Goal: Ask a question: Seek information or help from site administrators or community

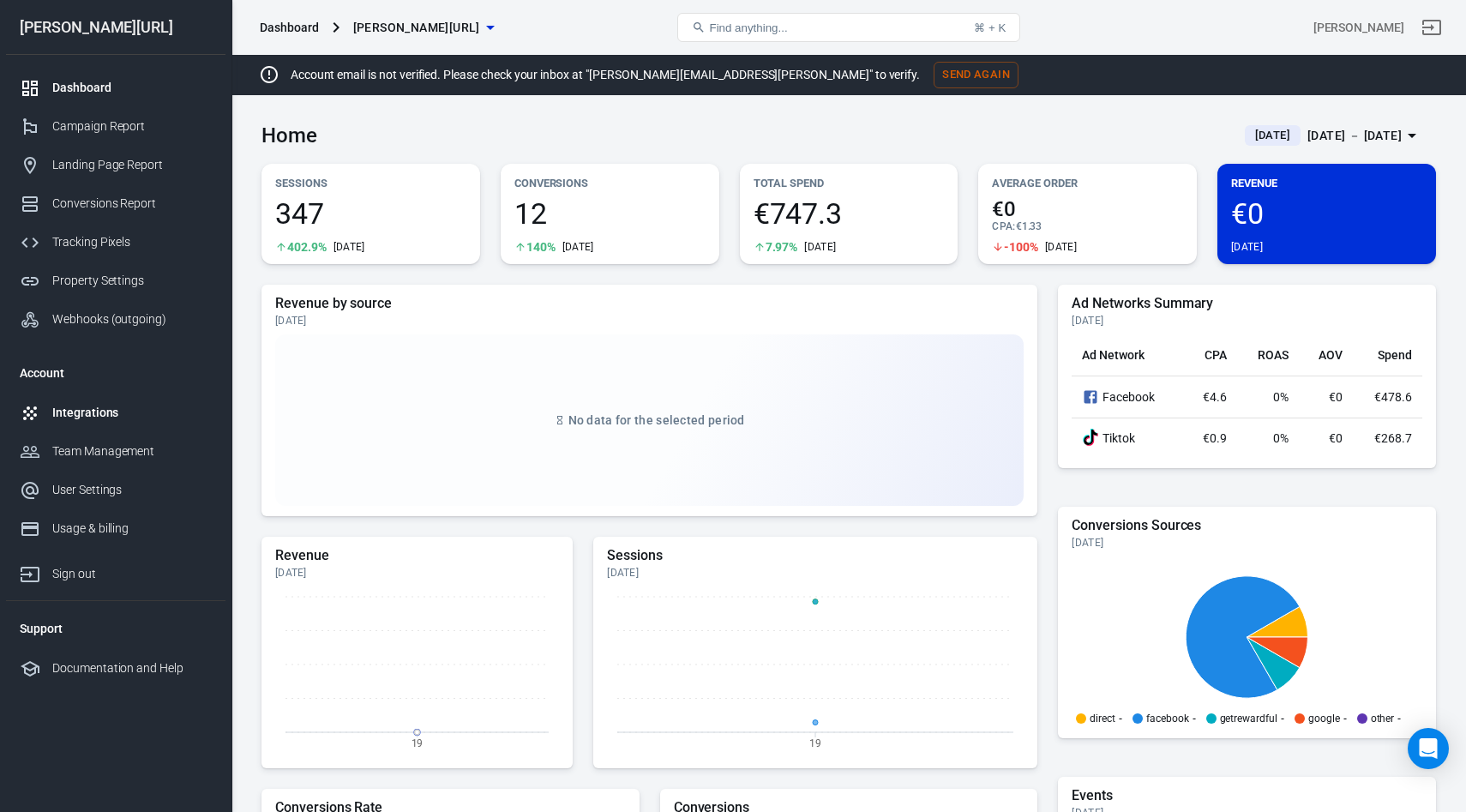
click at [74, 403] on div "Integrations" at bounding box center [132, 412] width 159 height 18
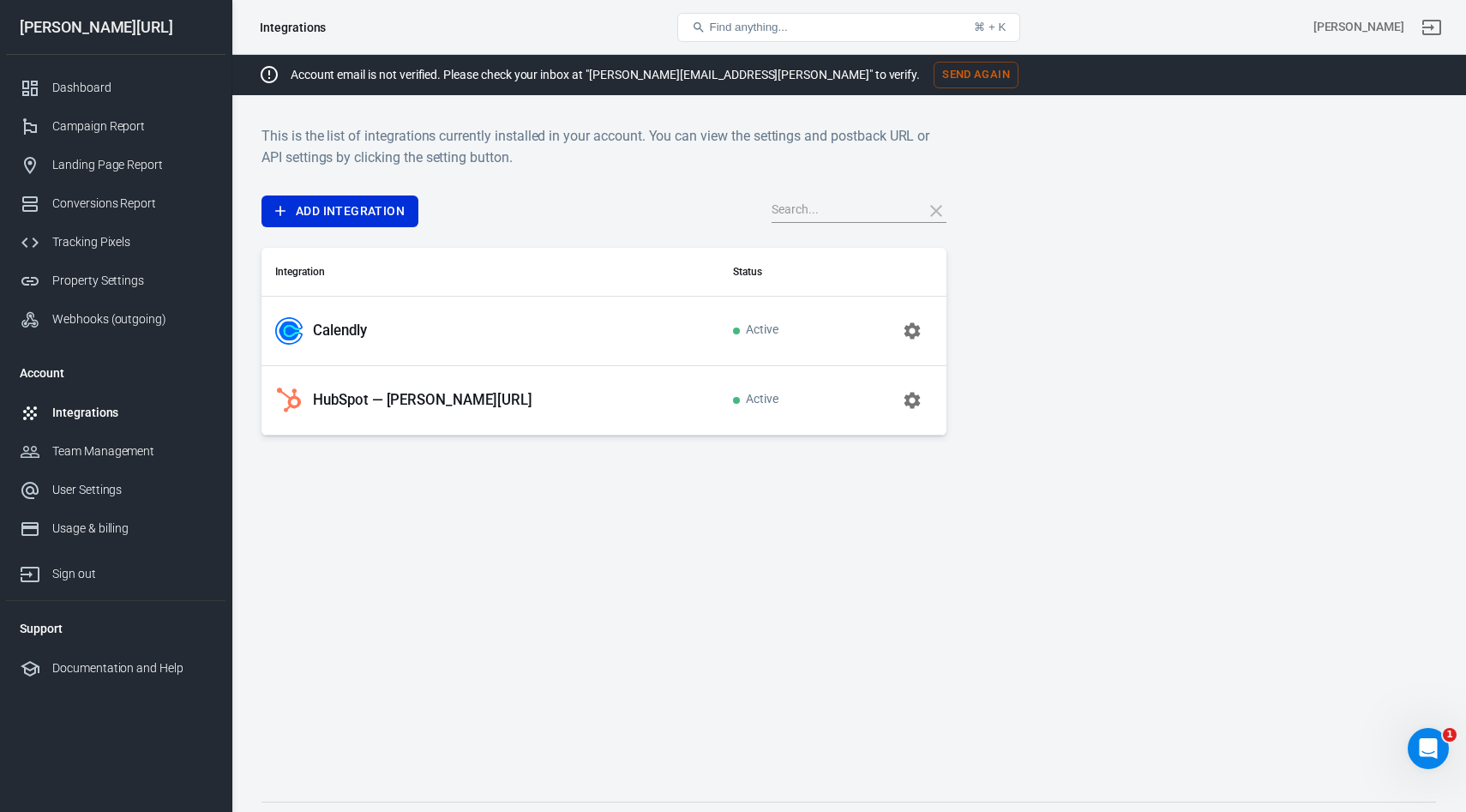
click at [375, 403] on p "HubSpot — glorya.ai" at bounding box center [422, 399] width 219 height 18
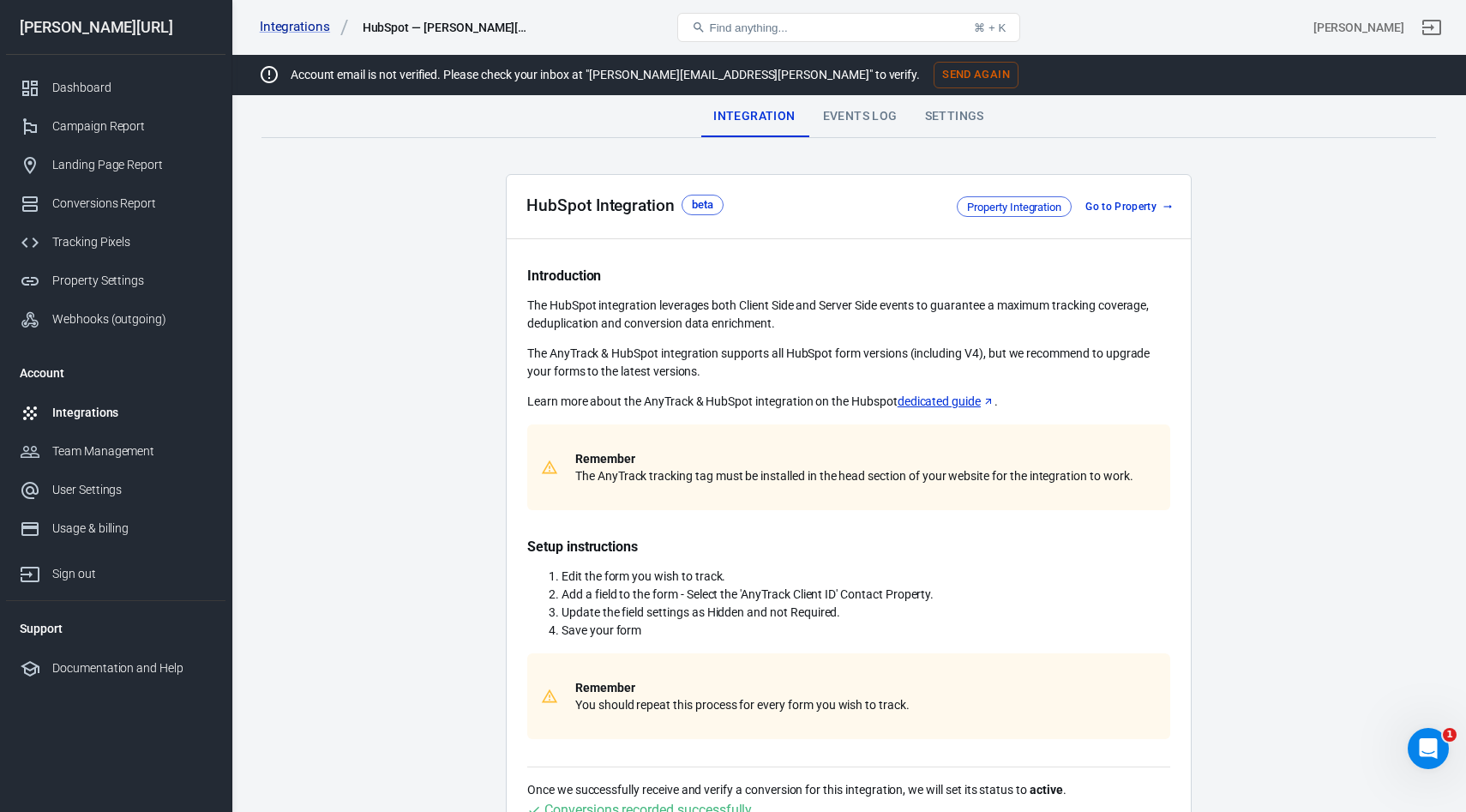
scroll to position [439, 0]
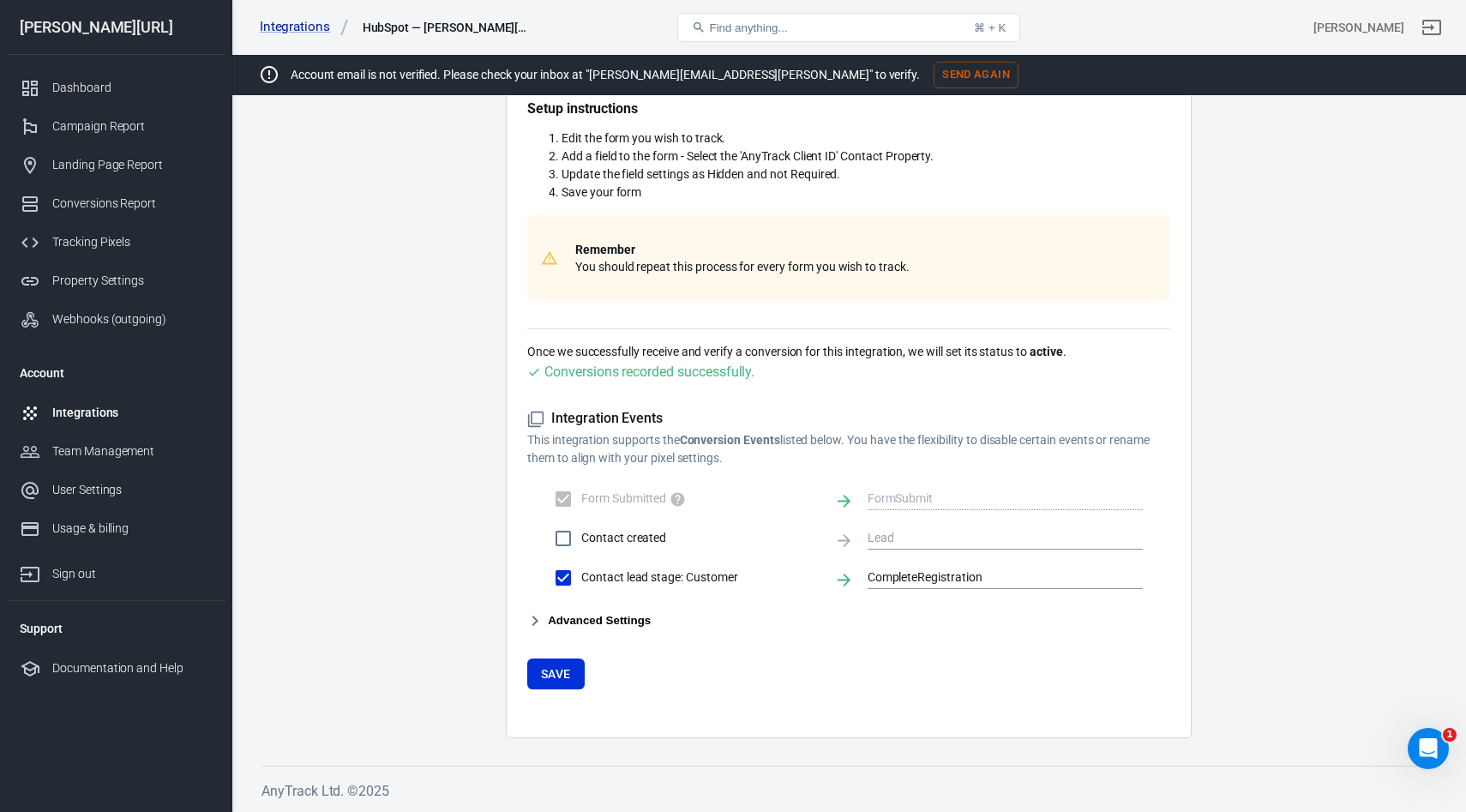
click at [591, 613] on button "Advanced Settings" at bounding box center [589, 621] width 124 height 21
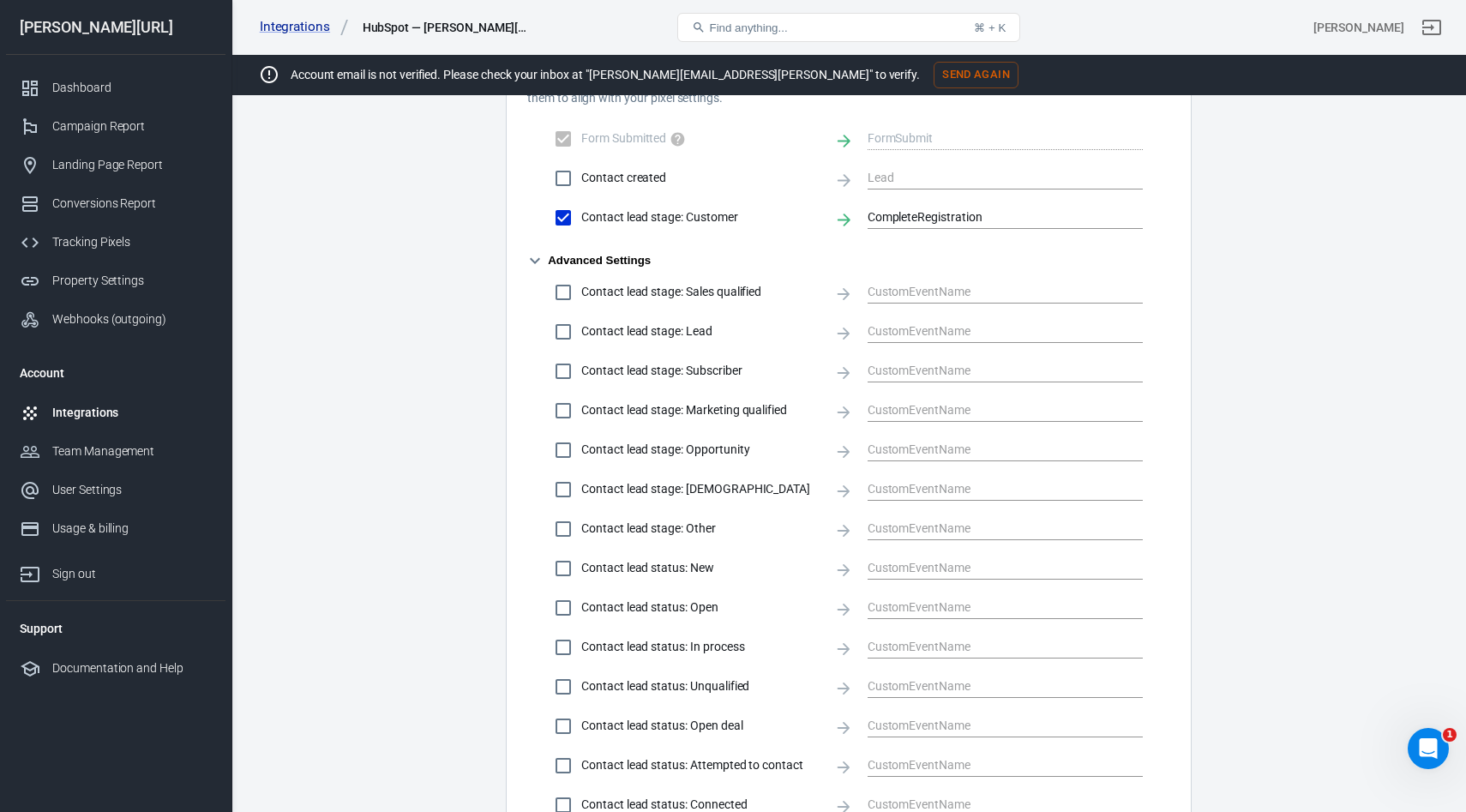
scroll to position [732, 0]
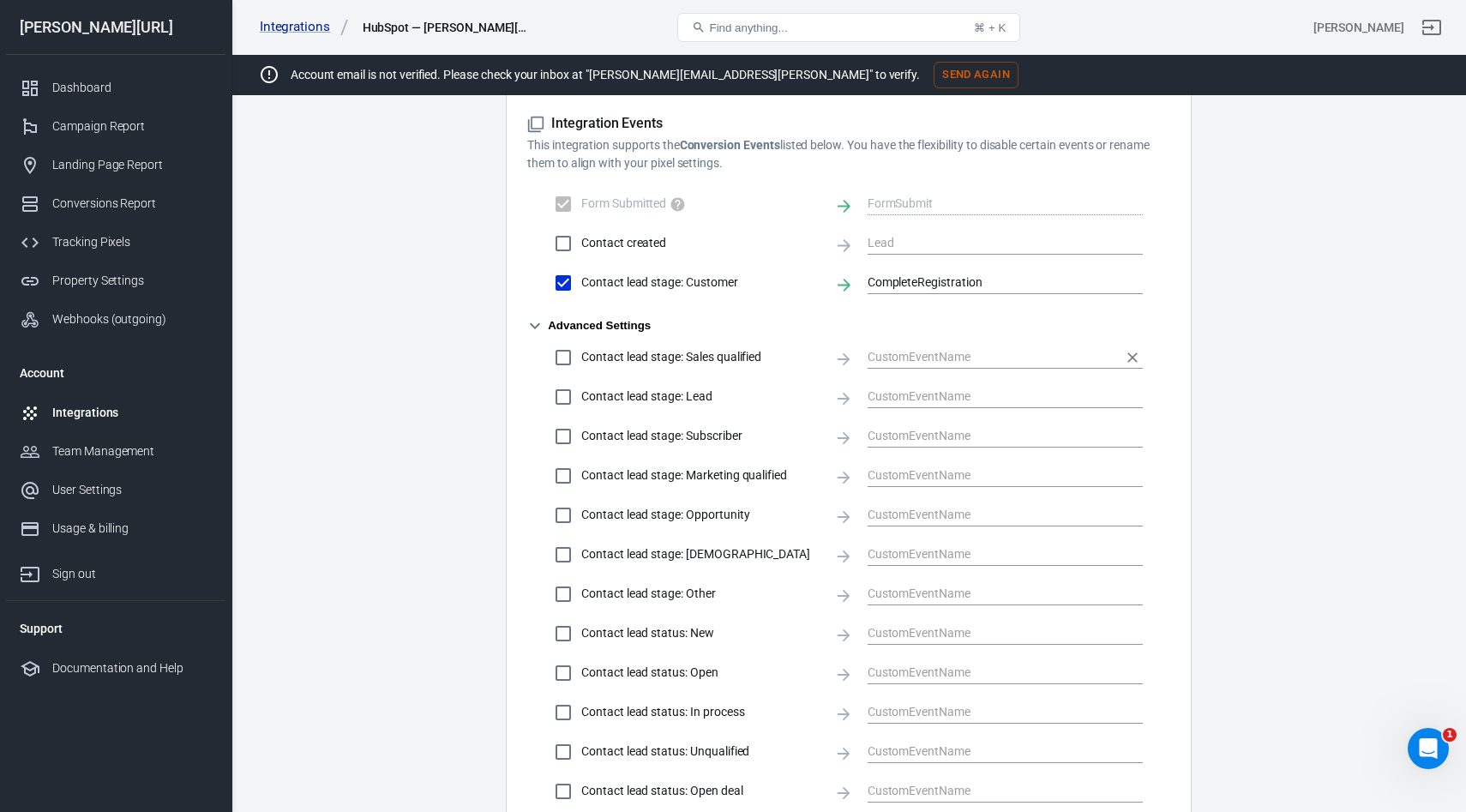
click at [892, 354] on input "text" at bounding box center [992, 357] width 249 height 22
paste input "erstgespraech_durchgefuehrt"
checkbox input "true"
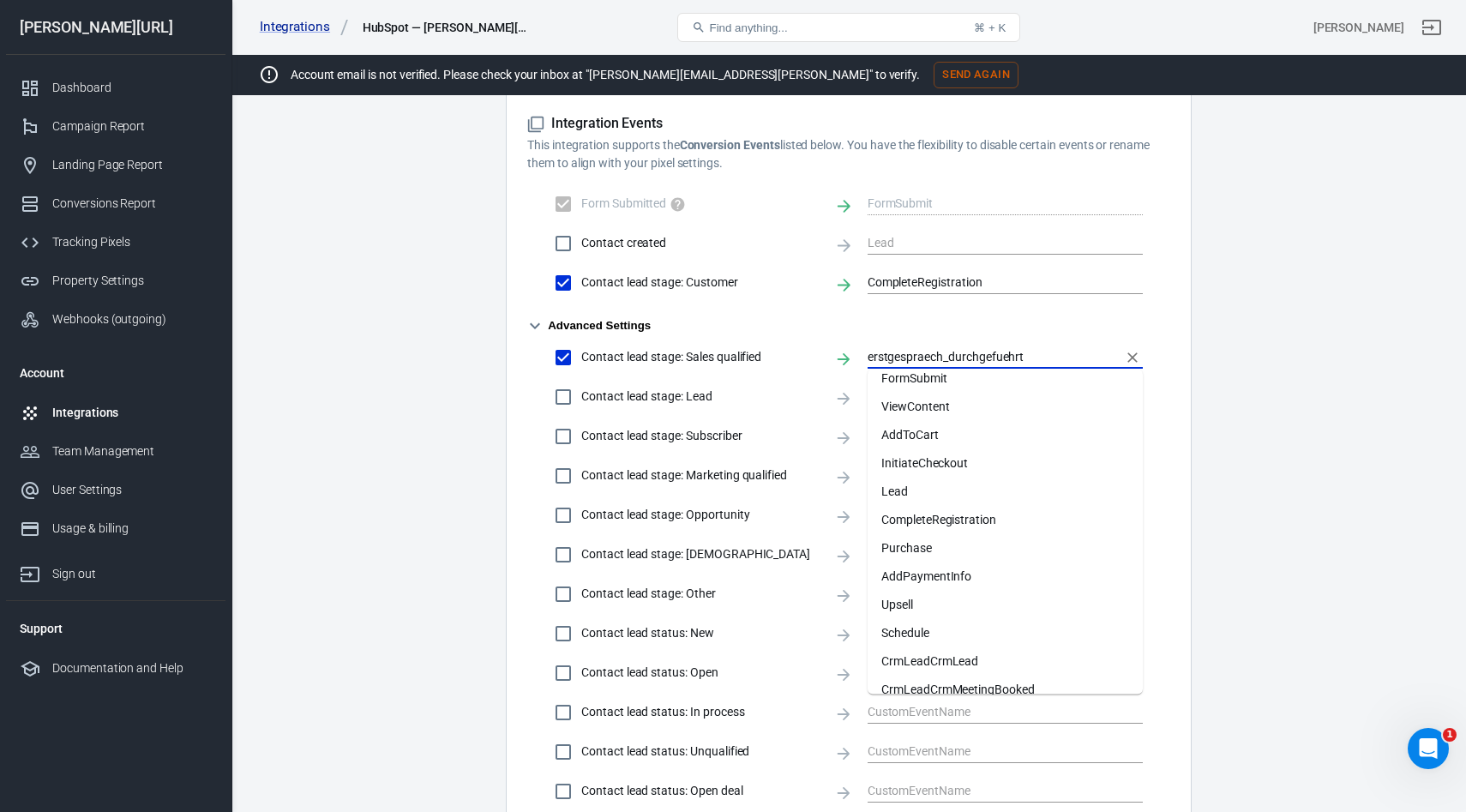
scroll to position [0, 0]
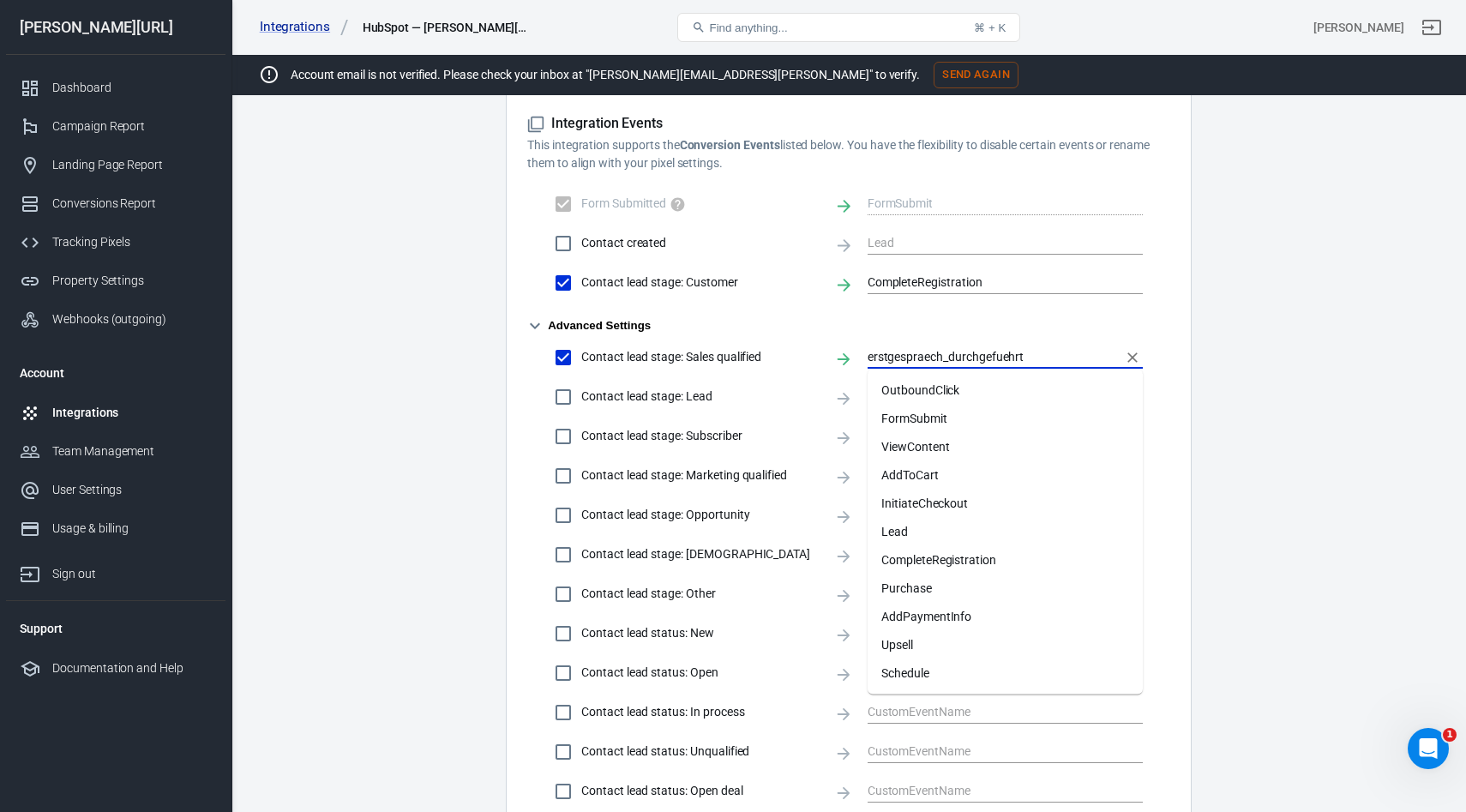
type input "OutboundClick"
drag, startPoint x: 974, startPoint y: 359, endPoint x: 827, endPoint y: 355, distance: 147.1
click at [827, 355] on div "Contact lead stage: Sales qualified OutboundClick" at bounding box center [849, 358] width 588 height 36
checkbox input "false"
paste input "erstgespraech_durchgefuehrt"
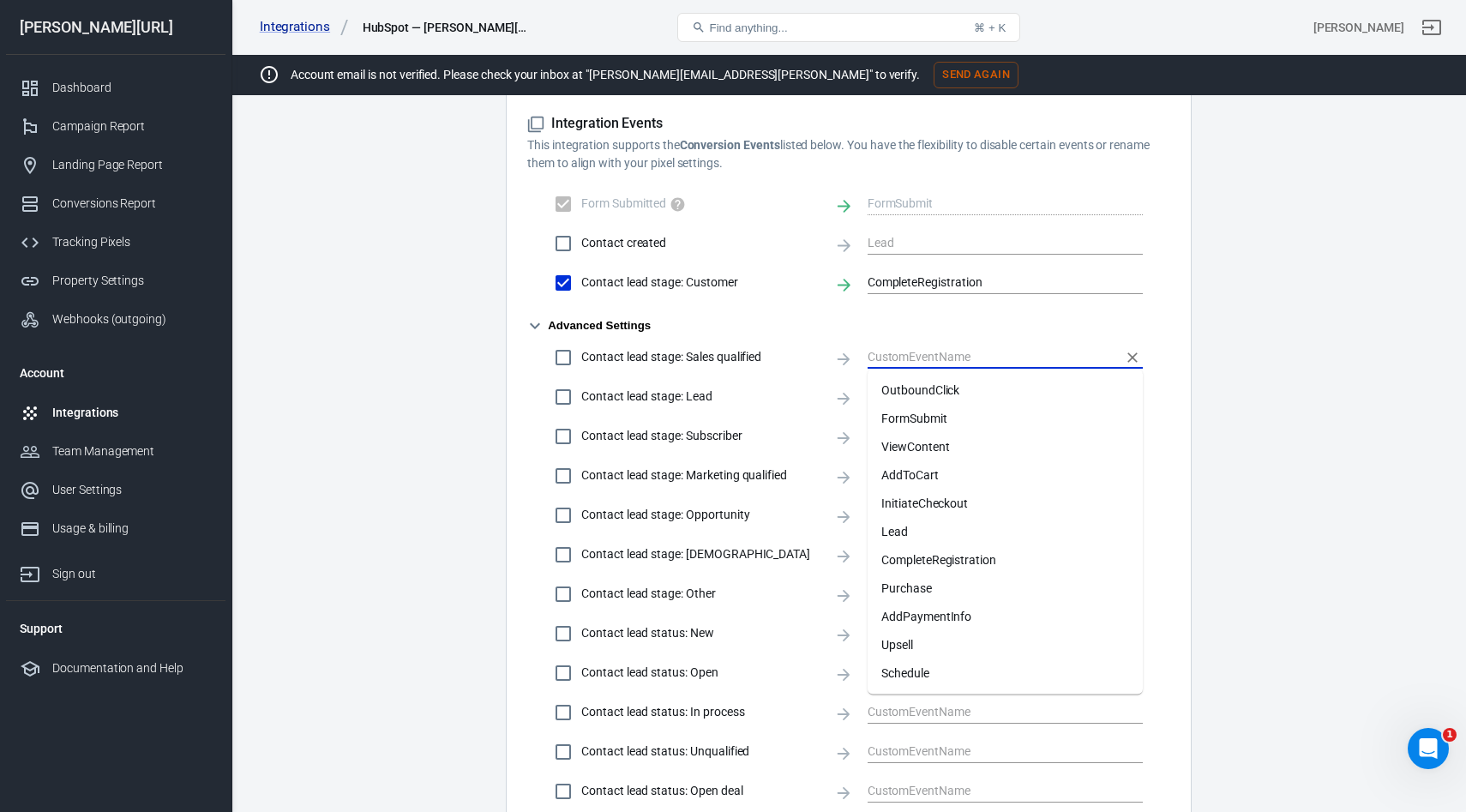
checkbox input "true"
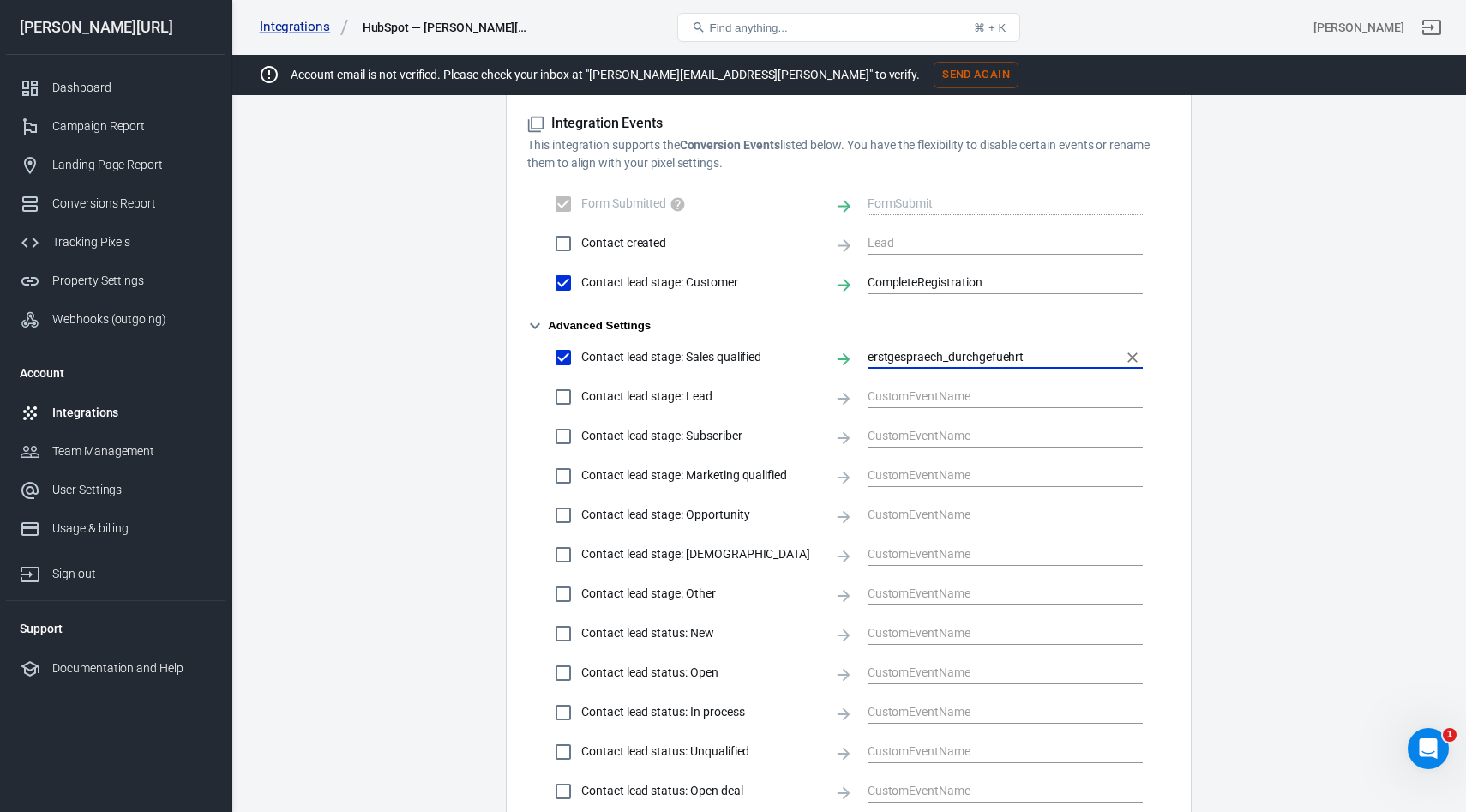
type input "erstgespraech_durchgefuehrt"
click at [1285, 358] on main "Integration Events Log Settings HubSpot Integration beta Property Integration G…" at bounding box center [849, 218] width 1174 height 1711
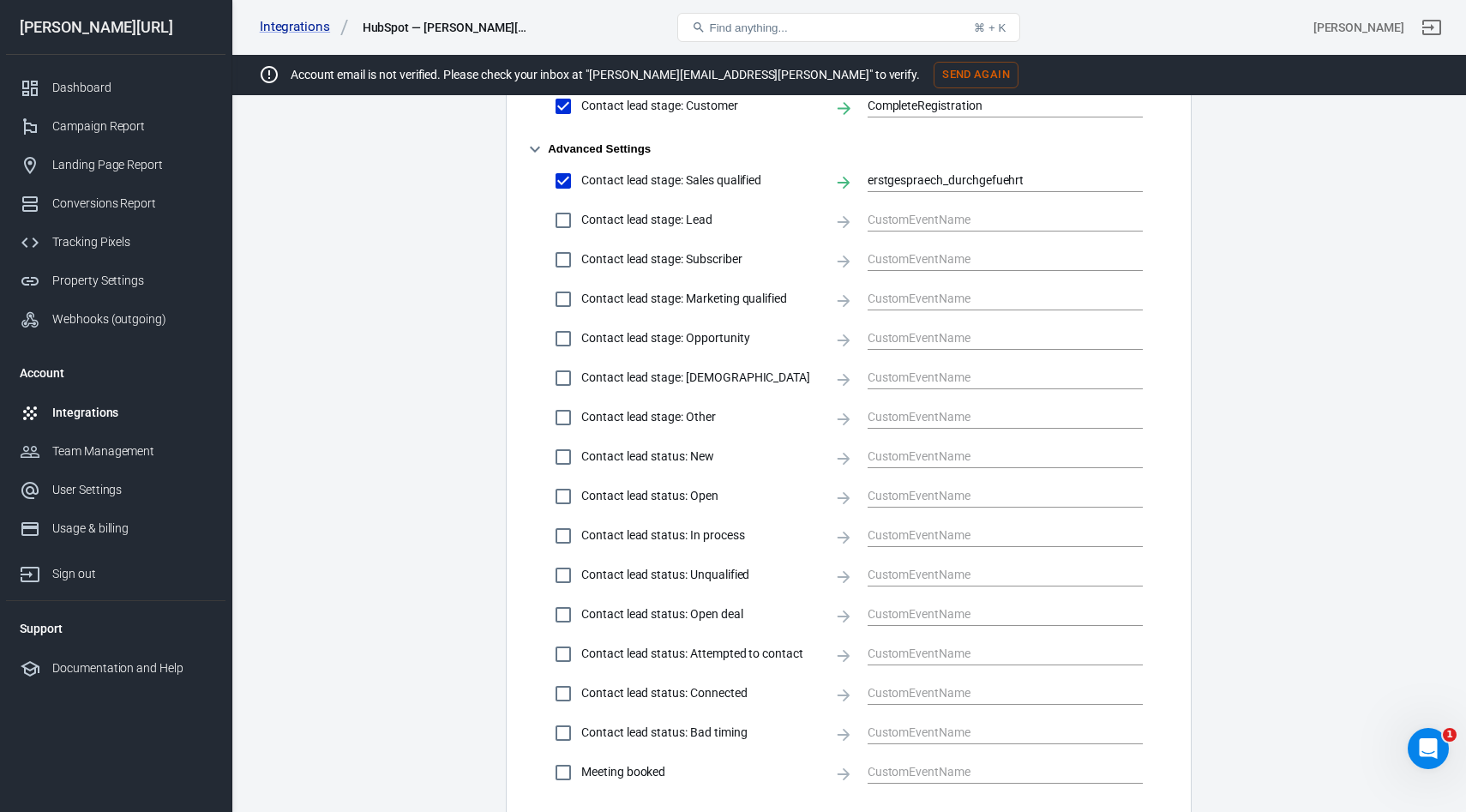
scroll to position [1070, 0]
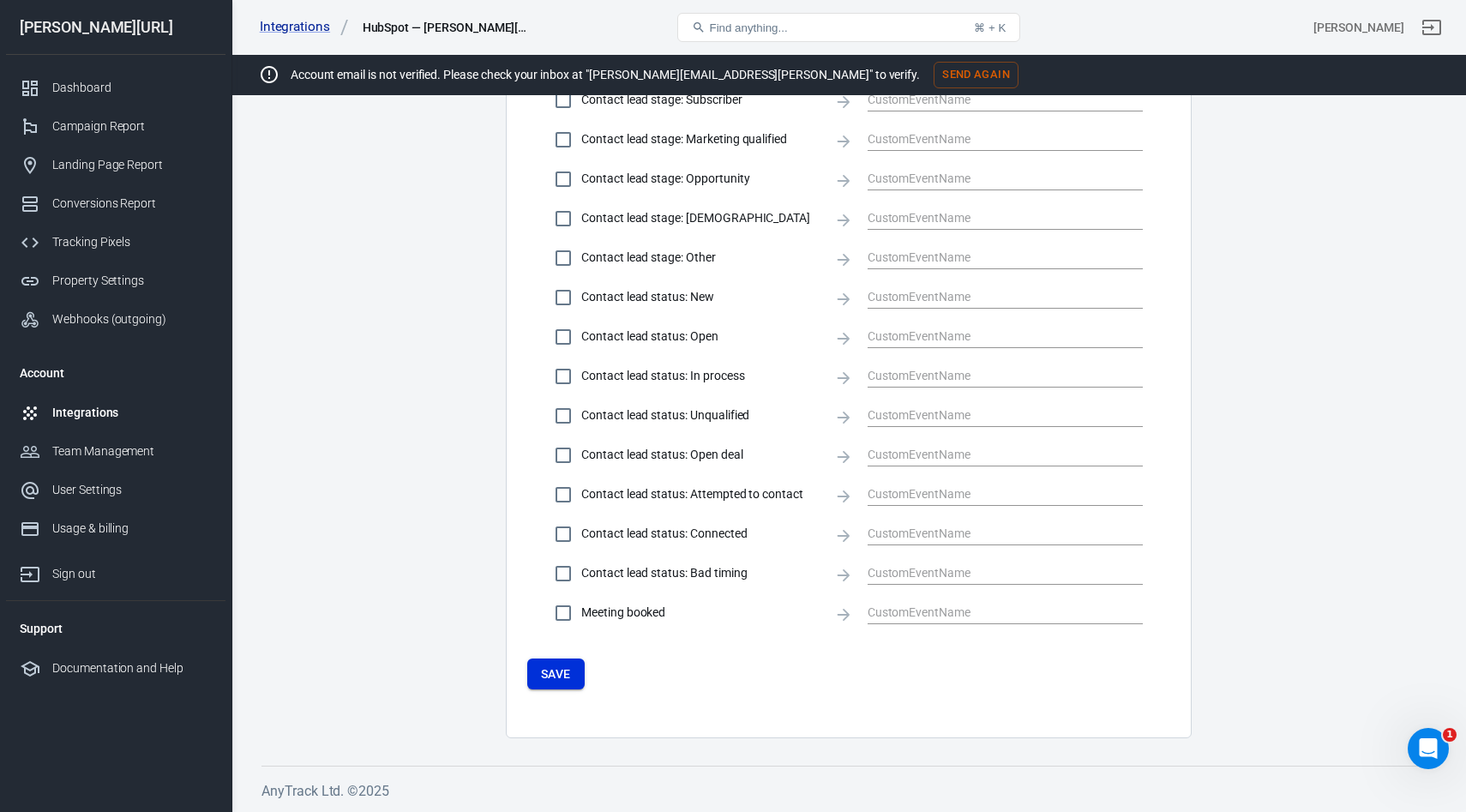
click at [559, 675] on button "Save" at bounding box center [556, 673] width 57 height 32
click at [556, 671] on button "Save" at bounding box center [556, 673] width 57 height 32
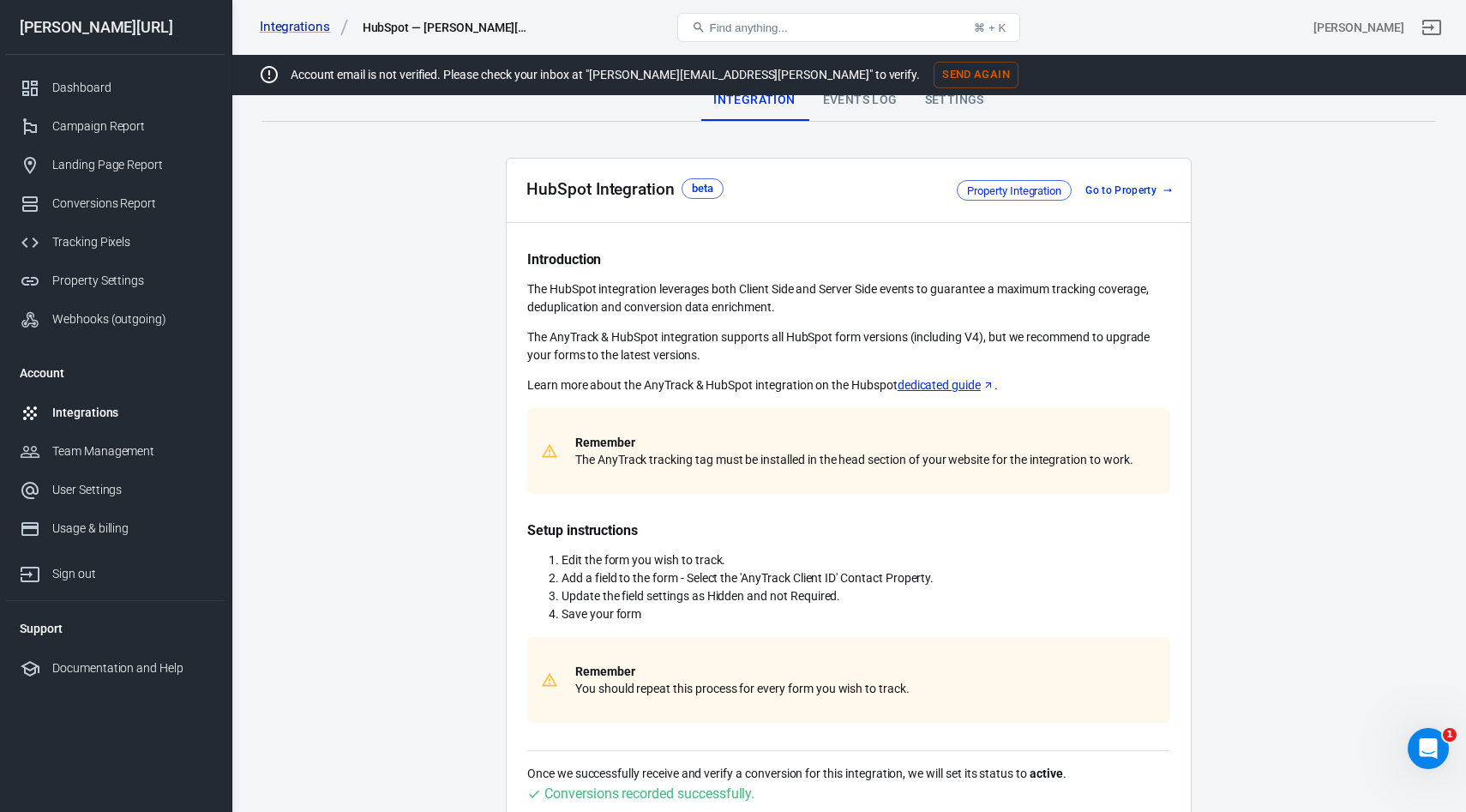
scroll to position [0, 0]
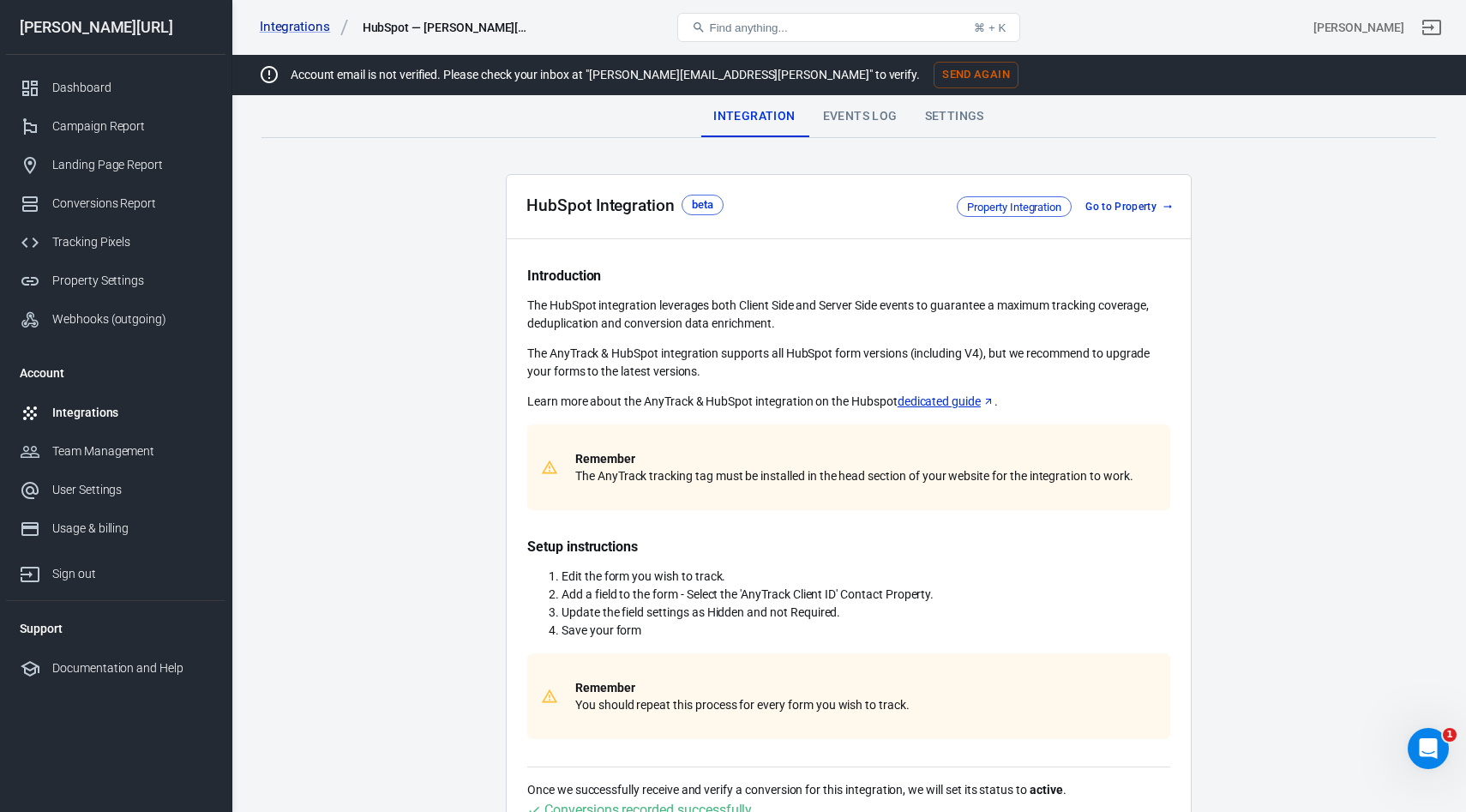
click at [829, 121] on div "Events Log" at bounding box center [861, 117] width 102 height 42
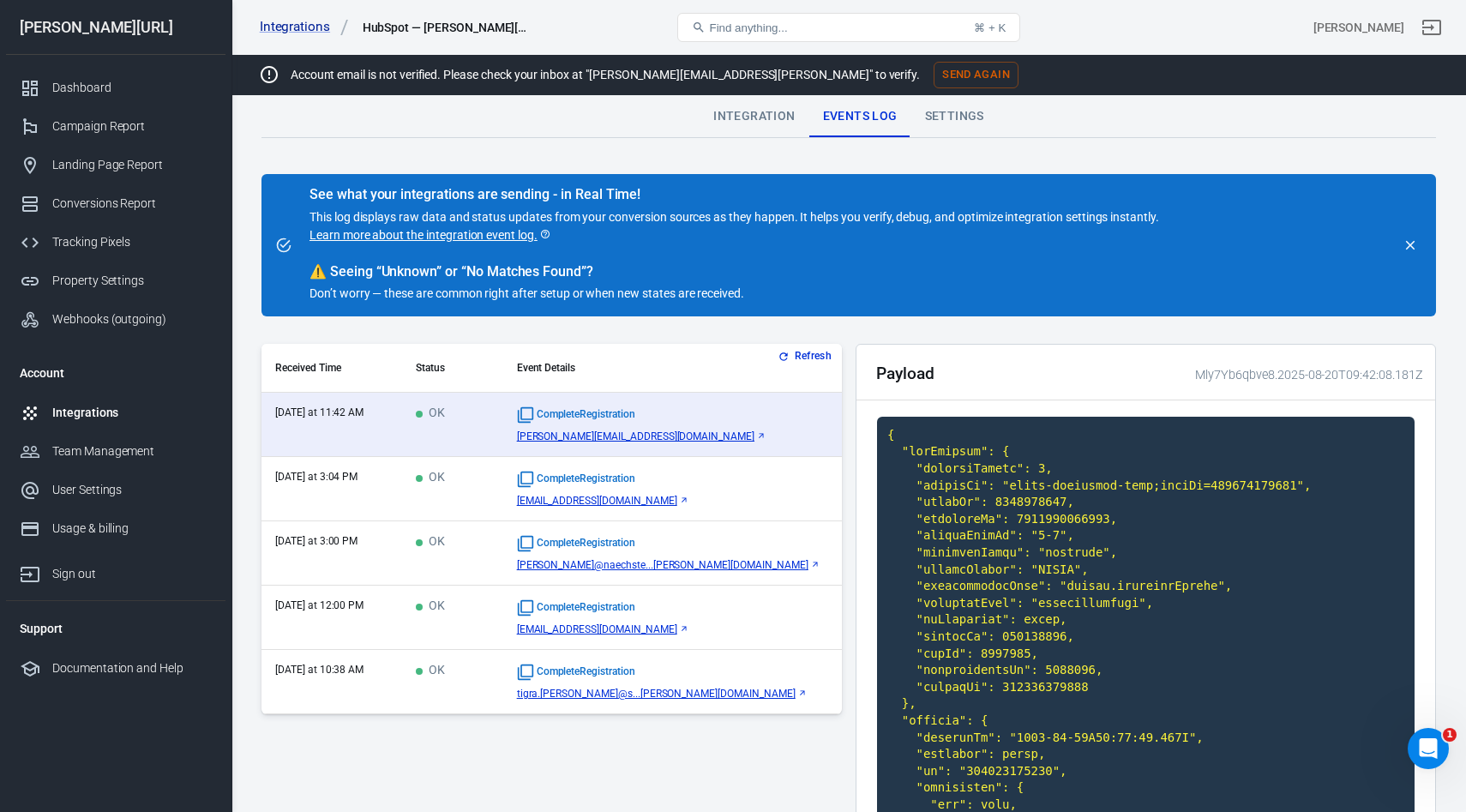
click at [743, 124] on div "Integration" at bounding box center [754, 117] width 109 height 42
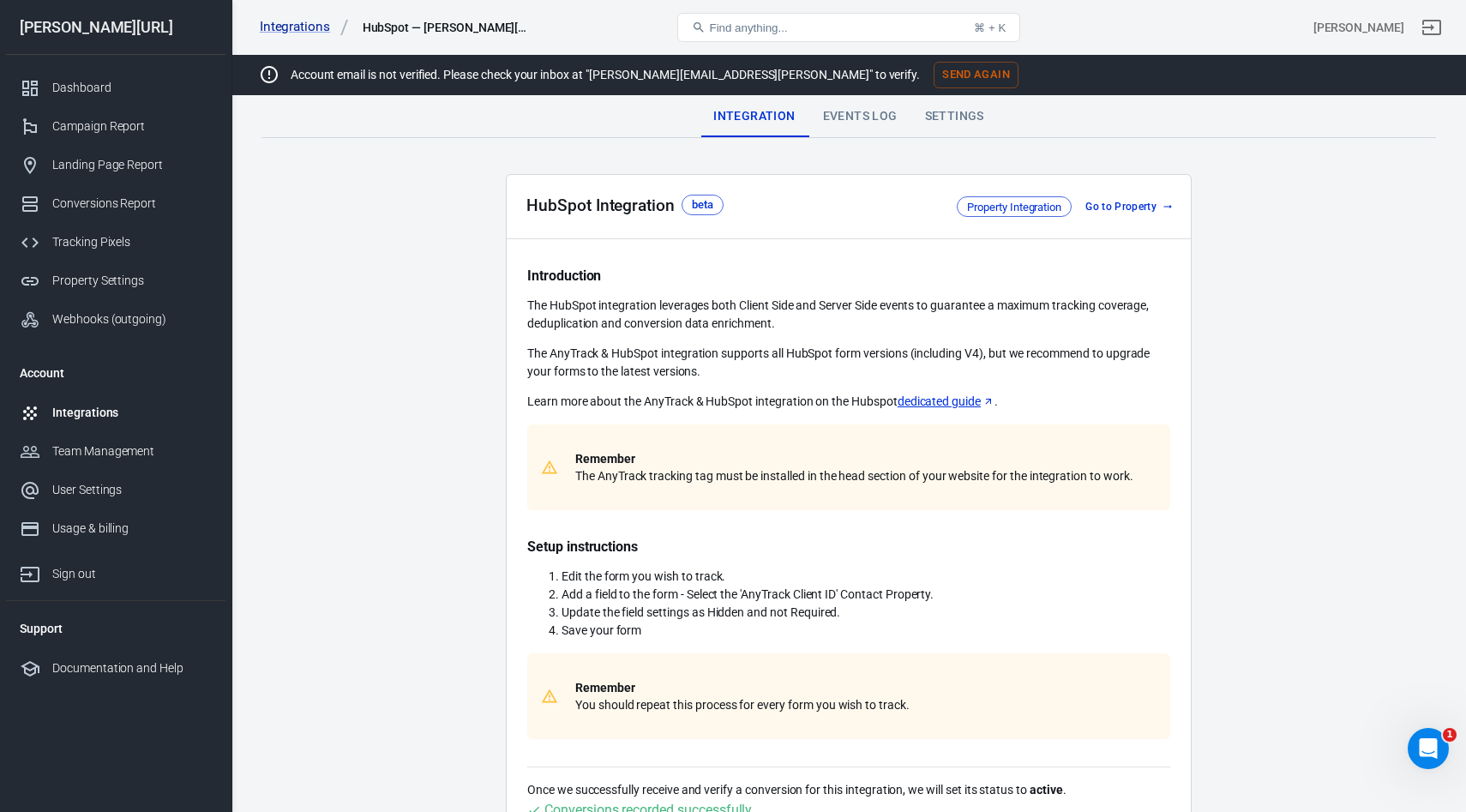
scroll to position [439, 0]
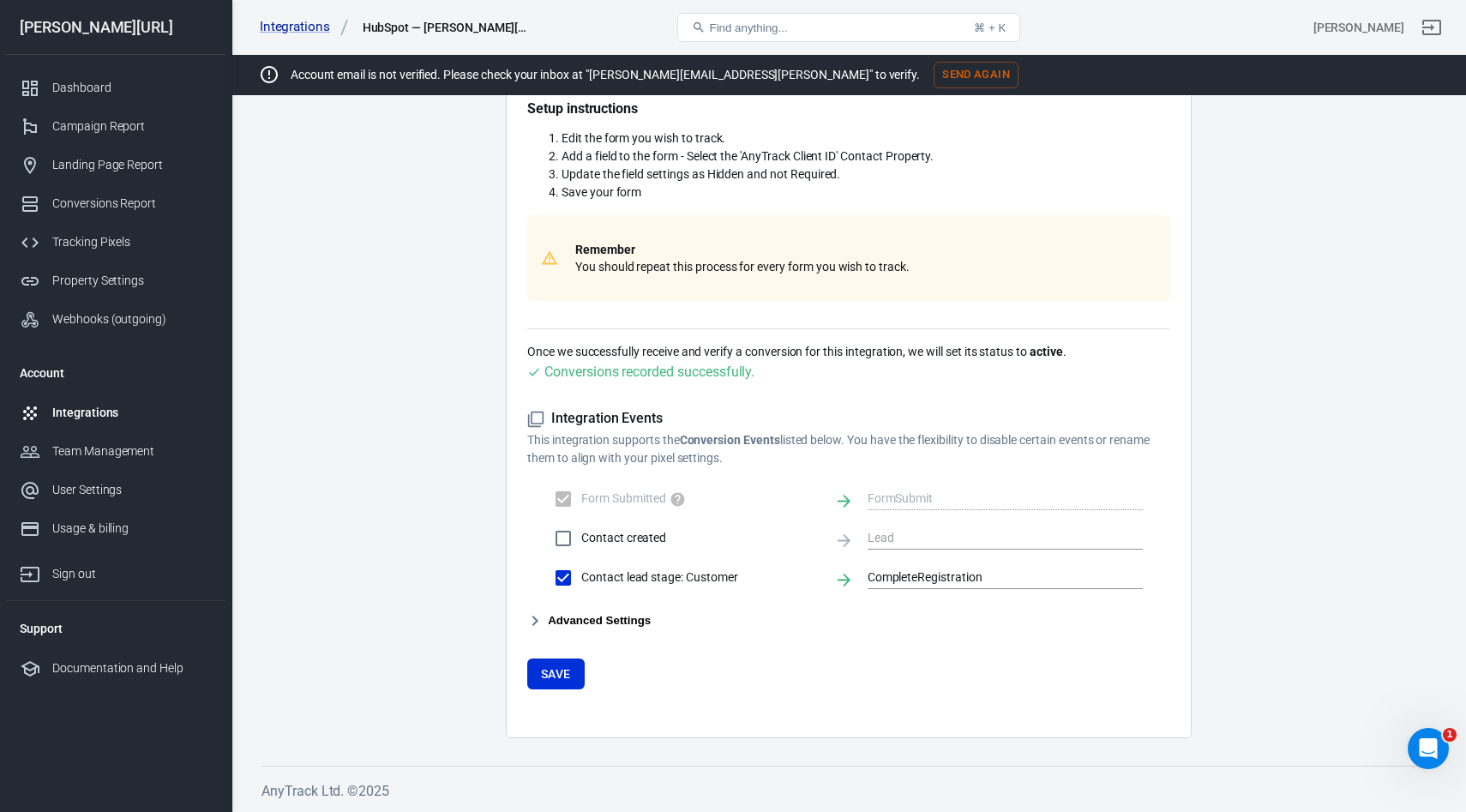
click at [584, 614] on button "Advanced Settings" at bounding box center [589, 621] width 124 height 21
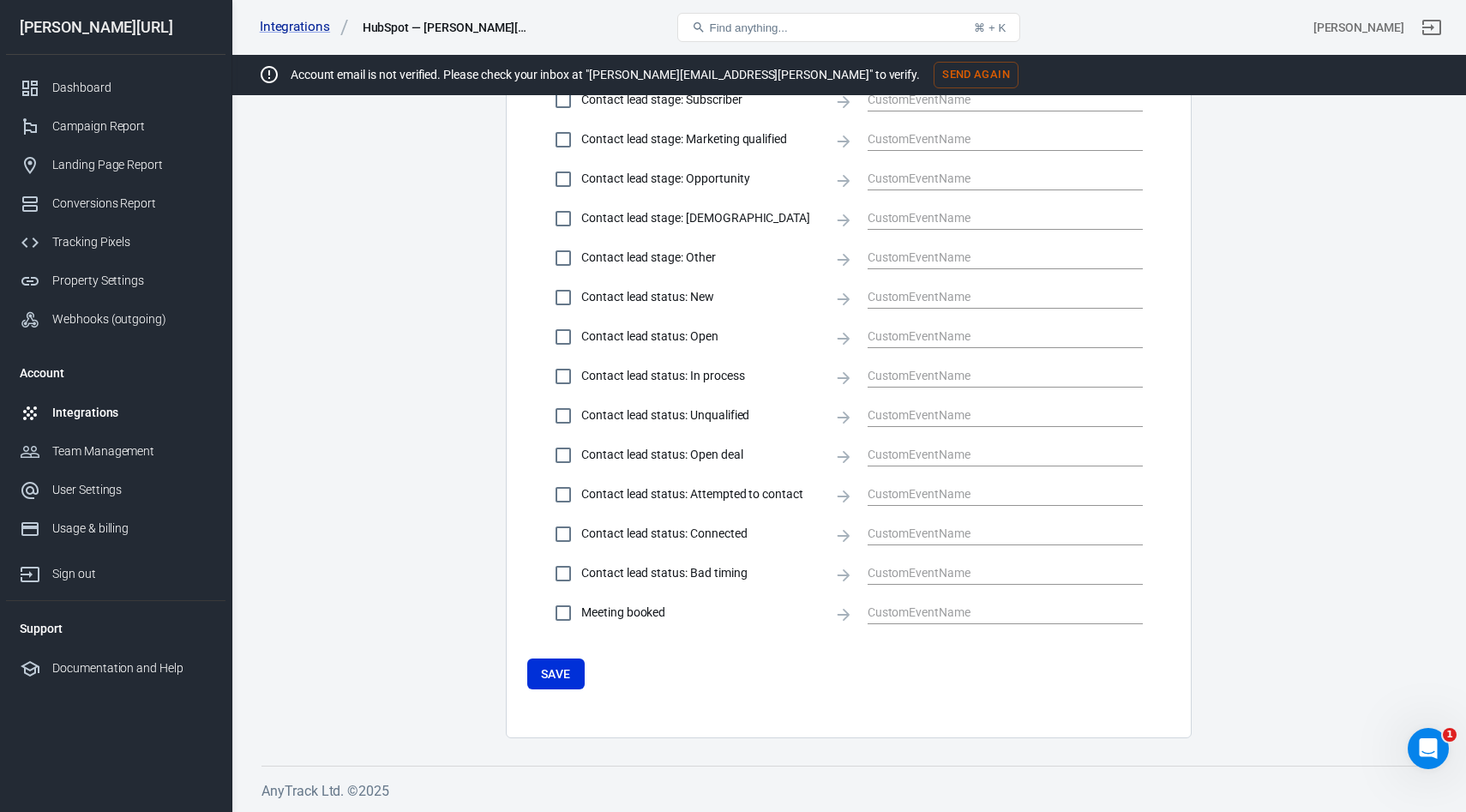
scroll to position [0, 0]
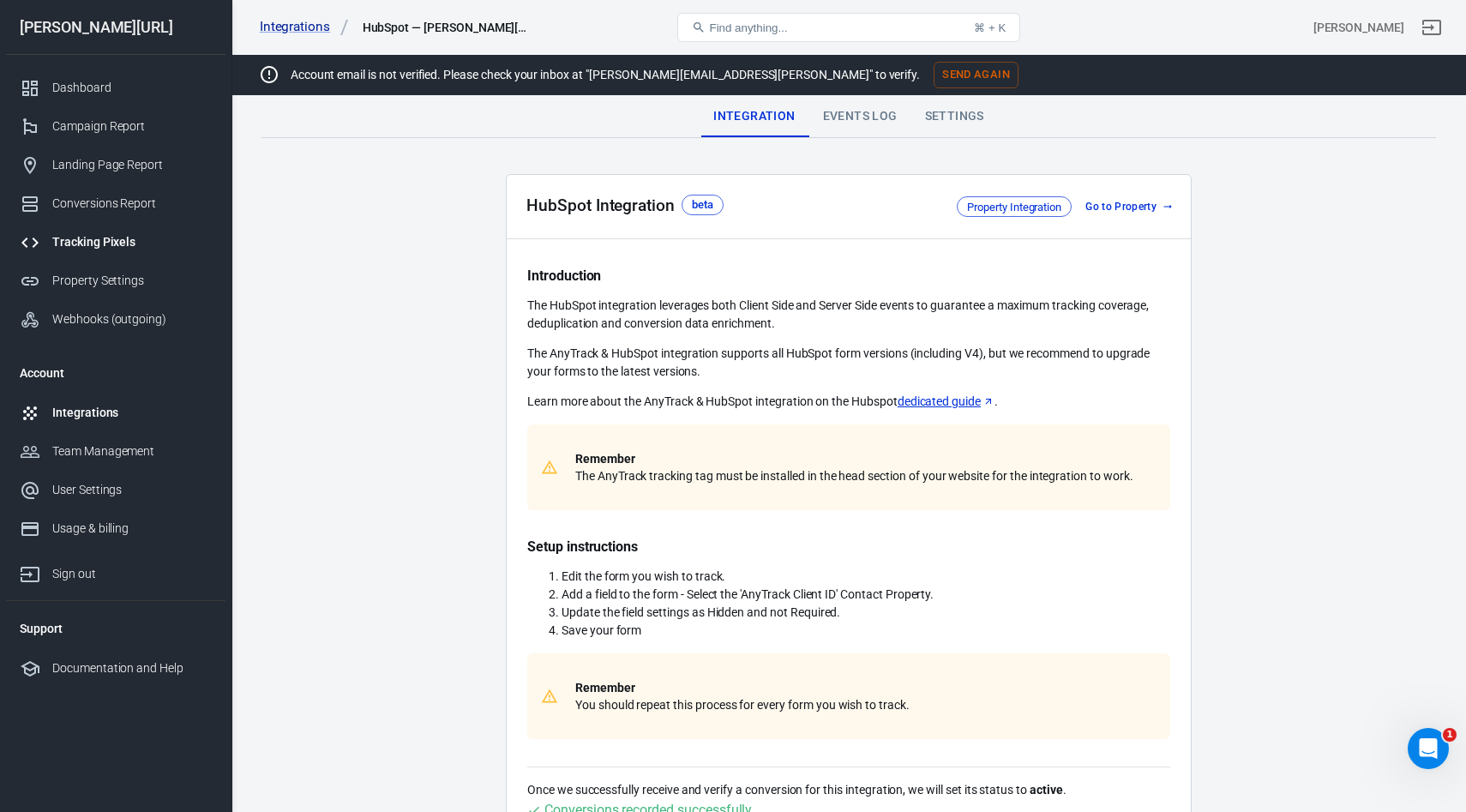
click at [81, 236] on div "Tracking Pixels" at bounding box center [132, 242] width 159 height 18
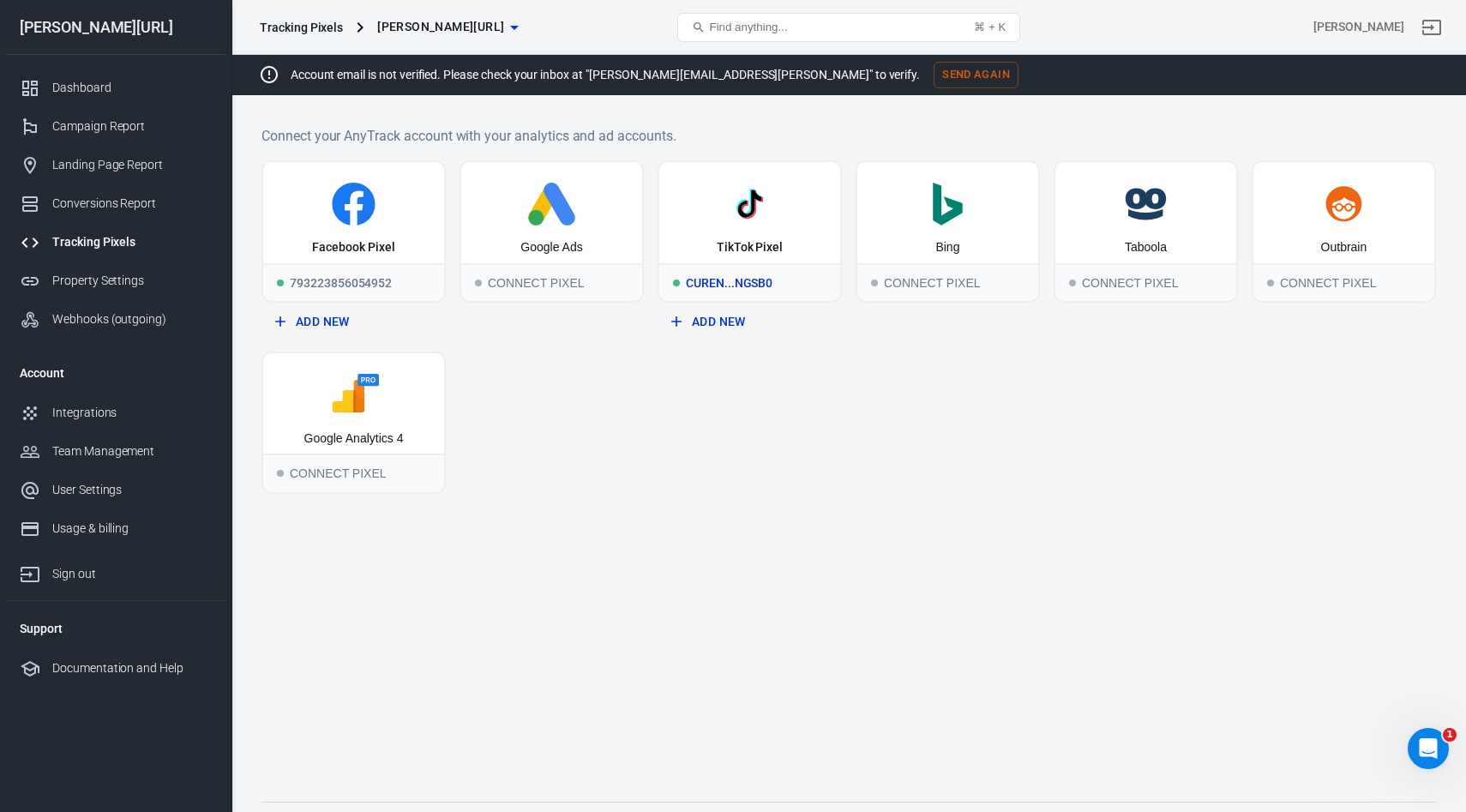
click at [765, 242] on div "TikTok Pixel" at bounding box center [750, 248] width 66 height 17
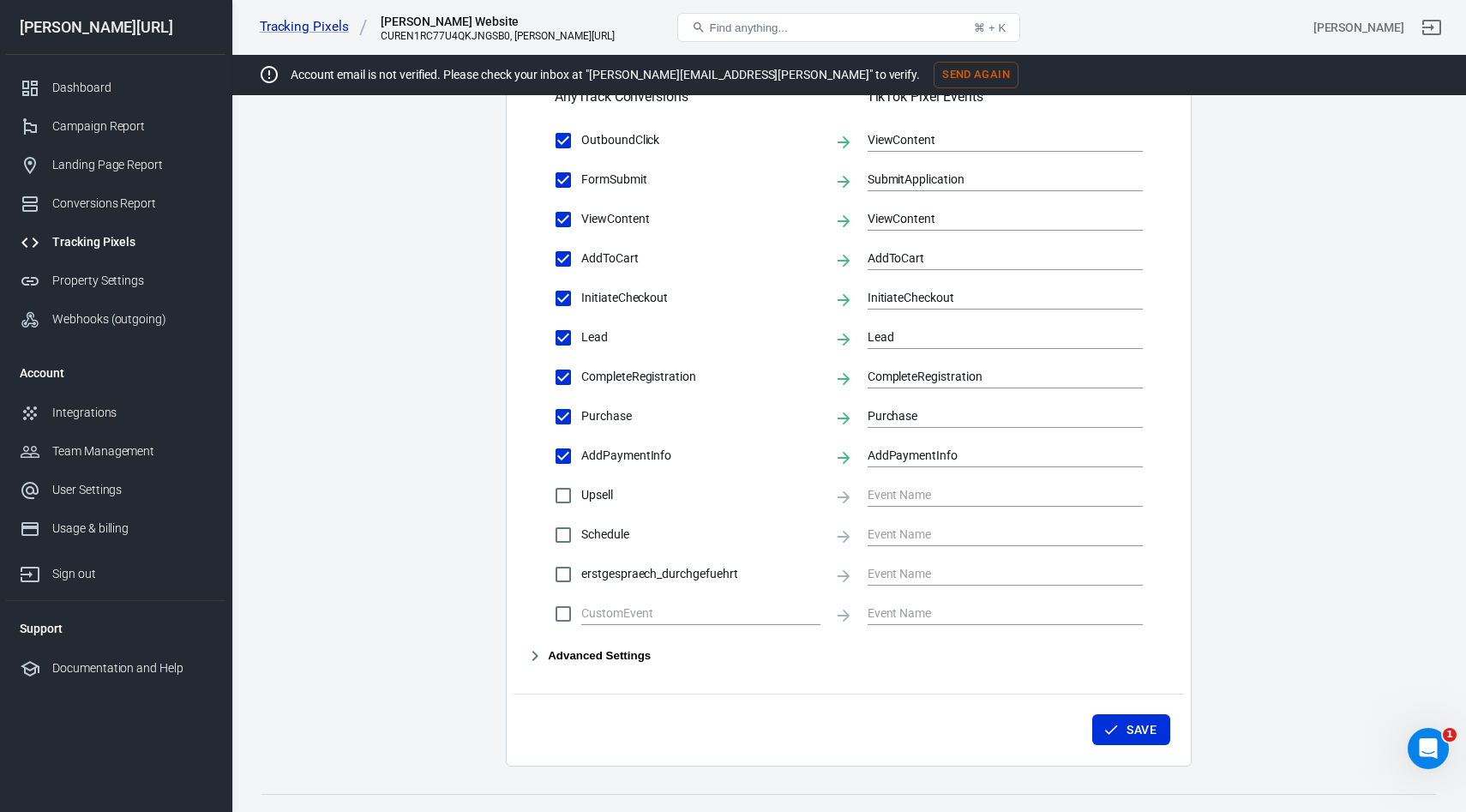
scroll to position [750, 0]
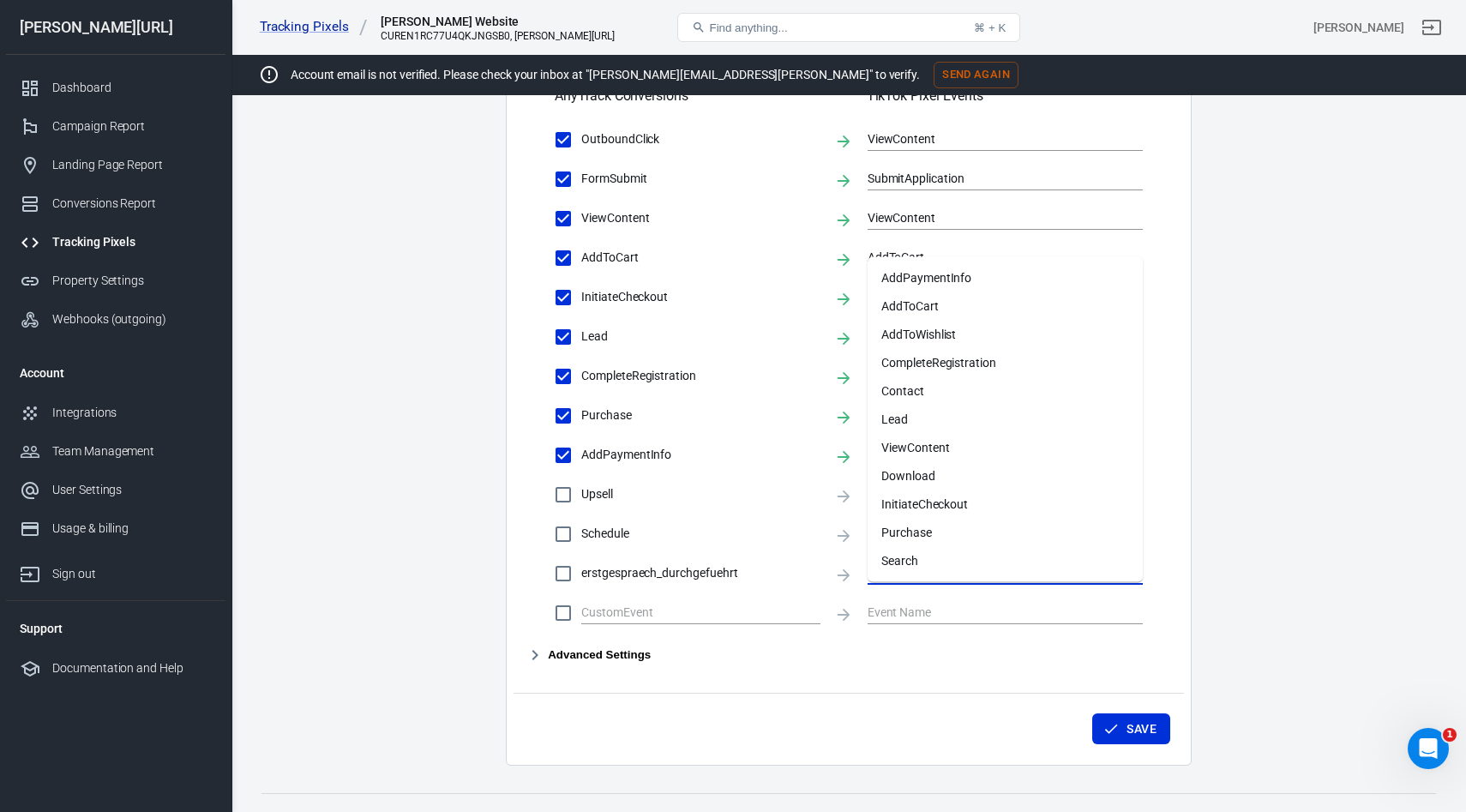
click at [898, 583] on input "text" at bounding box center [992, 572] width 249 height 22
click at [907, 583] on input "text" at bounding box center [992, 572] width 249 height 22
click at [925, 340] on li "InitiateCheckout" at bounding box center [1005, 338] width 275 height 29
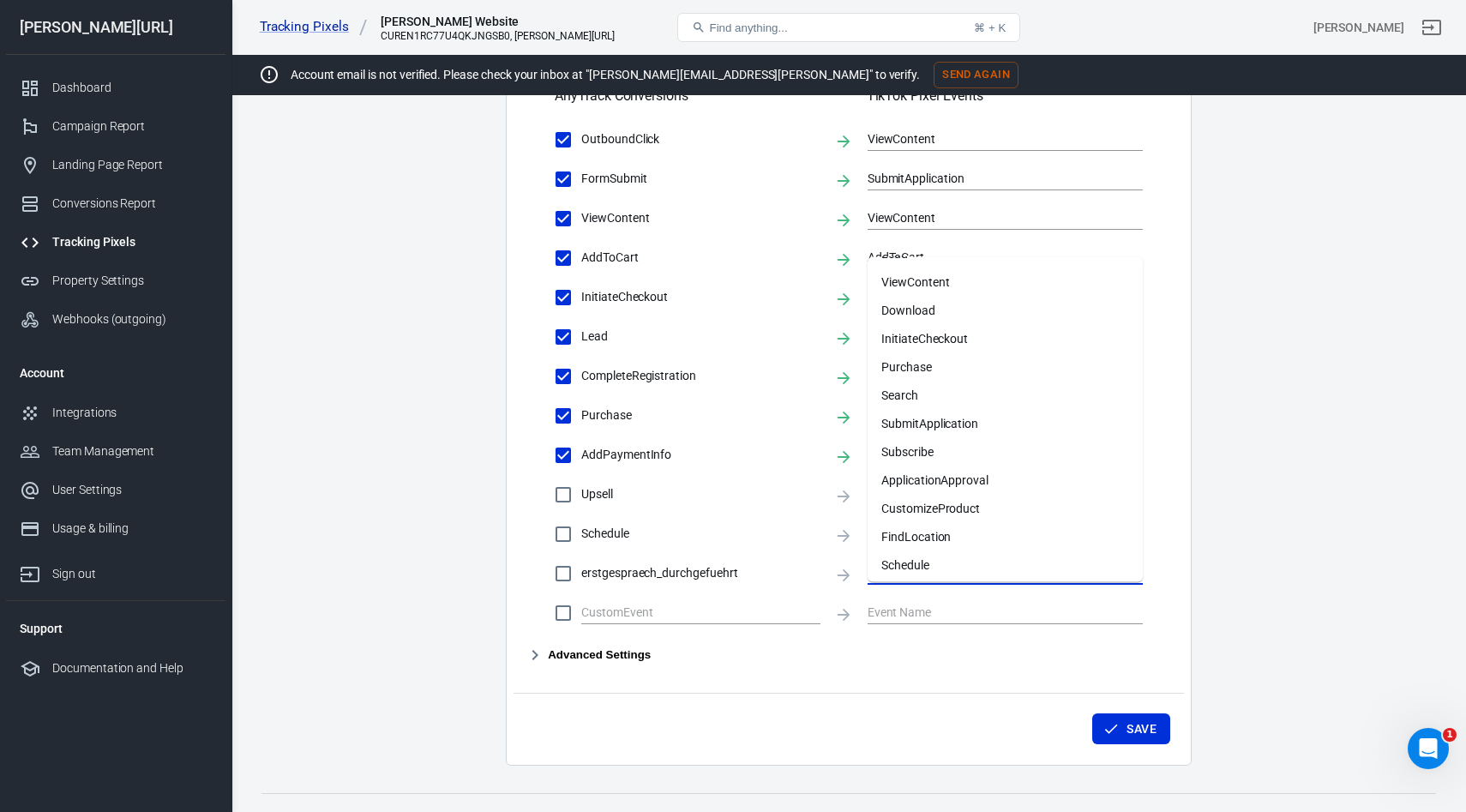
checkbox input "true"
type input "InitiateCheckout"
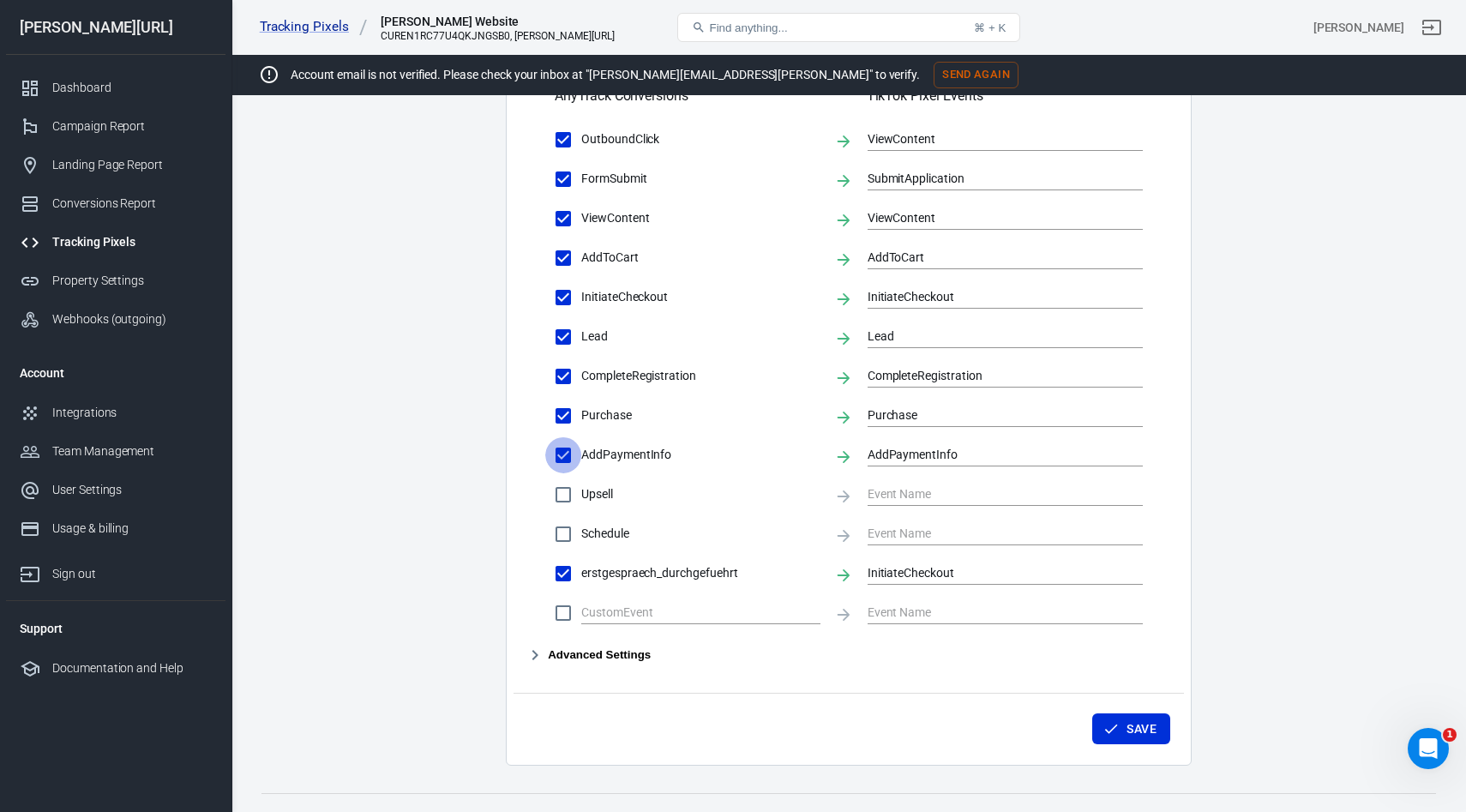
click at [557, 473] on input "AddPaymentInfo" at bounding box center [564, 455] width 36 height 36
checkbox input "false"
click at [900, 422] on div "Purchase" at bounding box center [1005, 414] width 275 height 33
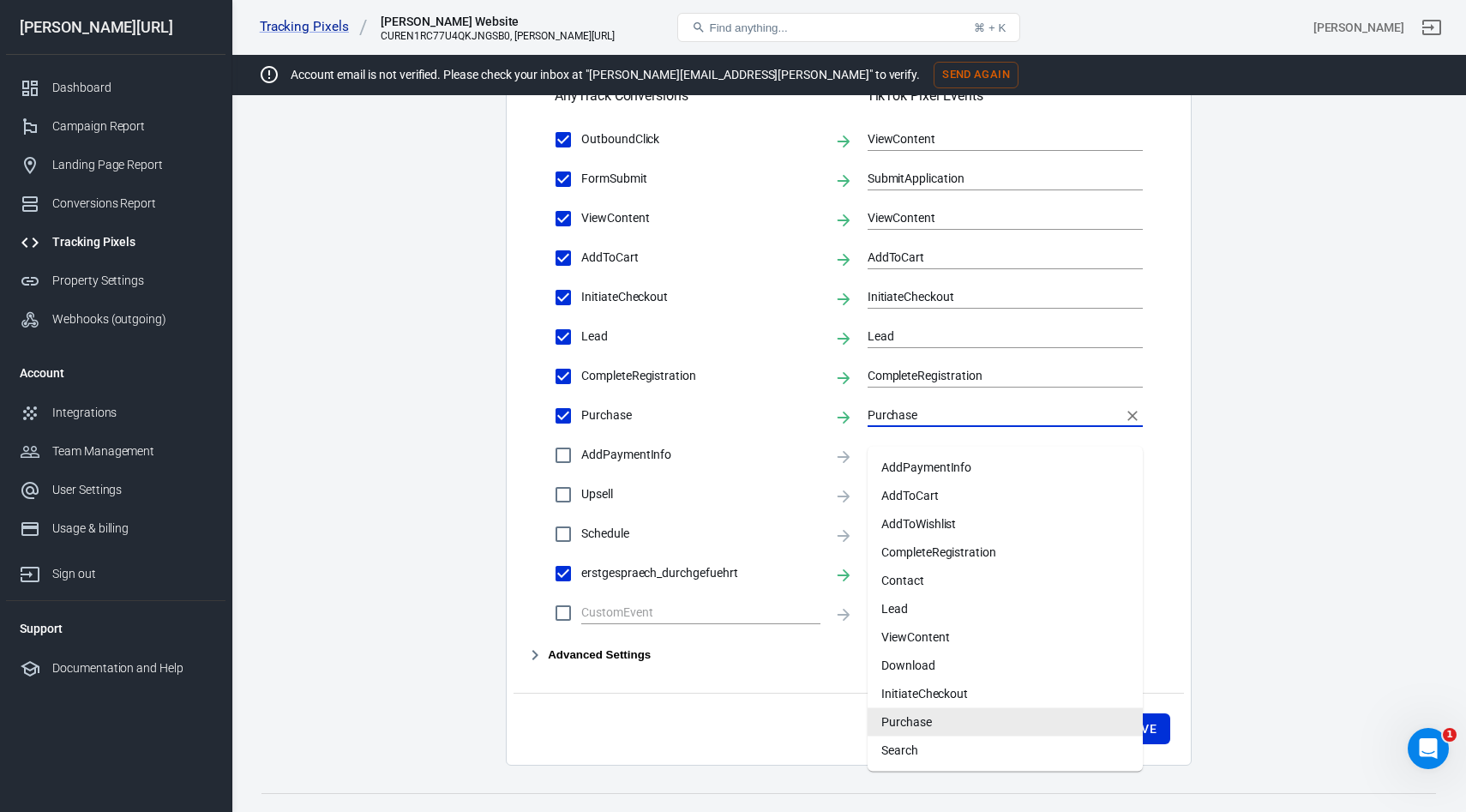
click at [898, 426] on input "Purchase" at bounding box center [992, 415] width 249 height 22
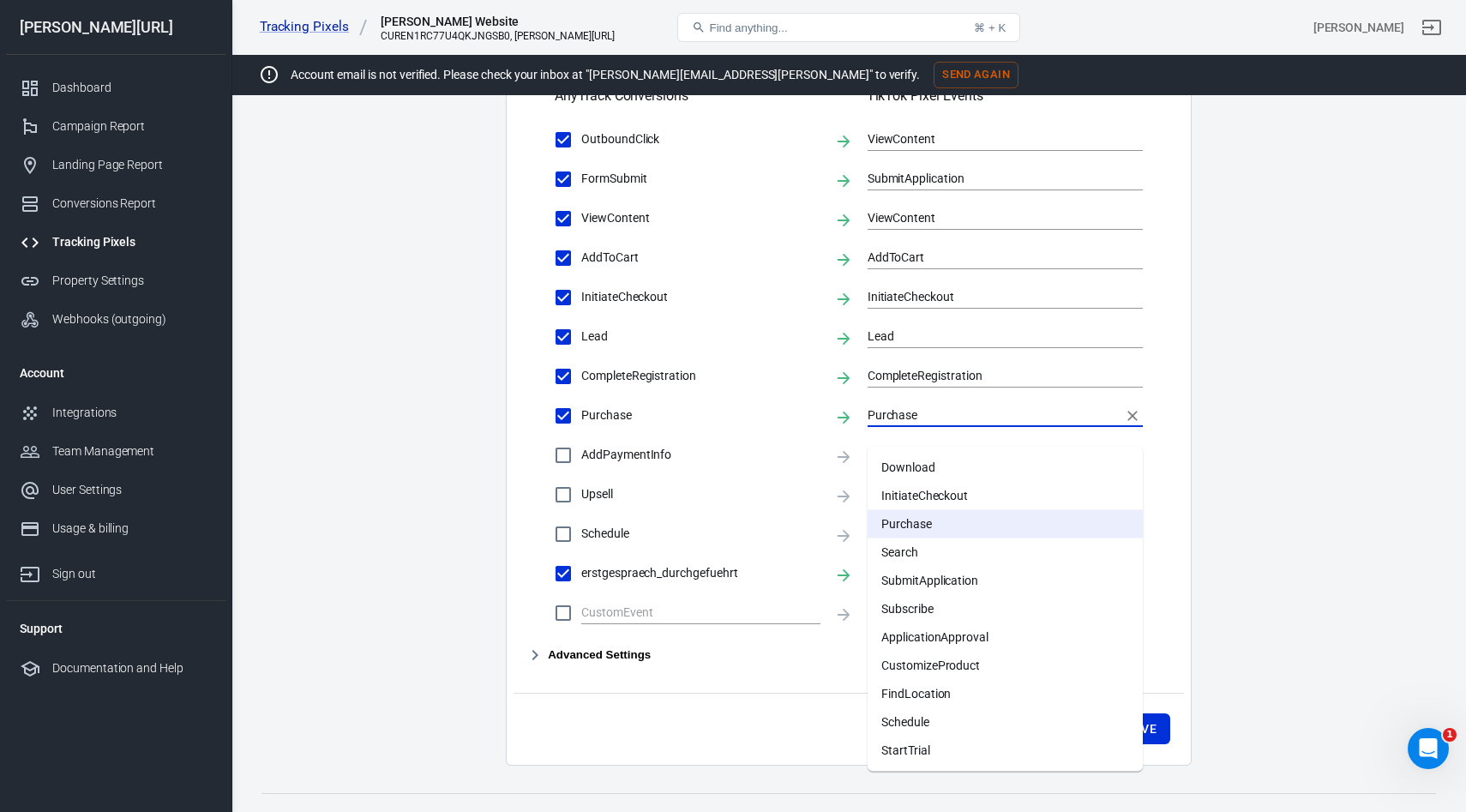
scroll to position [0, 0]
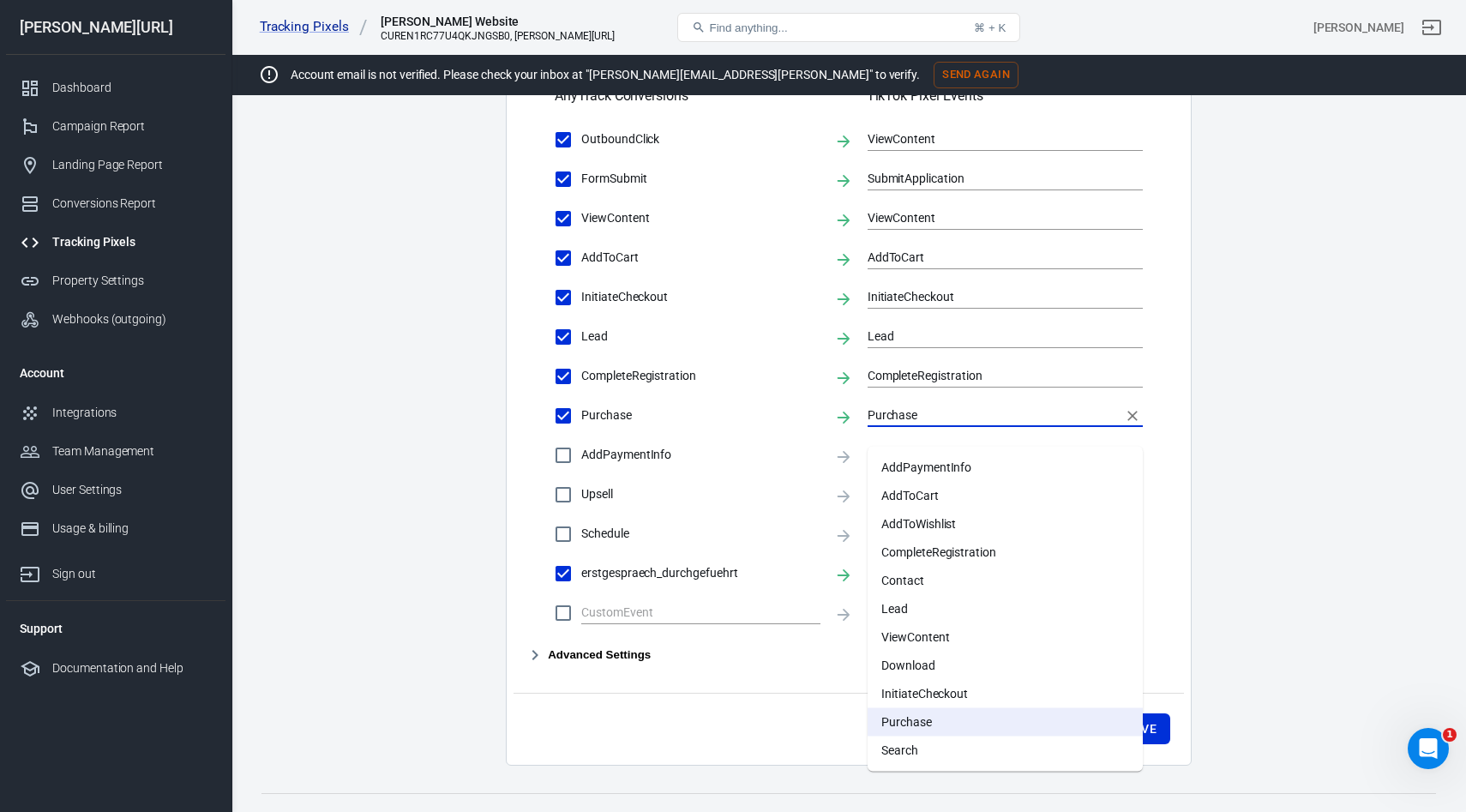
click at [672, 750] on div "Save" at bounding box center [849, 725] width 670 height 65
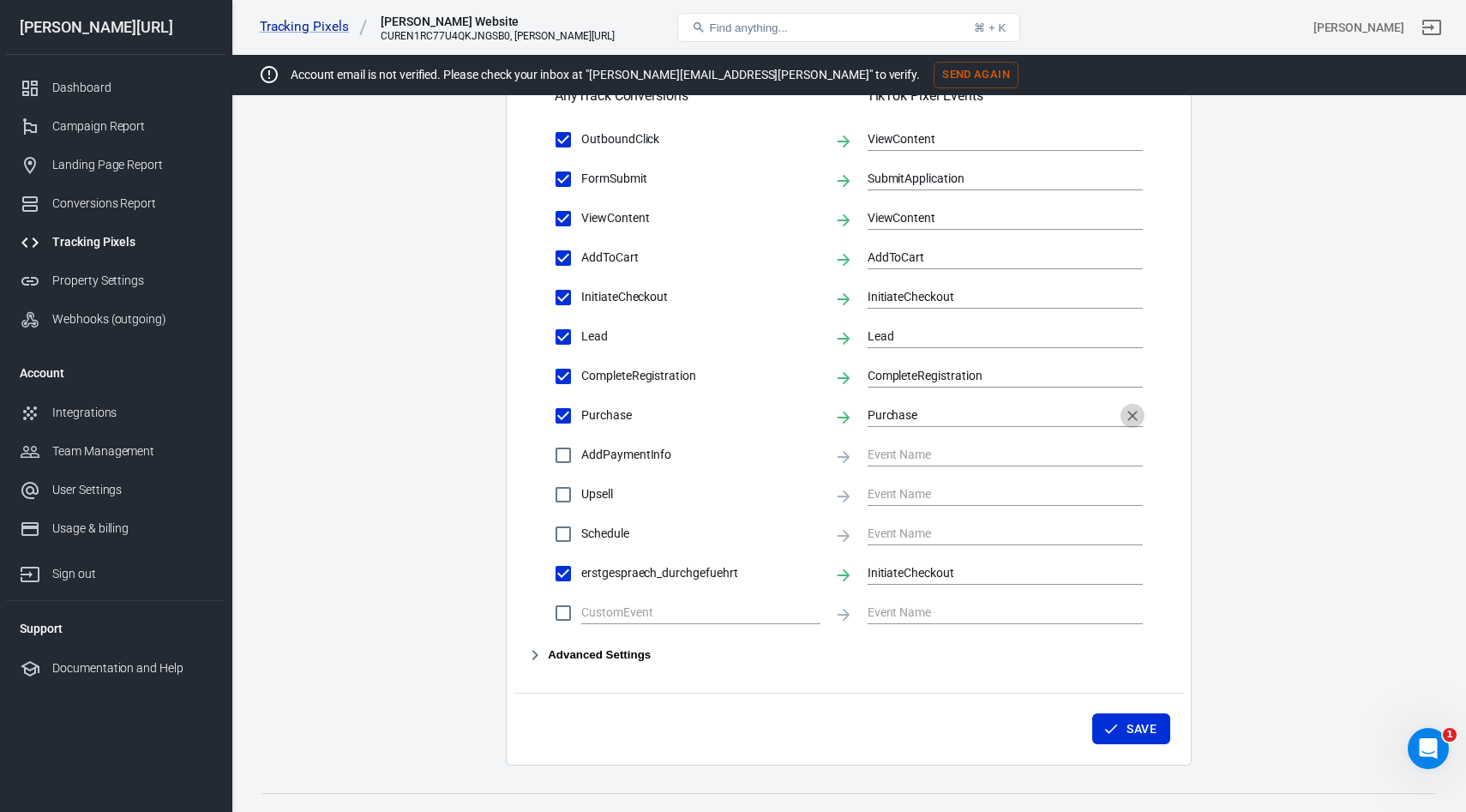
click at [1135, 424] on icon "Clear" at bounding box center [1133, 416] width 17 height 17
checkbox input "false"
click at [1134, 345] on icon "Clear" at bounding box center [1133, 337] width 17 height 17
checkbox input "false"
click at [552, 355] on input "Lead" at bounding box center [564, 337] width 36 height 36
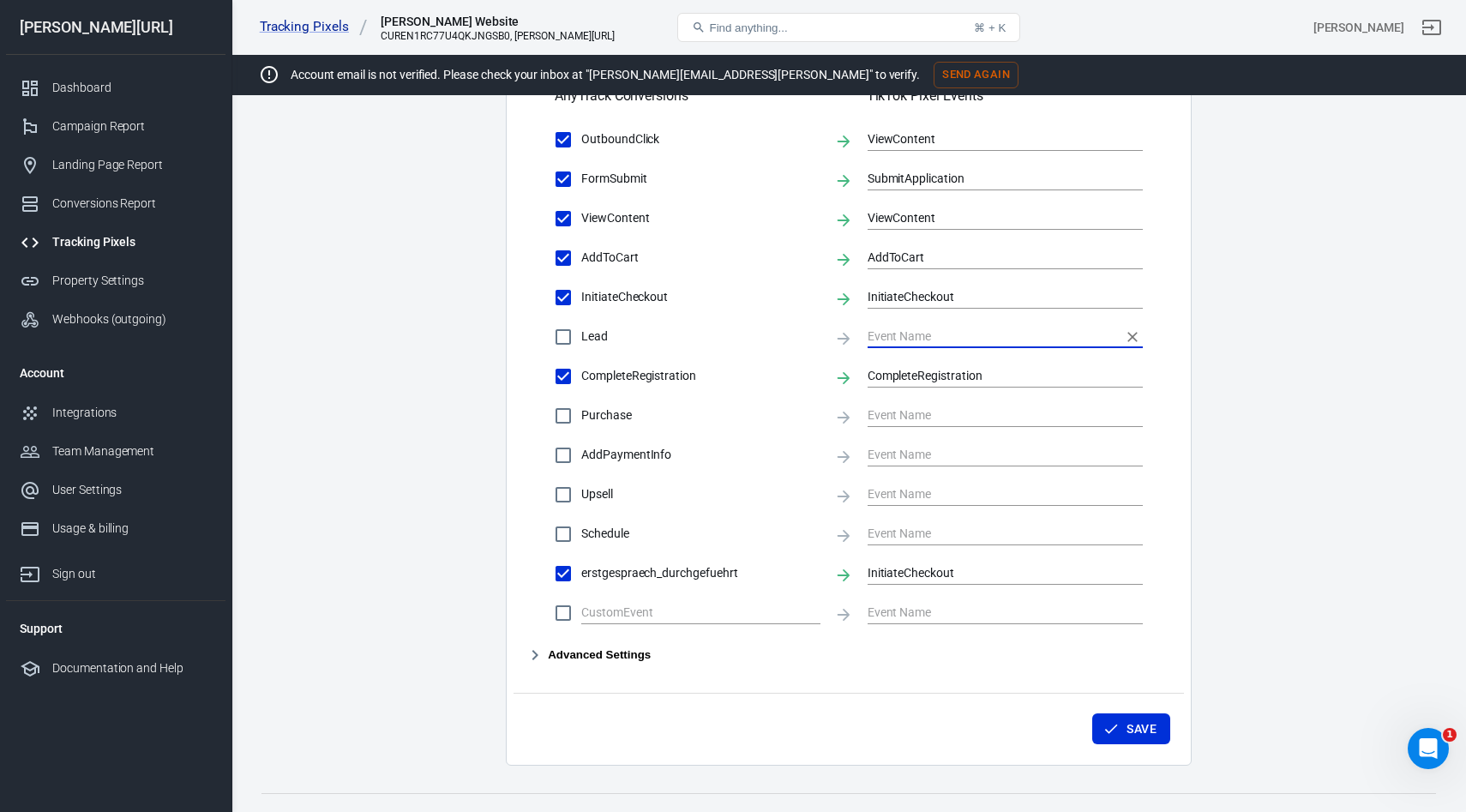
checkbox input "true"
type input "Lead"
click at [1134, 306] on icon "Clear" at bounding box center [1133, 298] width 17 height 17
checkbox input "false"
click at [1135, 267] on icon "Clear" at bounding box center [1133, 258] width 17 height 17
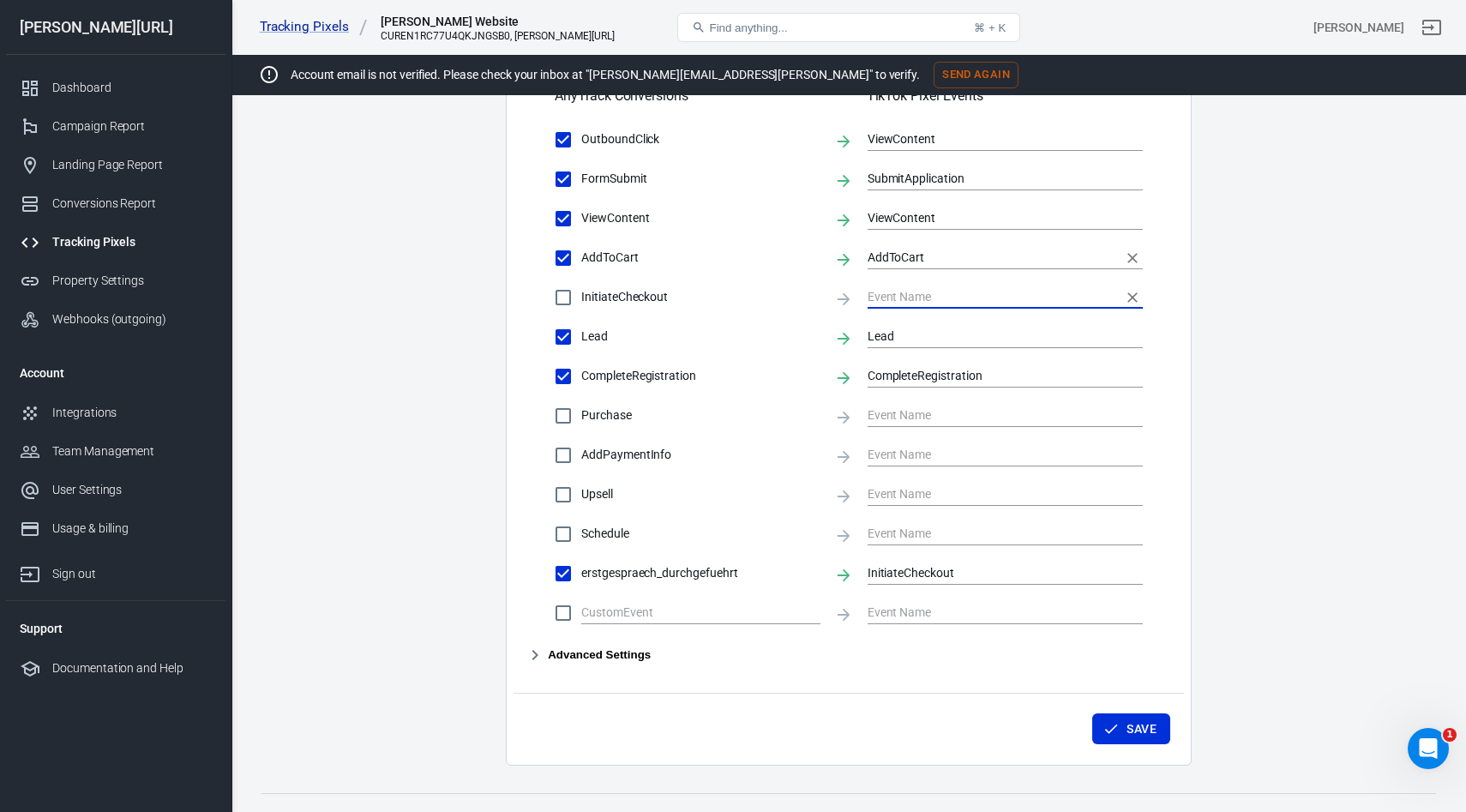
checkbox input "false"
click at [1134, 223] on icon "Clear" at bounding box center [1133, 219] width 10 height 10
checkbox input "false"
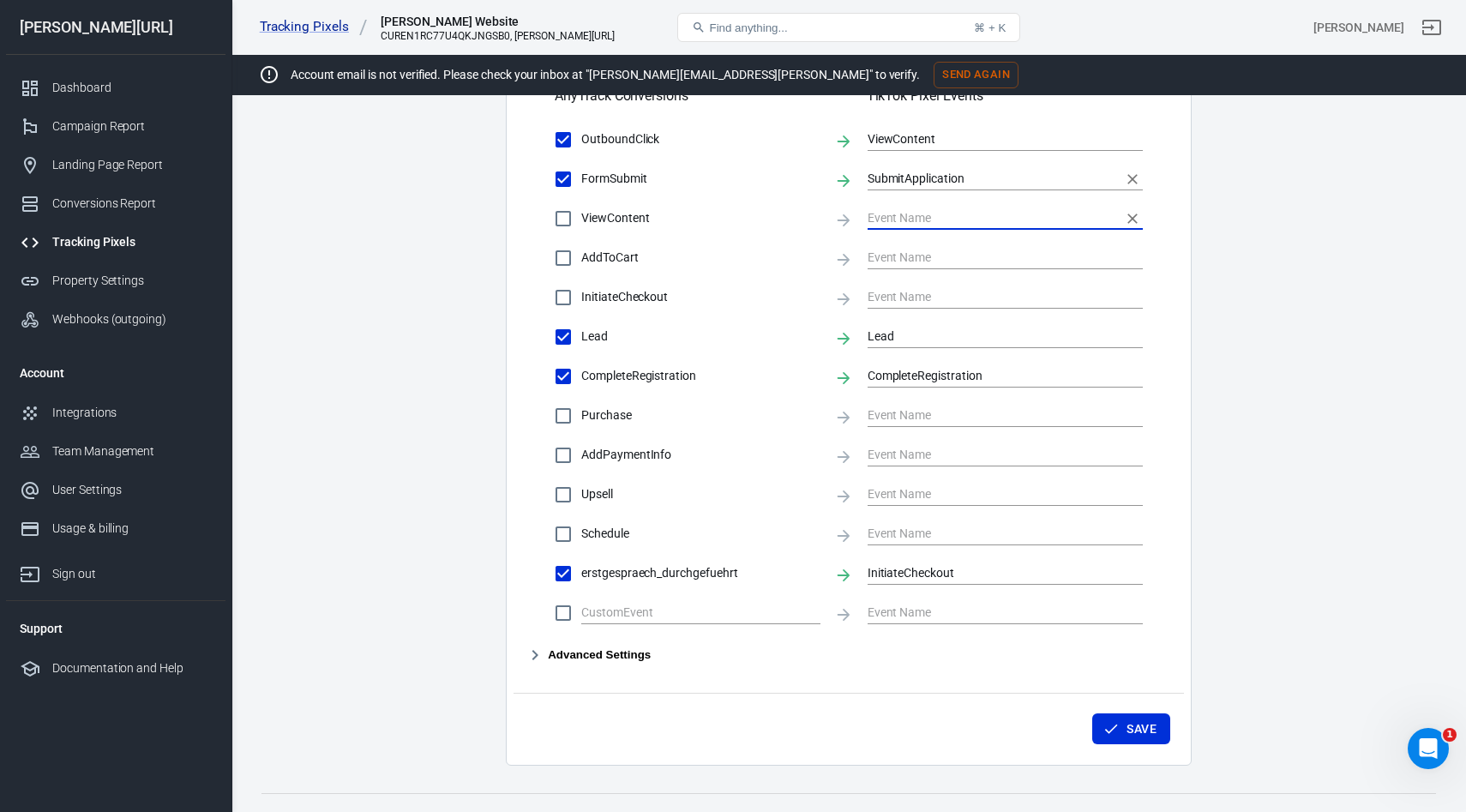
click at [1132, 188] on icon "Clear" at bounding box center [1133, 179] width 17 height 17
checkbox input "false"
click at [1133, 148] on icon "Clear" at bounding box center [1133, 139] width 17 height 17
checkbox input "false"
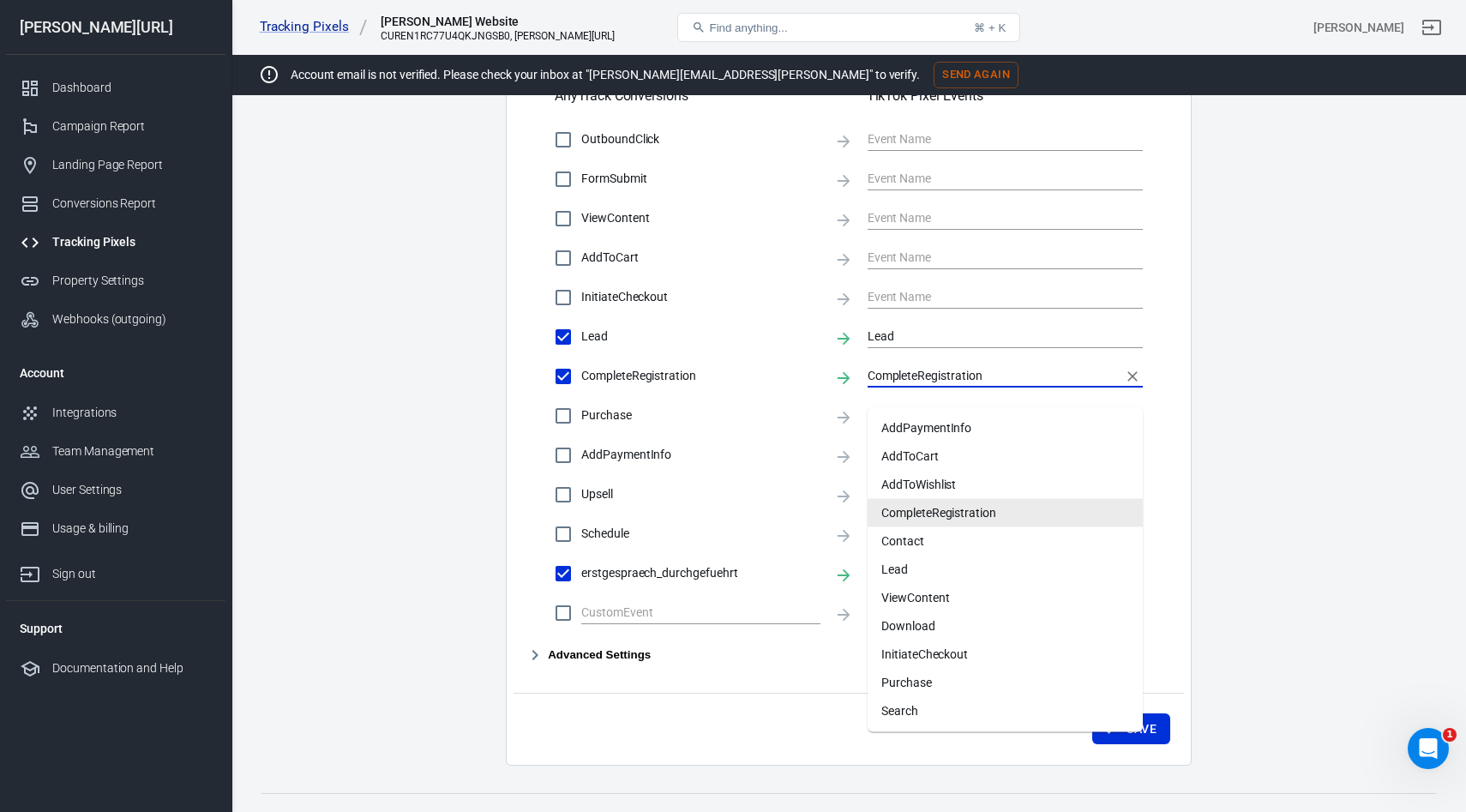
click at [973, 386] on input "CompleteRegistration" at bounding box center [992, 376] width 249 height 22
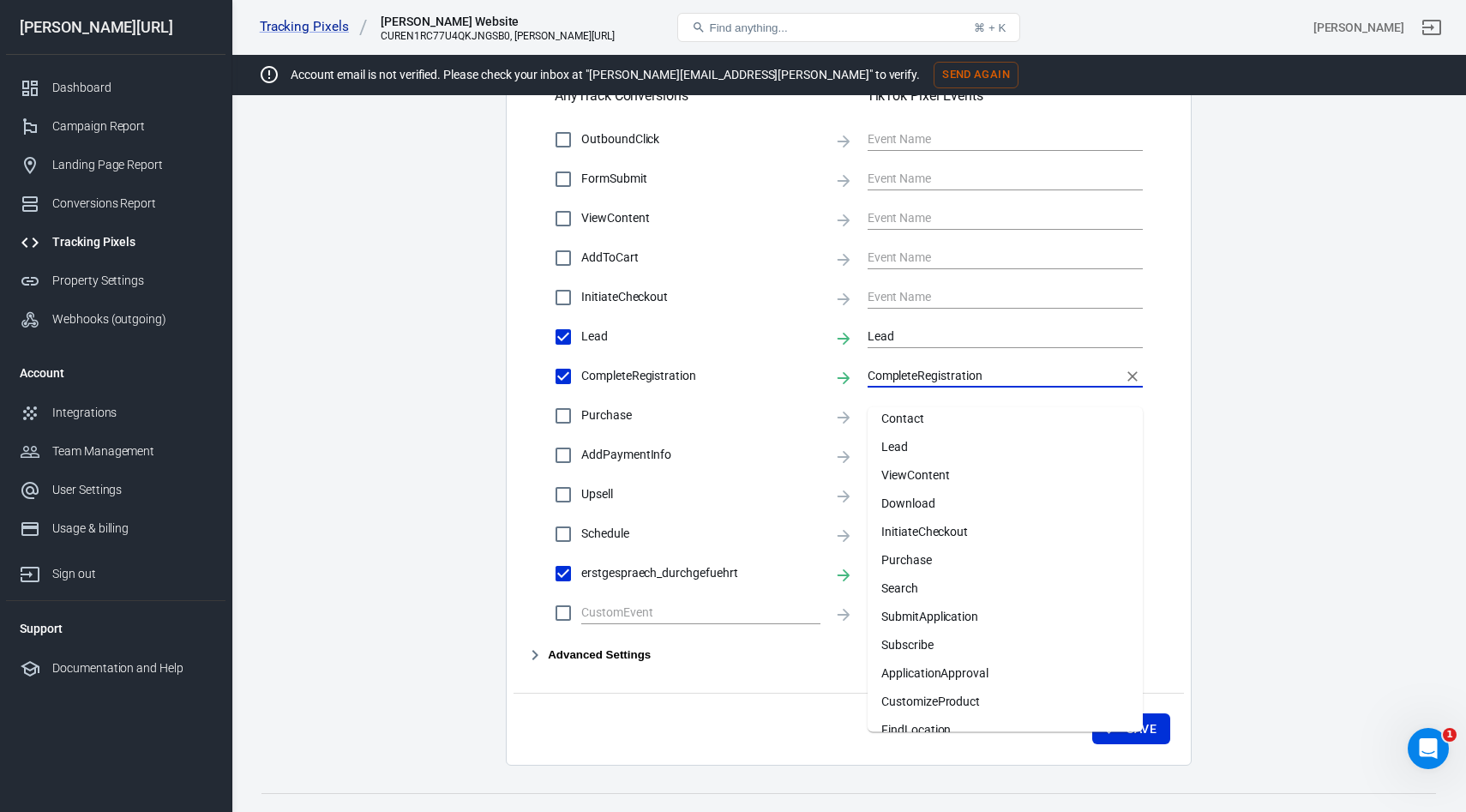
scroll to position [105, 0]
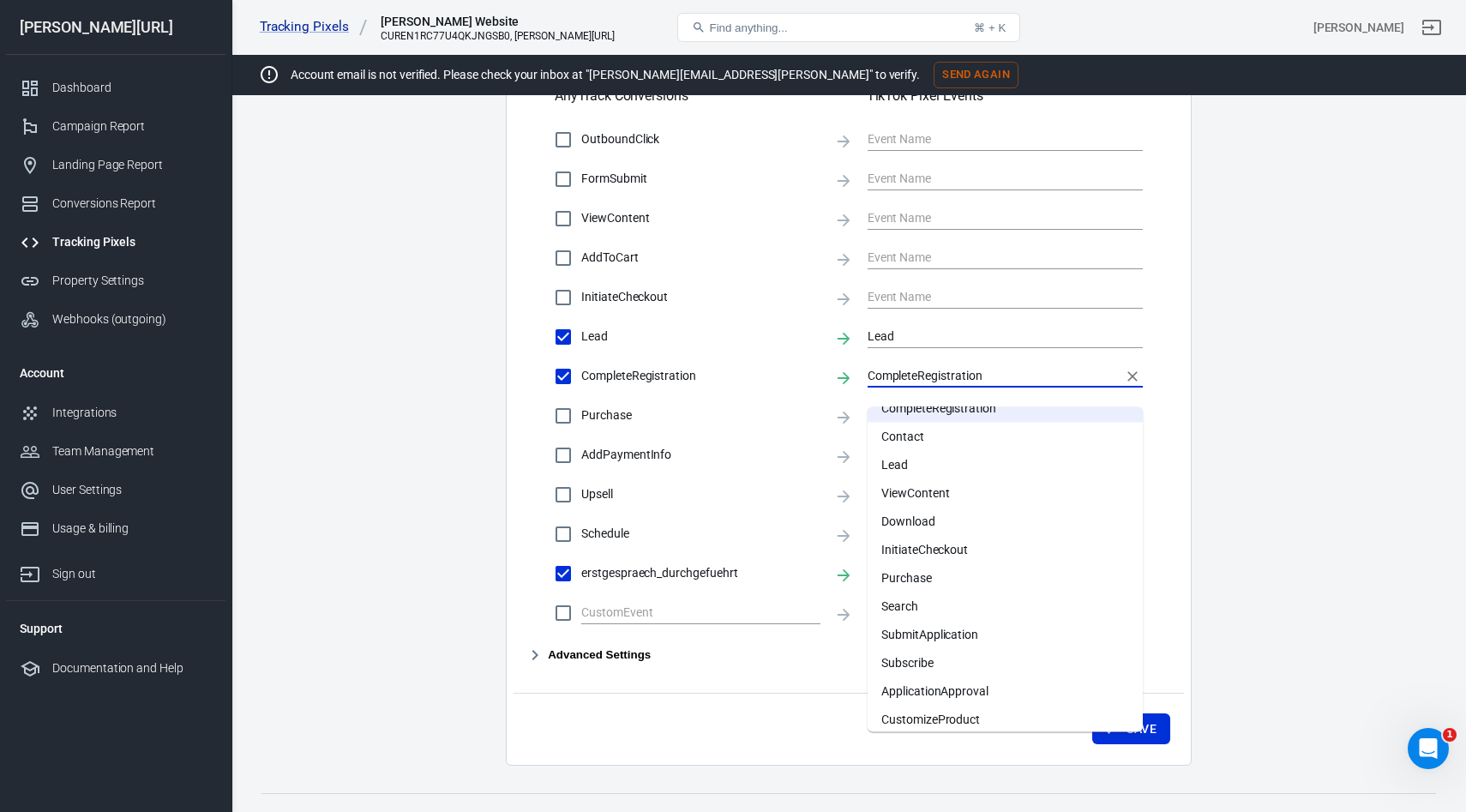
click at [1348, 495] on main "Conversions Ads Integration Settings Conversions Settings Account Connection Co…" at bounding box center [849, 55] width 1174 height 1419
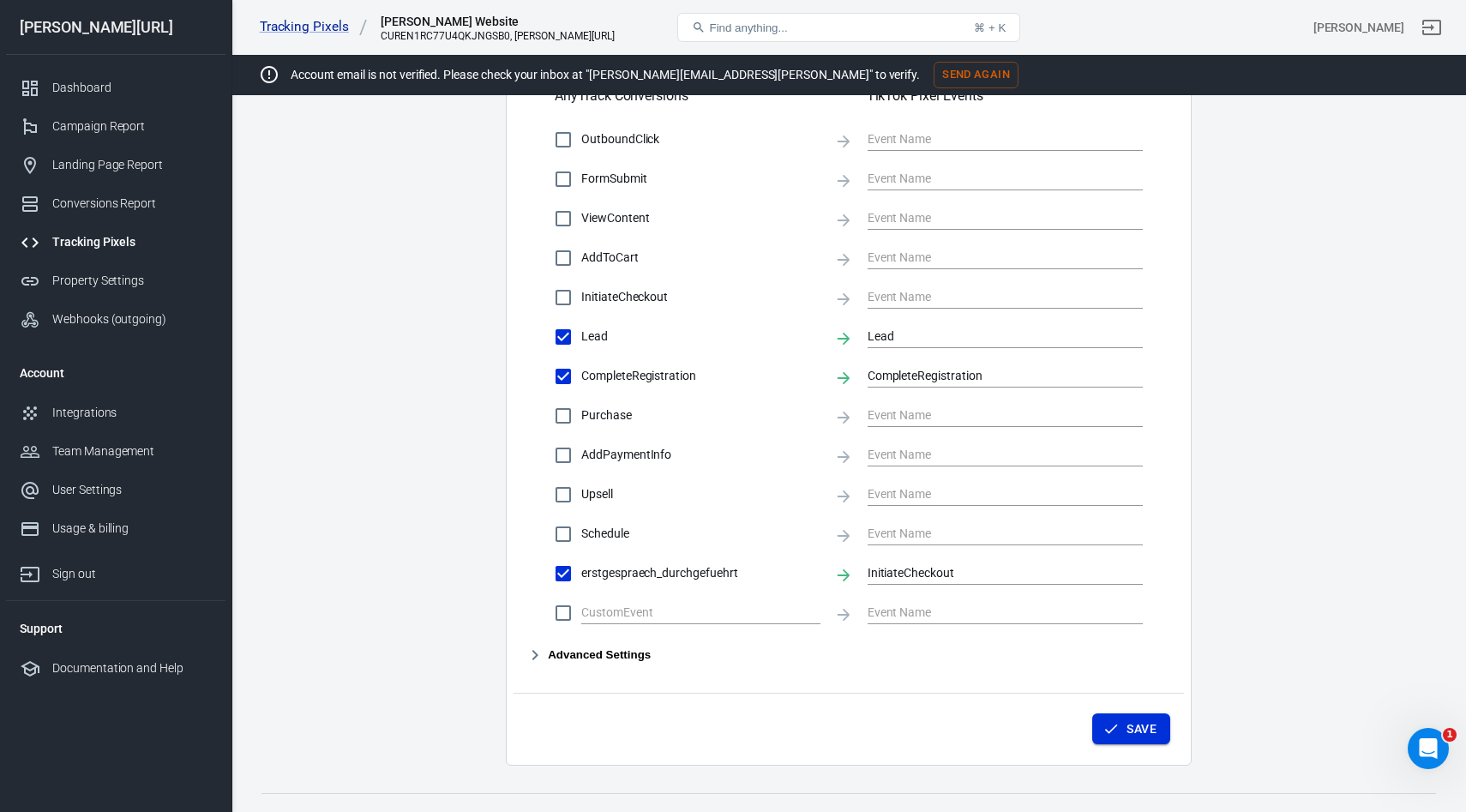
click at [1113, 737] on icon "button" at bounding box center [1111, 729] width 17 height 17
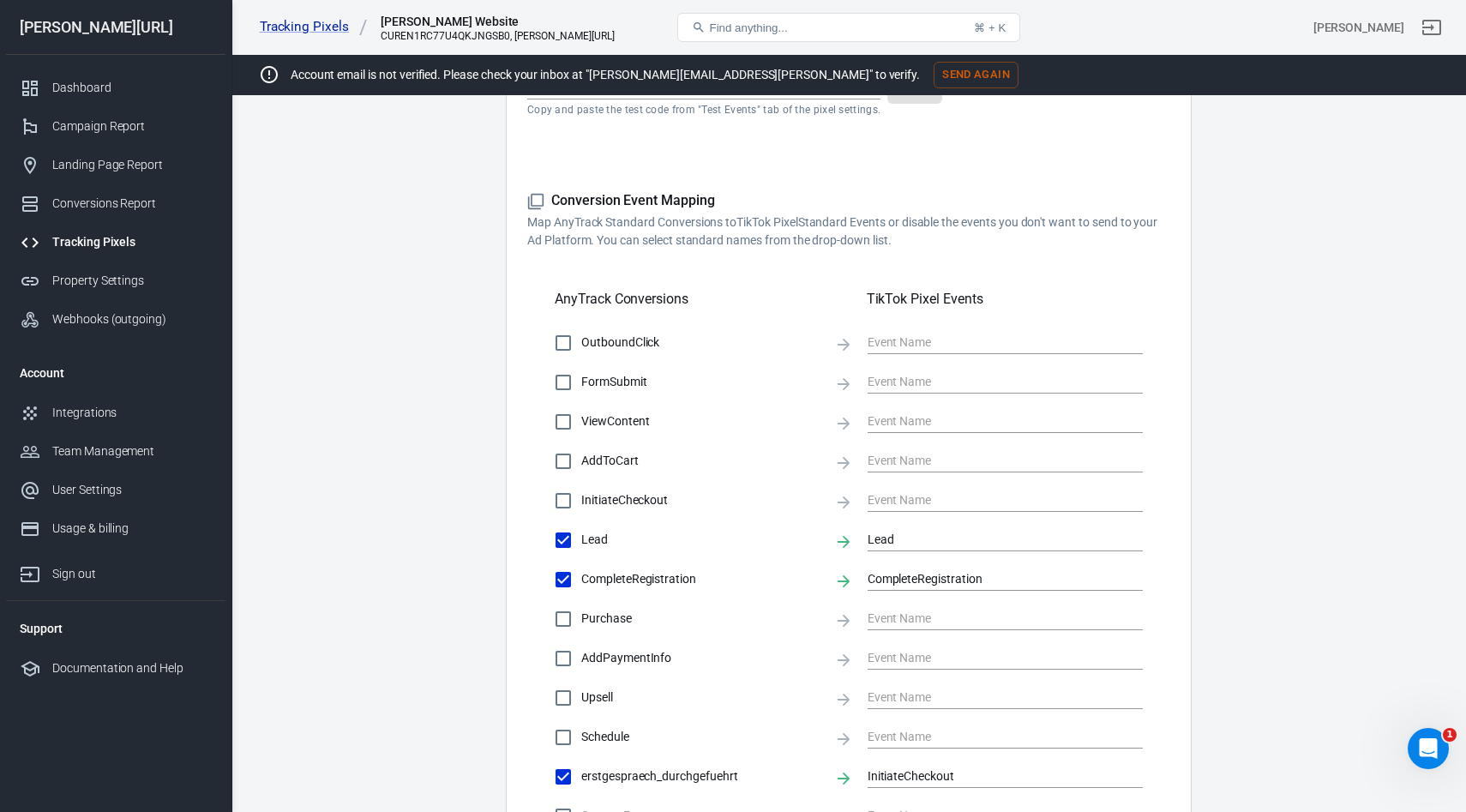
scroll to position [0, 0]
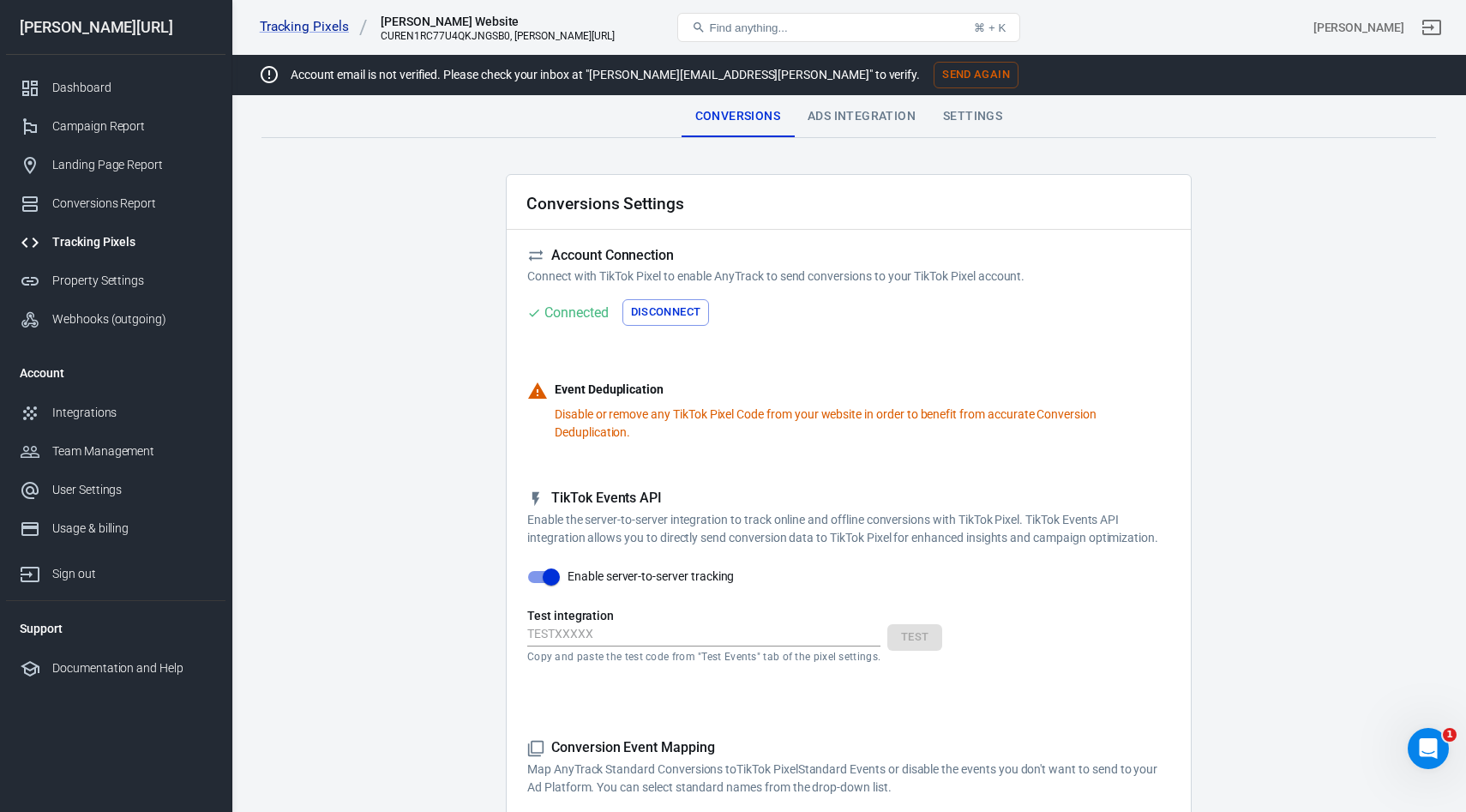
click at [90, 245] on div "Tracking Pixels" at bounding box center [132, 242] width 159 height 18
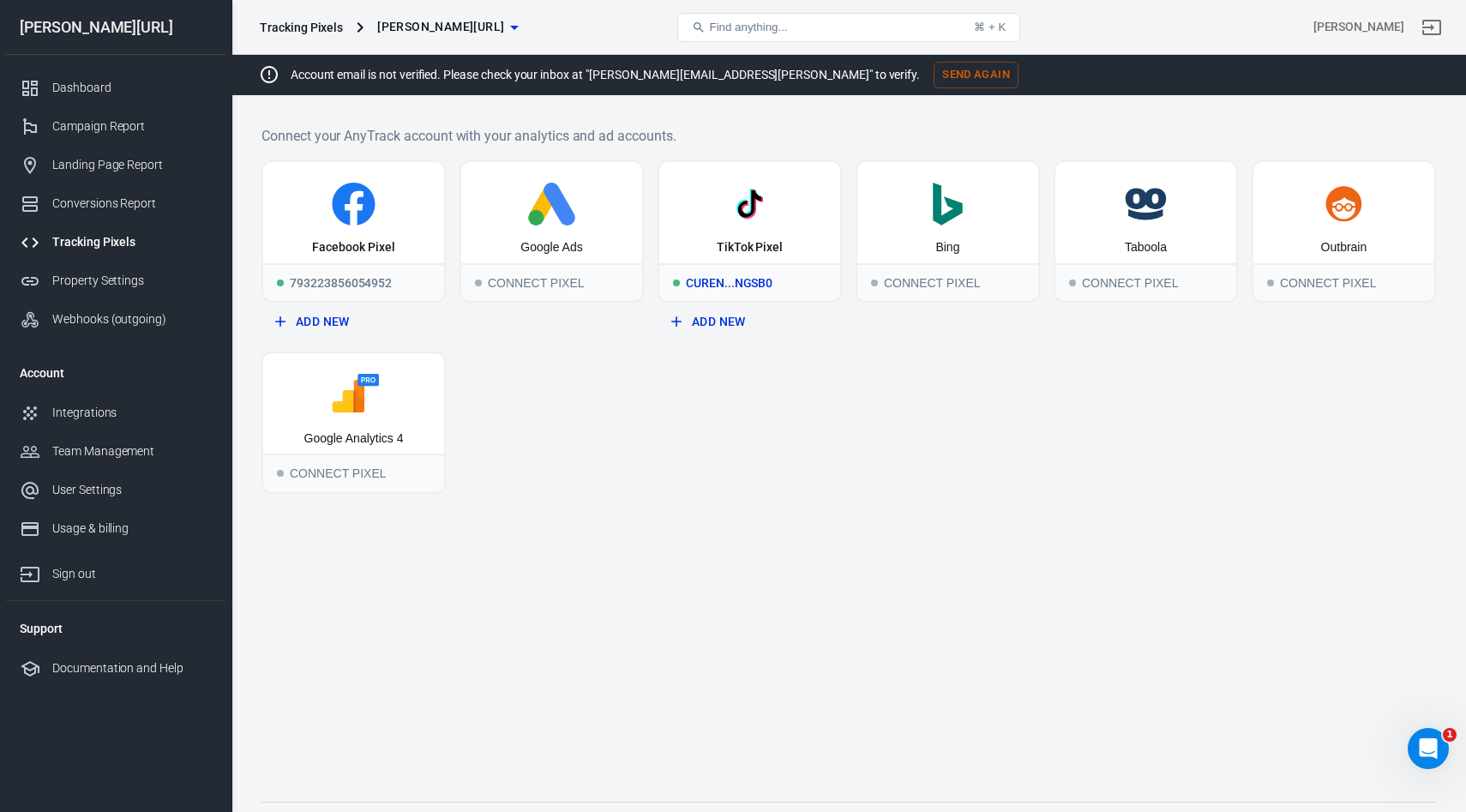
click at [723, 217] on icon at bounding box center [749, 203] width 167 height 42
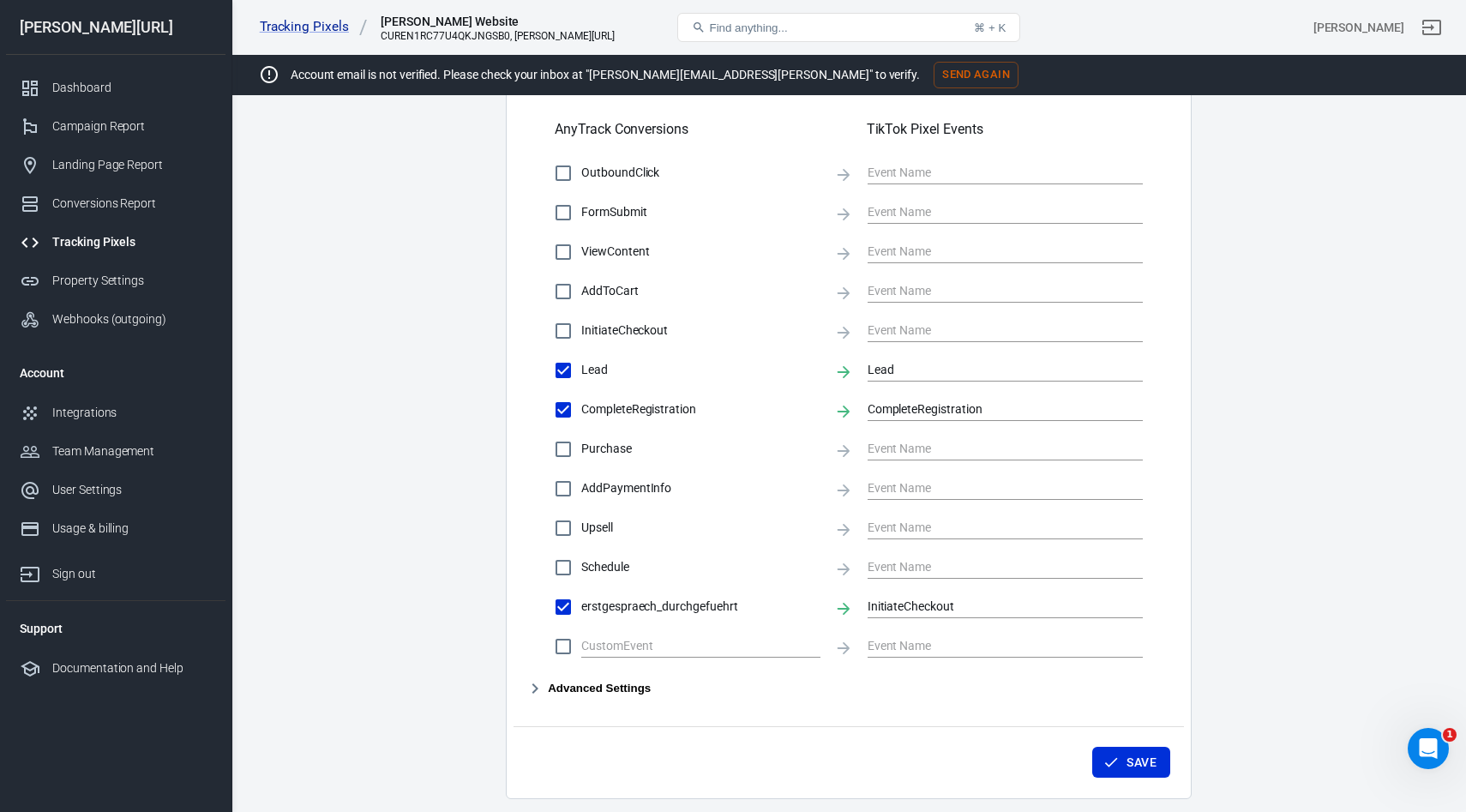
scroll to position [797, 0]
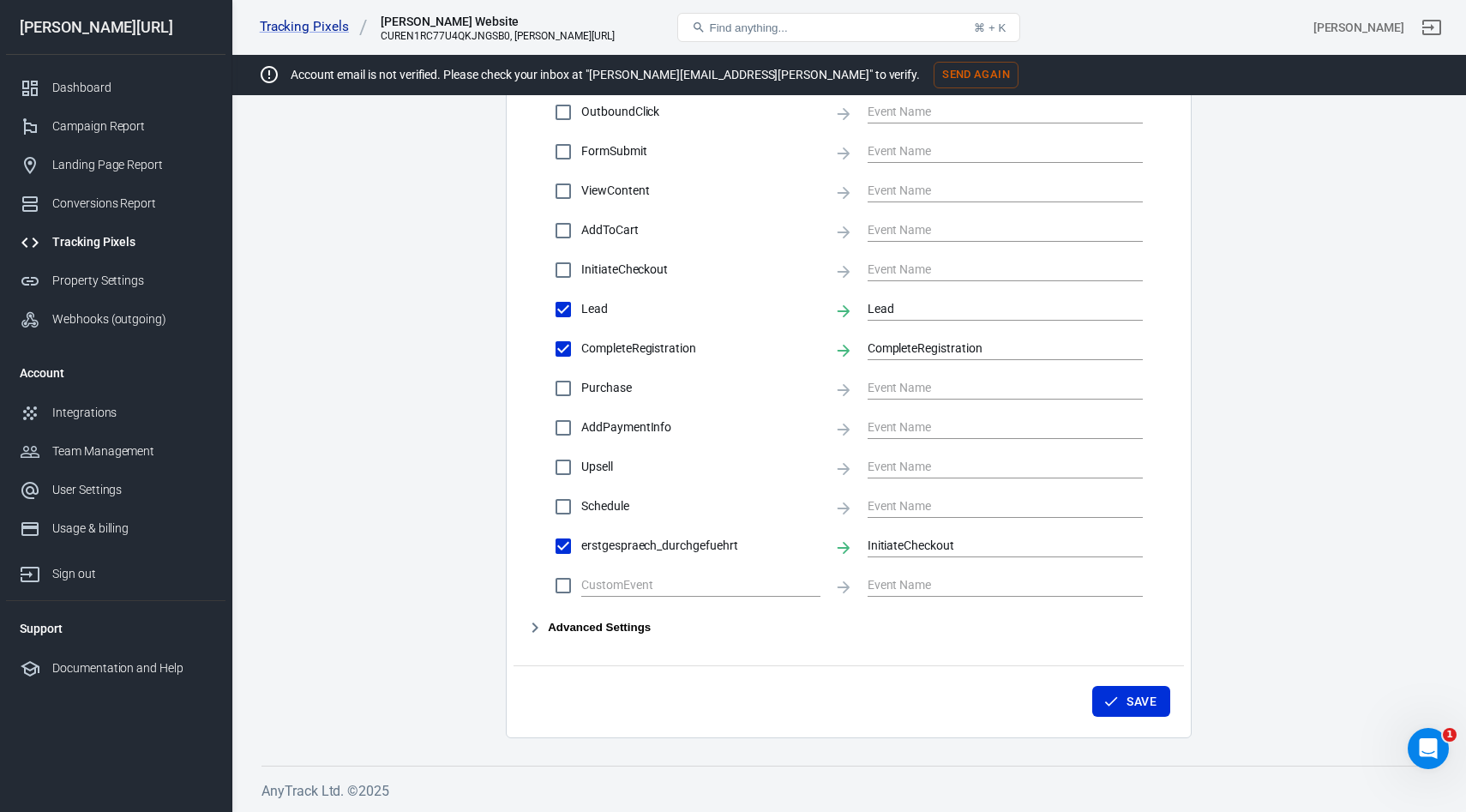
click at [580, 632] on button "Advanced Settings" at bounding box center [589, 628] width 124 height 21
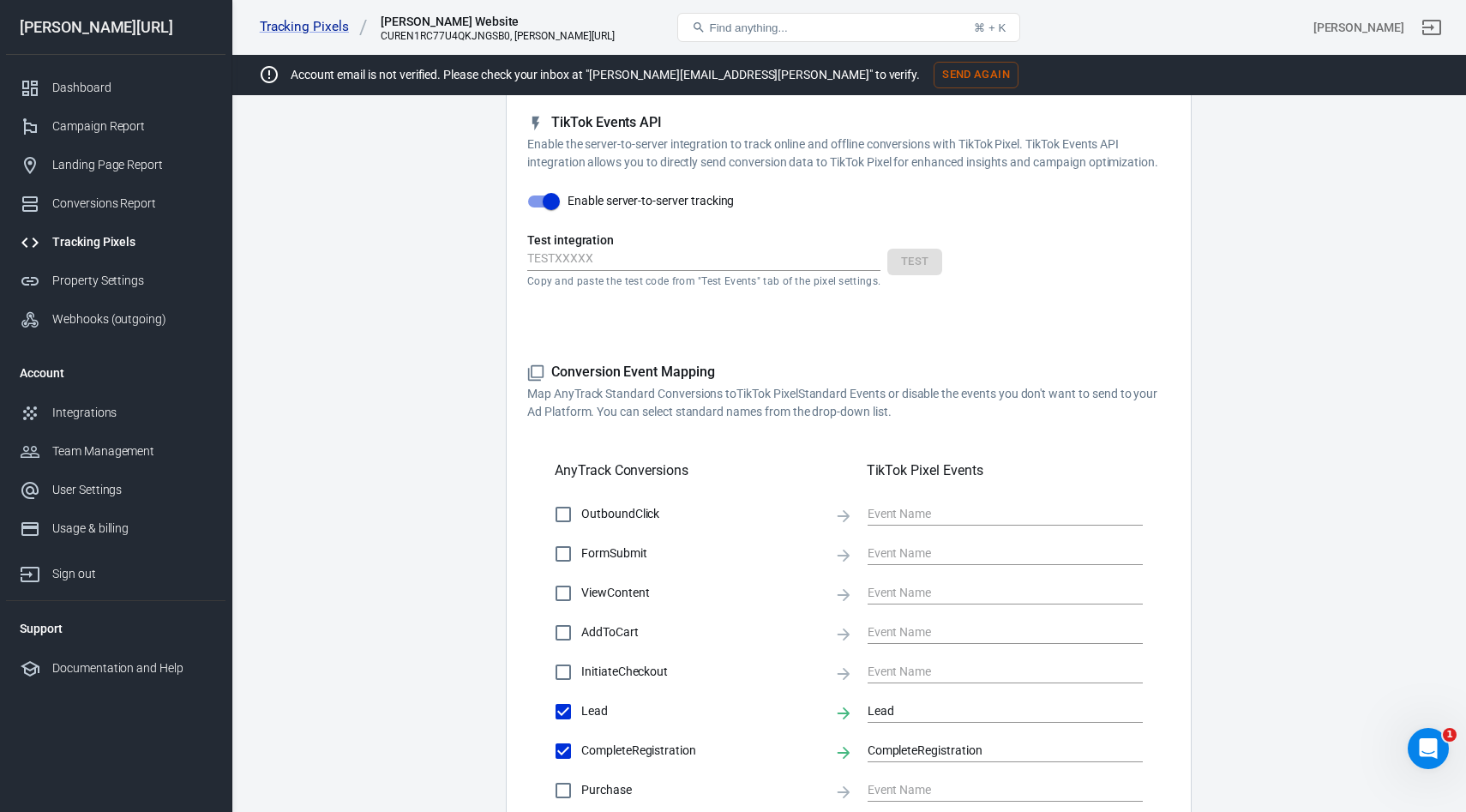
scroll to position [549, 0]
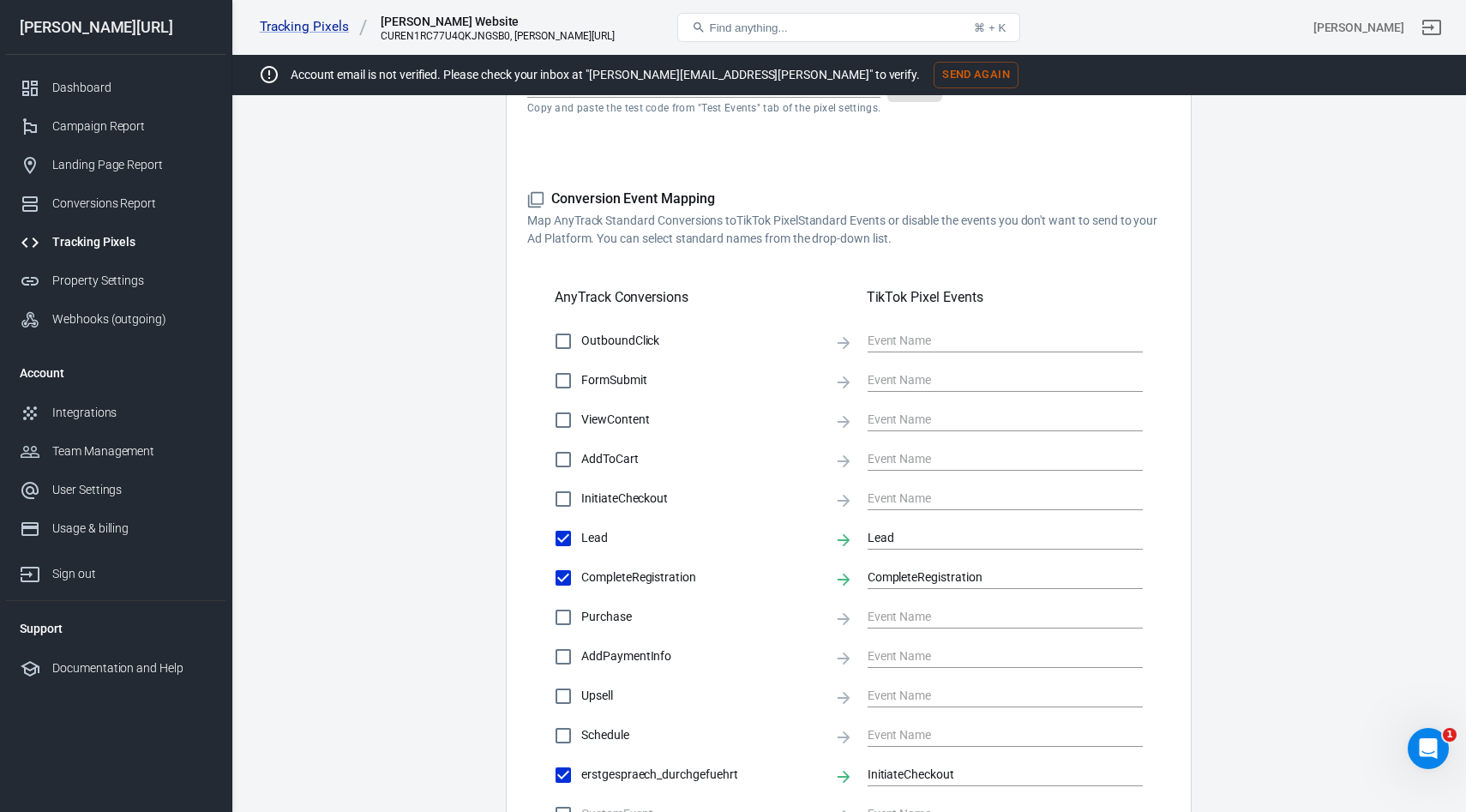
click at [81, 237] on div "Tracking Pixels" at bounding box center [132, 242] width 159 height 18
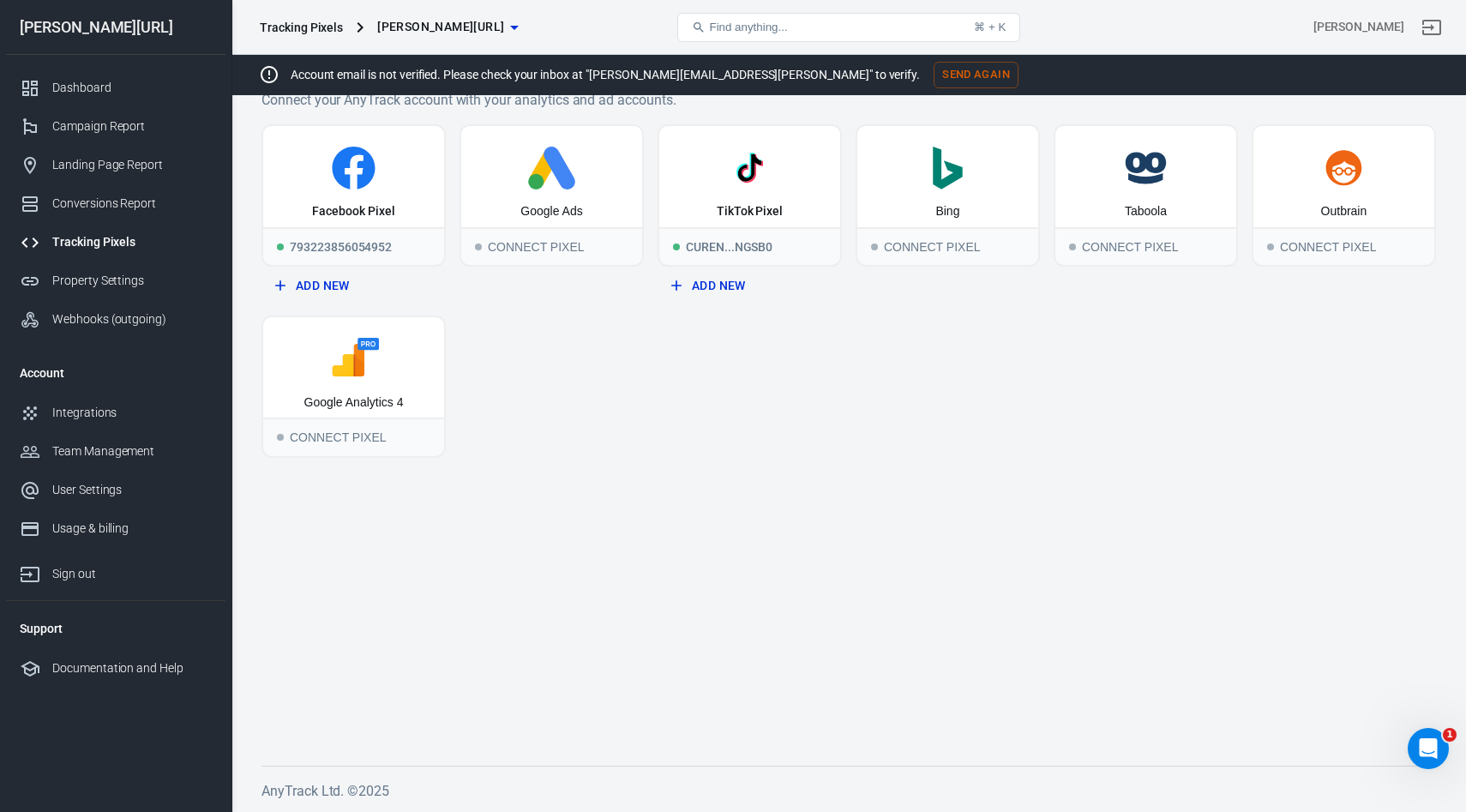
scroll to position [36, 0]
click at [376, 190] on div "Facebook Pixel" at bounding box center [353, 177] width 181 height 101
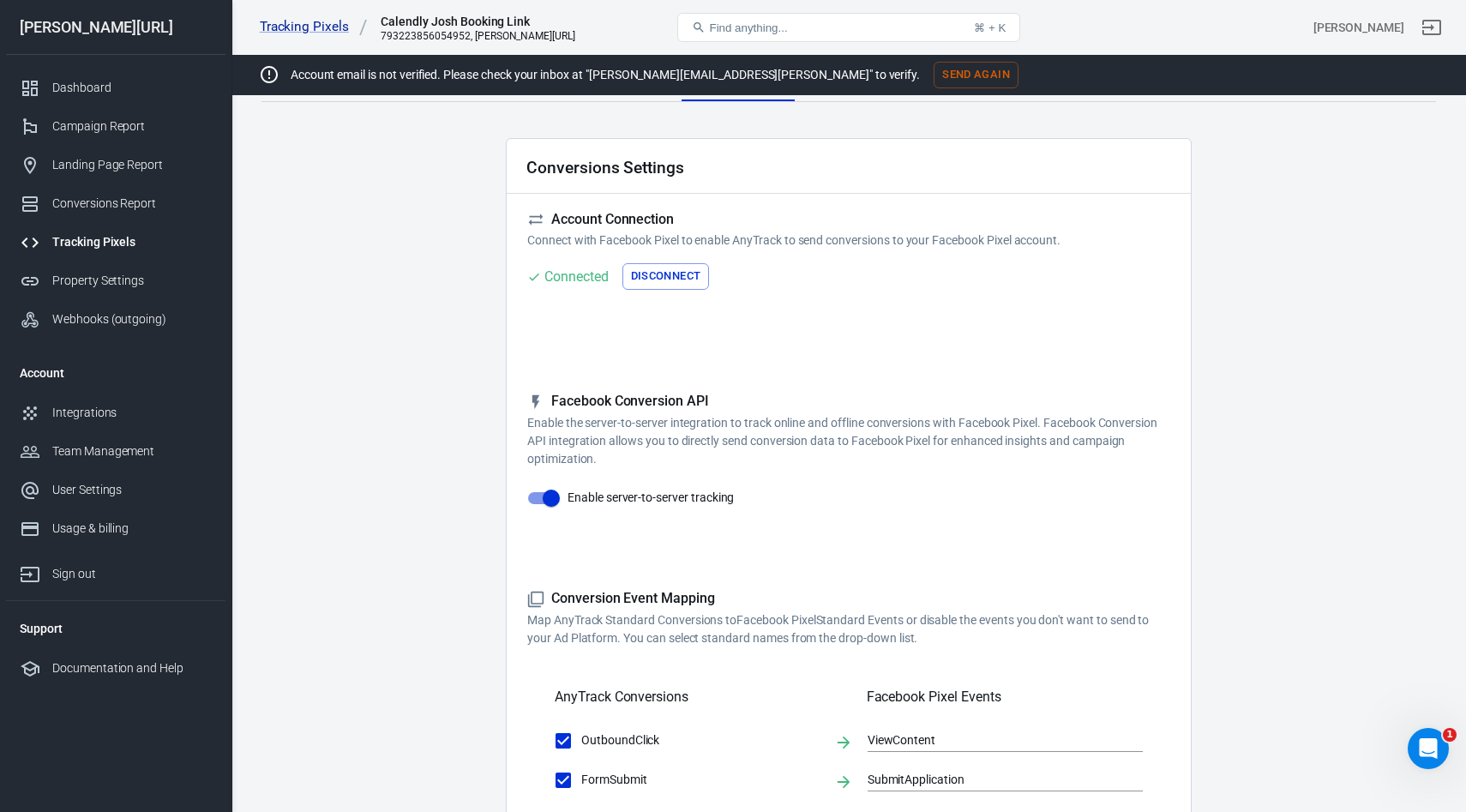
scroll to position [593, 0]
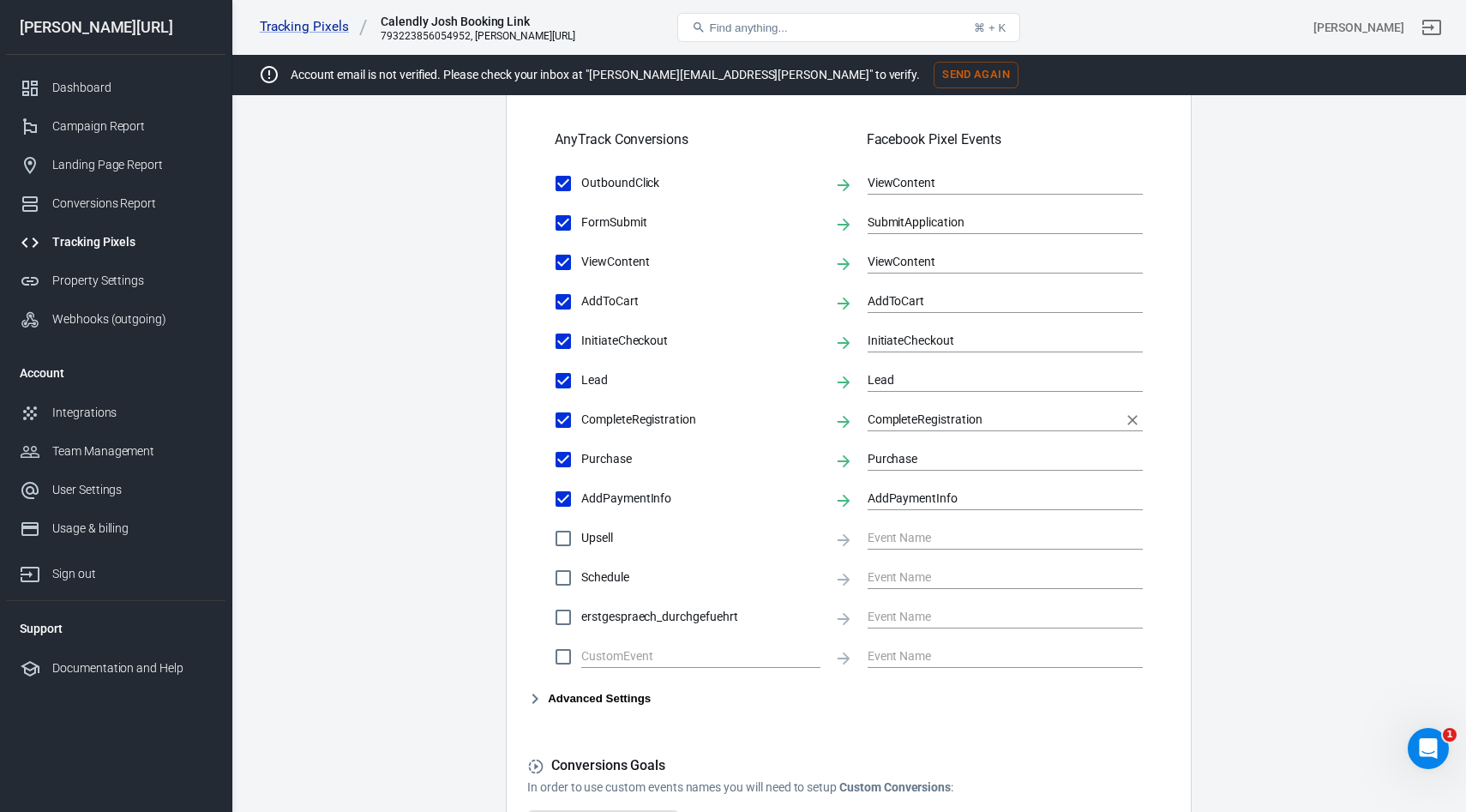
click at [928, 416] on input "CompleteRegistration" at bounding box center [992, 419] width 249 height 22
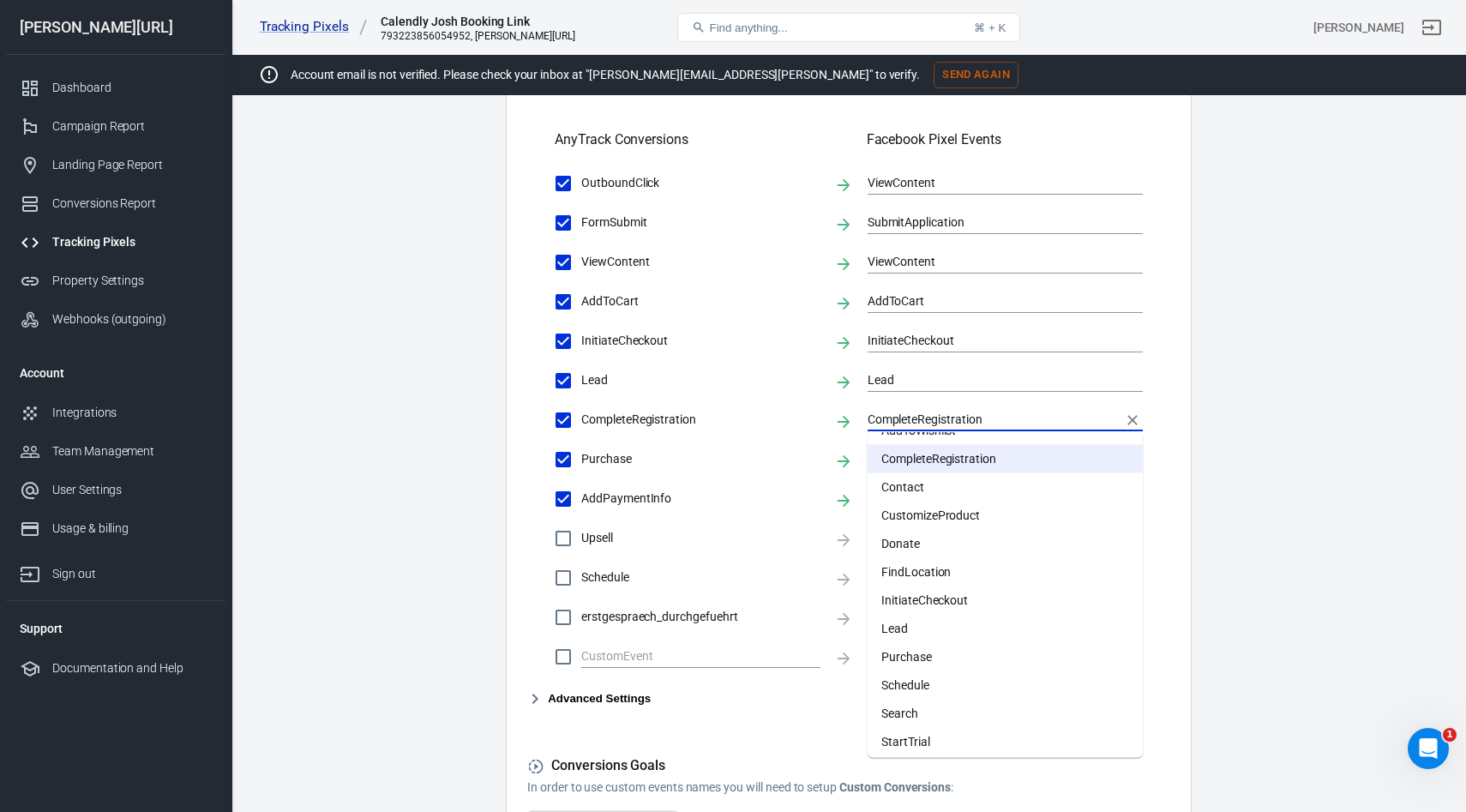
scroll to position [83, 0]
click at [917, 647] on li "Purchase" at bounding box center [1005, 654] width 275 height 29
type input "Purchase"
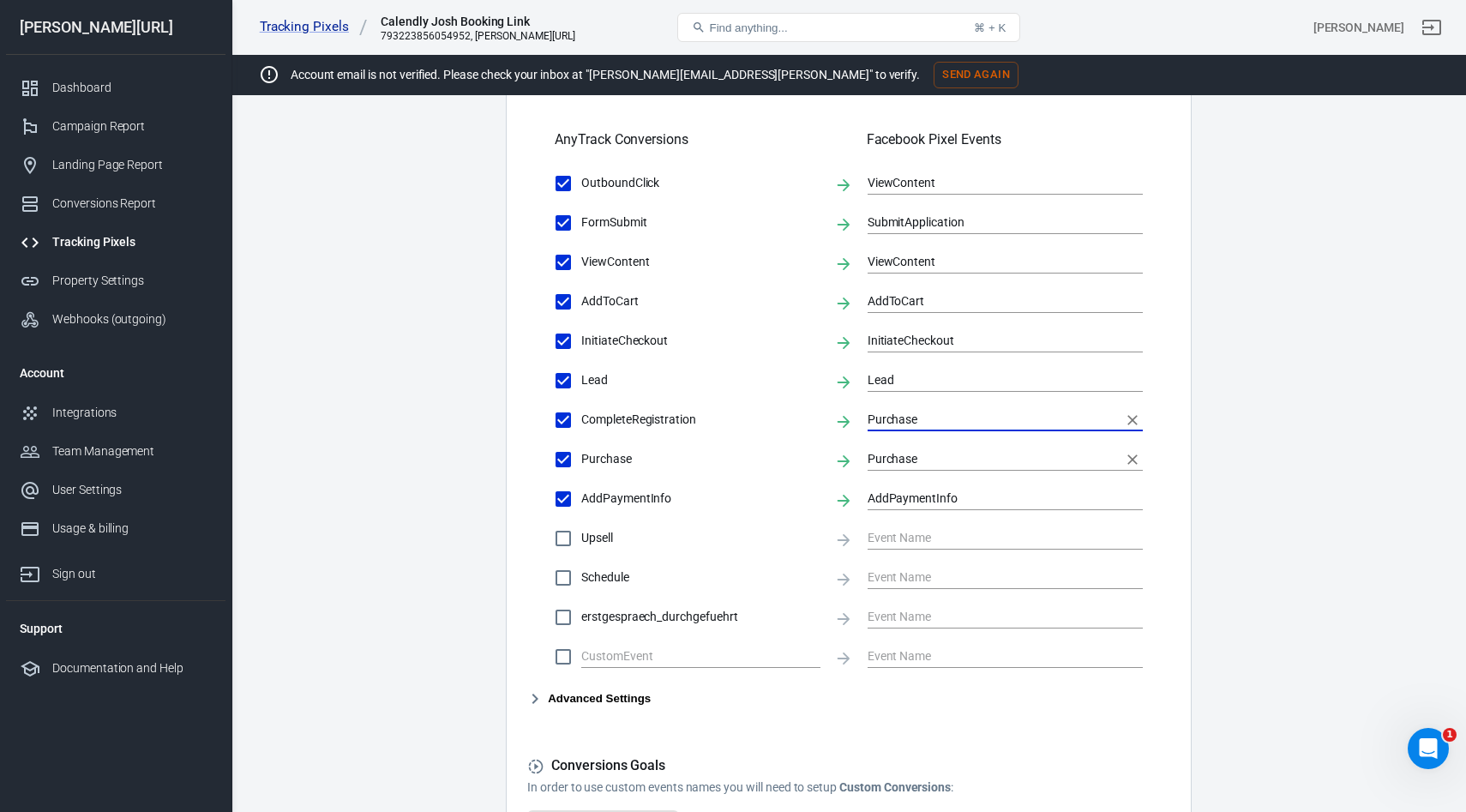
click at [1133, 456] on icon "Clear" at bounding box center [1133, 460] width 17 height 17
checkbox input "false"
click at [1136, 499] on icon "Clear" at bounding box center [1133, 499] width 17 height 17
checkbox input "false"
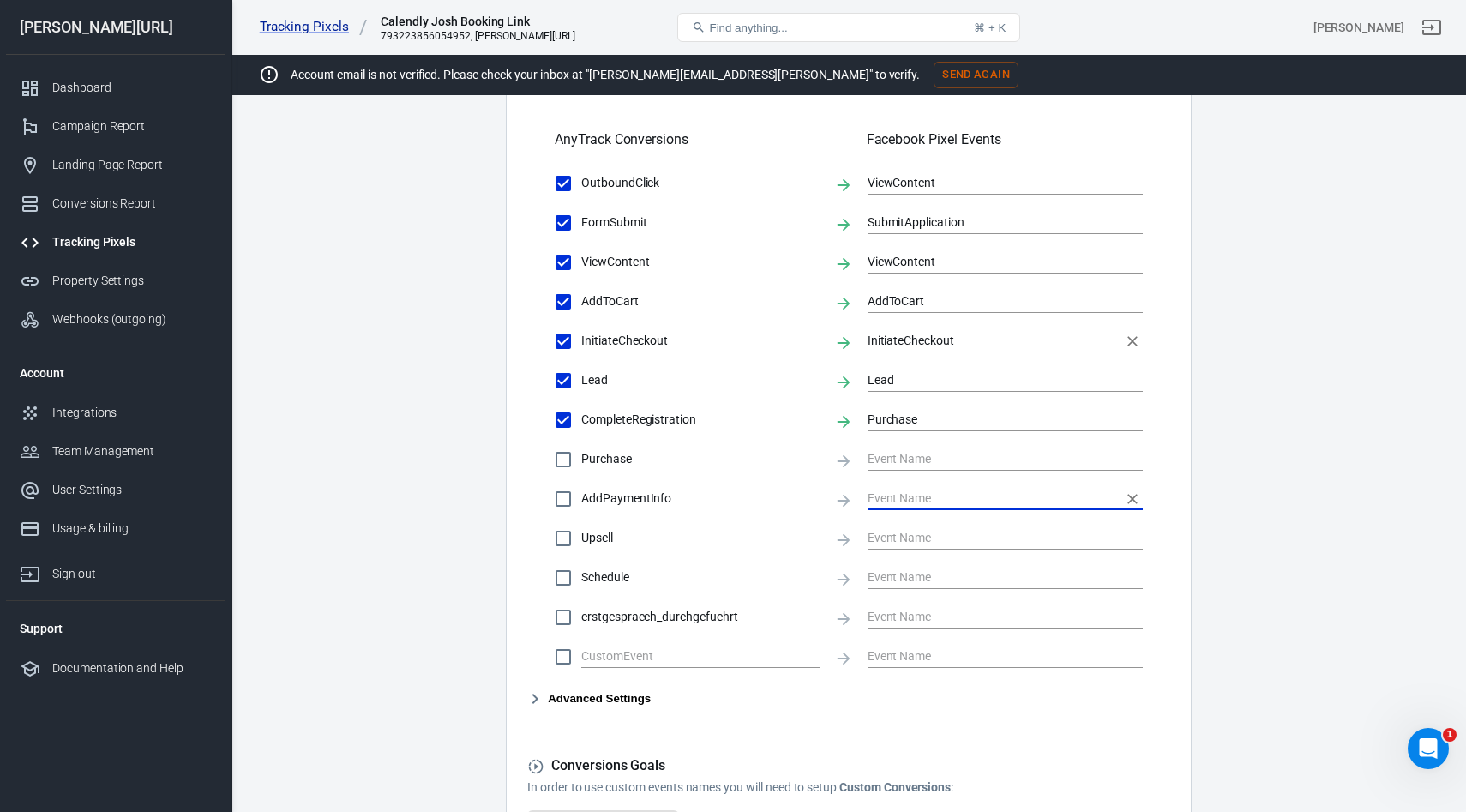
click at [1127, 345] on icon "Clear" at bounding box center [1133, 341] width 17 height 17
checkbox input "false"
click at [1129, 300] on icon "Clear" at bounding box center [1133, 302] width 17 height 17
checkbox input "false"
click at [1133, 260] on icon "Clear" at bounding box center [1133, 262] width 17 height 17
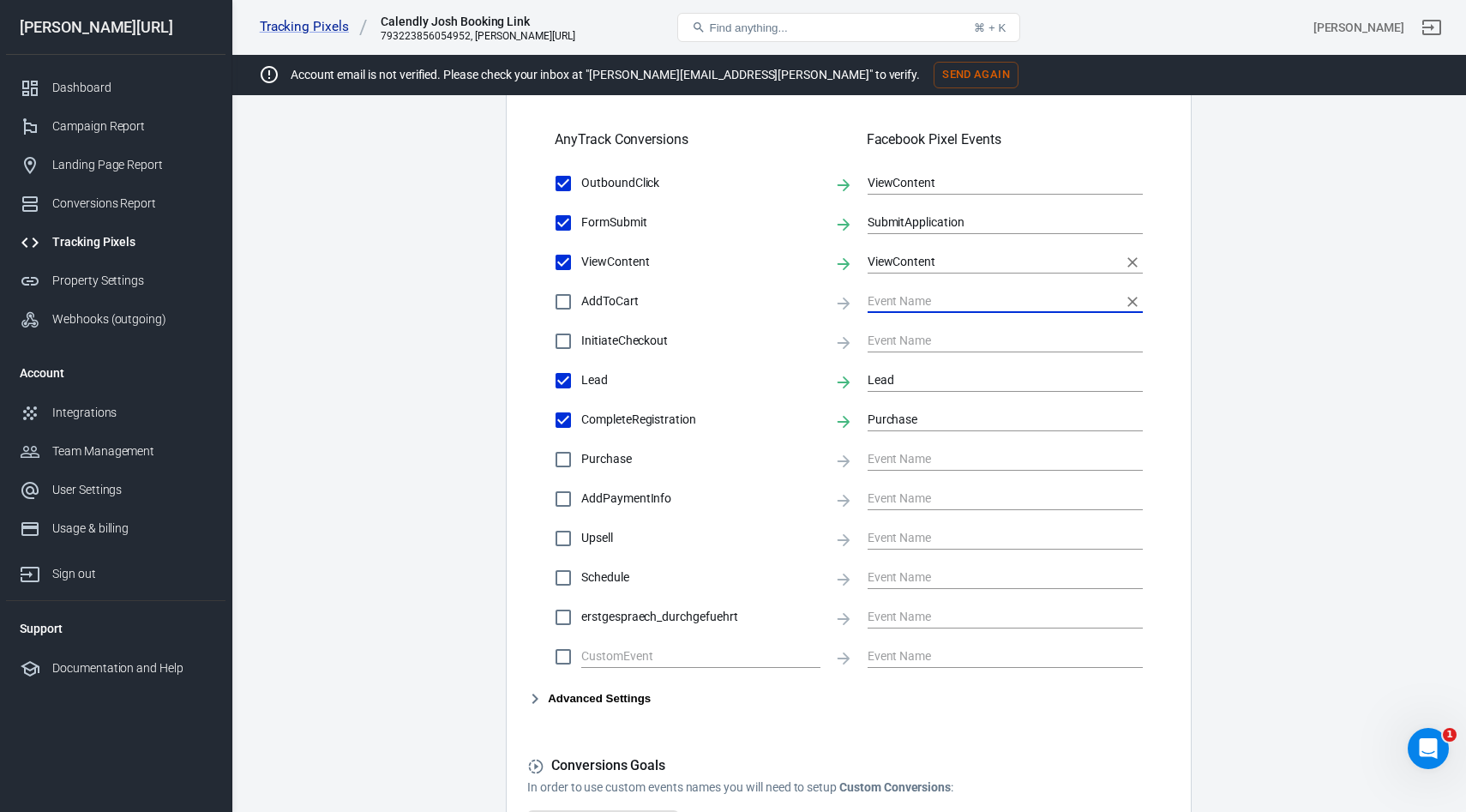
checkbox input "false"
click at [1129, 226] on icon "Clear" at bounding box center [1133, 222] width 10 height 10
checkbox input "false"
click at [1129, 184] on icon "Clear" at bounding box center [1133, 184] width 17 height 17
checkbox input "false"
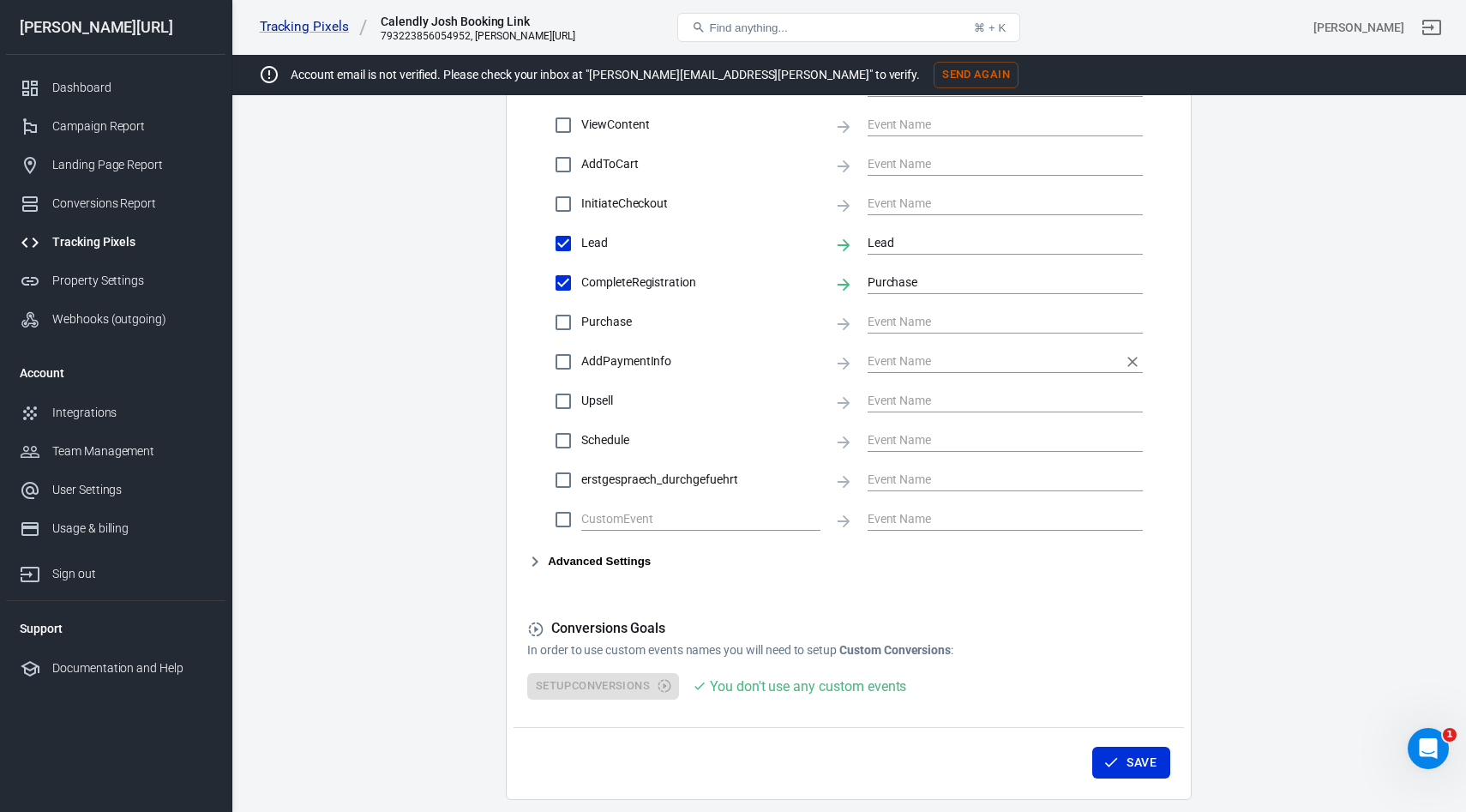
scroll to position [793, 0]
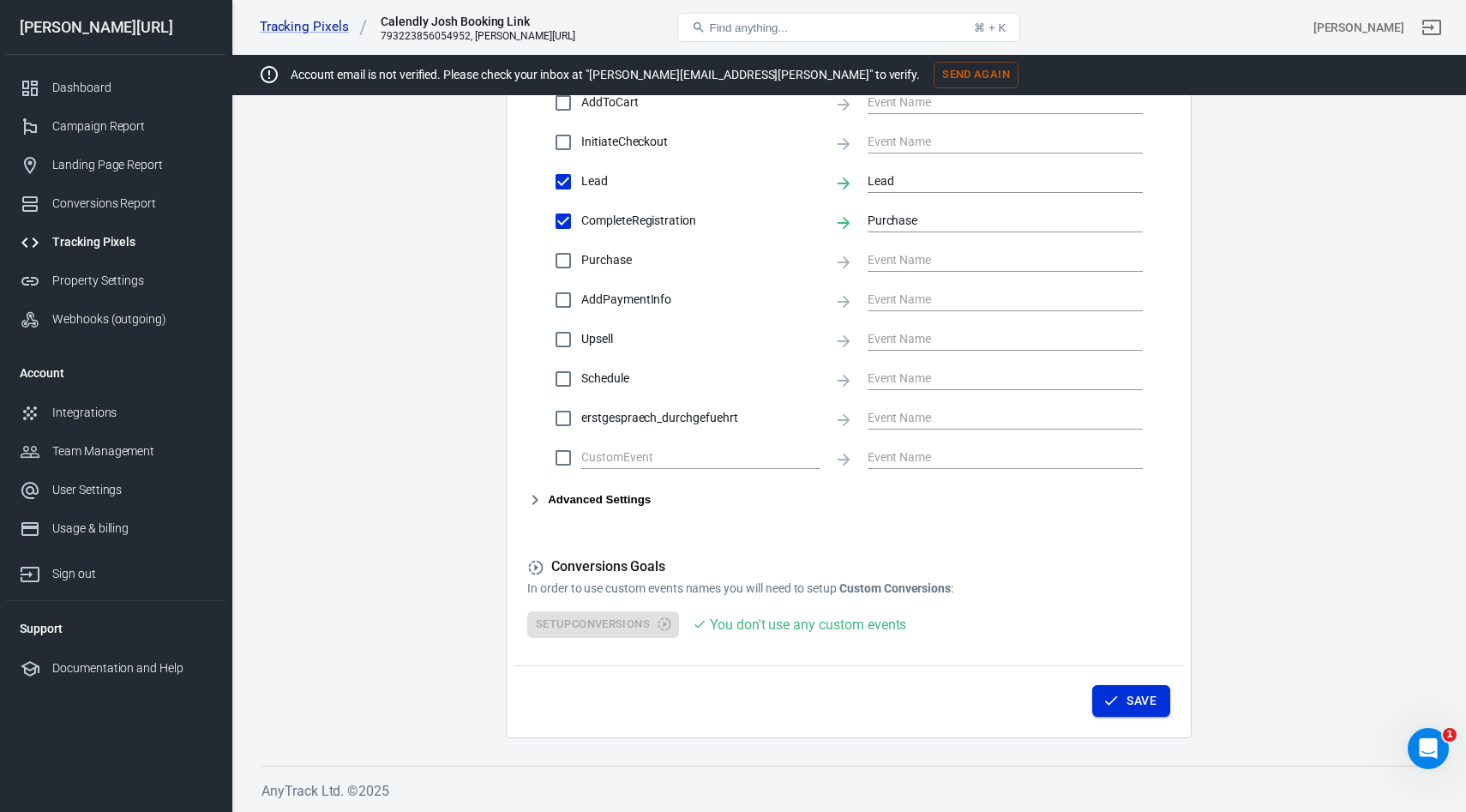
click at [1111, 703] on icon "button" at bounding box center [1111, 700] width 17 height 17
click at [572, 505] on button "Advanced Settings" at bounding box center [589, 499] width 124 height 21
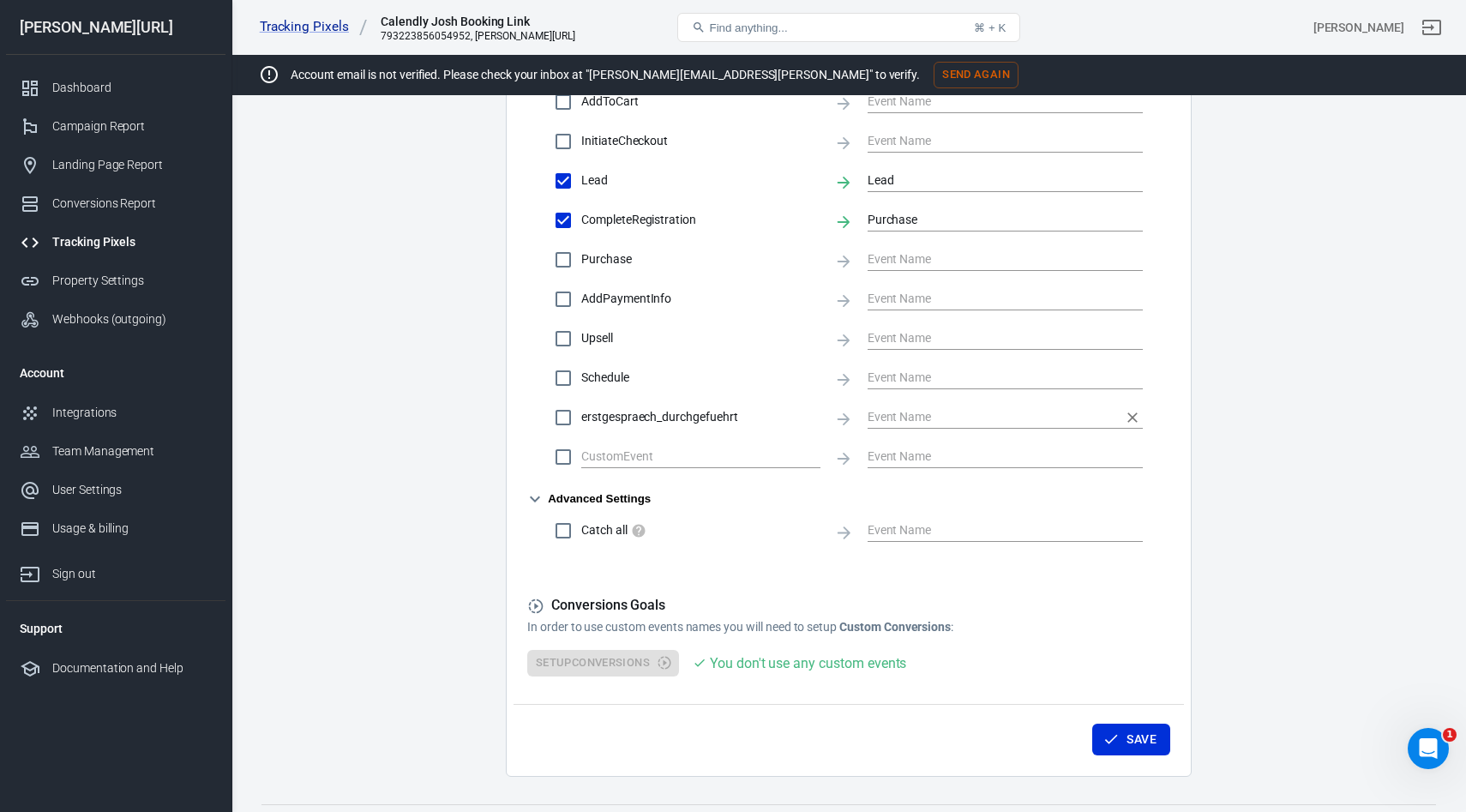
click at [922, 418] on input "text" at bounding box center [992, 416] width 249 height 22
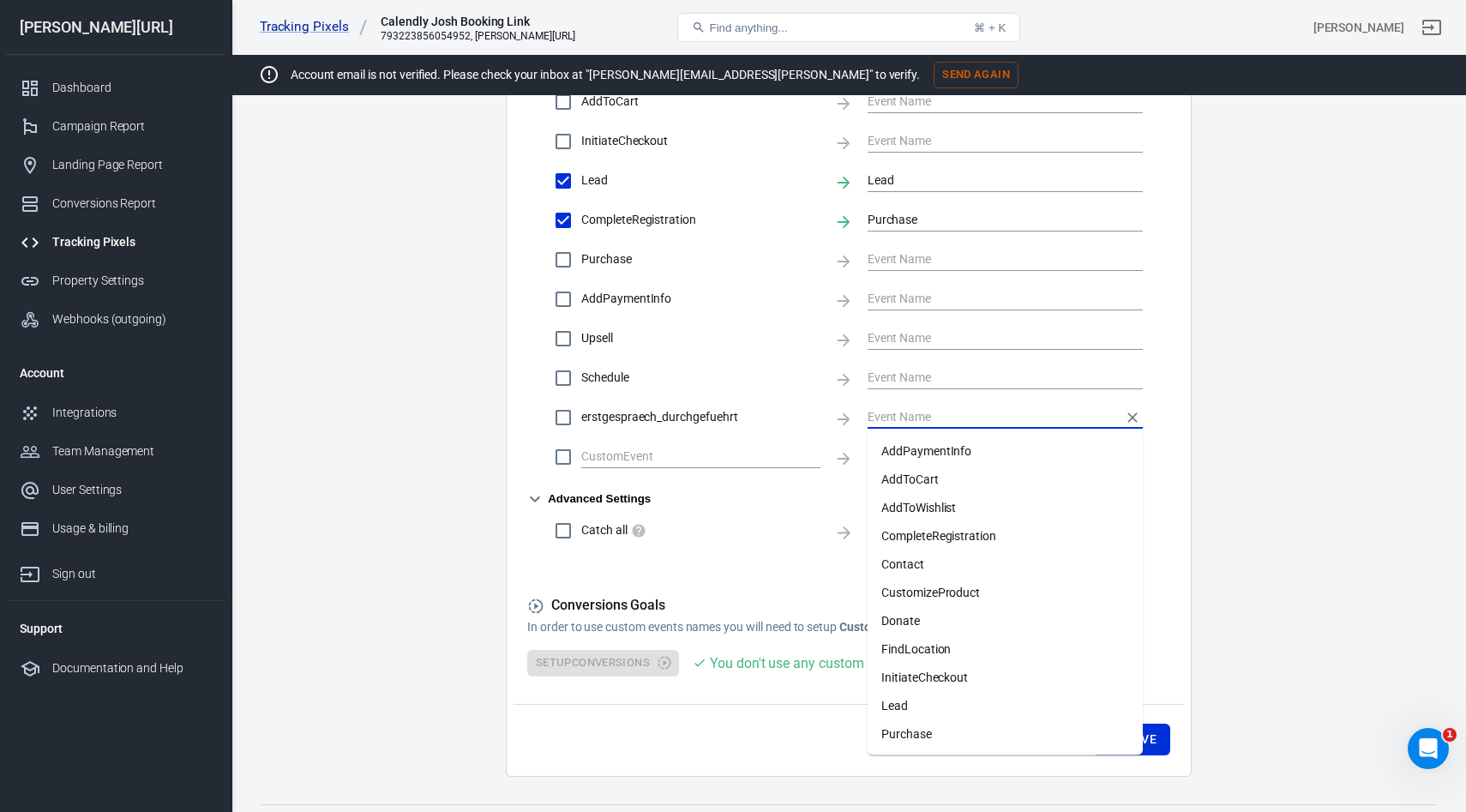
type input "e"
checkbox input "true"
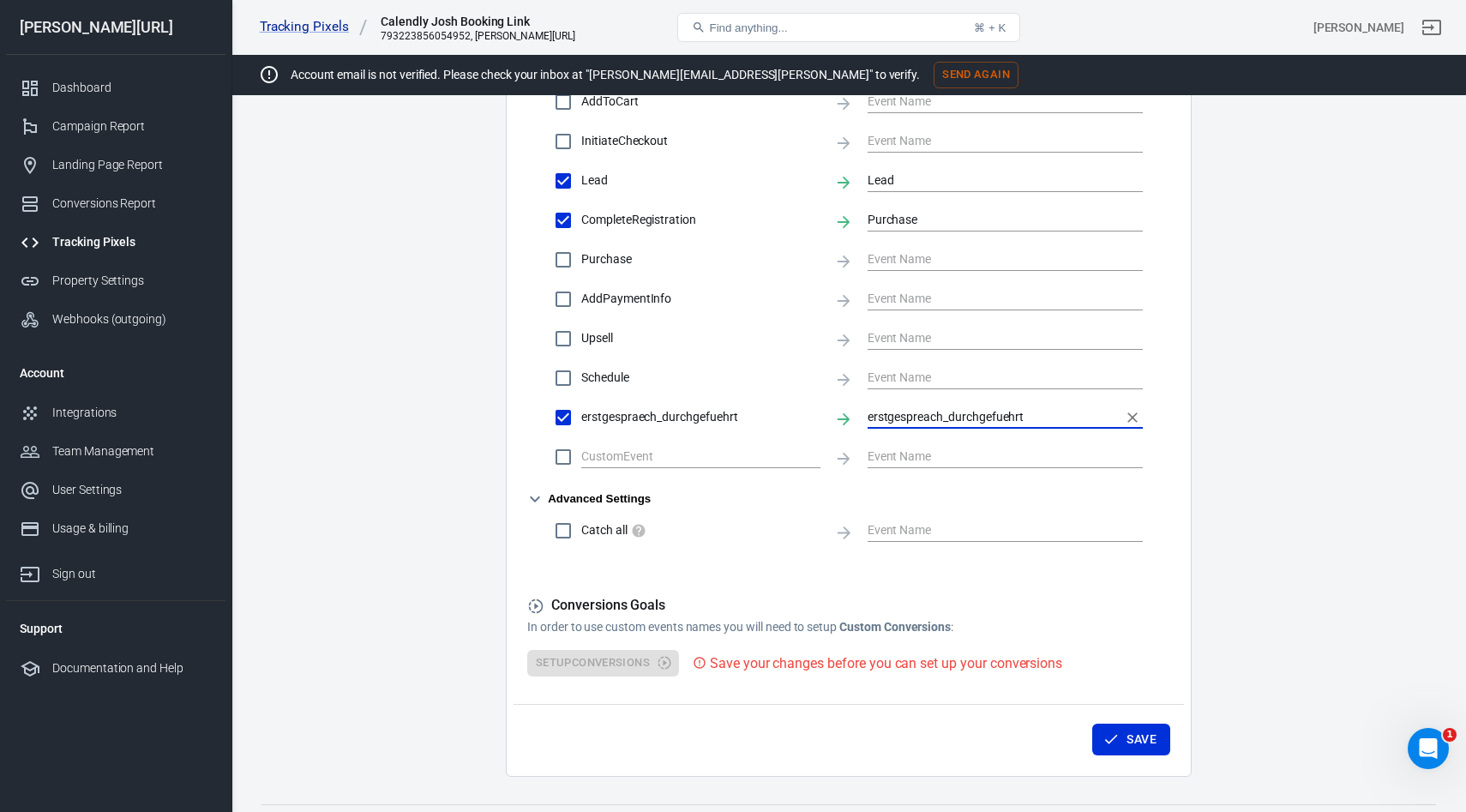
type input "erstgespreach_durchgefuehrt"
click at [1124, 738] on button "Save" at bounding box center [1131, 739] width 78 height 32
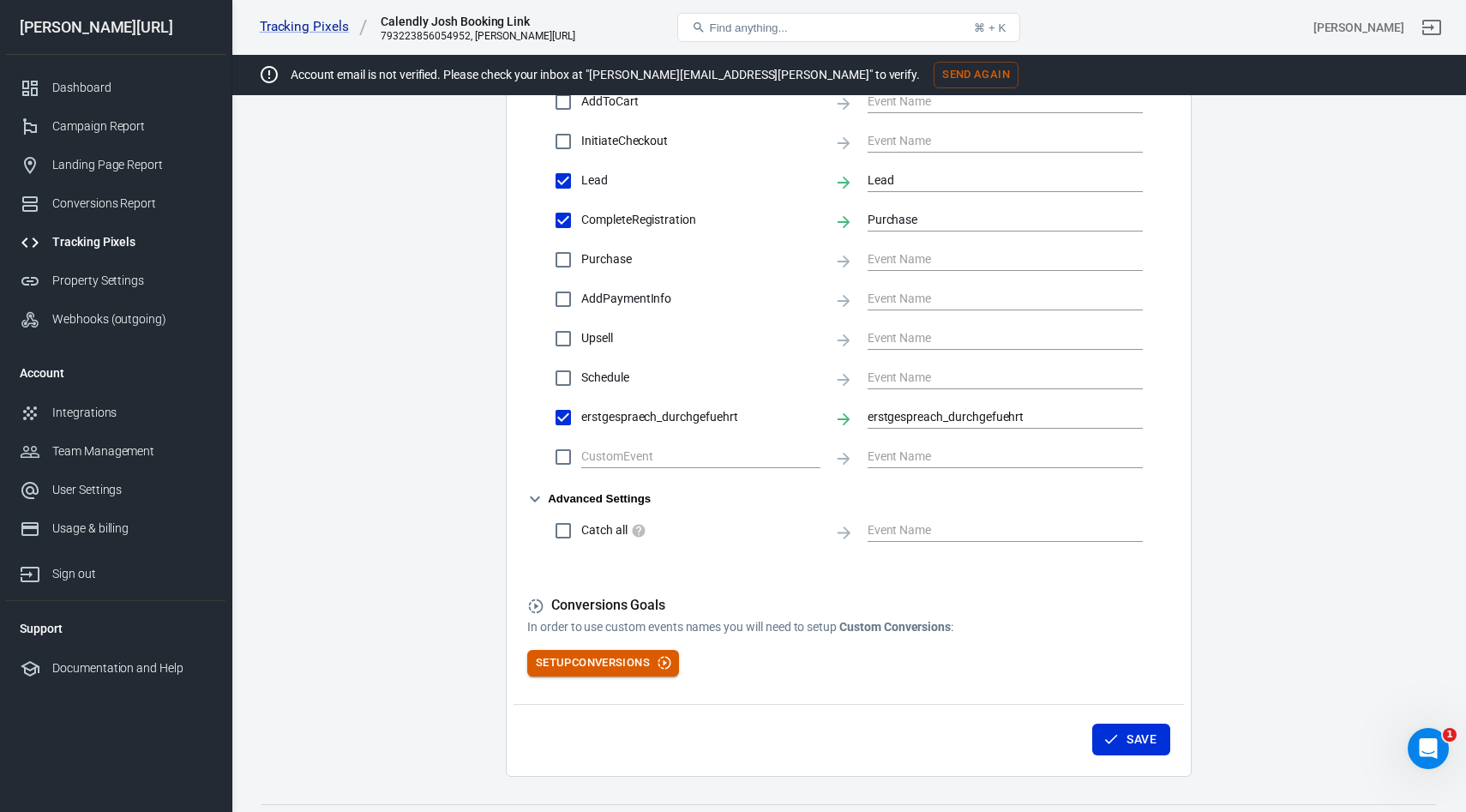
click at [603, 657] on button "Setup Conversions" at bounding box center [603, 662] width 152 height 27
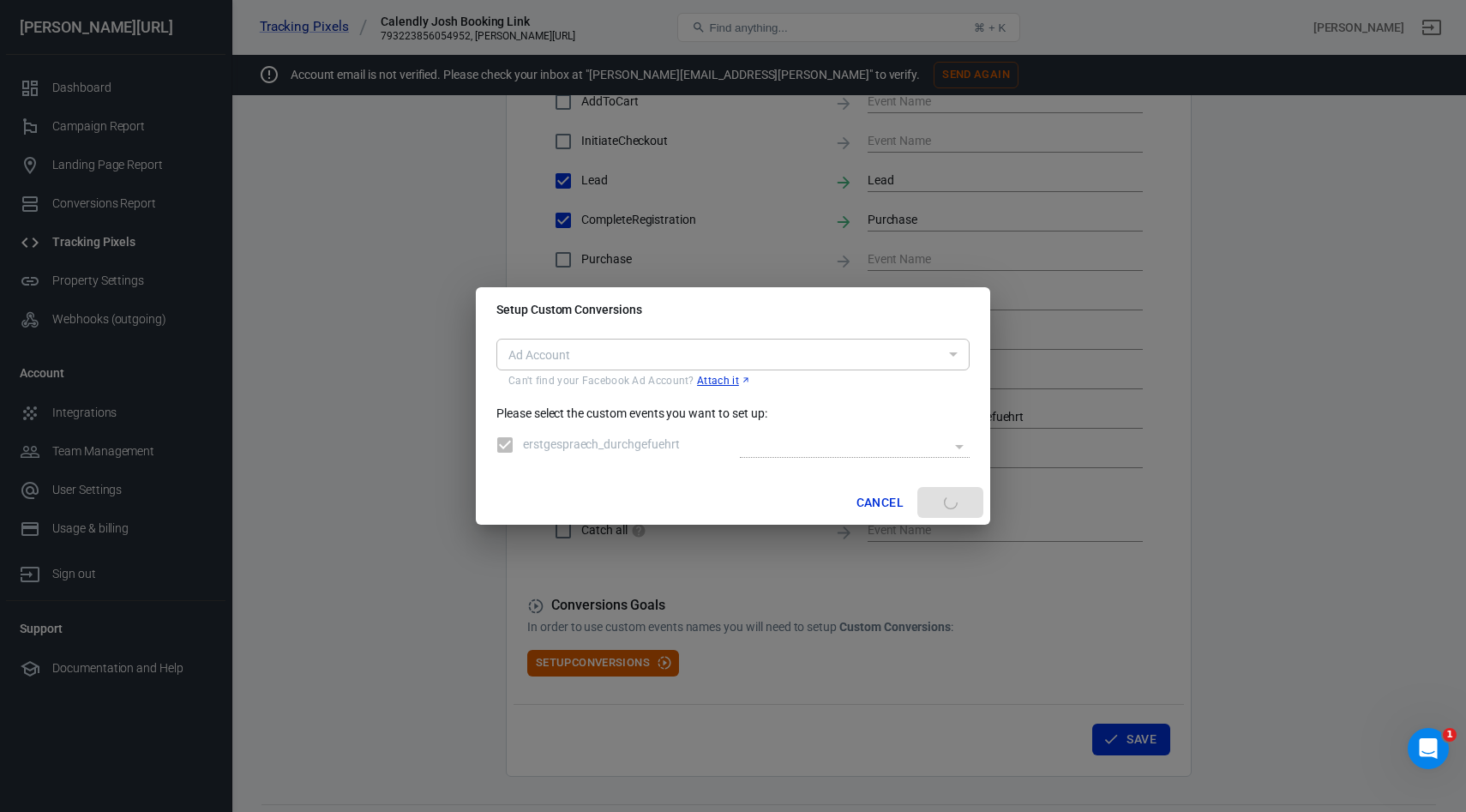
type input "act_231503698853643"
click at [818, 439] on body "Tracking Pixels Calendly Josh Booking Link 793223856054952, glorya.ai Find anyt…" at bounding box center [733, 56] width 1466 height 1588
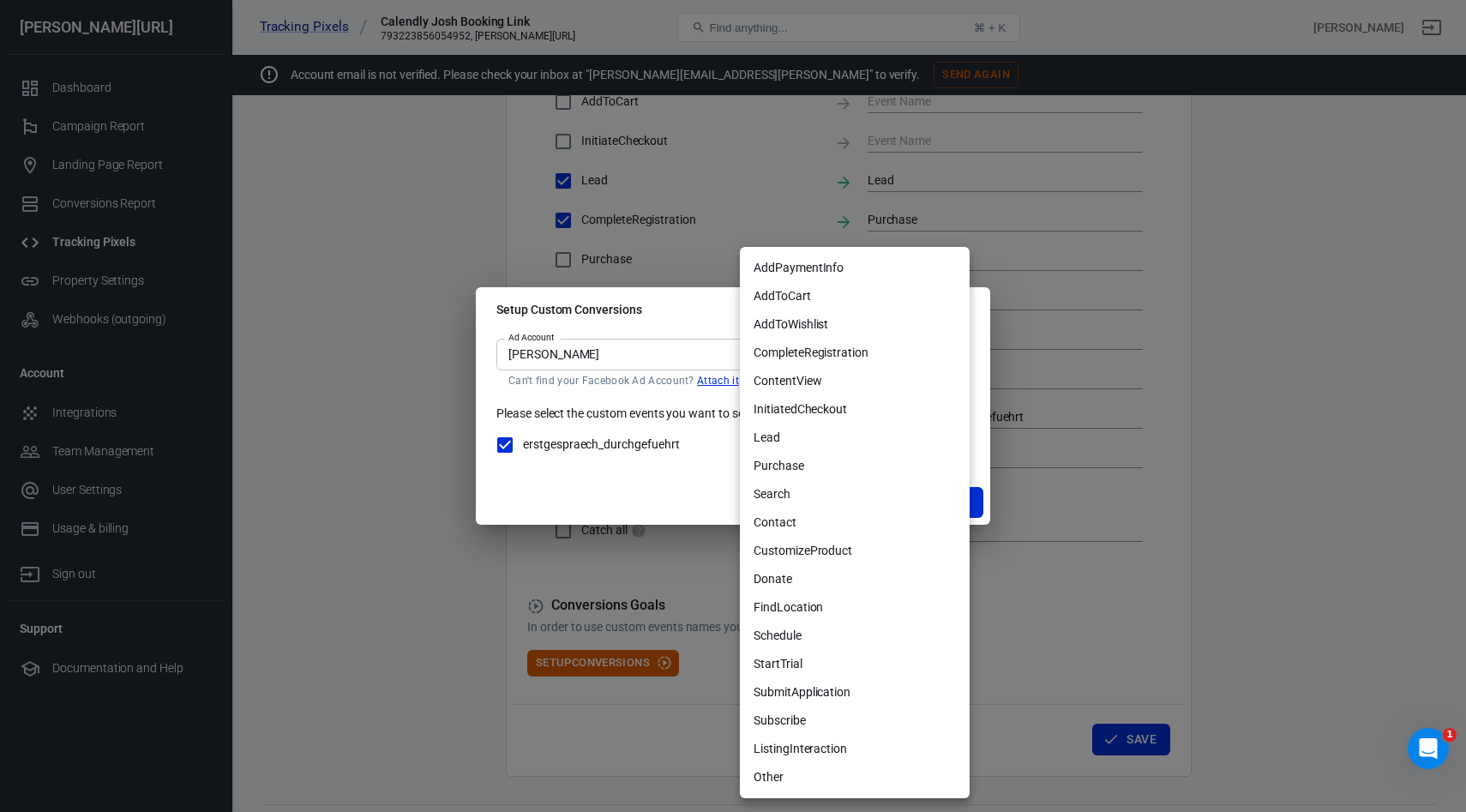
click at [652, 496] on div at bounding box center [733, 406] width 1466 height 812
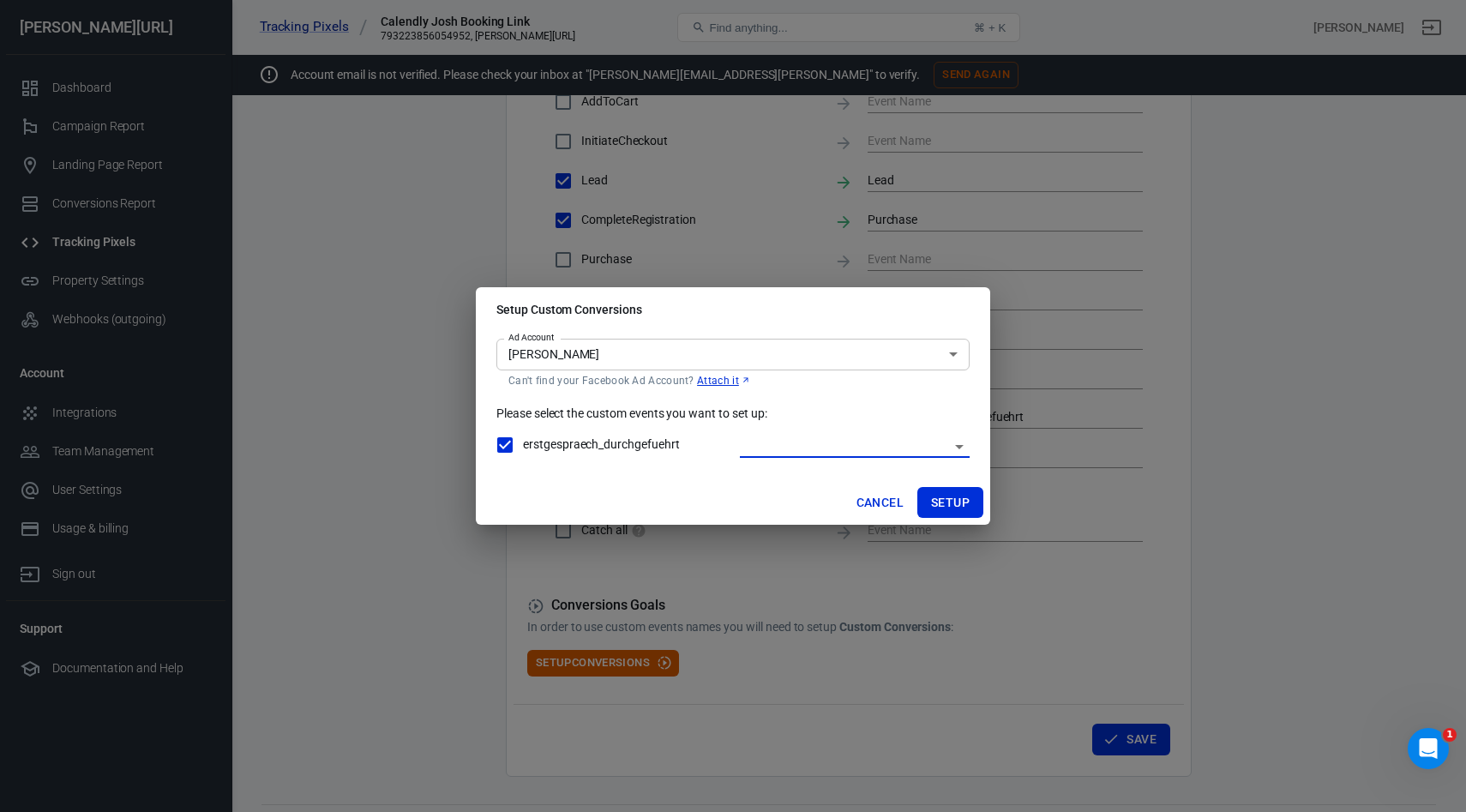
click at [805, 441] on body "Tracking Pixels Calendly Josh Booking Link 793223856054952, glorya.ai Find anyt…" at bounding box center [733, 56] width 1466 height 1588
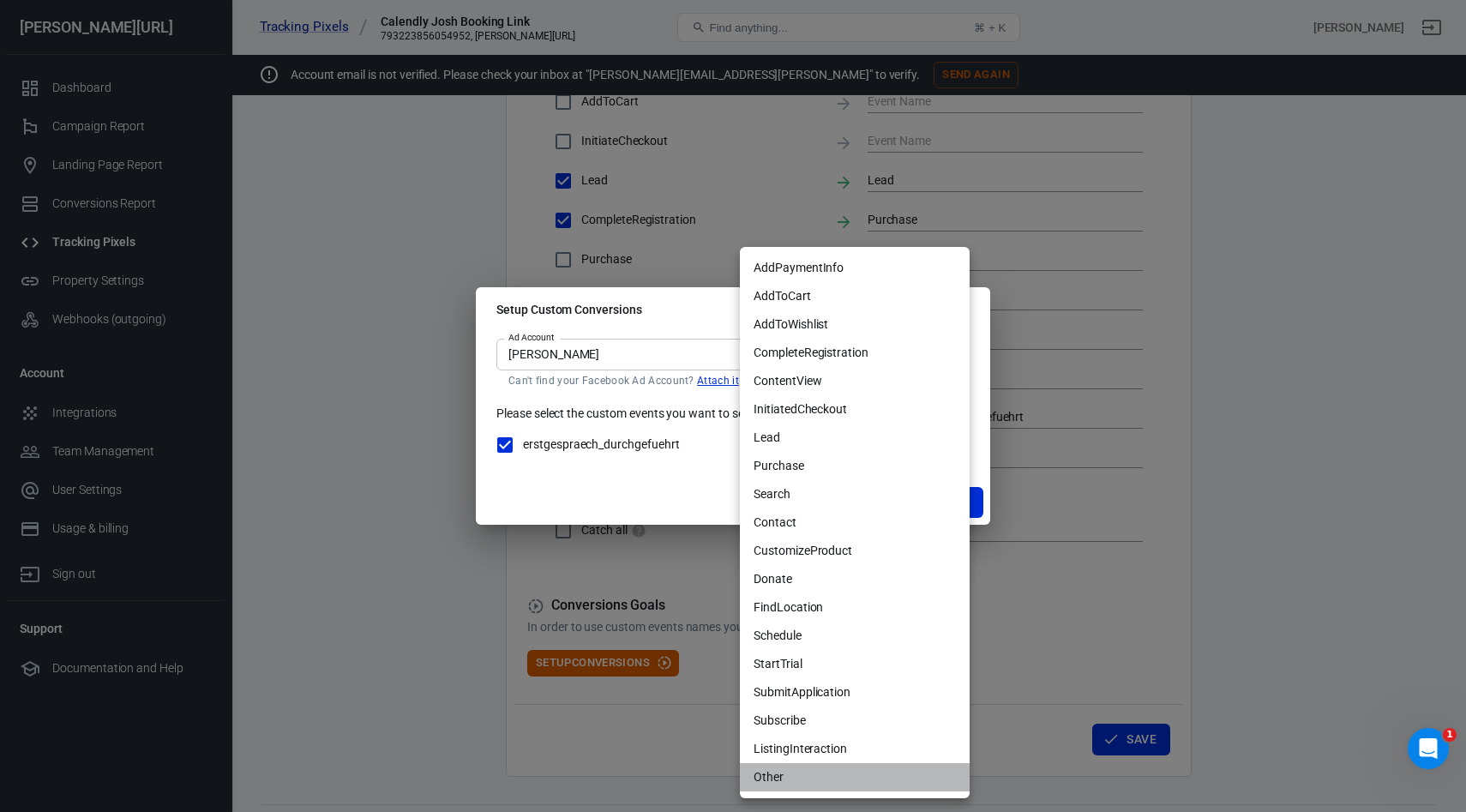
click at [774, 775] on li "Other" at bounding box center [854, 777] width 229 height 29
type input "OTHER"
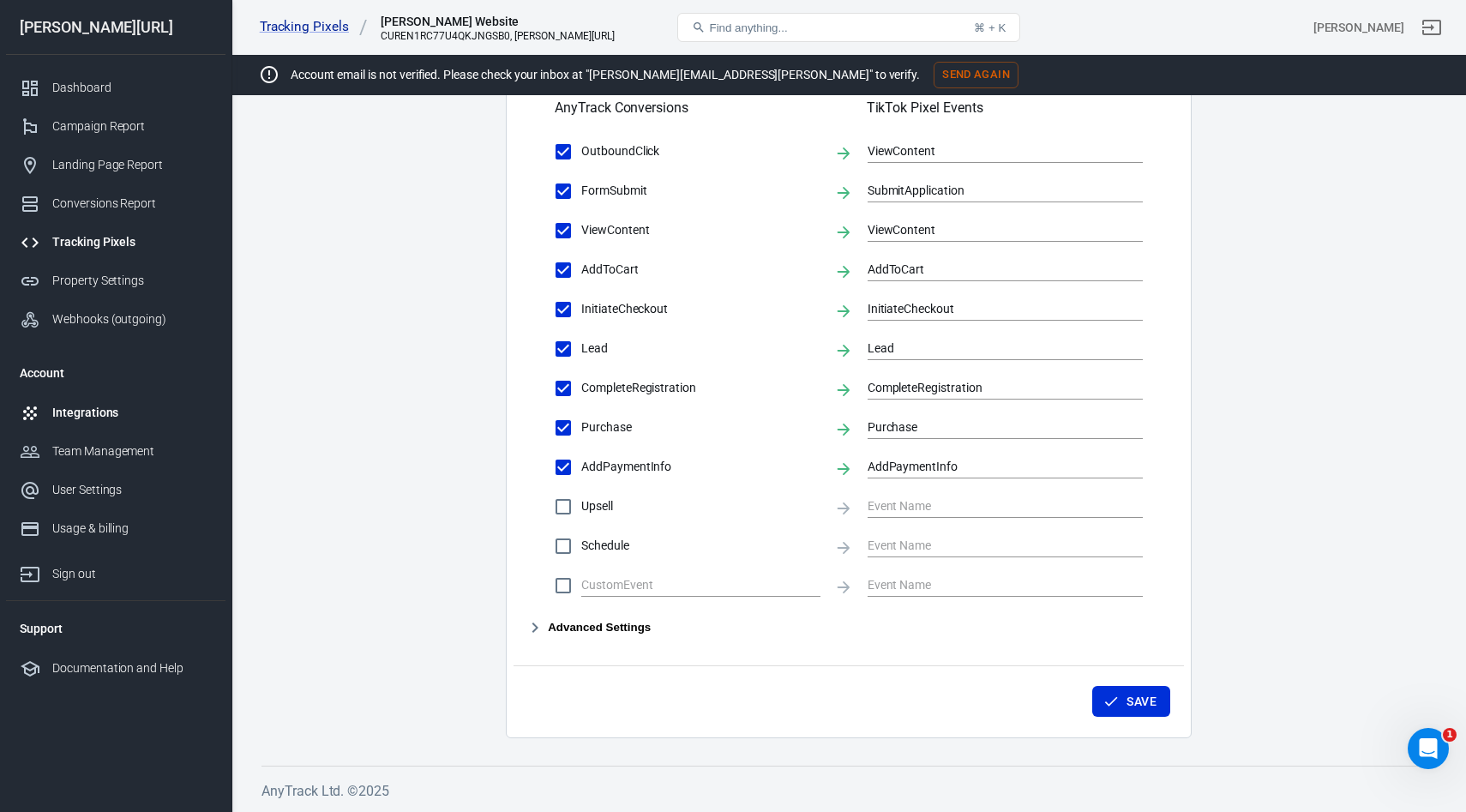
click at [81, 406] on div "Integrations" at bounding box center [132, 412] width 159 height 18
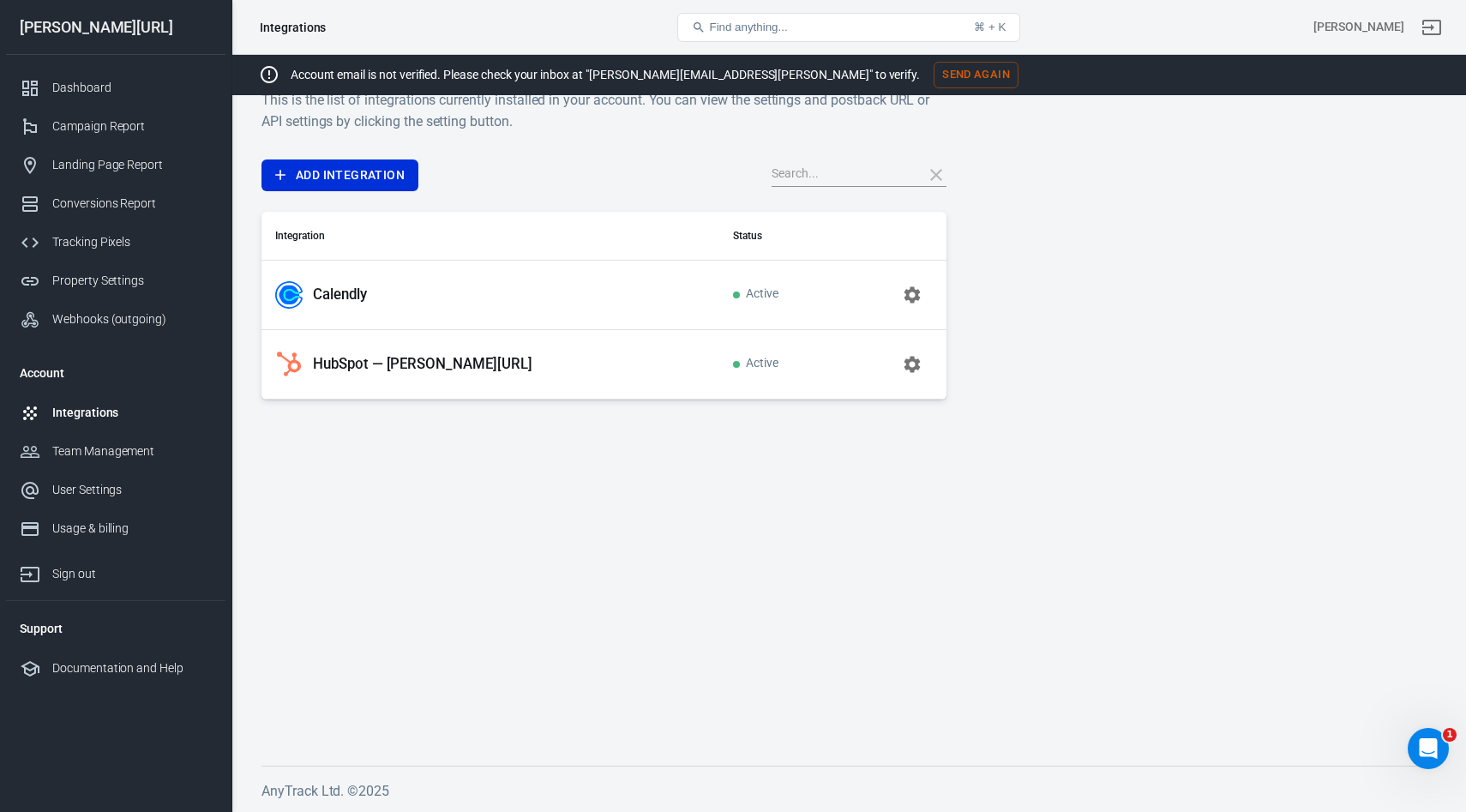
click at [394, 360] on p "HubSpot — glorya.ai" at bounding box center [422, 364] width 219 height 18
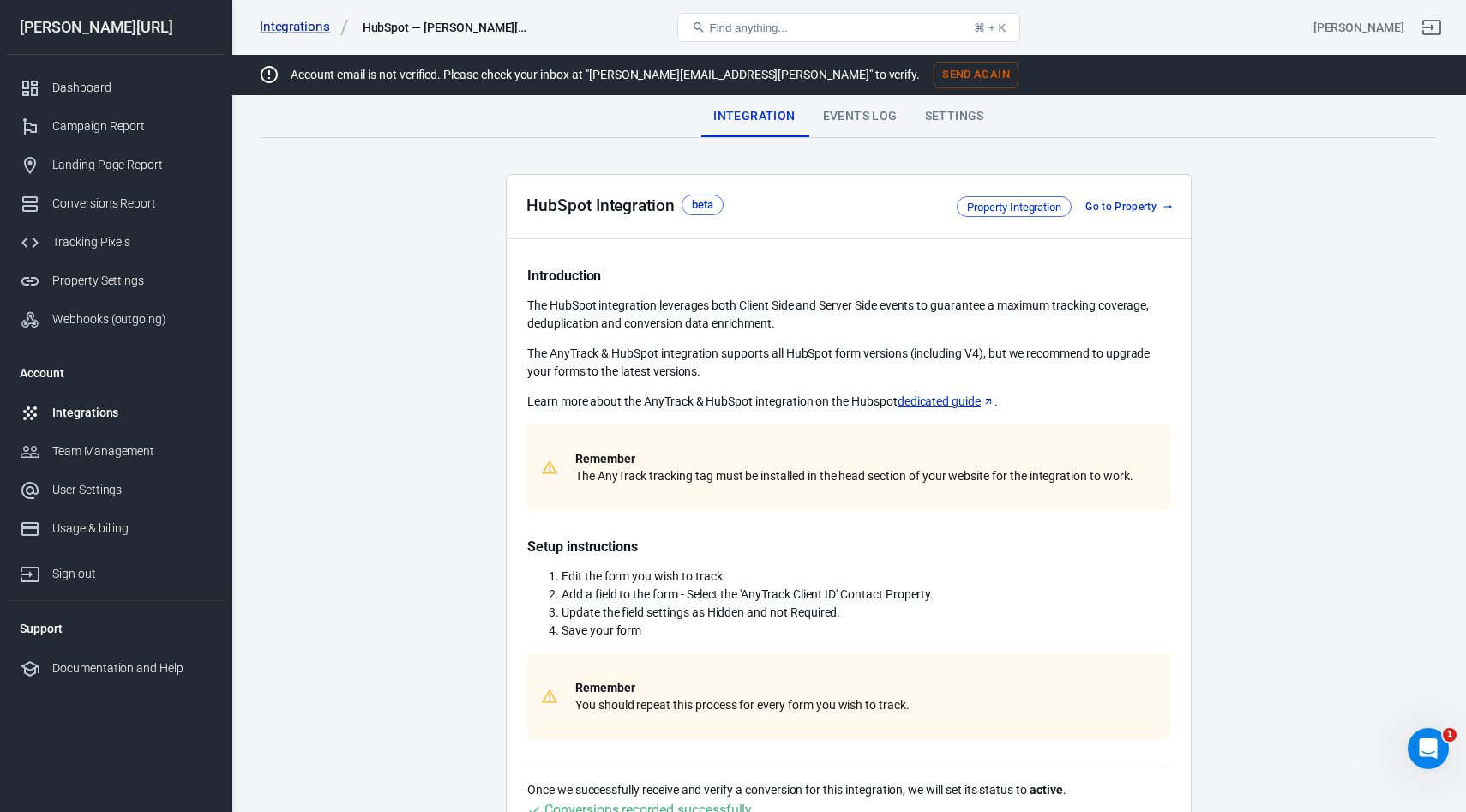
scroll to position [439, 0]
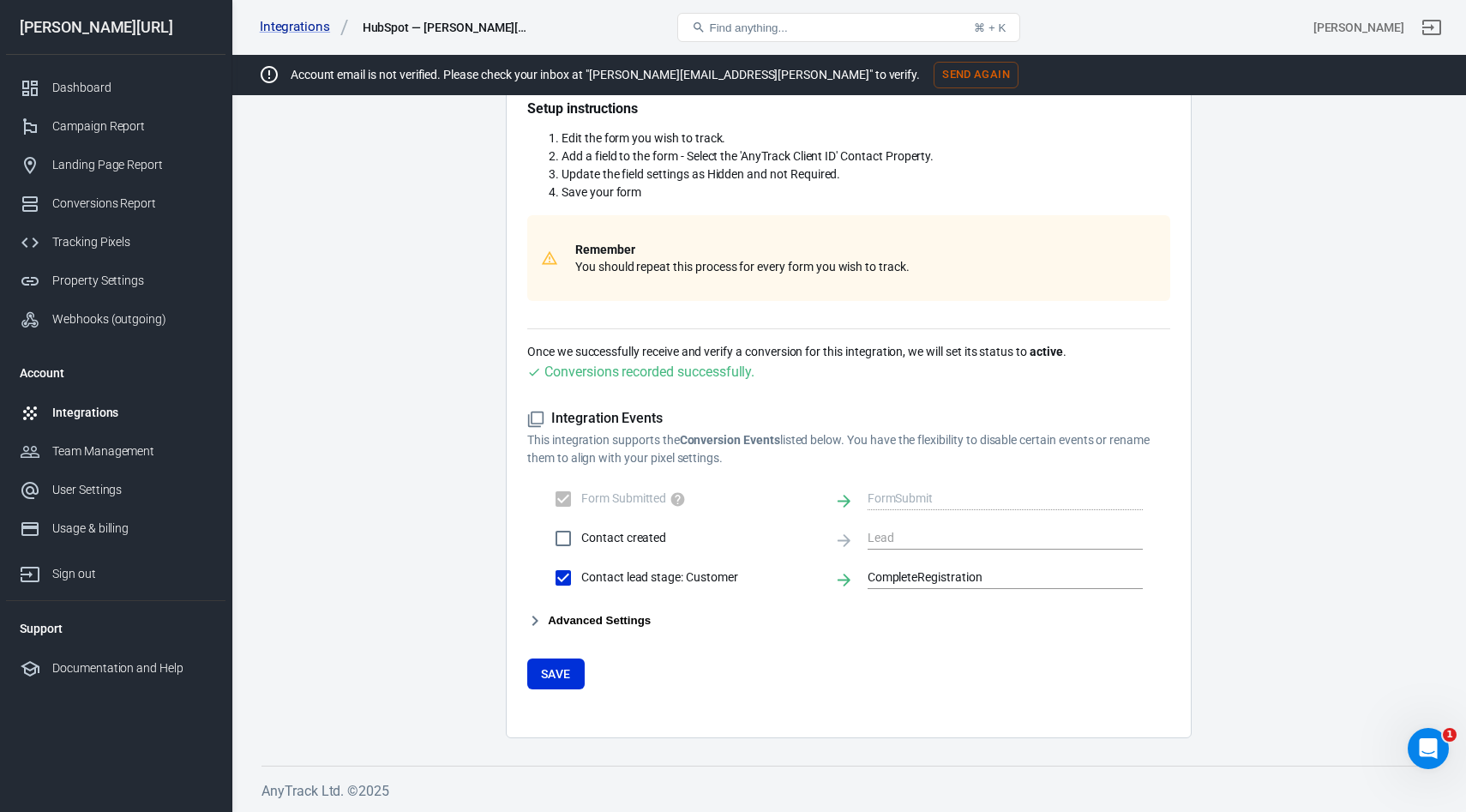
click at [603, 610] on button "Advanced Settings" at bounding box center [589, 621] width 124 height 21
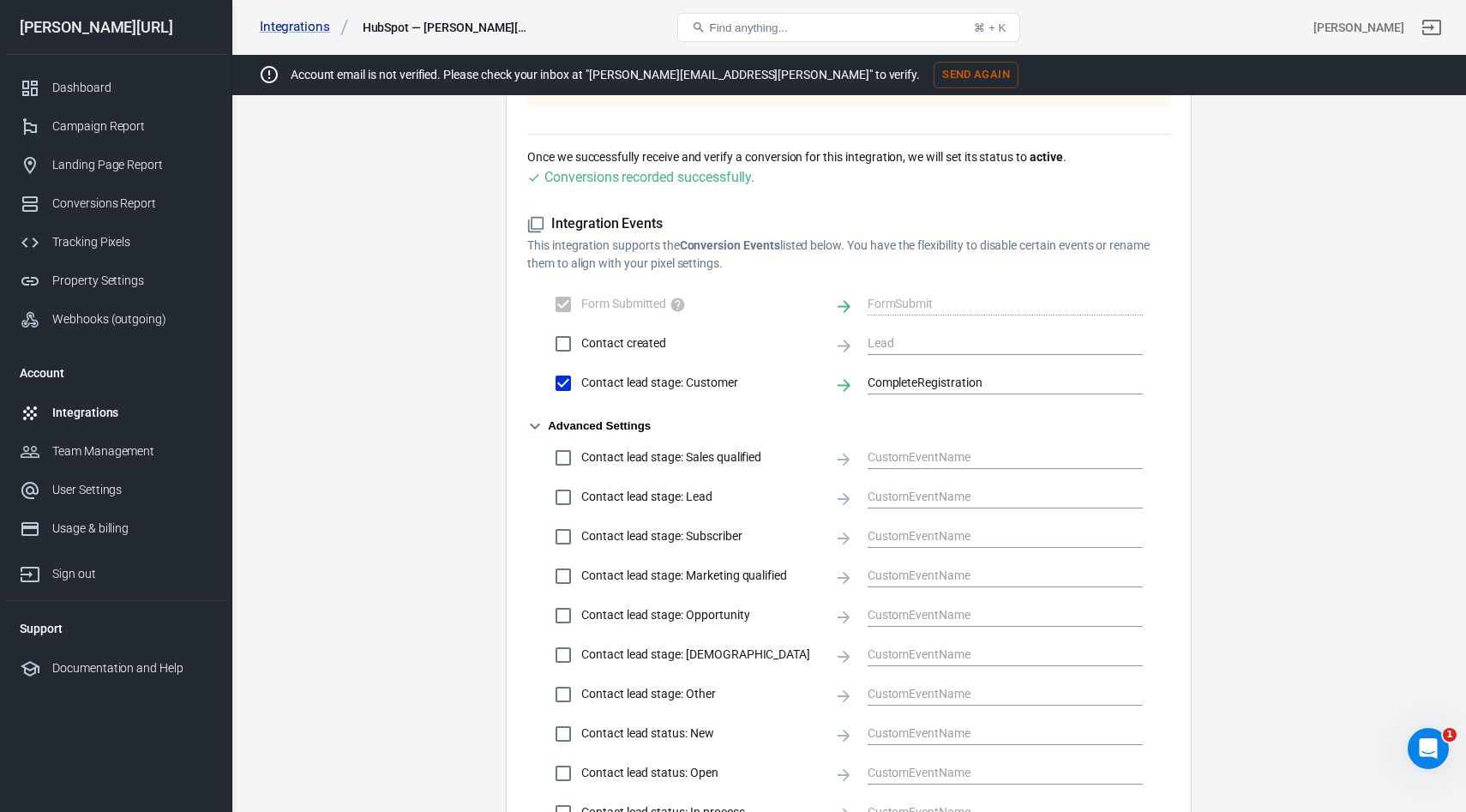
scroll to position [631, 0]
click at [917, 390] on input "CompleteRegistration" at bounding box center [992, 384] width 249 height 22
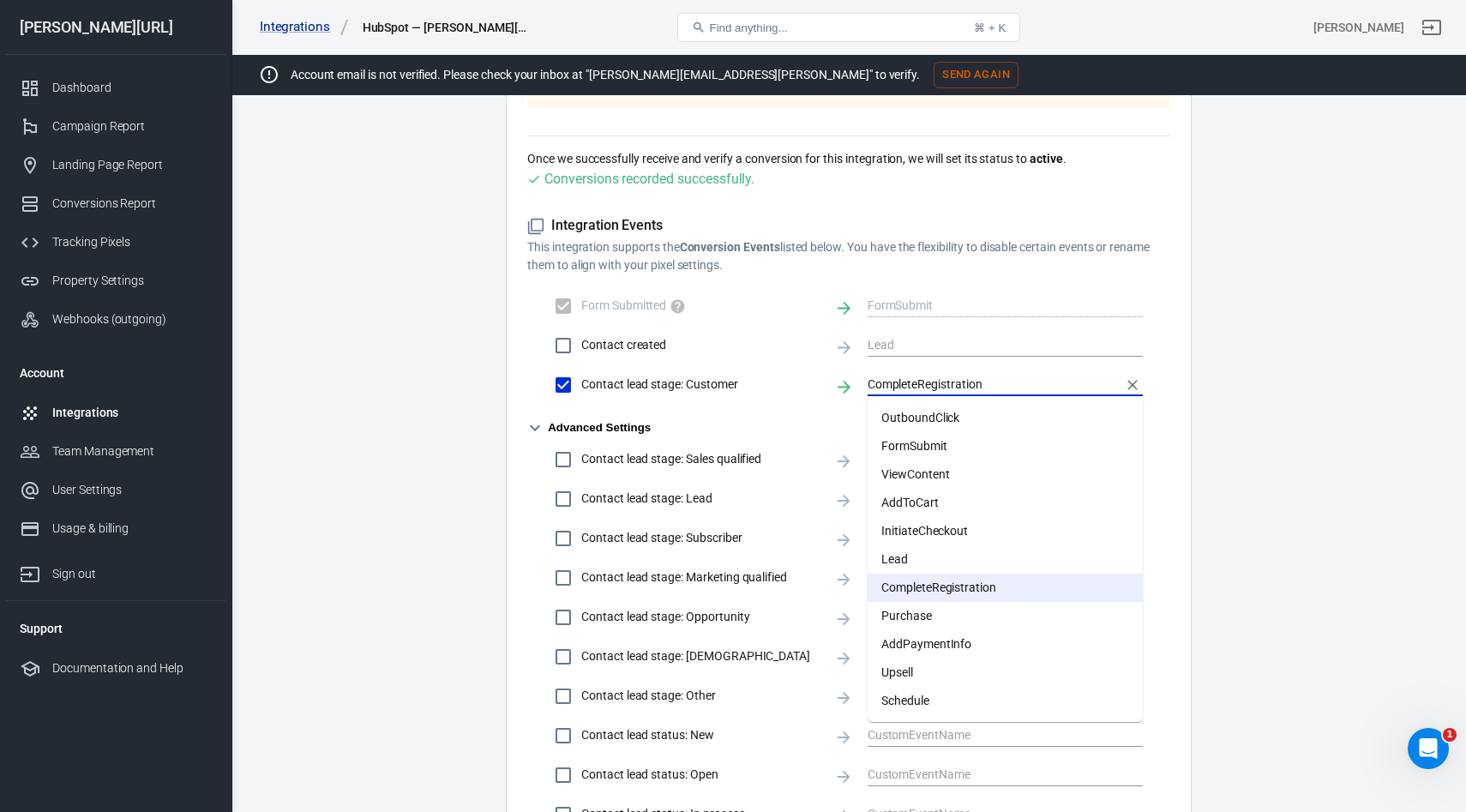
click at [911, 620] on li "Purchase" at bounding box center [1005, 615] width 275 height 29
type input "Purchase"
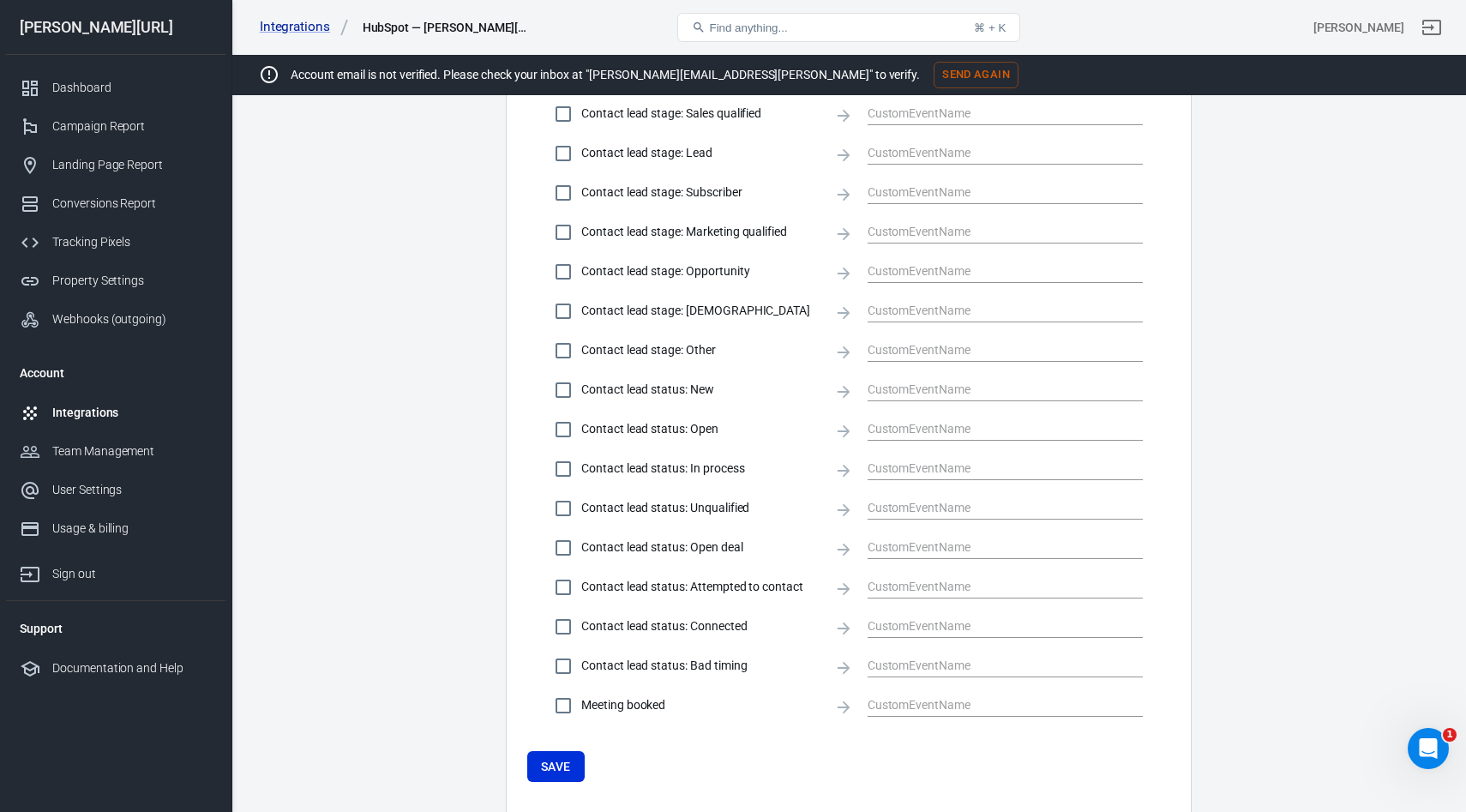
scroll to position [1070, 0]
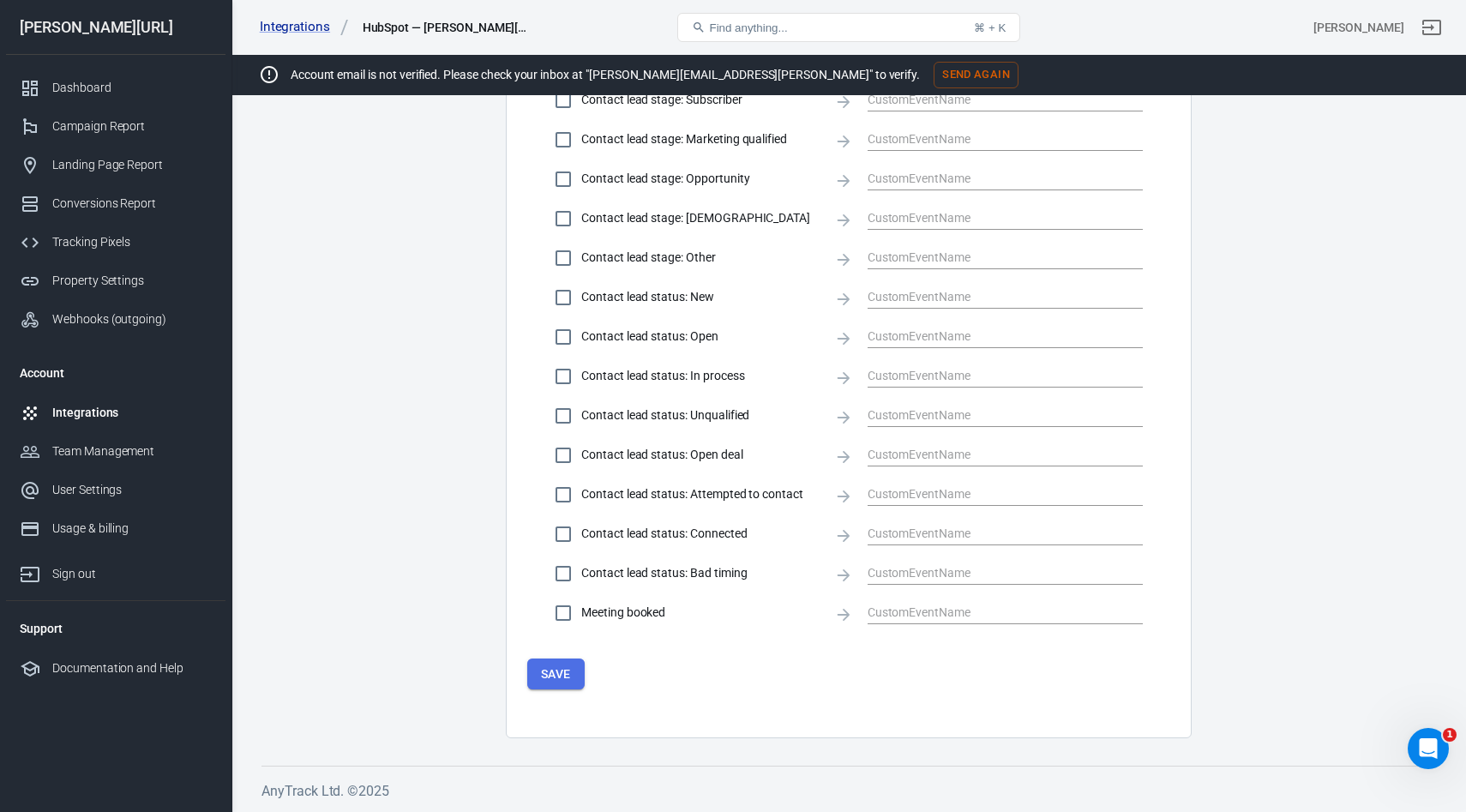
click at [561, 667] on button "Save" at bounding box center [556, 673] width 57 height 32
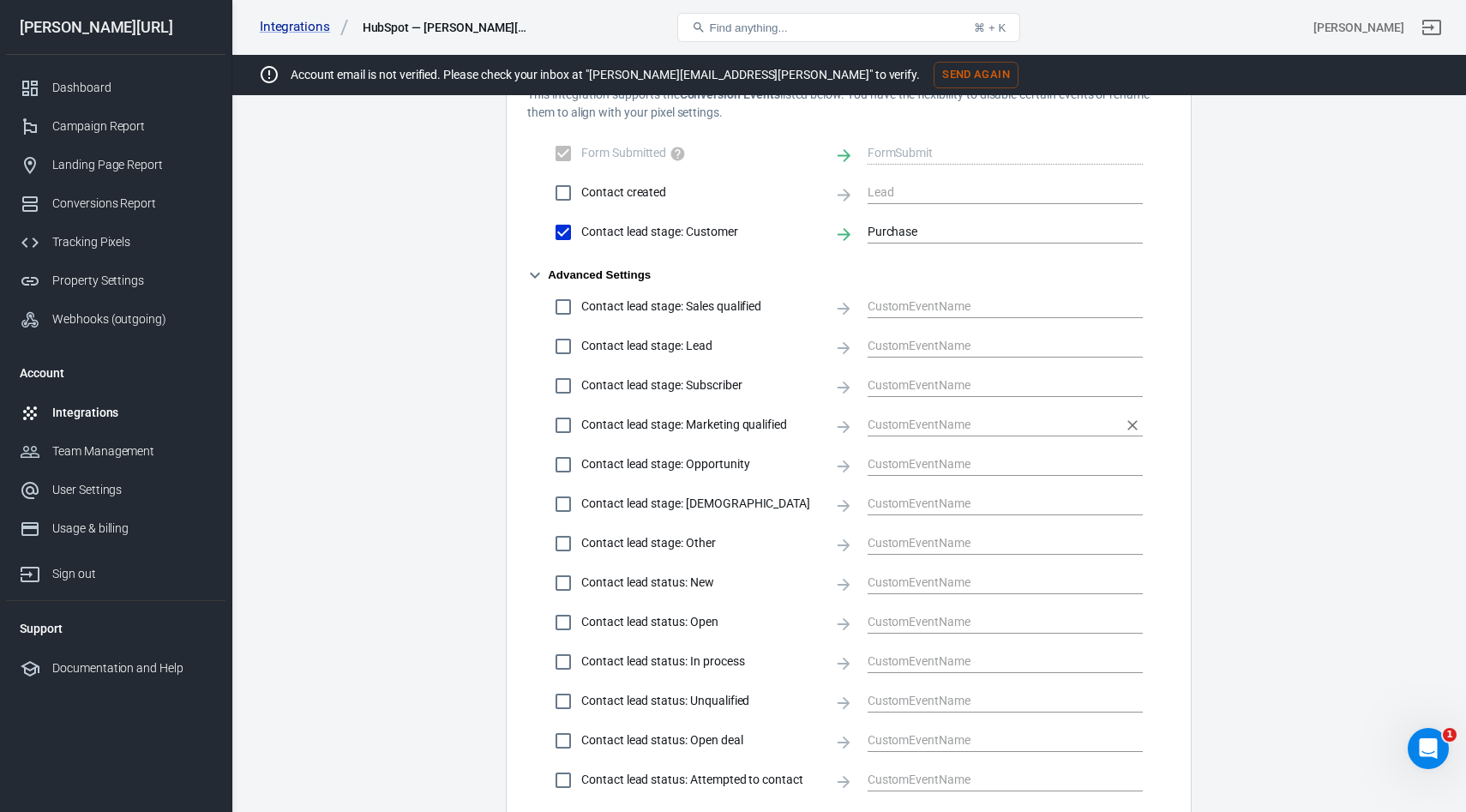
scroll to position [785, 0]
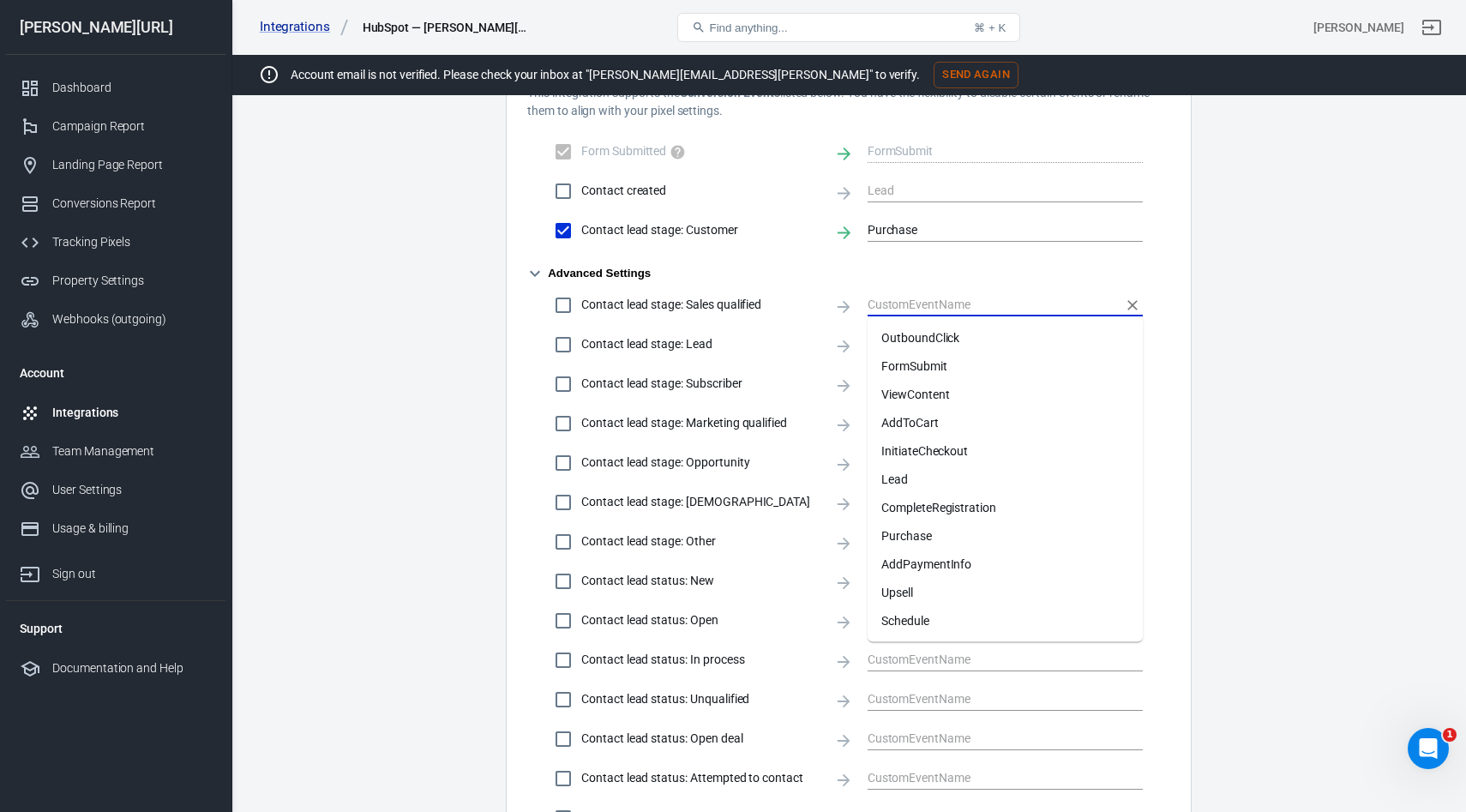
click at [897, 301] on input "text" at bounding box center [992, 305] width 249 height 22
click at [940, 517] on li "CompleteRegistration" at bounding box center [1005, 507] width 275 height 29
checkbox input "true"
type input "CompleteRegistration"
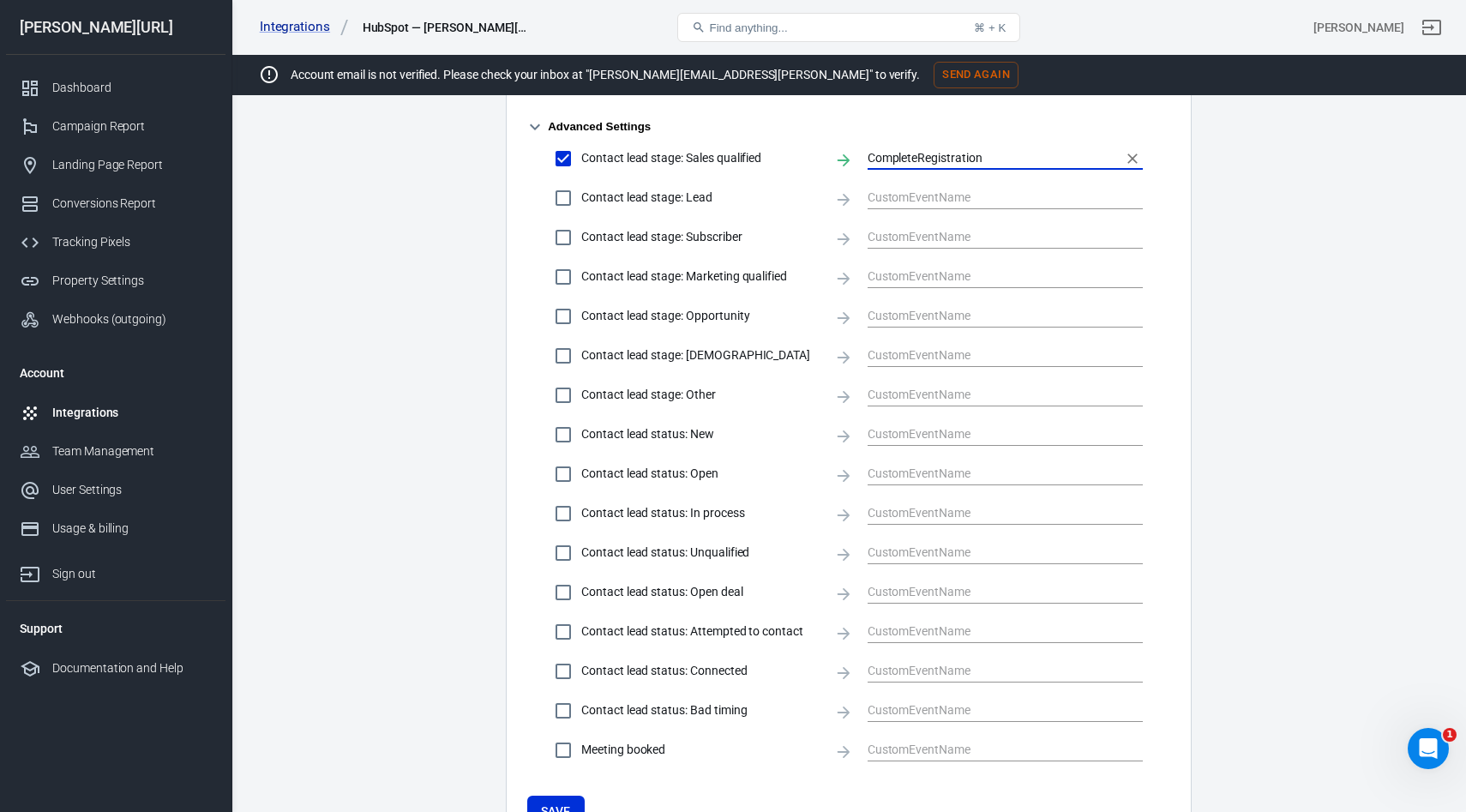
scroll to position [1070, 0]
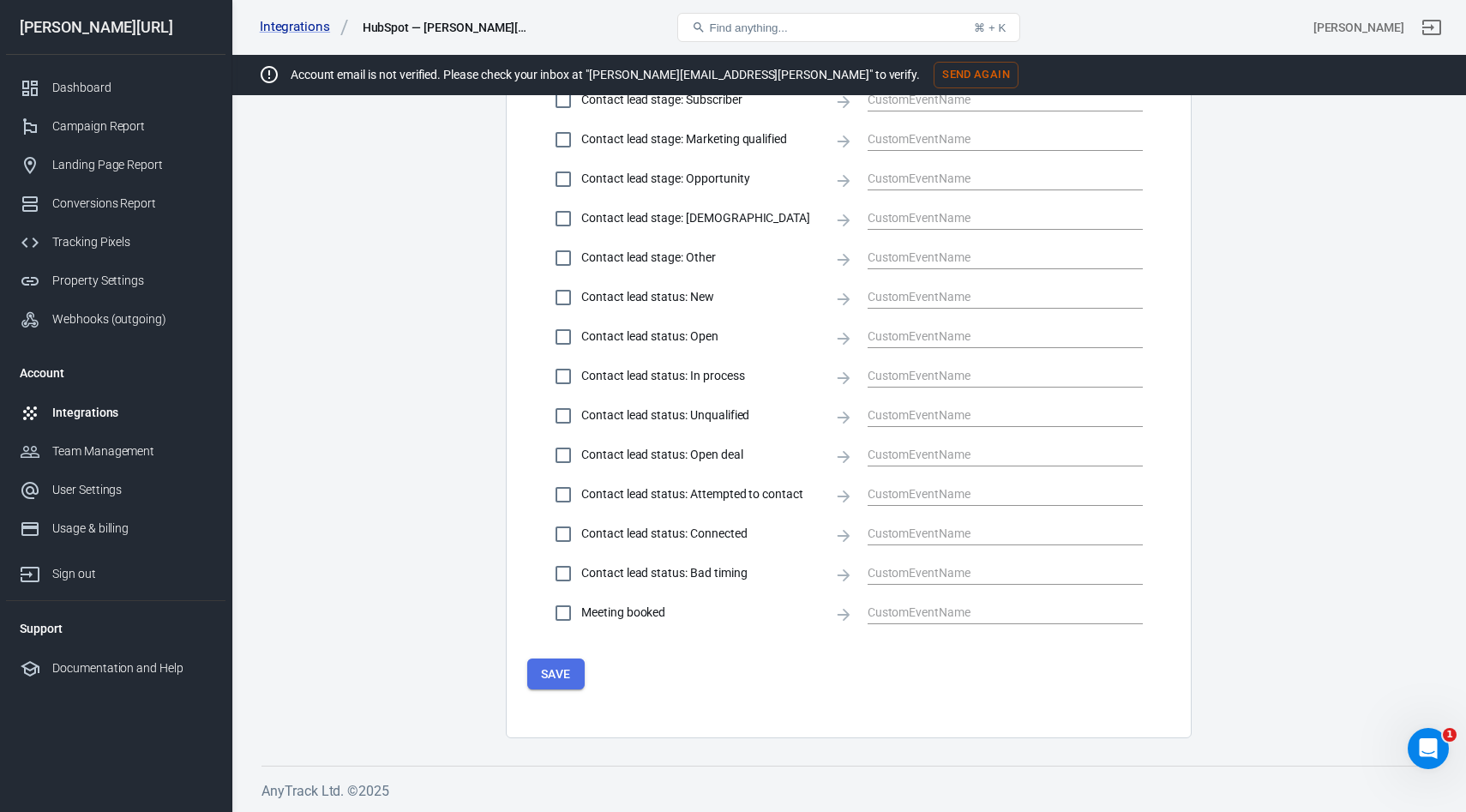
click at [562, 683] on button "Save" at bounding box center [556, 673] width 57 height 32
click at [102, 245] on div "Tracking Pixels" at bounding box center [132, 242] width 159 height 18
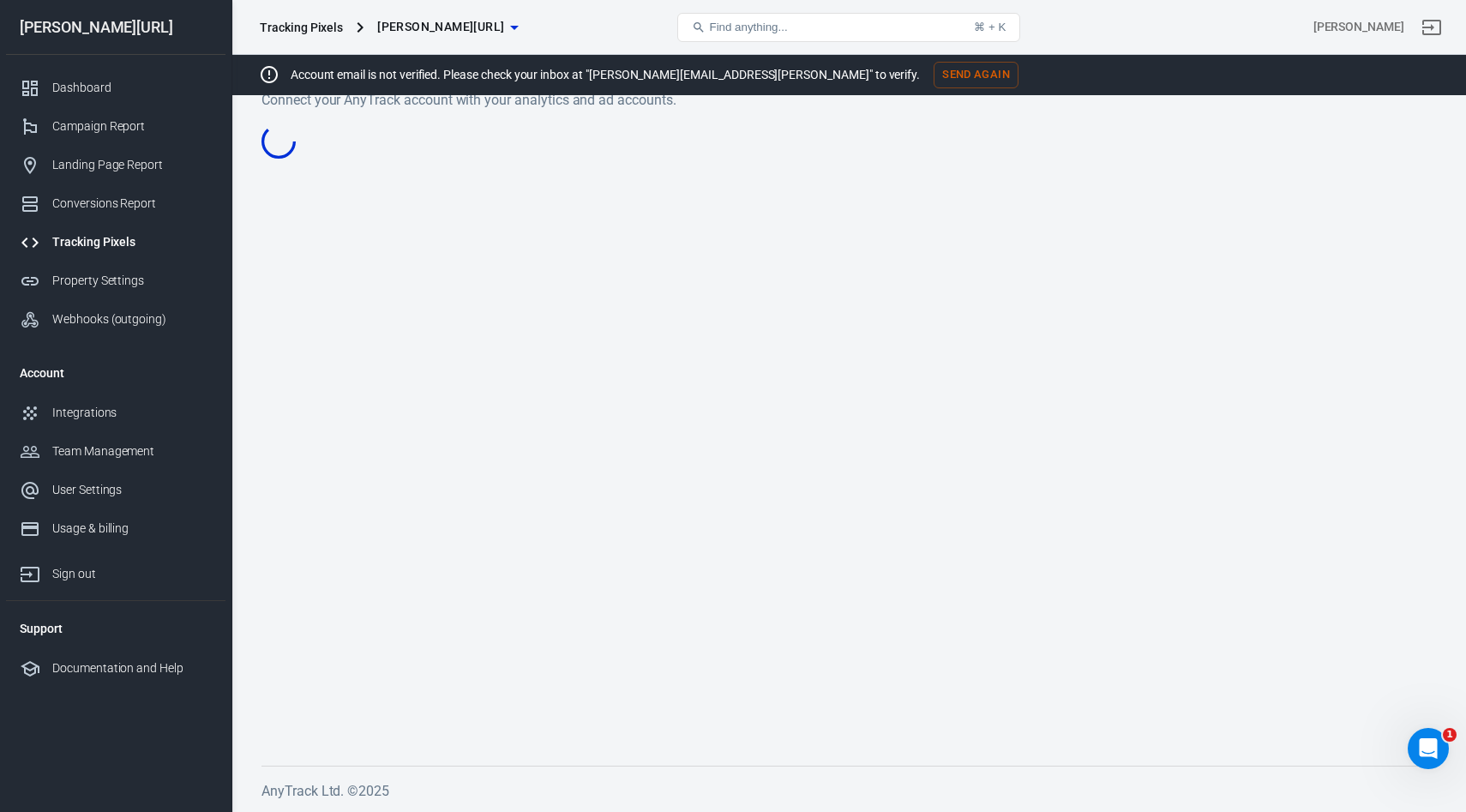
scroll to position [36, 0]
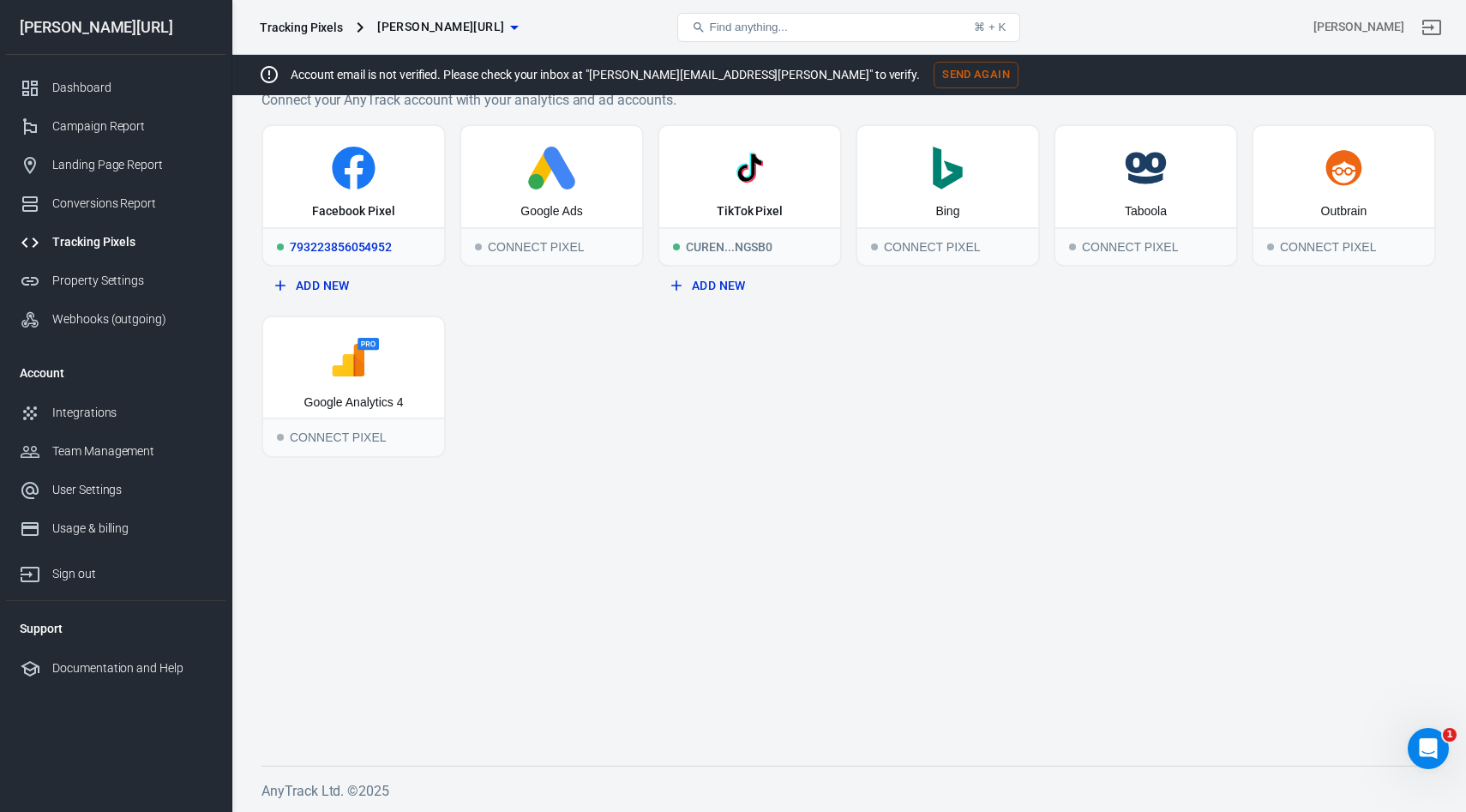
click at [358, 179] on icon at bounding box center [352, 167] width 42 height 42
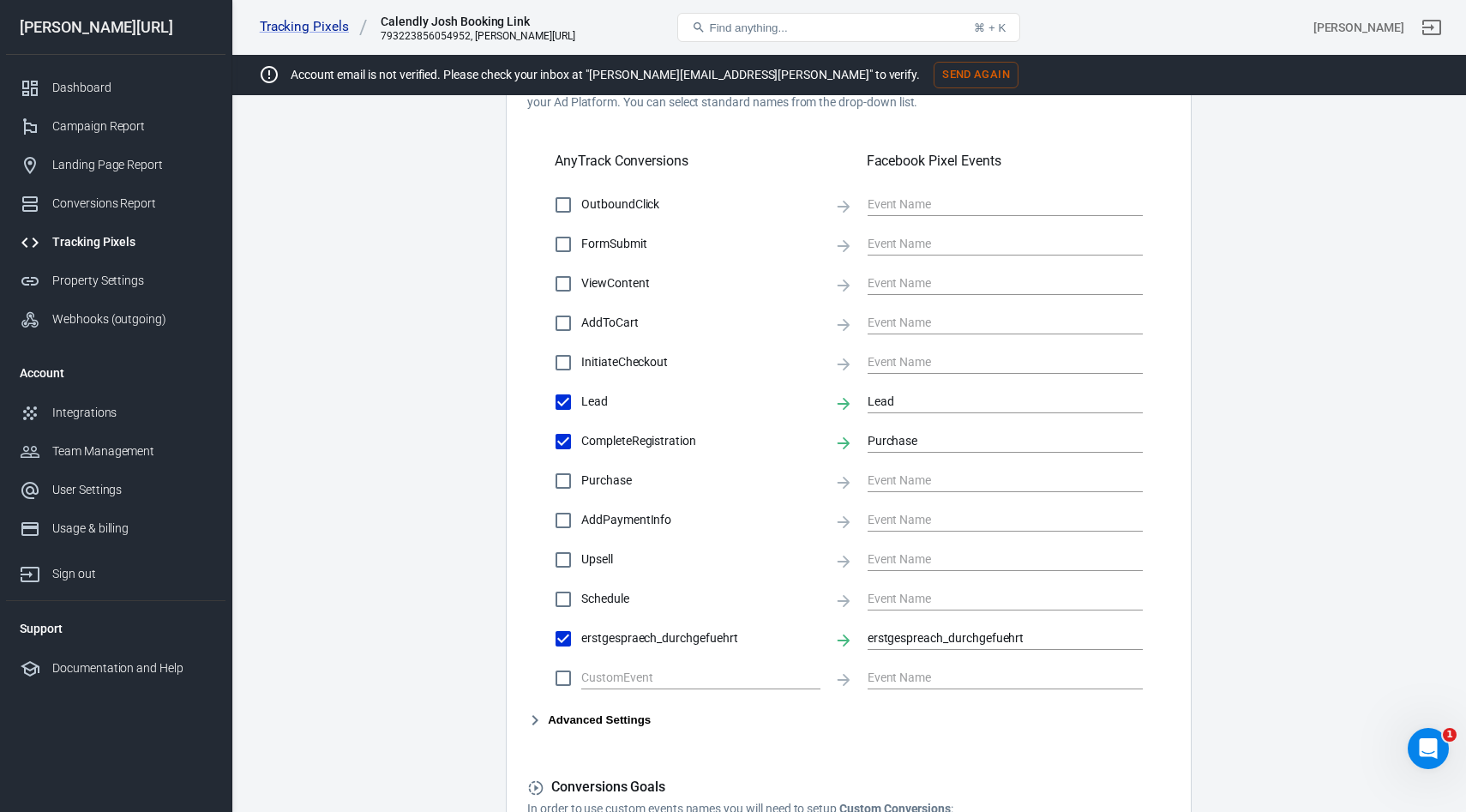
scroll to position [576, 0]
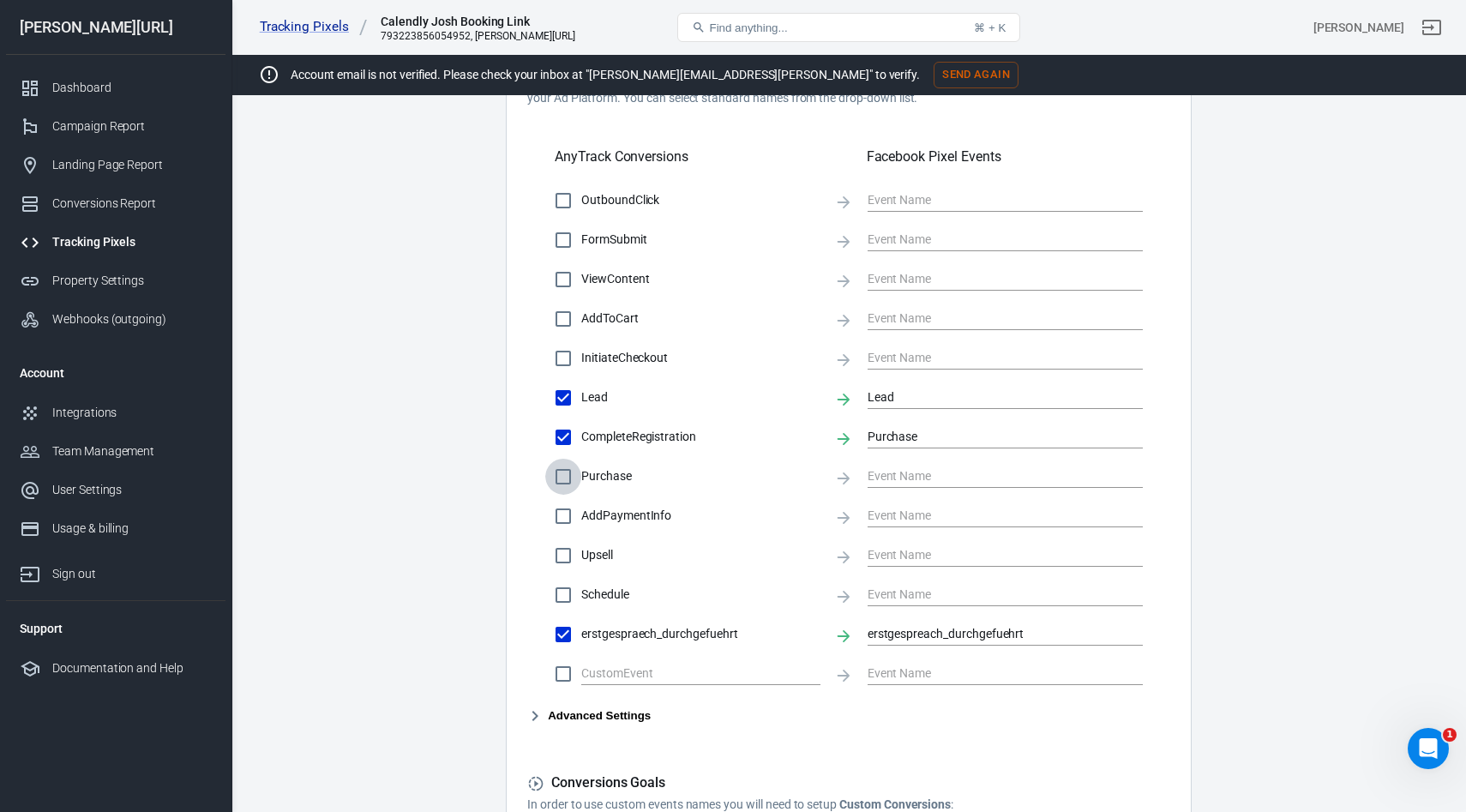
click at [565, 479] on input "Purchase" at bounding box center [564, 477] width 36 height 36
checkbox input "true"
click at [913, 481] on input "text" at bounding box center [992, 476] width 249 height 22
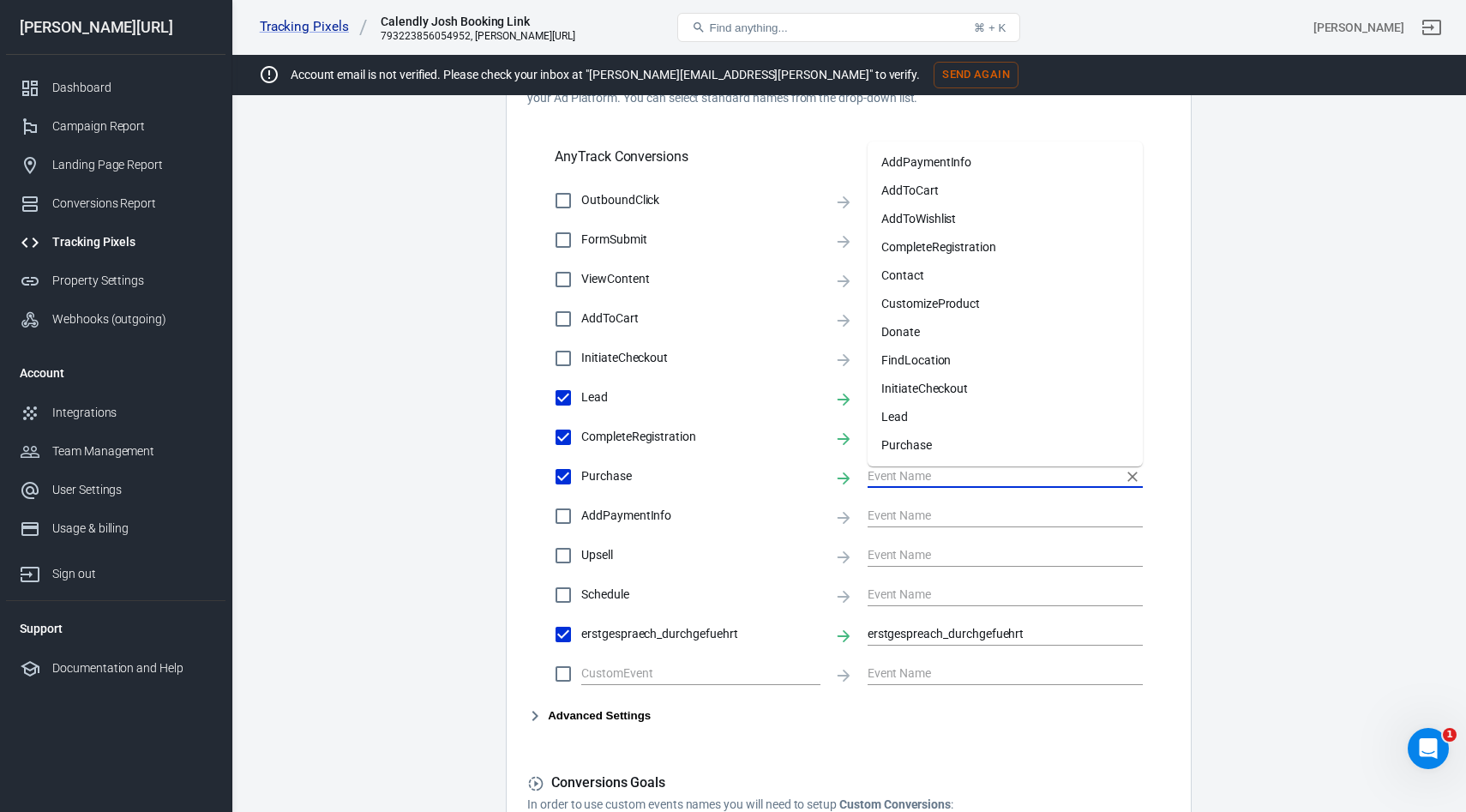
click at [914, 443] on li "Purchase" at bounding box center [1005, 445] width 275 height 29
type input "Purchase"
click at [898, 427] on input "Purchase" at bounding box center [992, 436] width 249 height 22
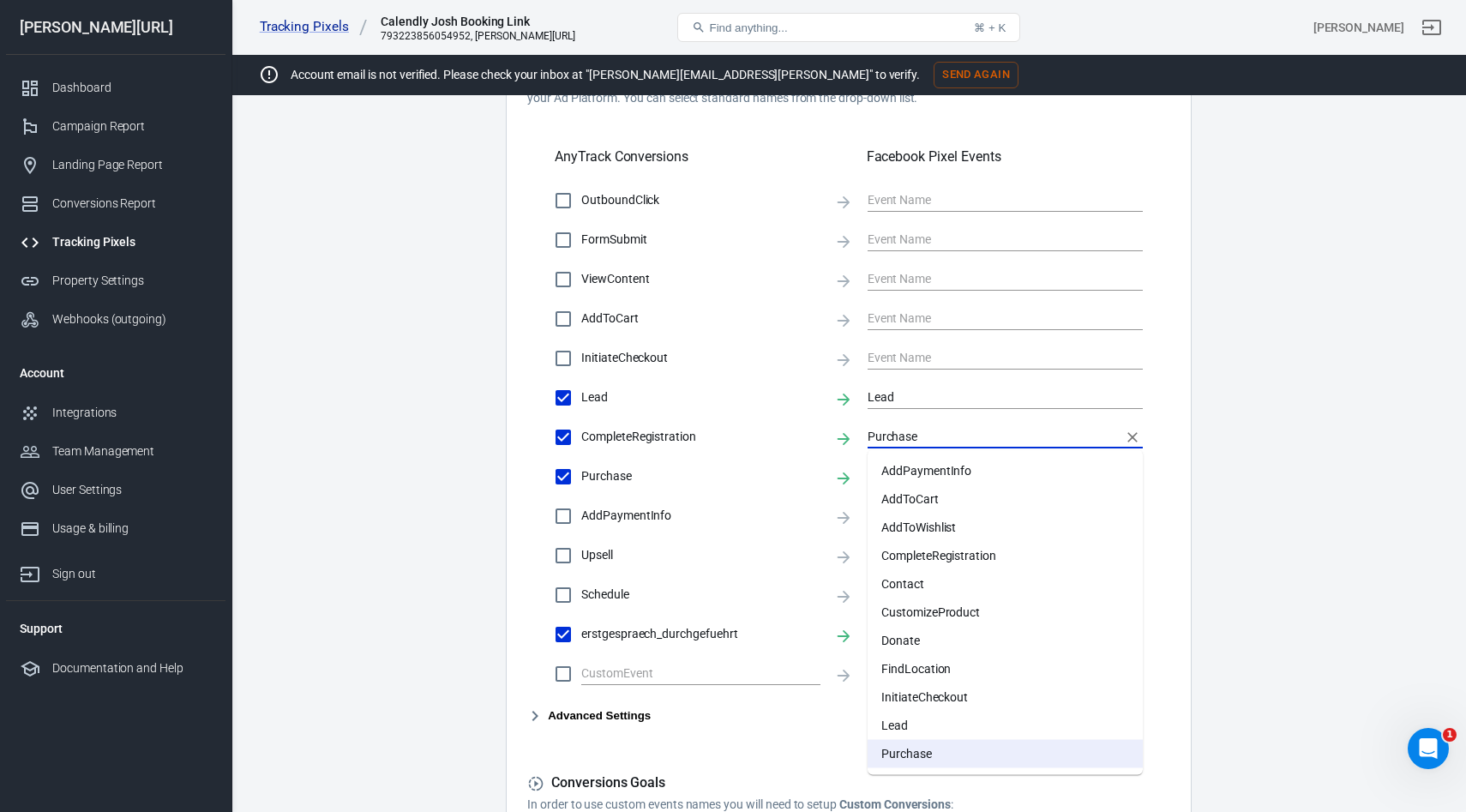
click at [957, 550] on li "CompleteRegistration" at bounding box center [1005, 556] width 275 height 29
type input "CompleteRegistration"
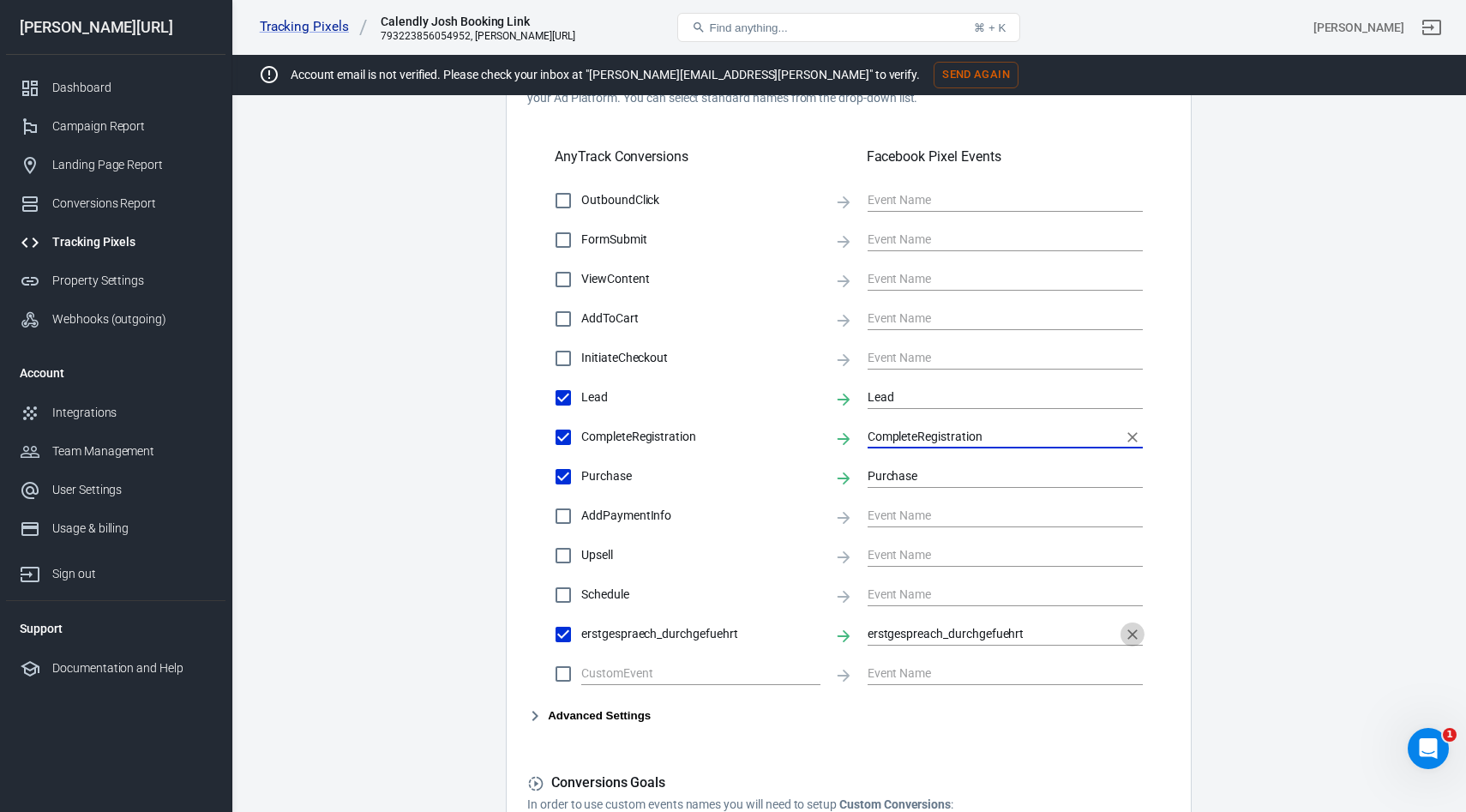
click at [1135, 641] on icon "Clear" at bounding box center [1133, 635] width 17 height 17
checkbox input "false"
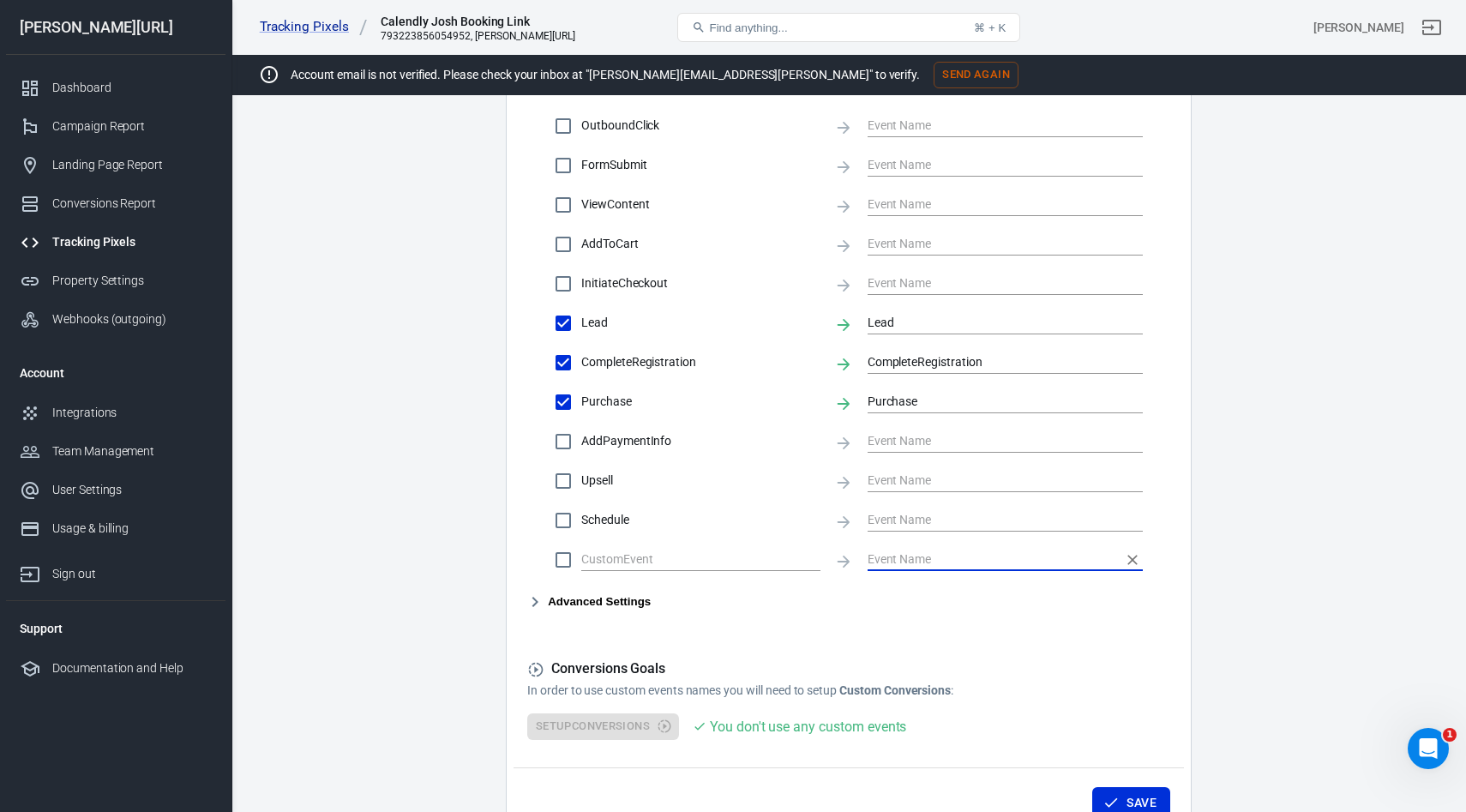
scroll to position [665, 0]
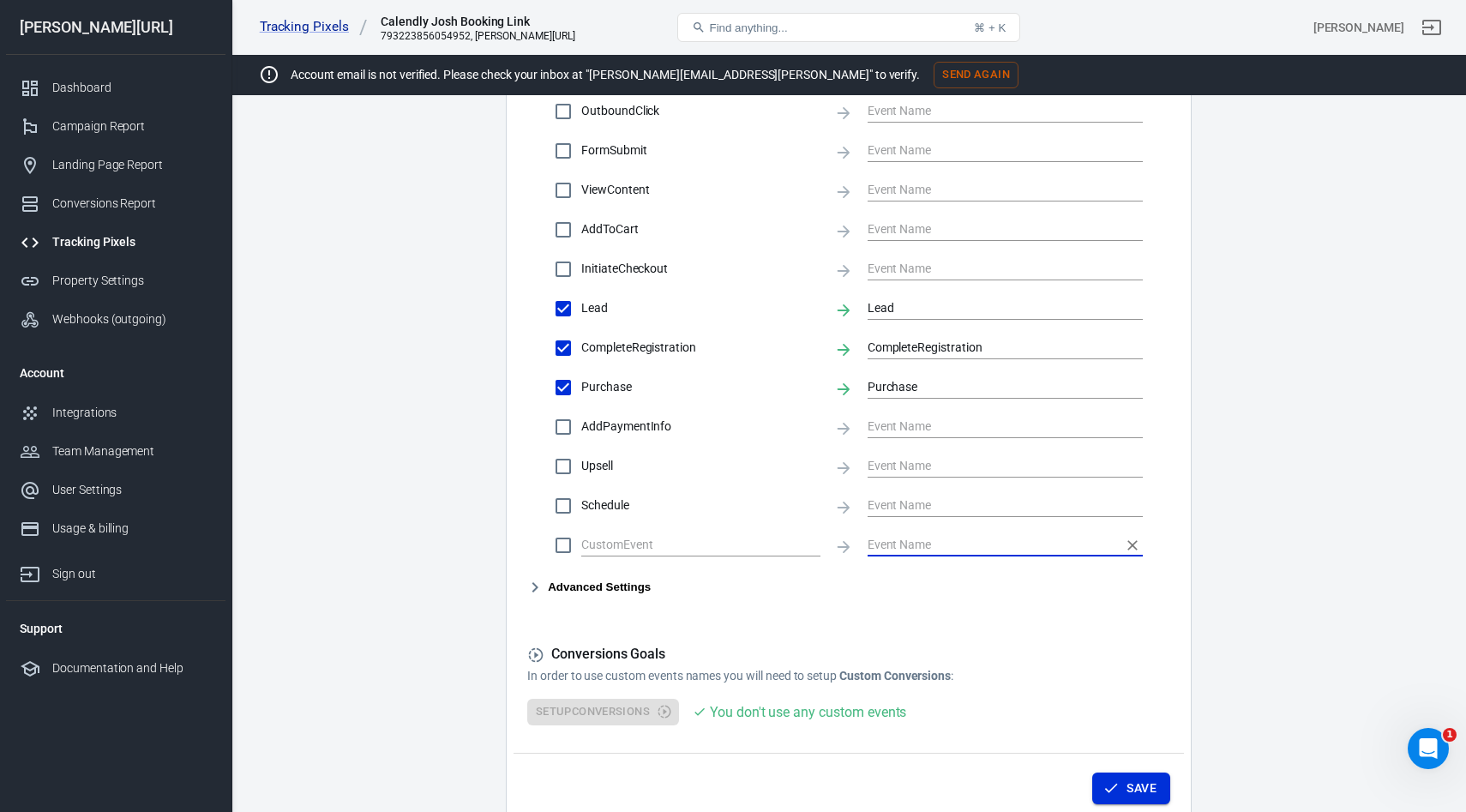
click at [1123, 793] on button "Save" at bounding box center [1131, 788] width 78 height 32
click at [1118, 778] on button "Save" at bounding box center [1131, 788] width 78 height 32
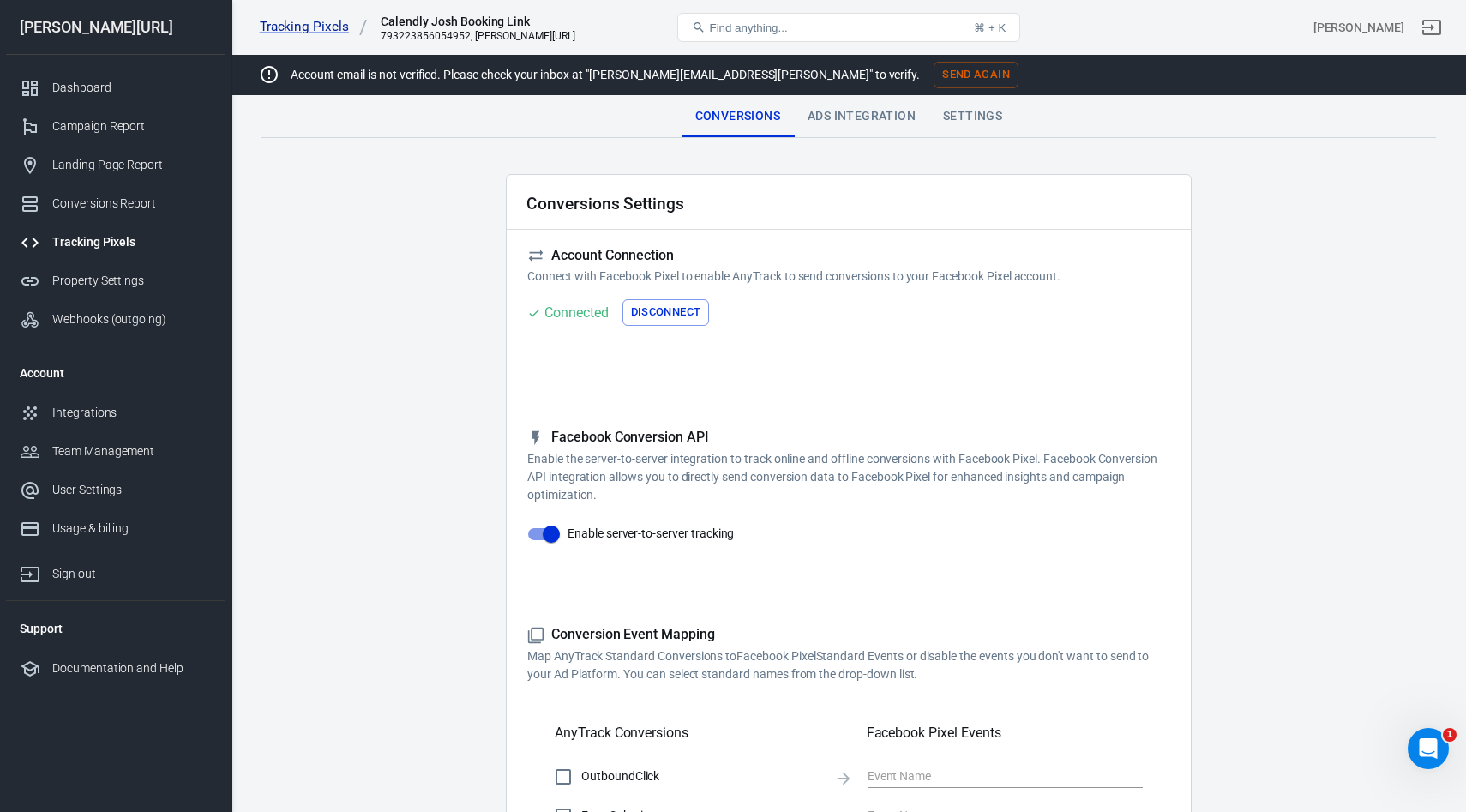
scroll to position [36, 0]
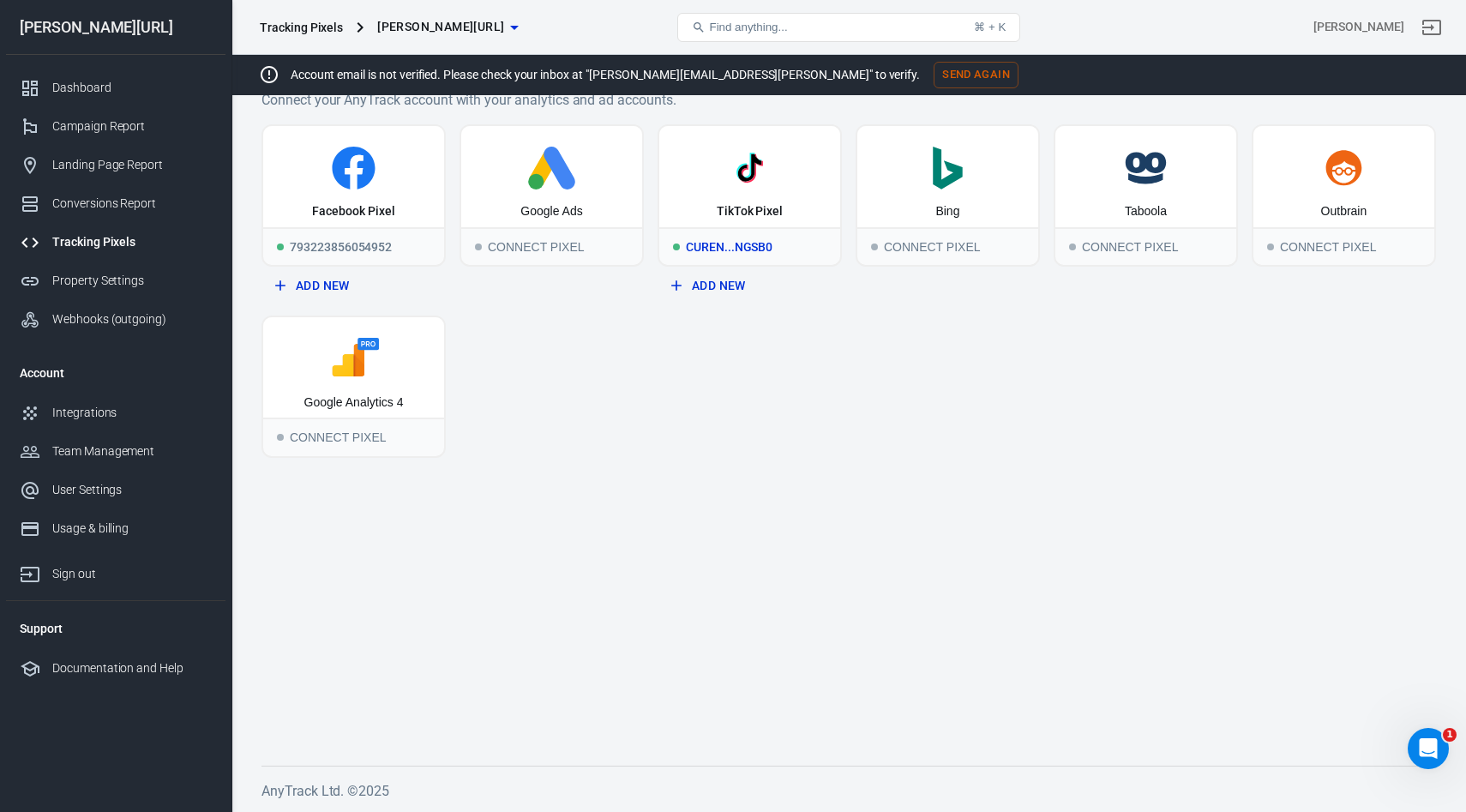
click at [720, 197] on div "TikTok Pixel" at bounding box center [749, 177] width 181 height 101
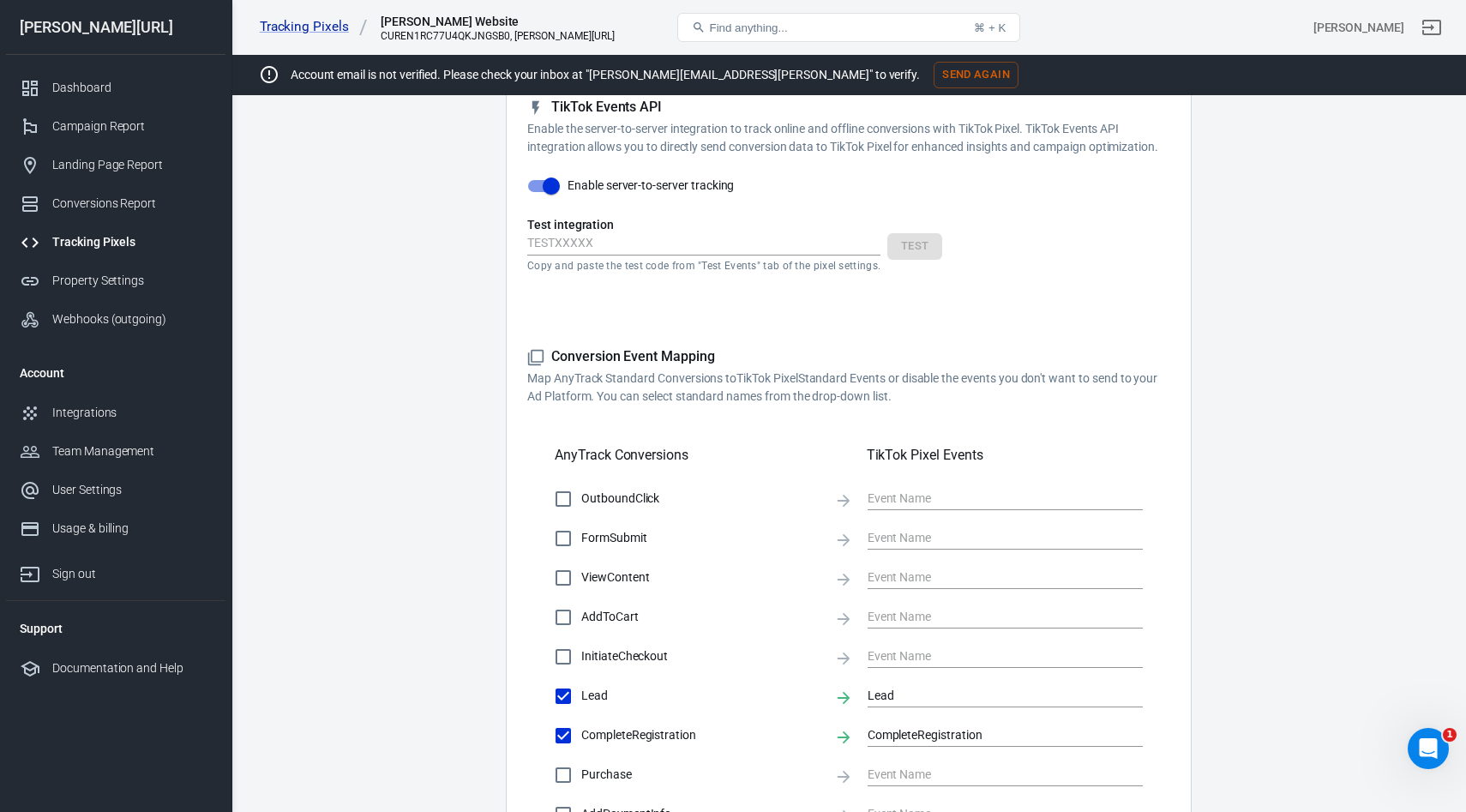
scroll to position [797, 0]
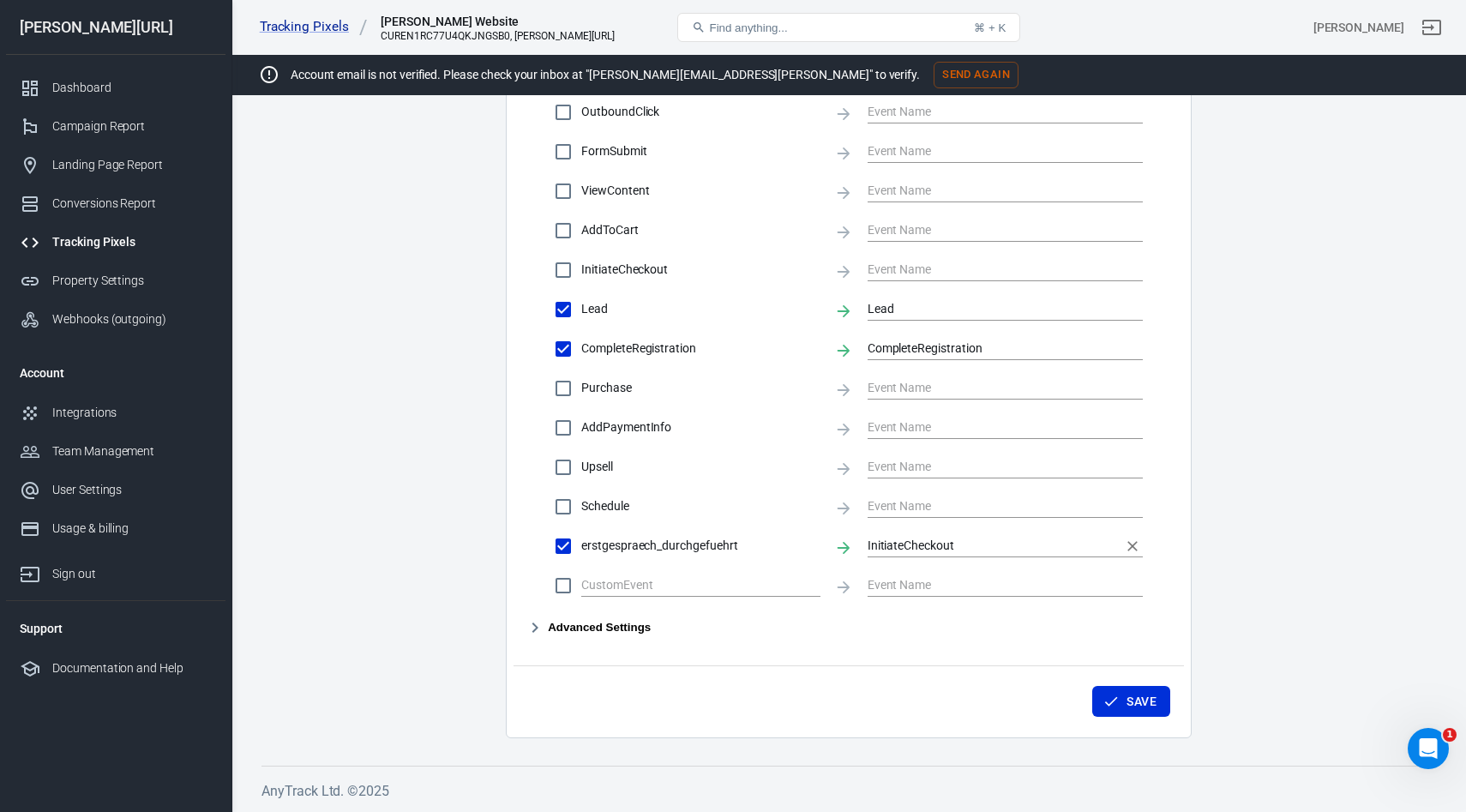
click at [1133, 547] on icon "Clear" at bounding box center [1133, 546] width 17 height 17
checkbox input "false"
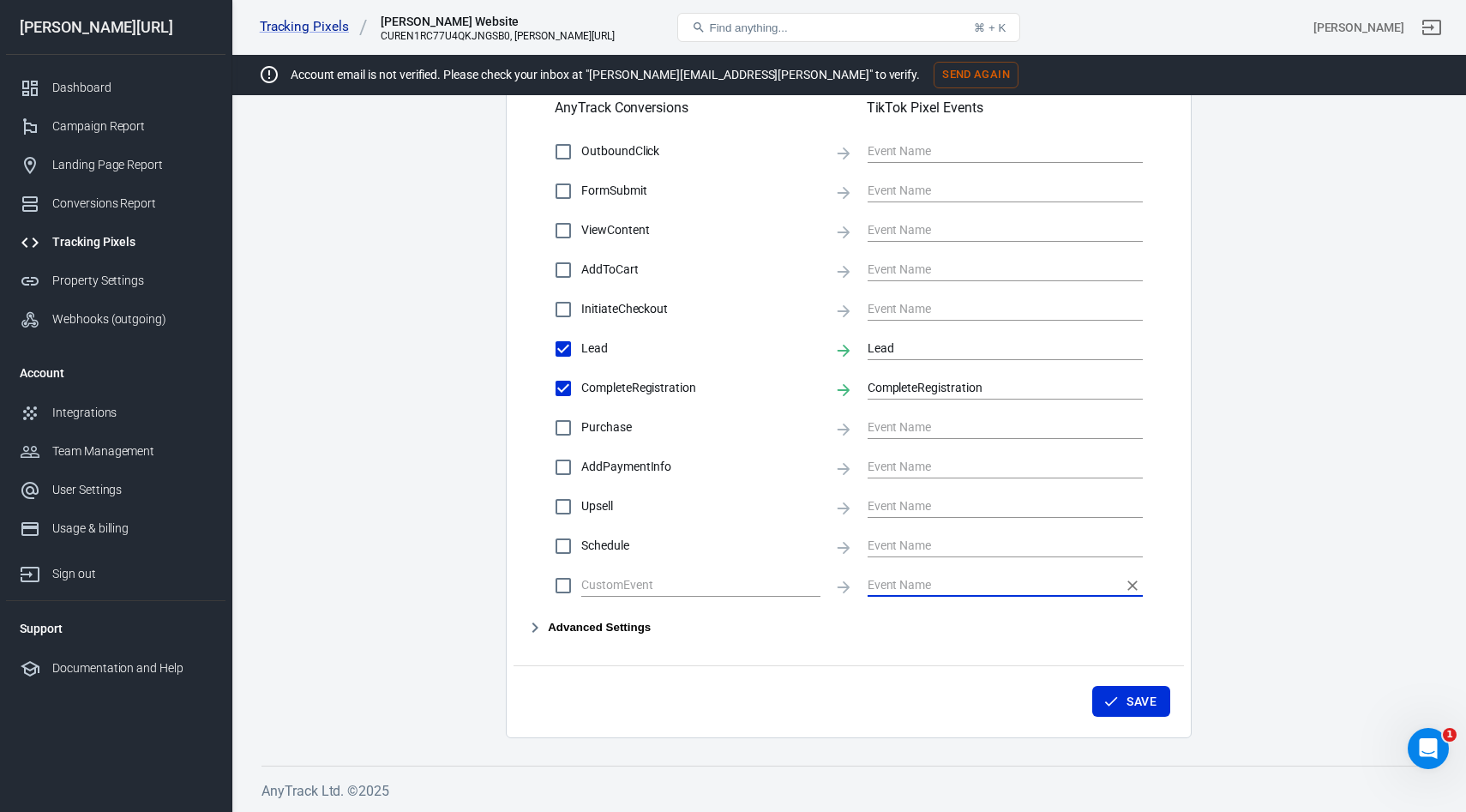
scroll to position [757, 0]
click at [559, 432] on input "Purchase" at bounding box center [564, 428] width 36 height 36
checkbox input "true"
click at [882, 425] on input "text" at bounding box center [992, 427] width 249 height 22
click at [914, 466] on li "Purchase" at bounding box center [1005, 480] width 275 height 29
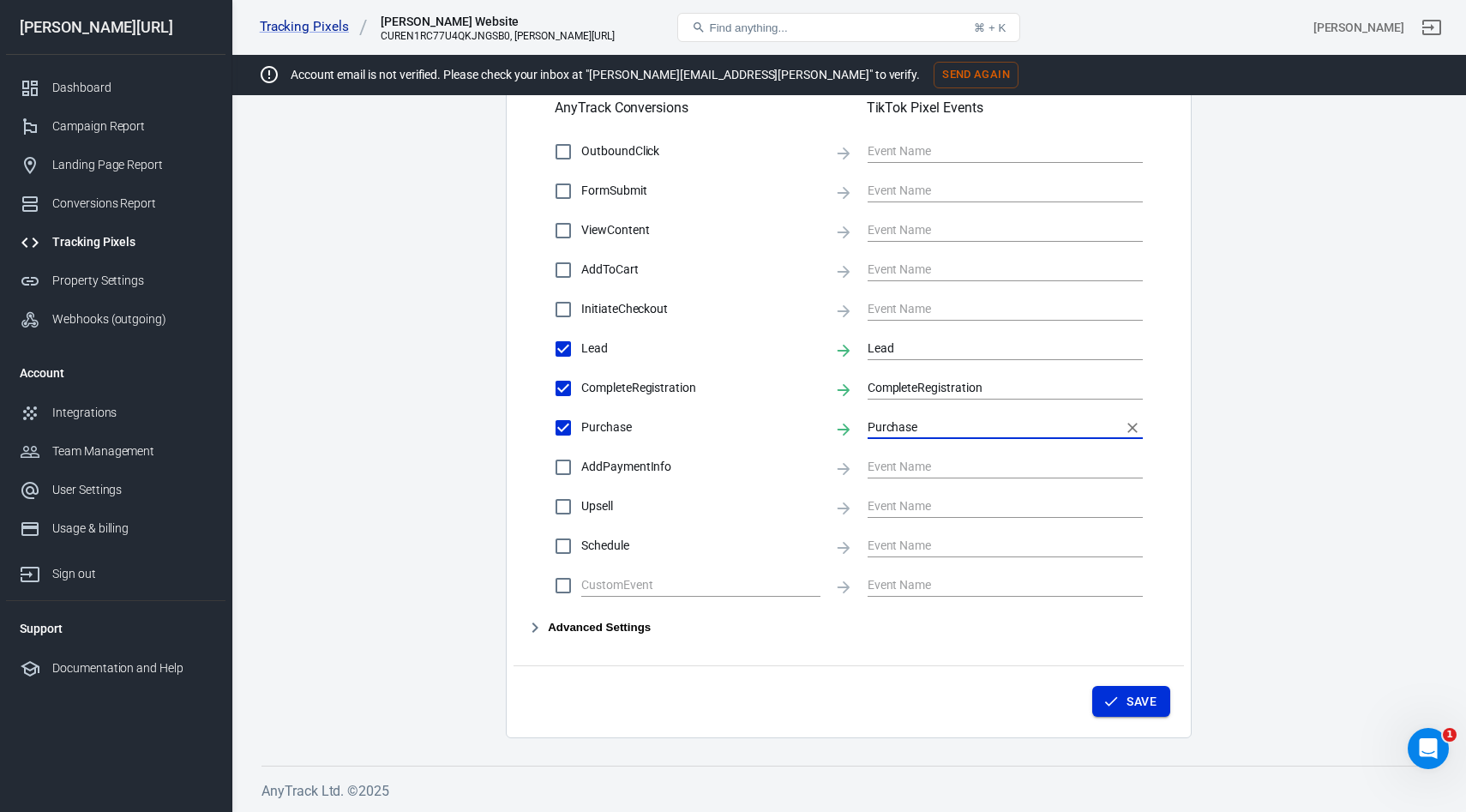
type input "Purchase"
click at [1135, 696] on button "Save" at bounding box center [1131, 701] width 78 height 32
click at [1125, 695] on button "Save" at bounding box center [1131, 701] width 78 height 32
click at [99, 408] on div "Integrations" at bounding box center [132, 412] width 159 height 18
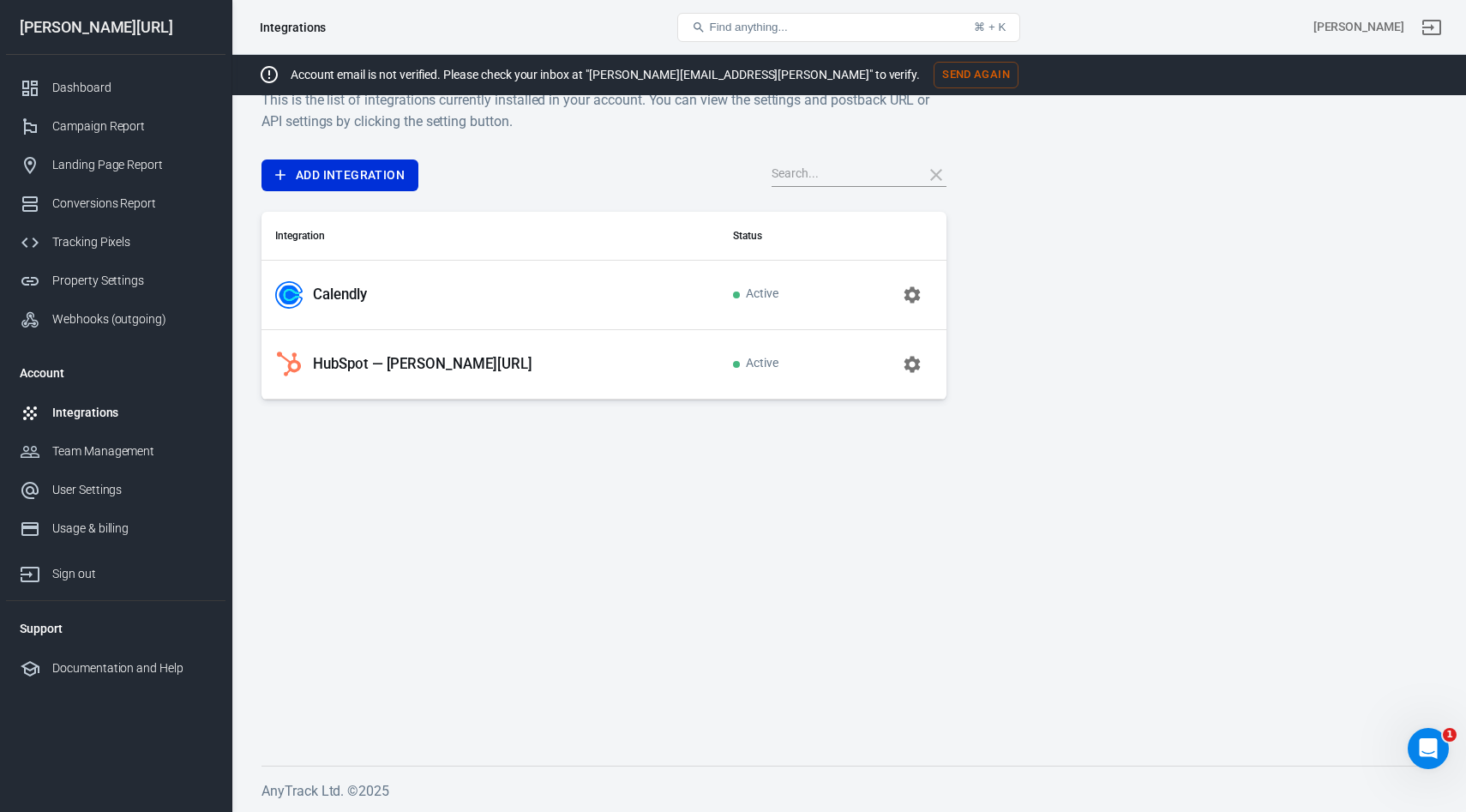
scroll to position [36, 0]
click at [395, 371] on p "HubSpot — glorya.ai" at bounding box center [422, 364] width 219 height 18
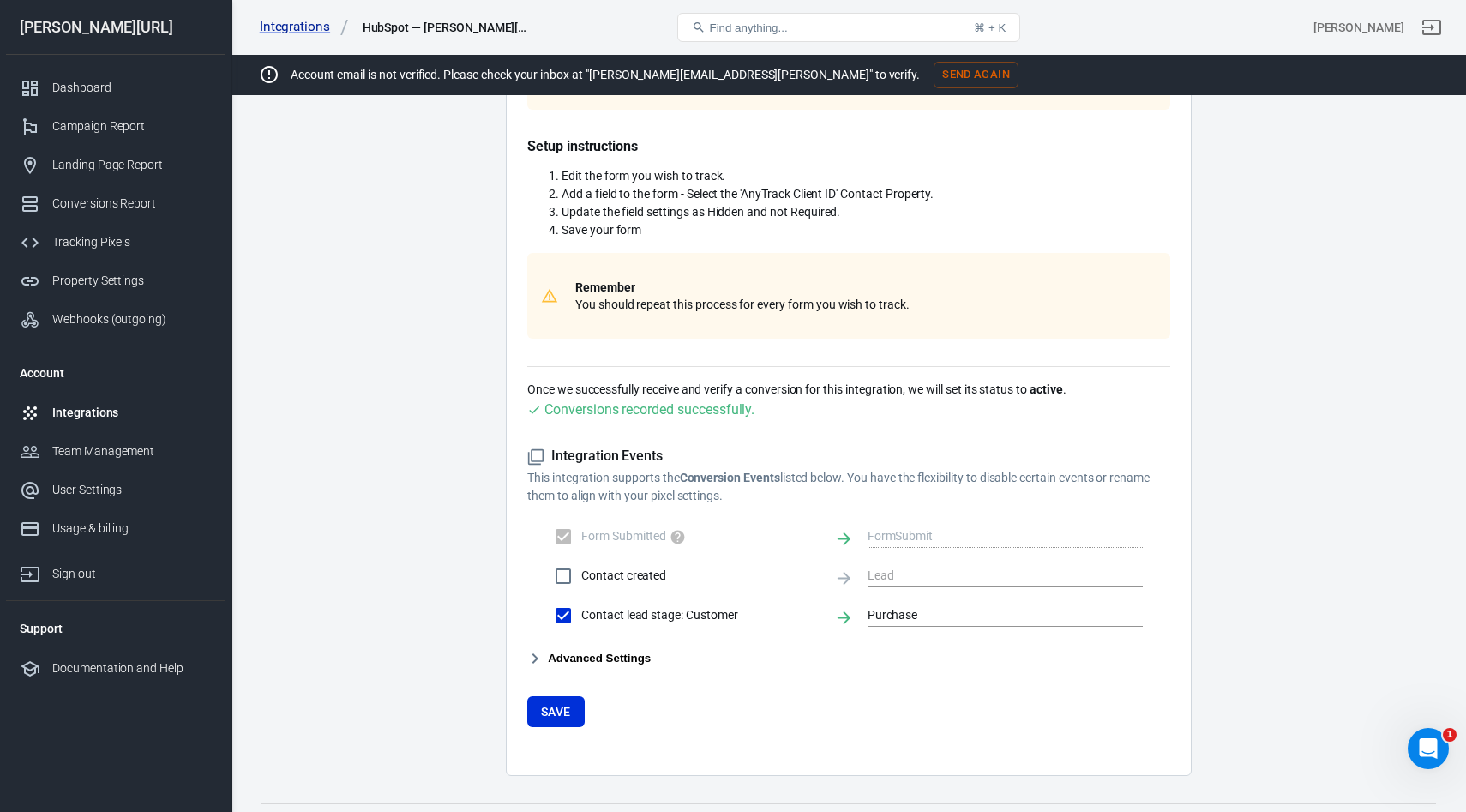
scroll to position [439, 0]
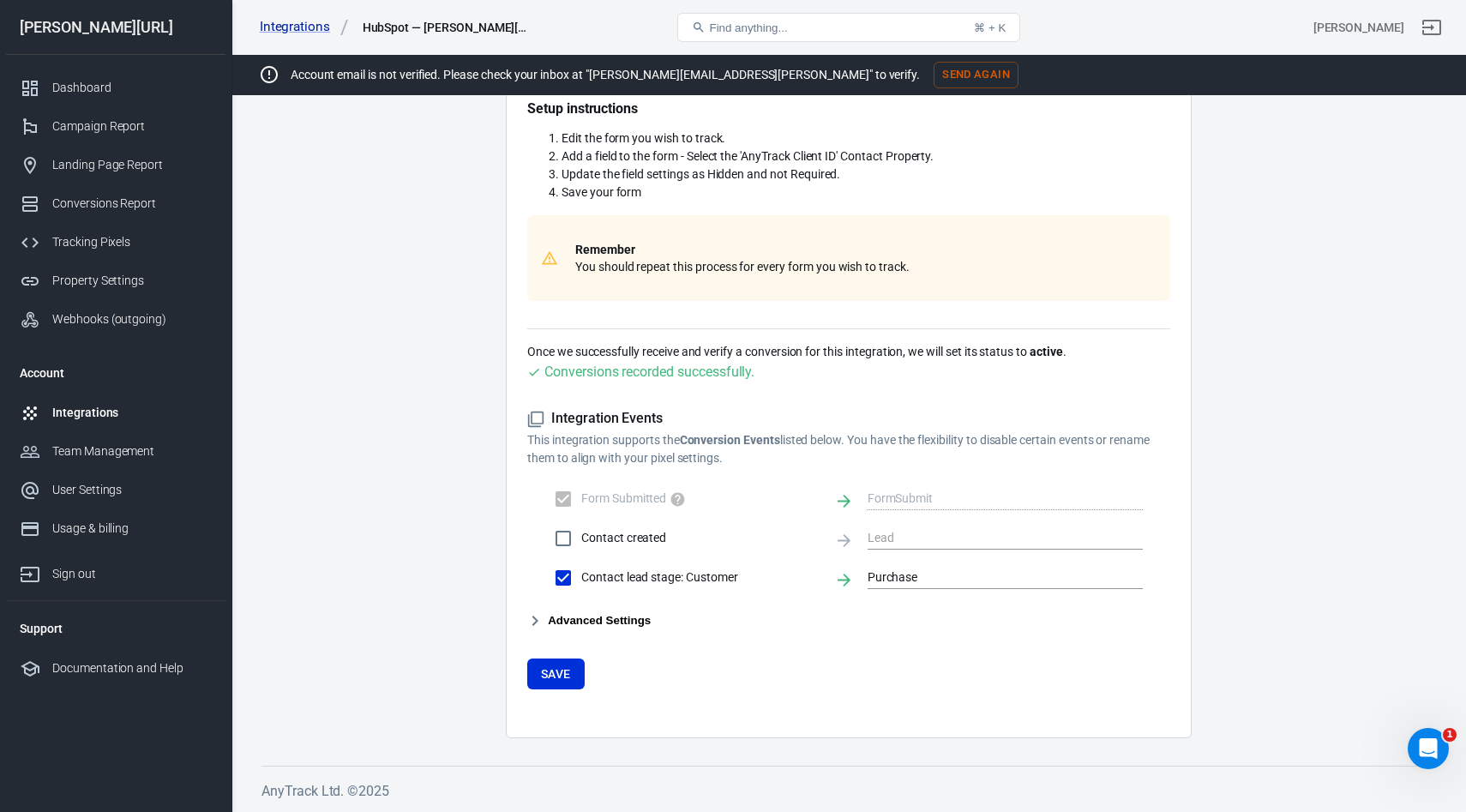
click at [617, 622] on button "Advanced Settings" at bounding box center [589, 621] width 124 height 21
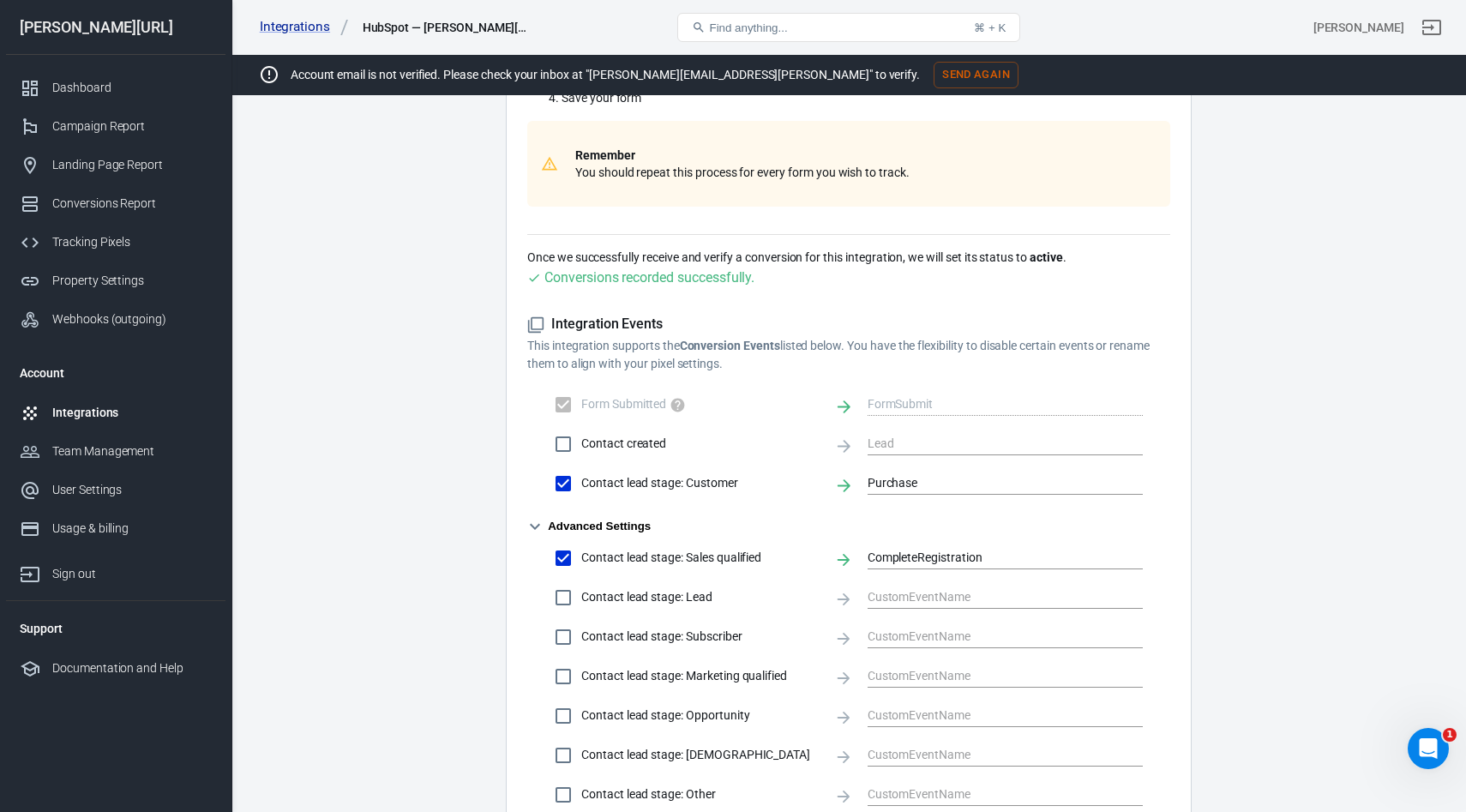
scroll to position [718, 0]
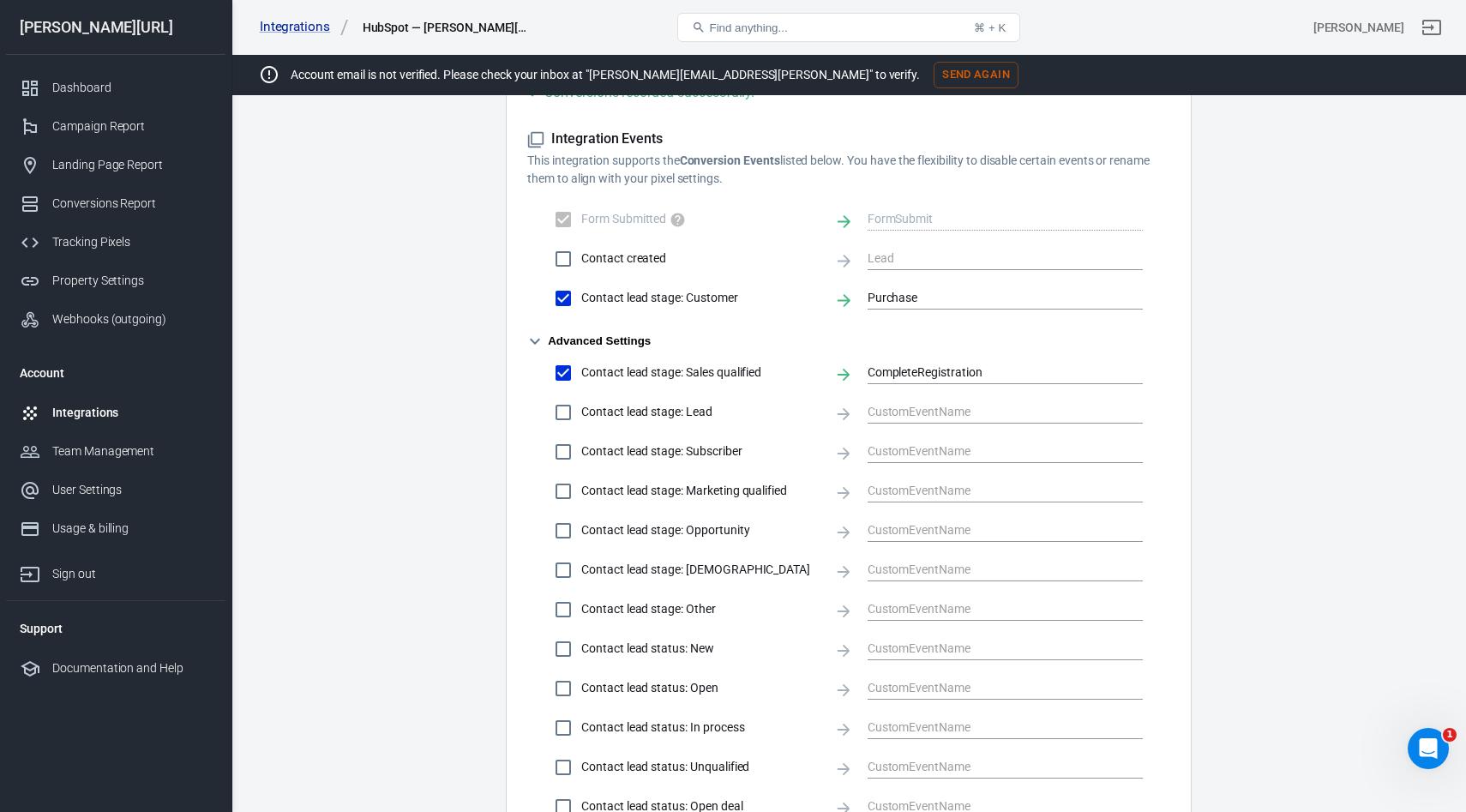
click at [114, 409] on div "Integrations" at bounding box center [132, 412] width 159 height 18
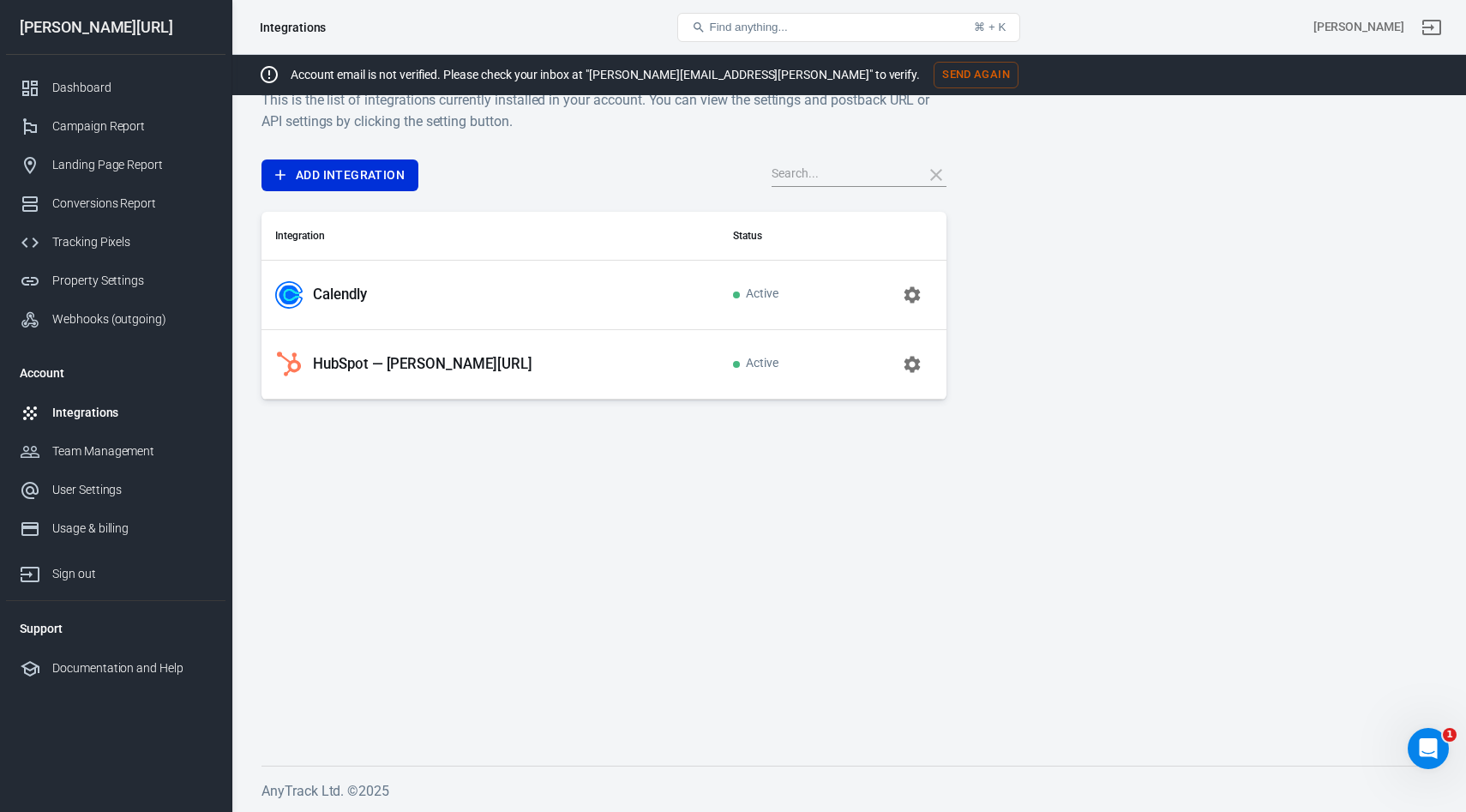
scroll to position [36, 0]
click at [344, 288] on p "Calendly" at bounding box center [339, 294] width 54 height 18
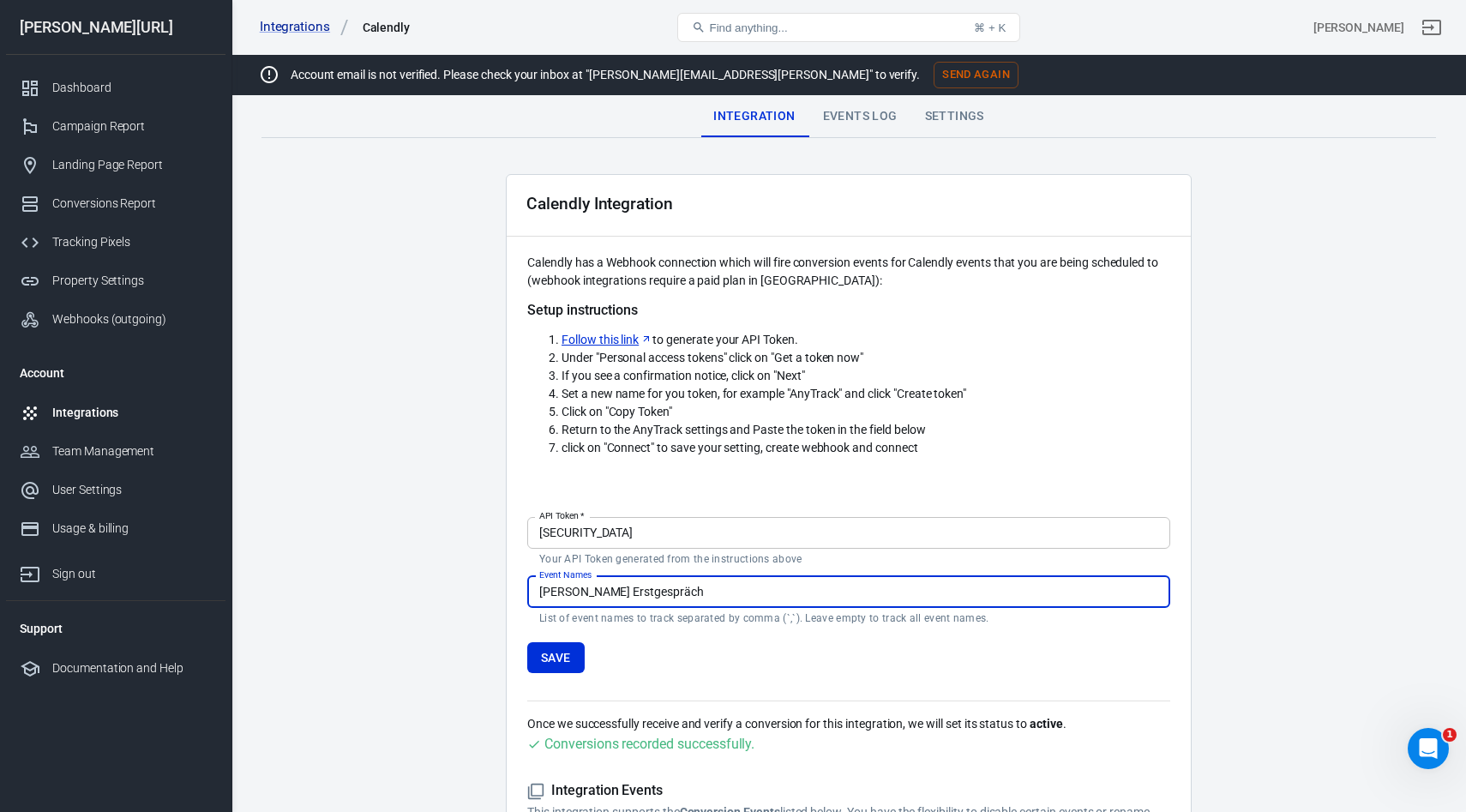
scroll to position [259, 0]
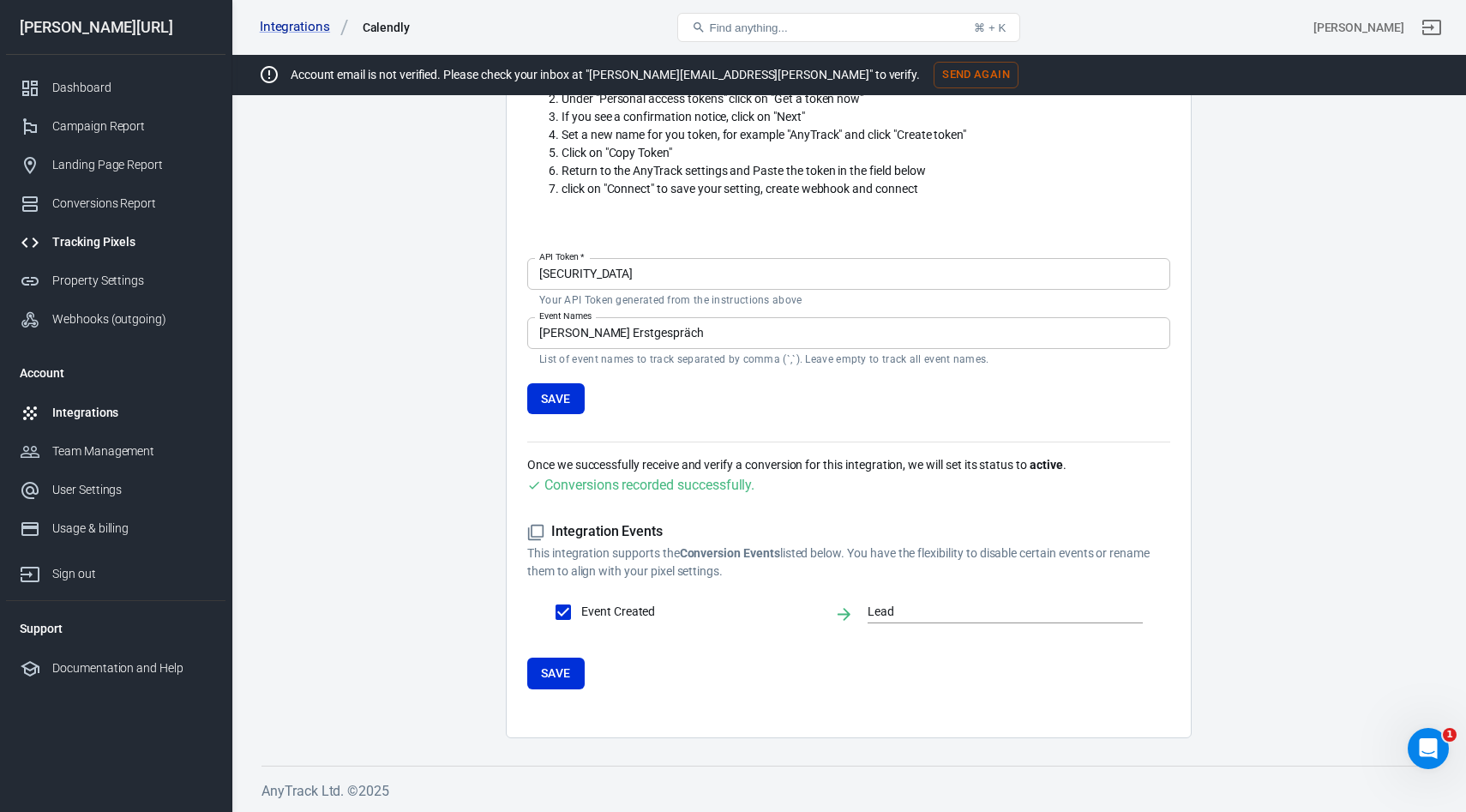
click at [75, 232] on link "Tracking Pixels" at bounding box center [115, 242] width 219 height 39
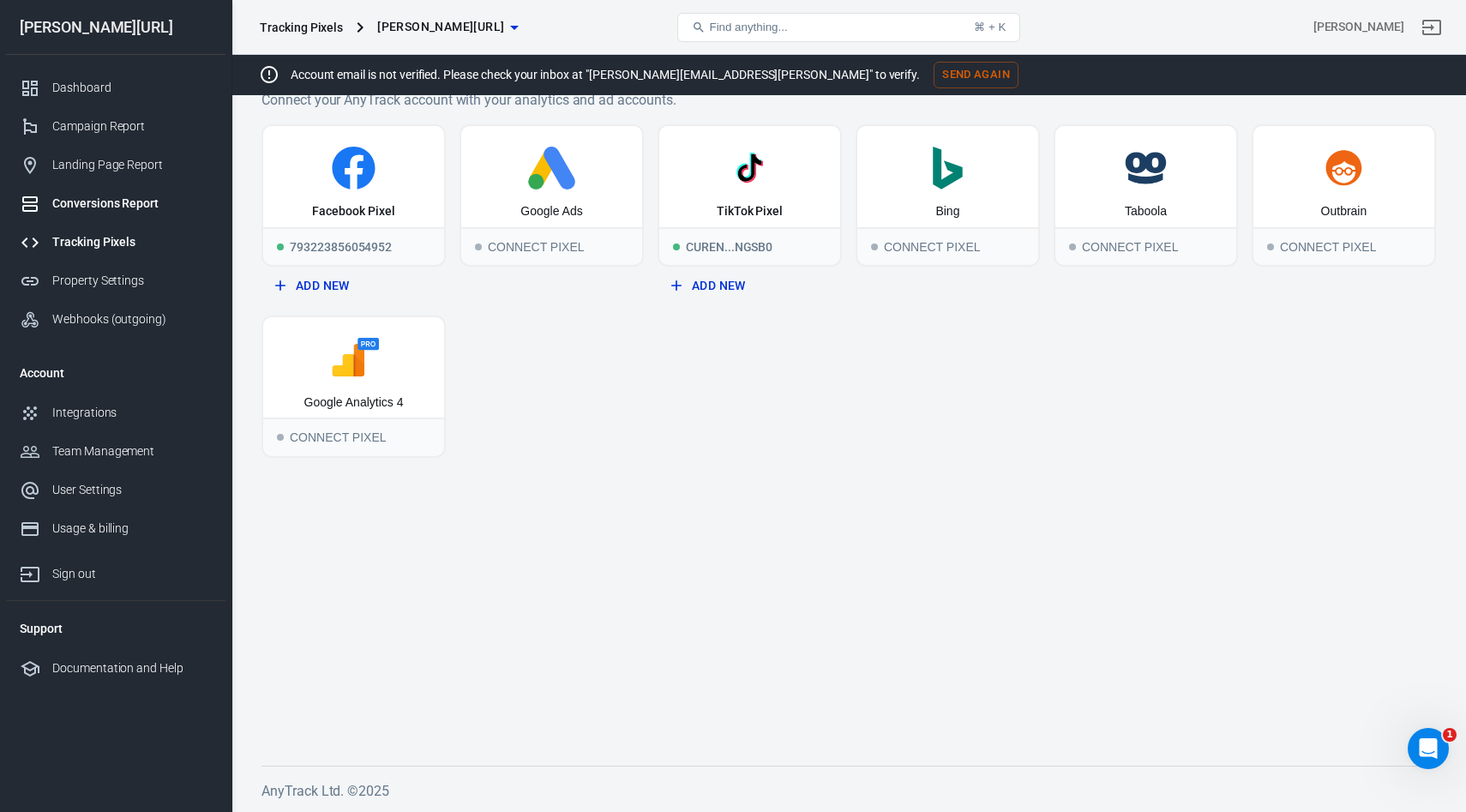
click at [100, 192] on link "Conversions Report" at bounding box center [115, 203] width 219 height 39
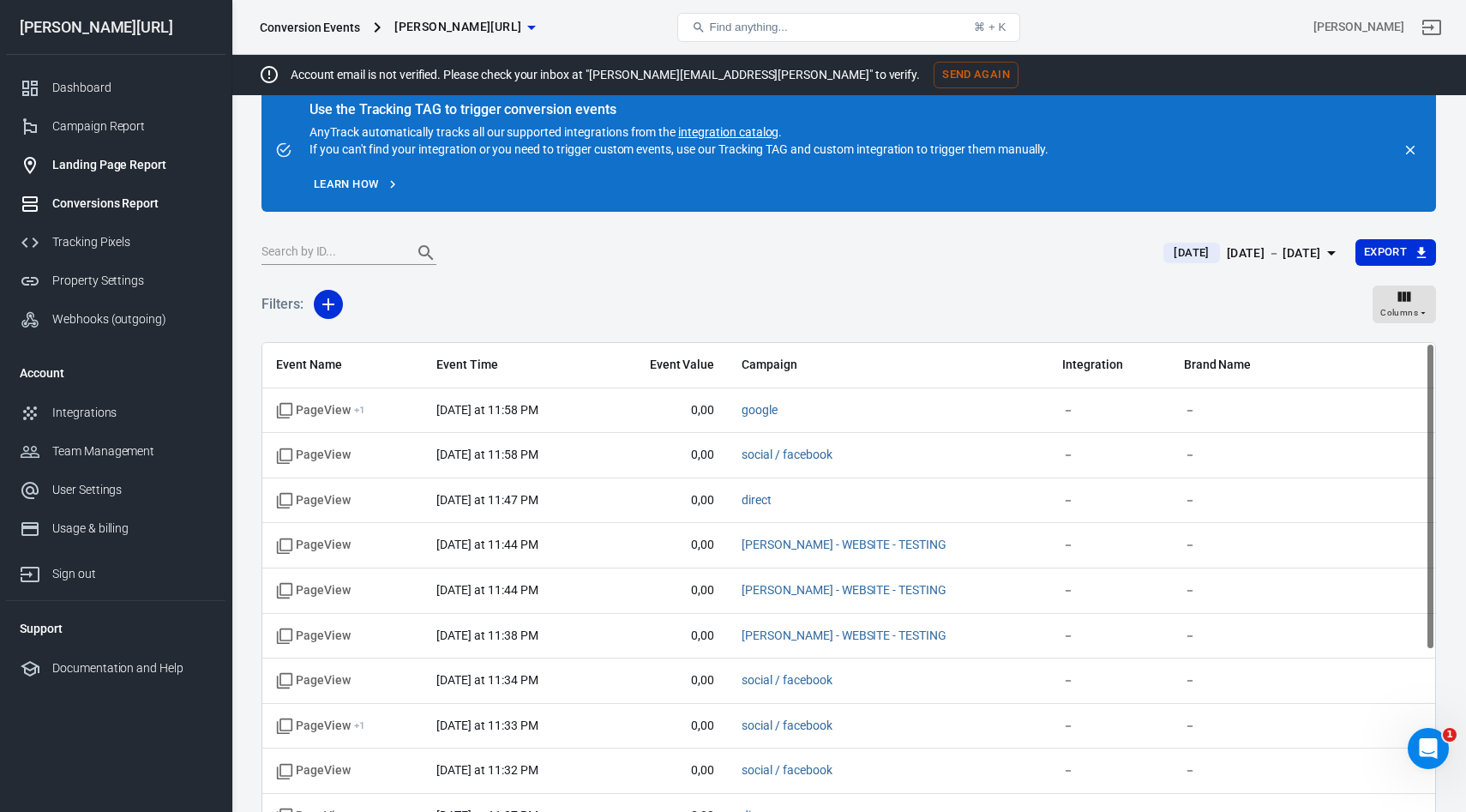
click at [89, 160] on div "Landing Page Report" at bounding box center [132, 164] width 159 height 18
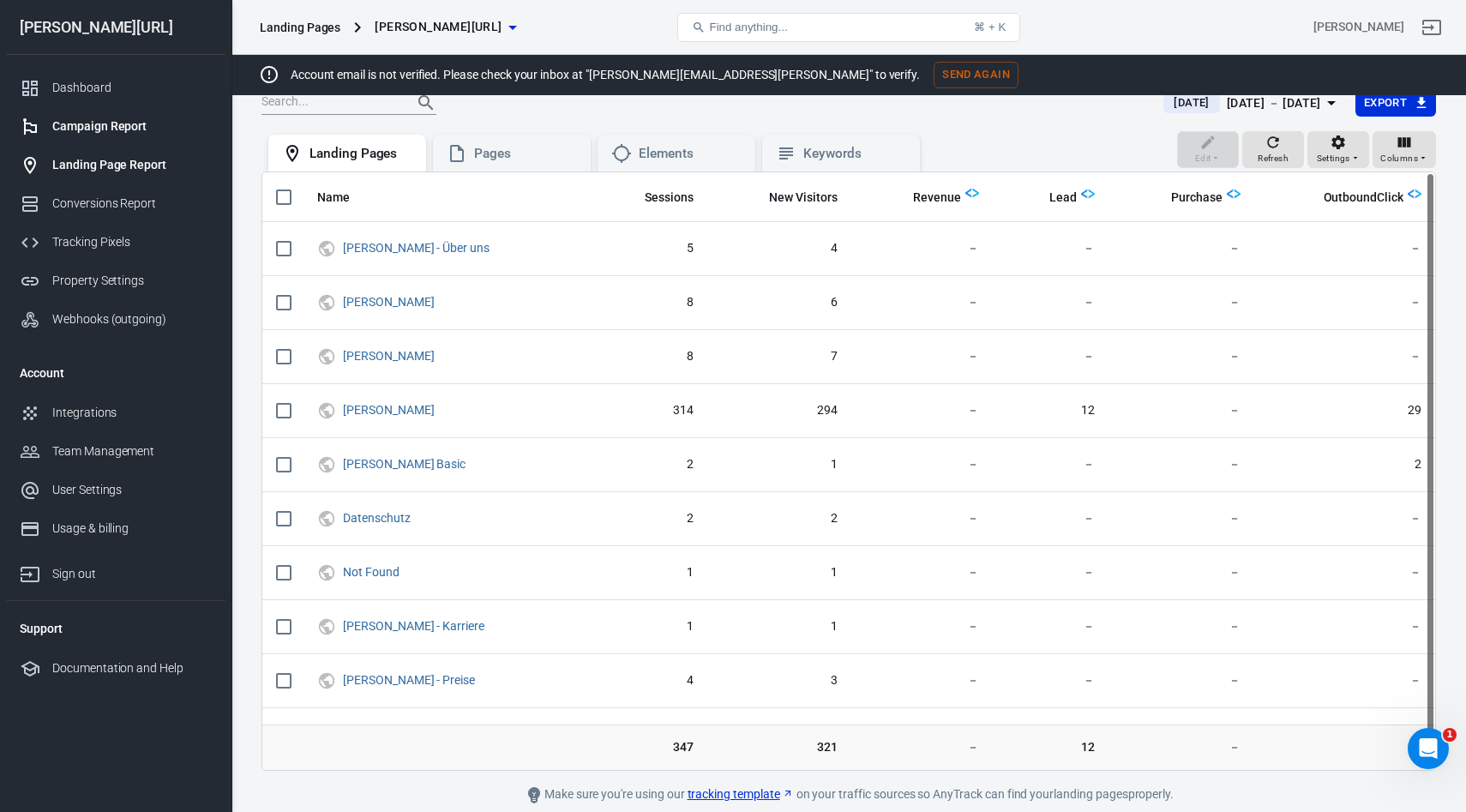
click at [86, 123] on div "Campaign Report" at bounding box center [132, 126] width 159 height 18
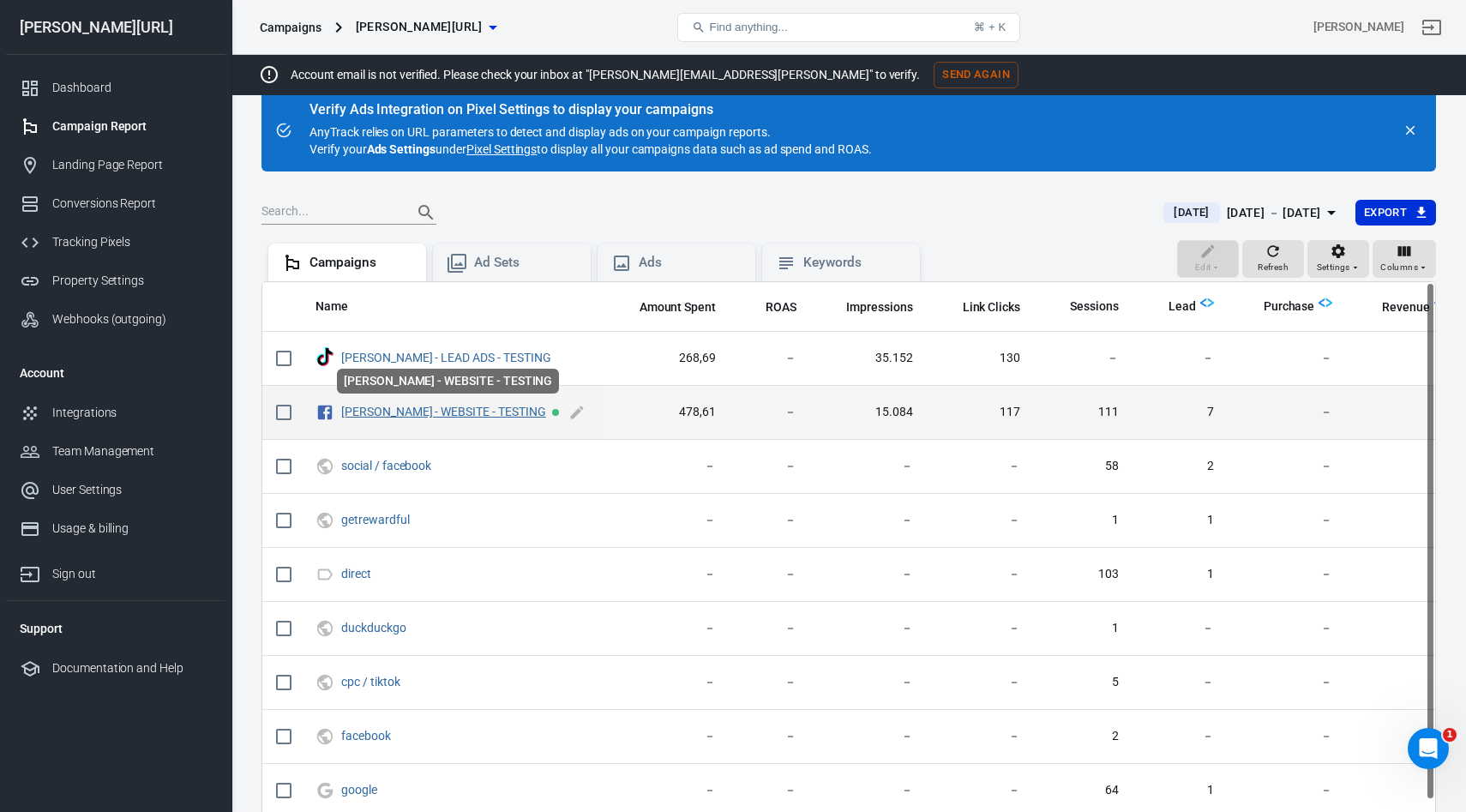
click at [410, 416] on link "GLORYA - WEBSITE - TESTING" at bounding box center [443, 411] width 205 height 14
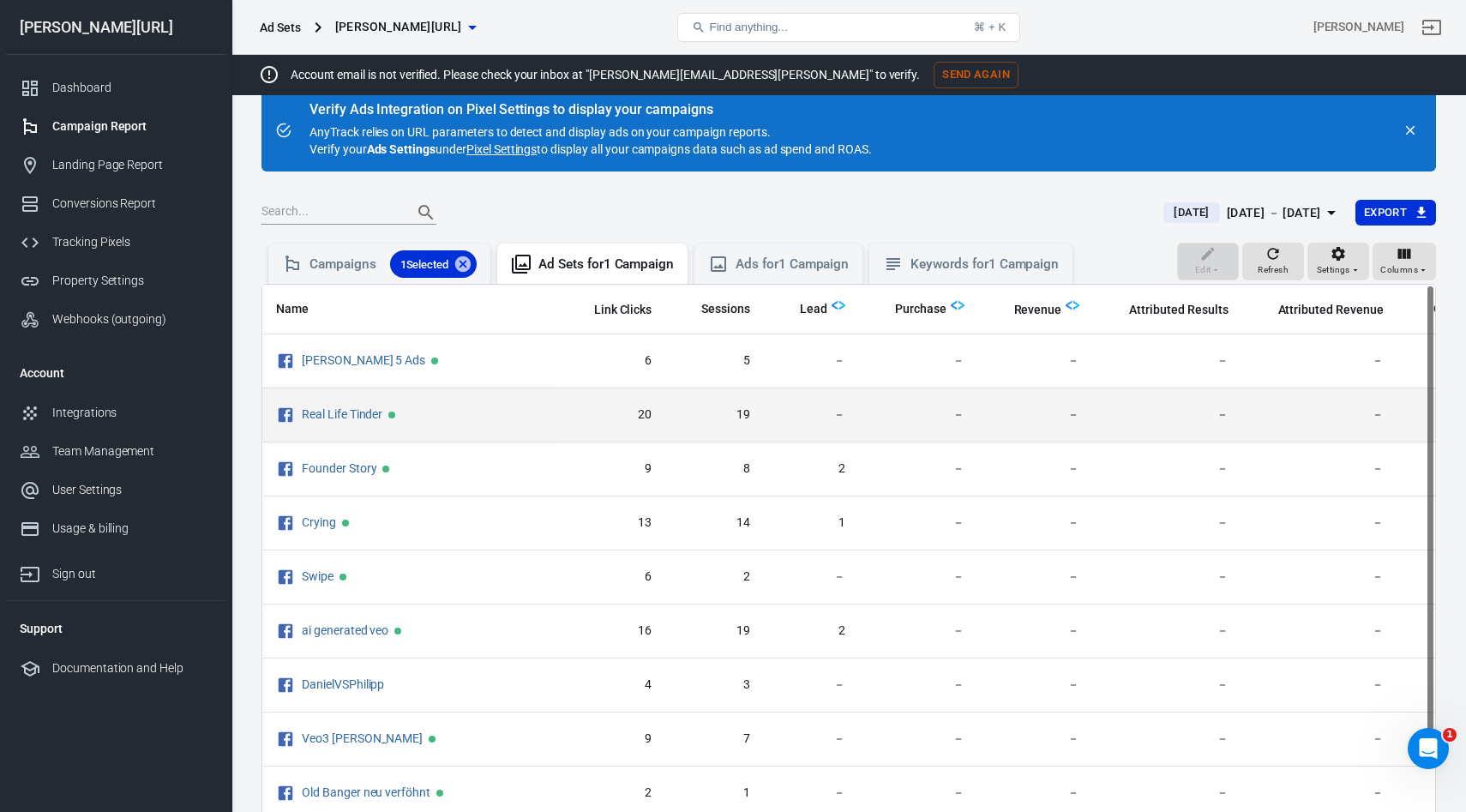
scroll to position [0, 367]
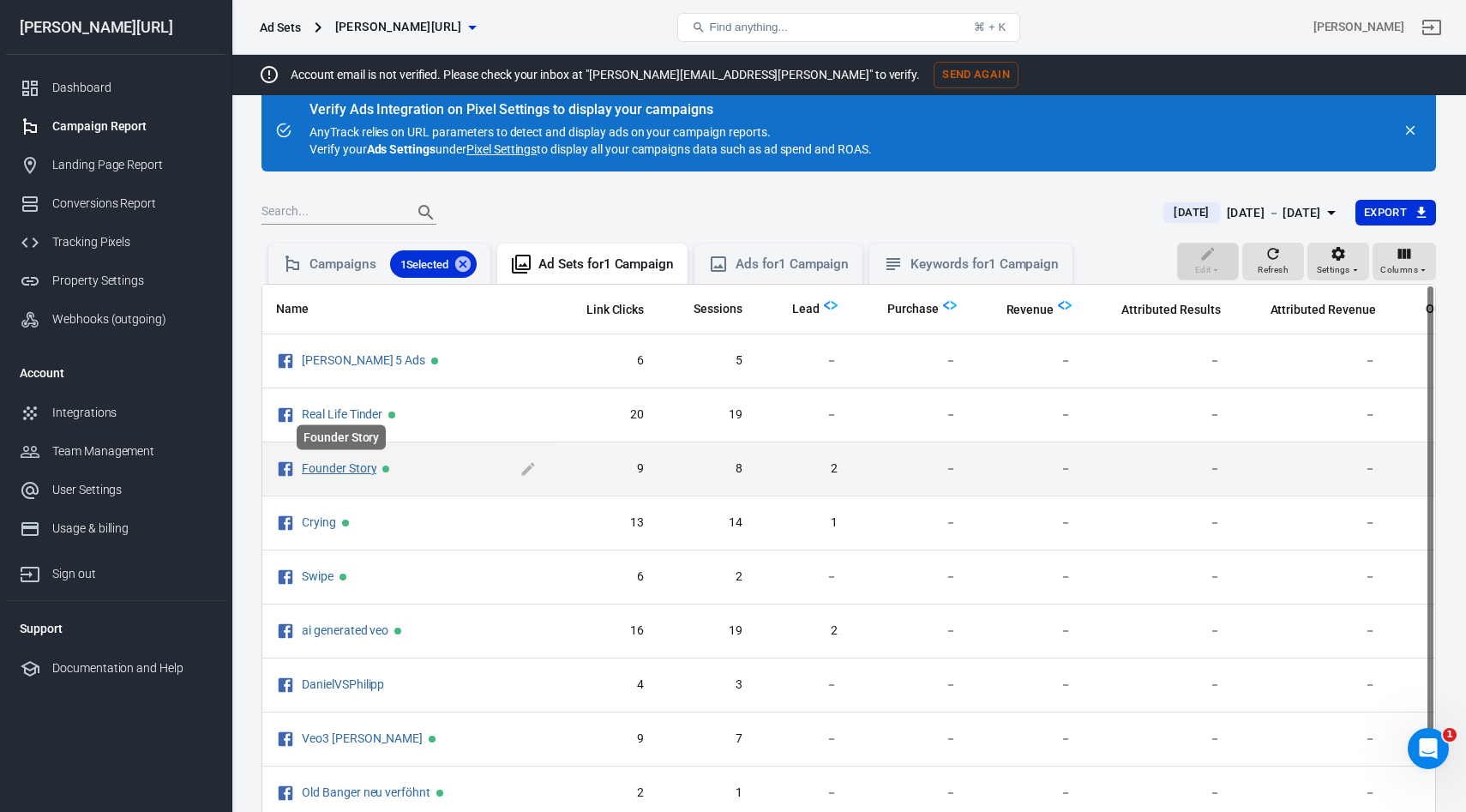
click at [328, 473] on link "Founder Story" at bounding box center [339, 468] width 74 height 14
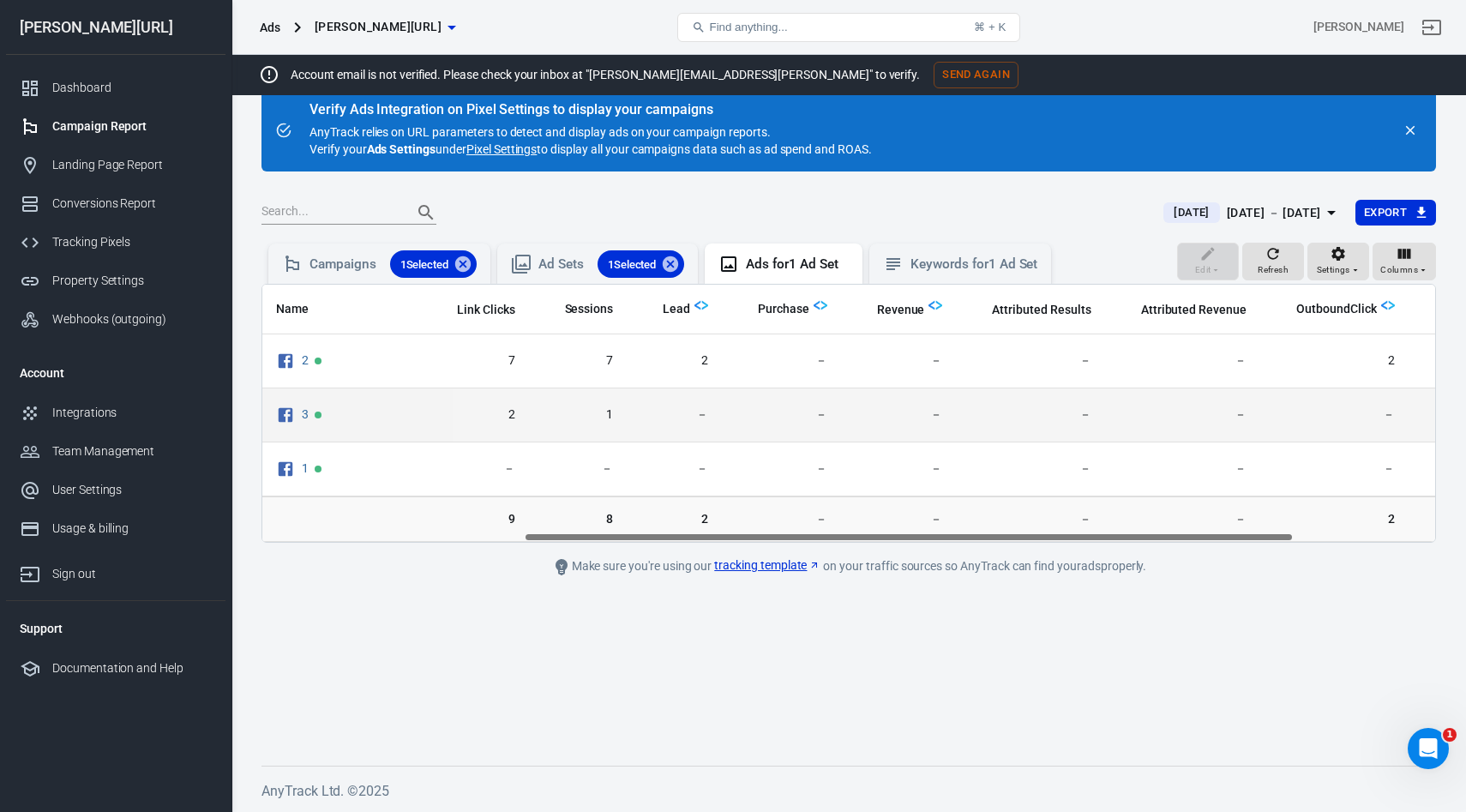
scroll to position [0, 417]
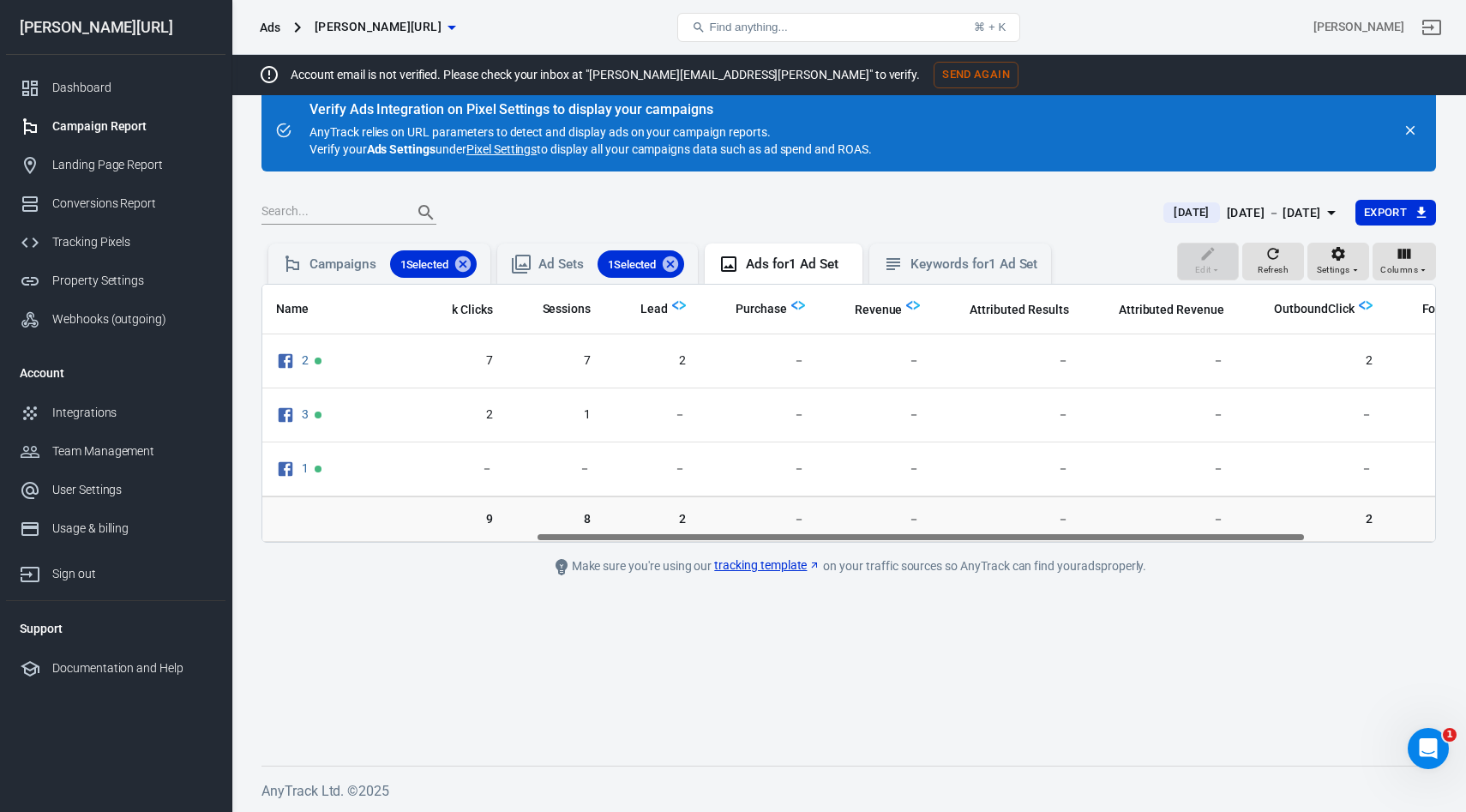
click at [263, 32] on div "Ads" at bounding box center [270, 28] width 21 height 17
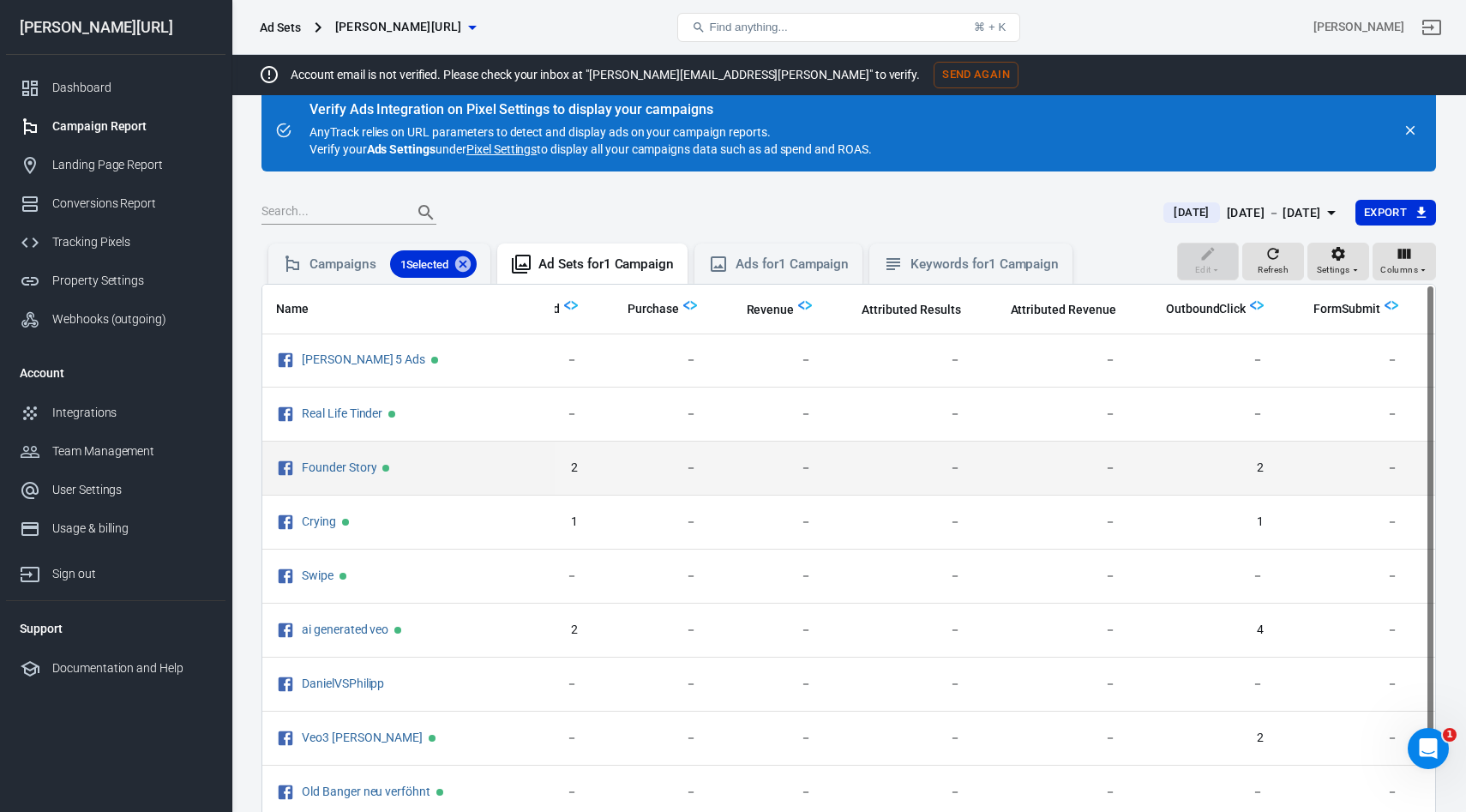
scroll to position [1, 648]
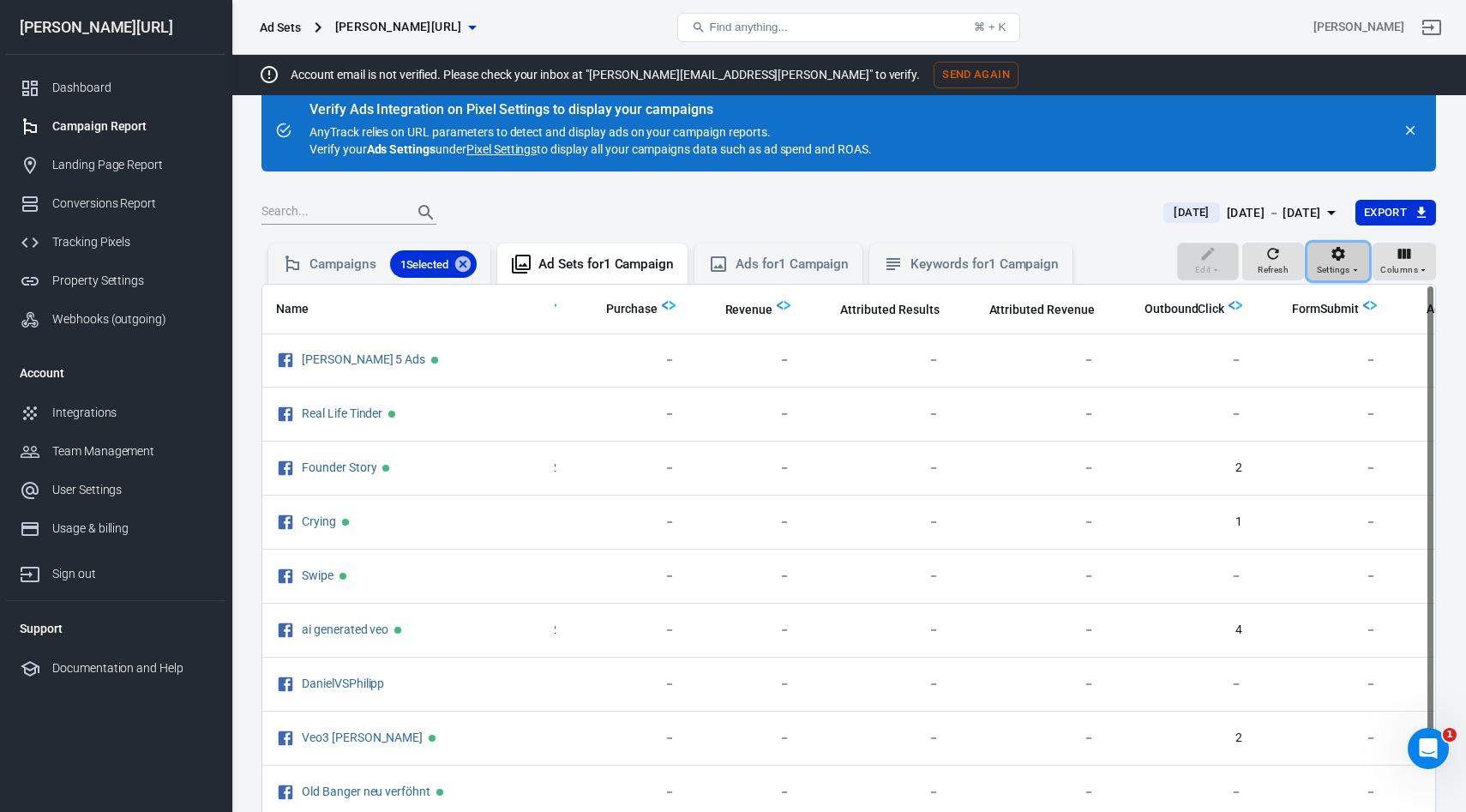
click at [1328, 261] on div "Settings" at bounding box center [1339, 261] width 43 height 33
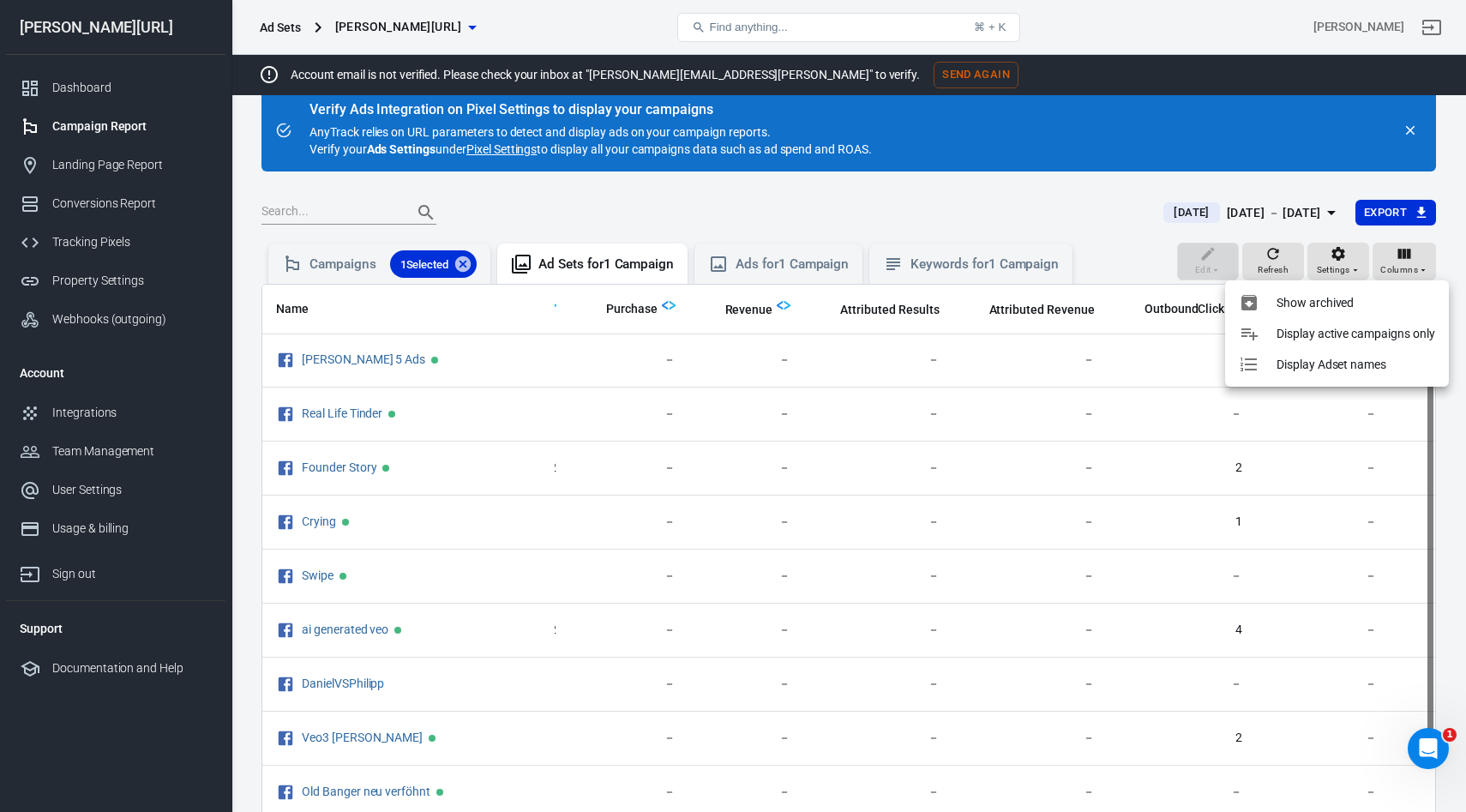
click at [1399, 261] on div at bounding box center [733, 406] width 1466 height 812
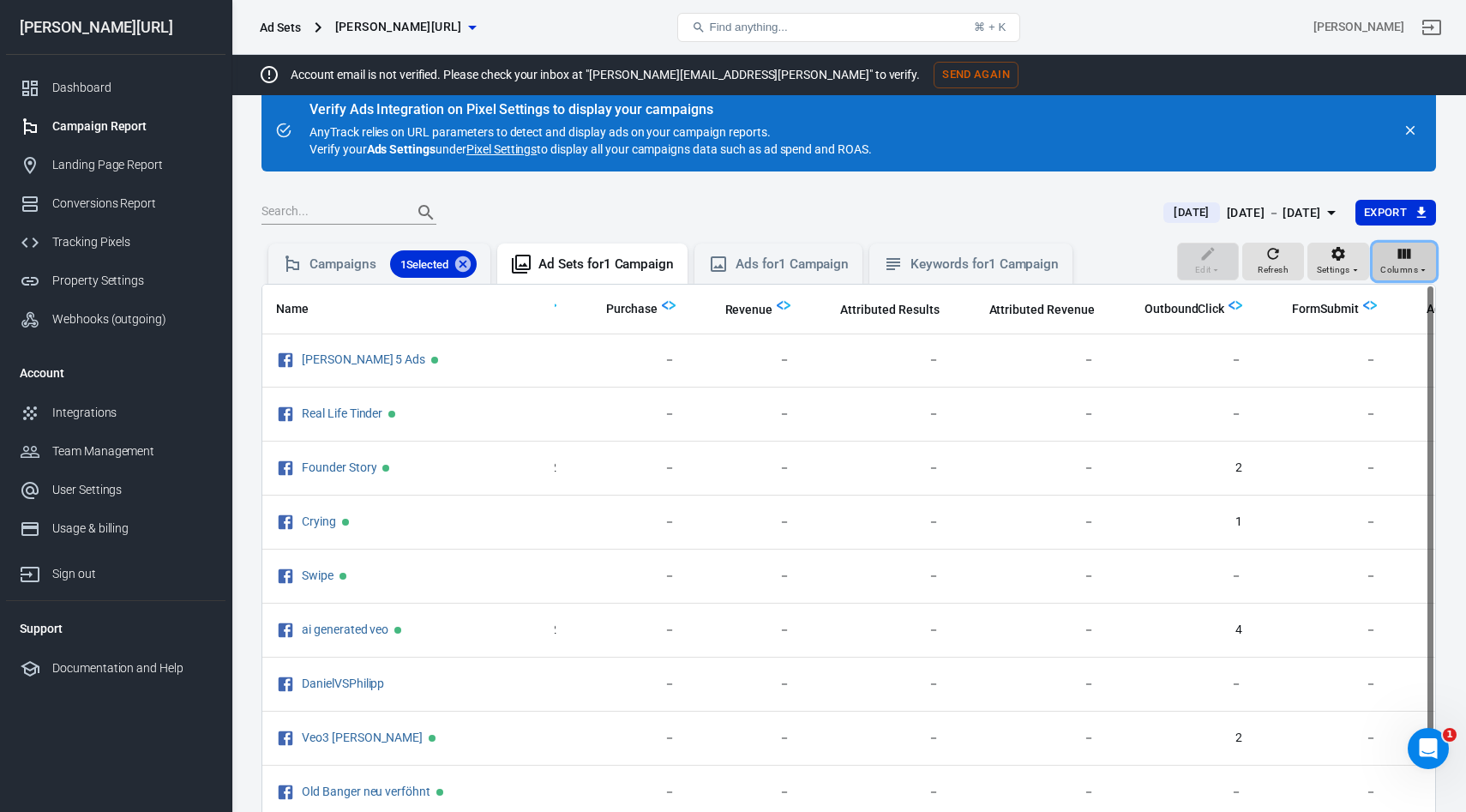
click at [1393, 270] on span "Columns" at bounding box center [1399, 270] width 38 height 16
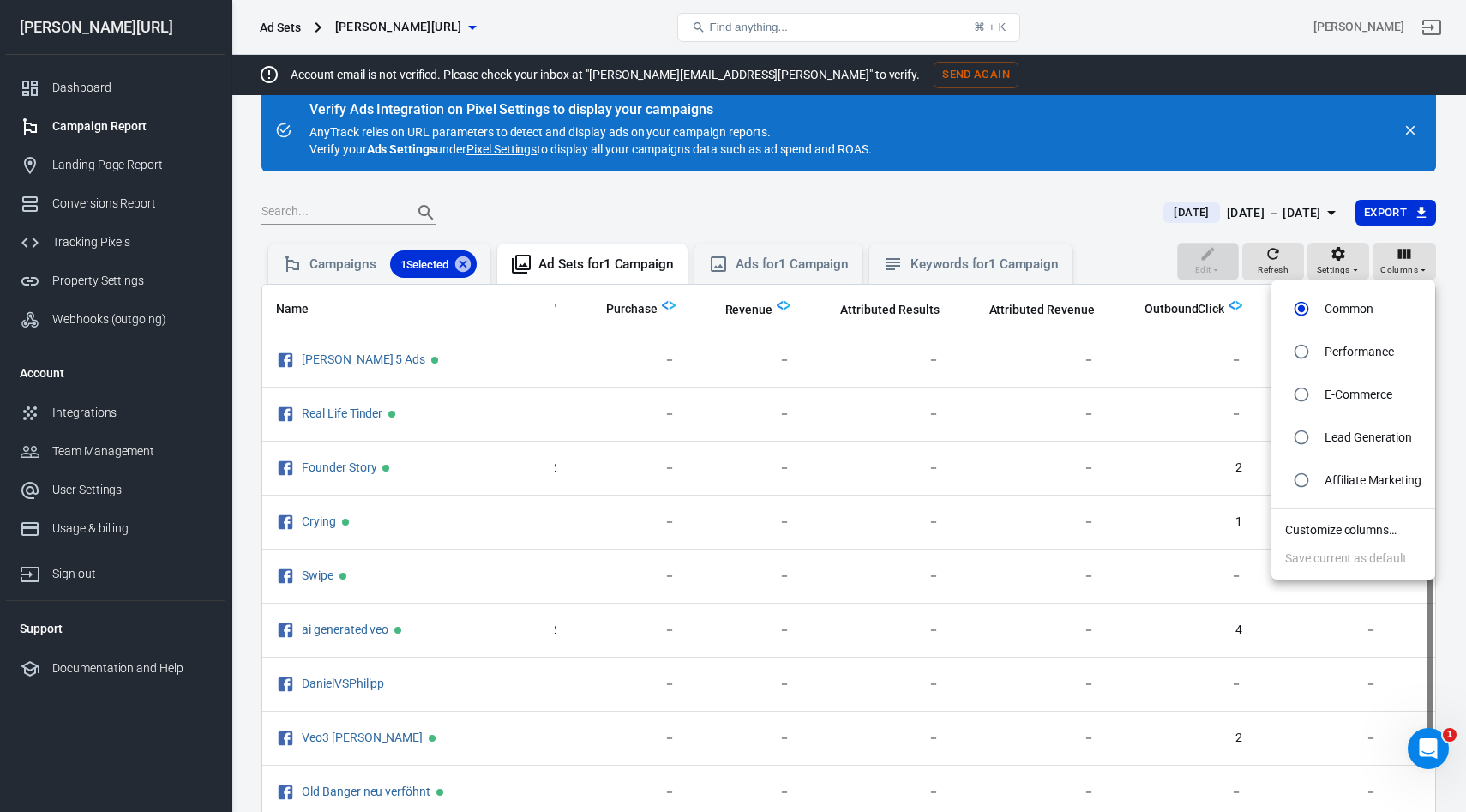
click at [1301, 435] on input "radio" at bounding box center [1301, 437] width 33 height 33
radio input "true"
radio input "false"
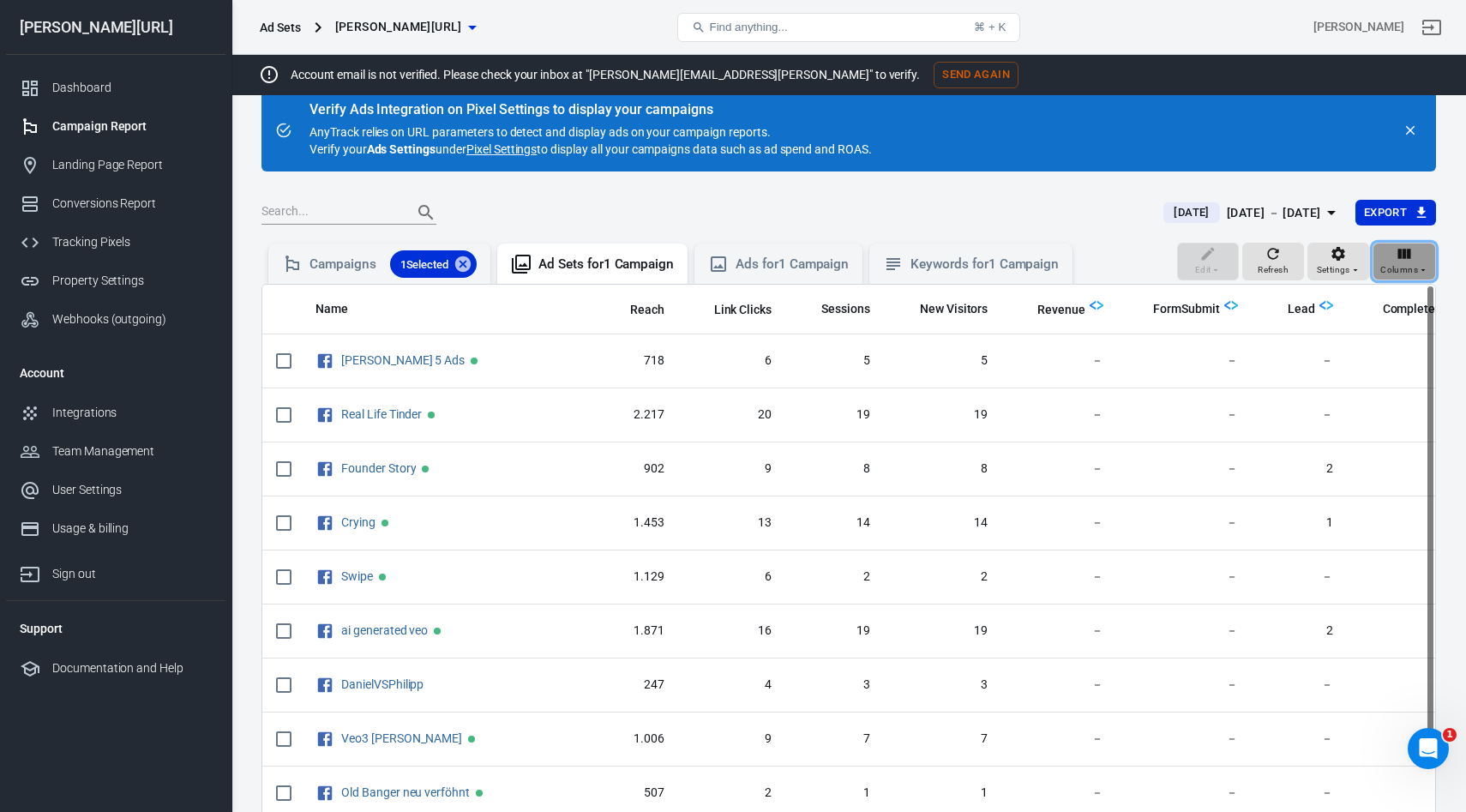
click at [1401, 266] on span "Columns" at bounding box center [1399, 270] width 38 height 16
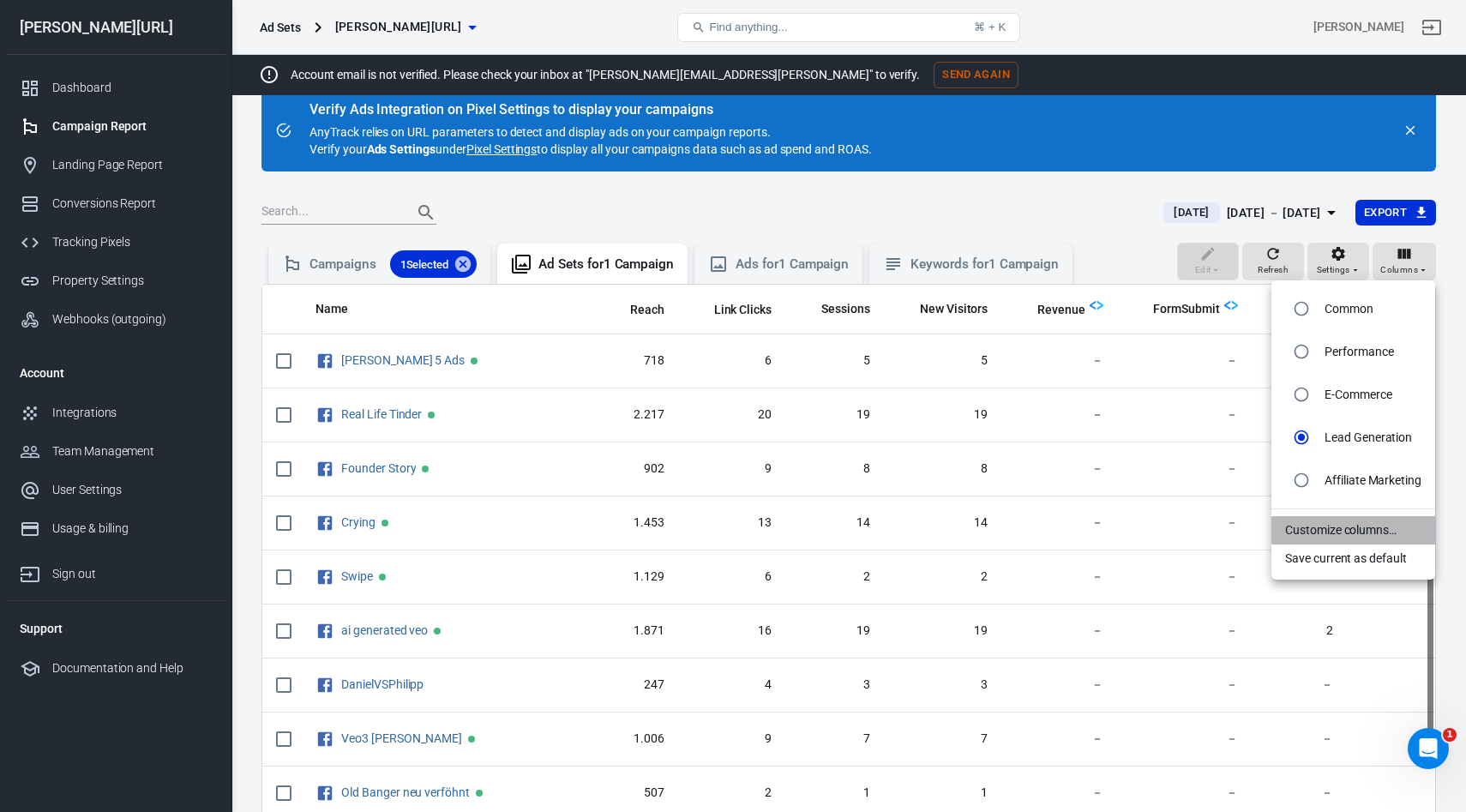
click at [1347, 531] on li "Customize columns…" at bounding box center [1353, 530] width 164 height 29
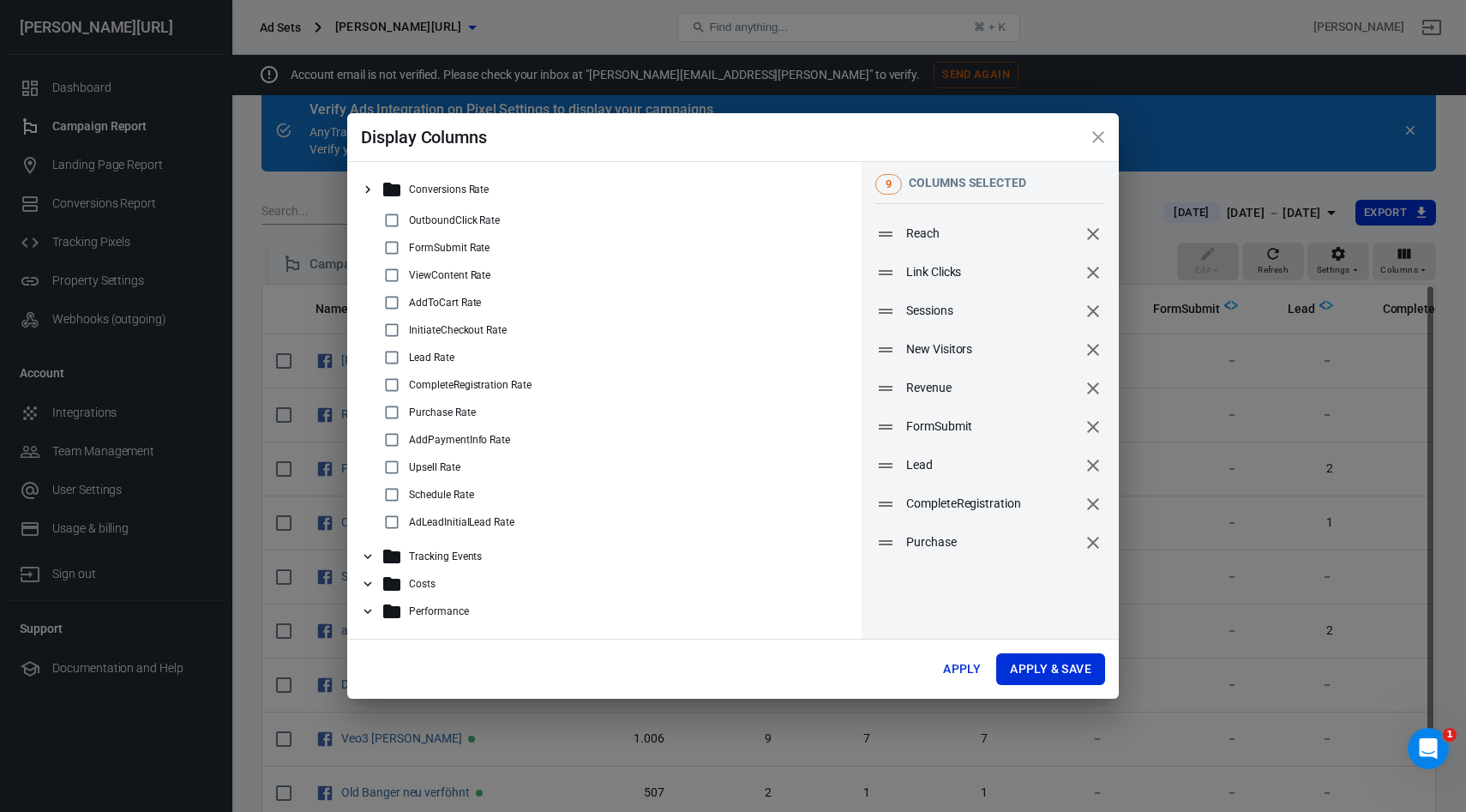
click at [367, 557] on icon at bounding box center [368, 557] width 8 height 5
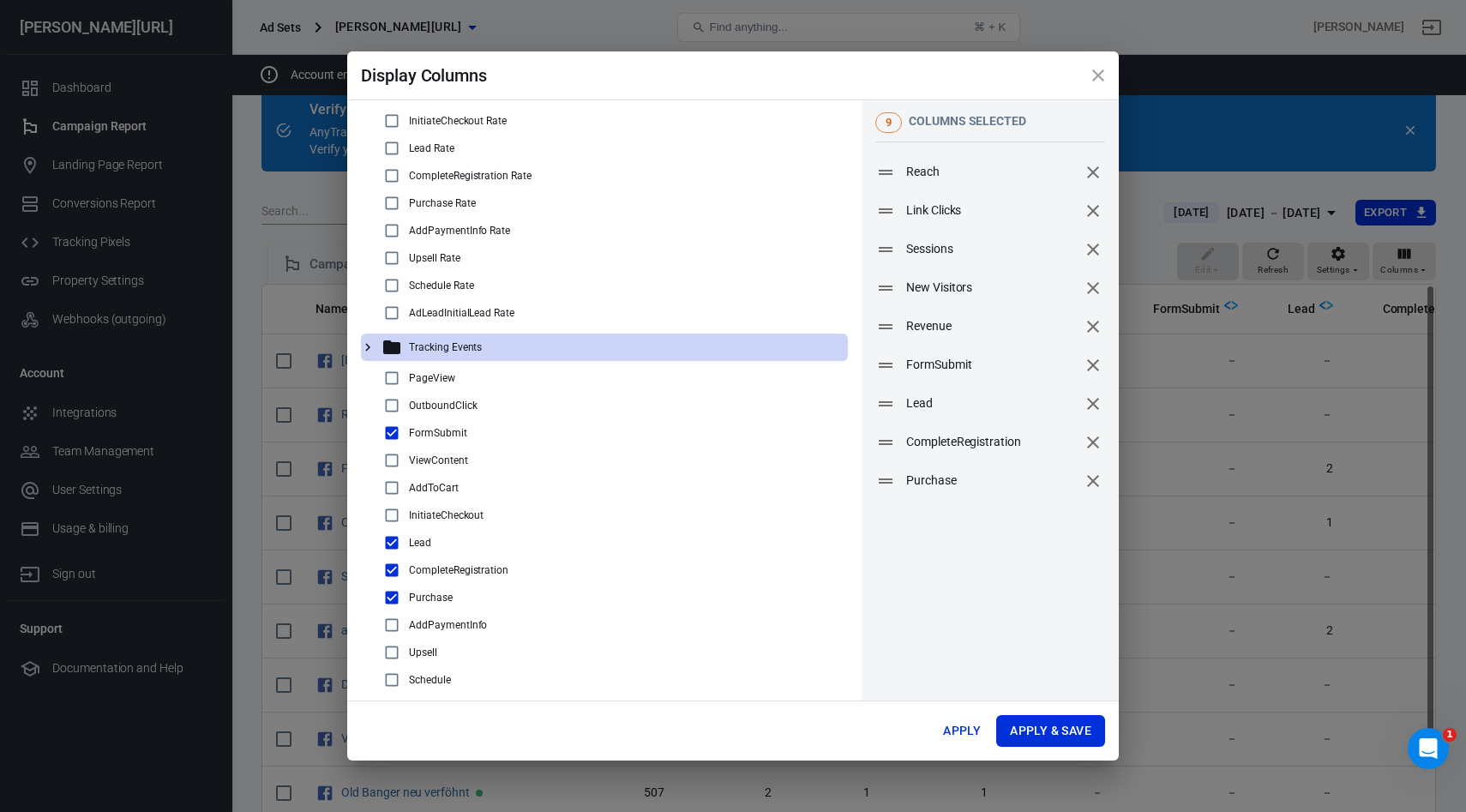
scroll to position [155, 0]
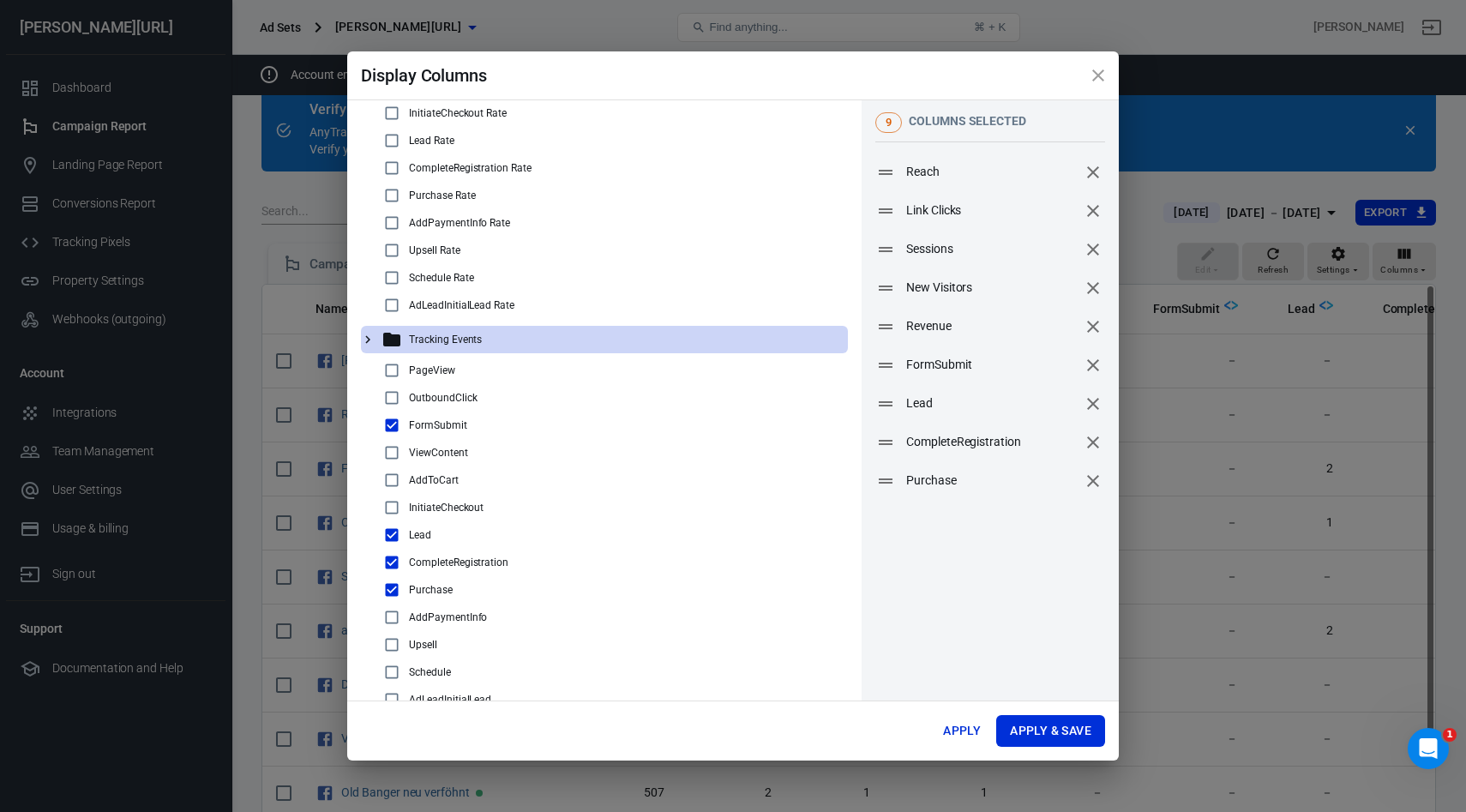
click at [393, 422] on input "checkbox" at bounding box center [392, 425] width 21 height 21
checkbox input "false"
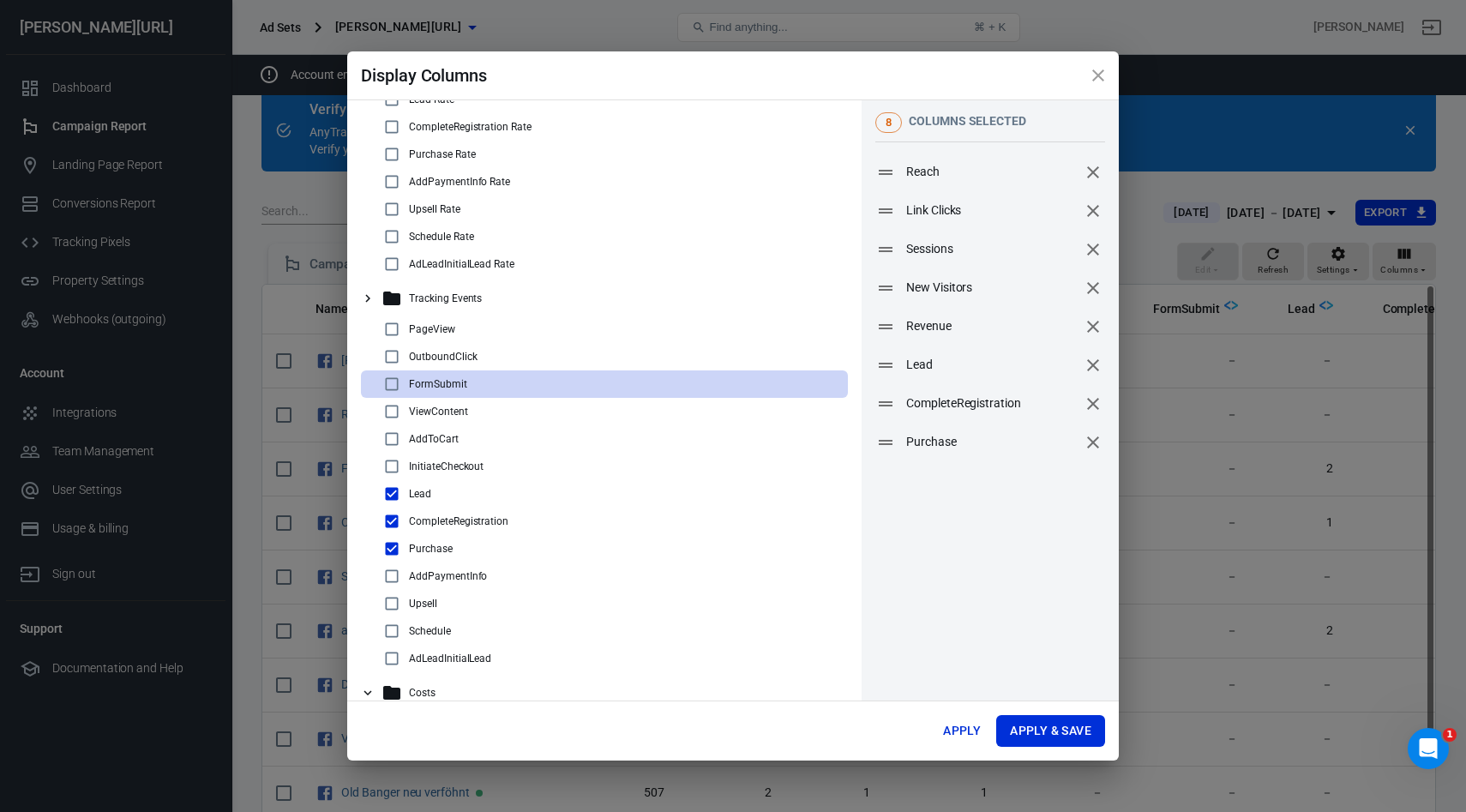
scroll to position [201, 0]
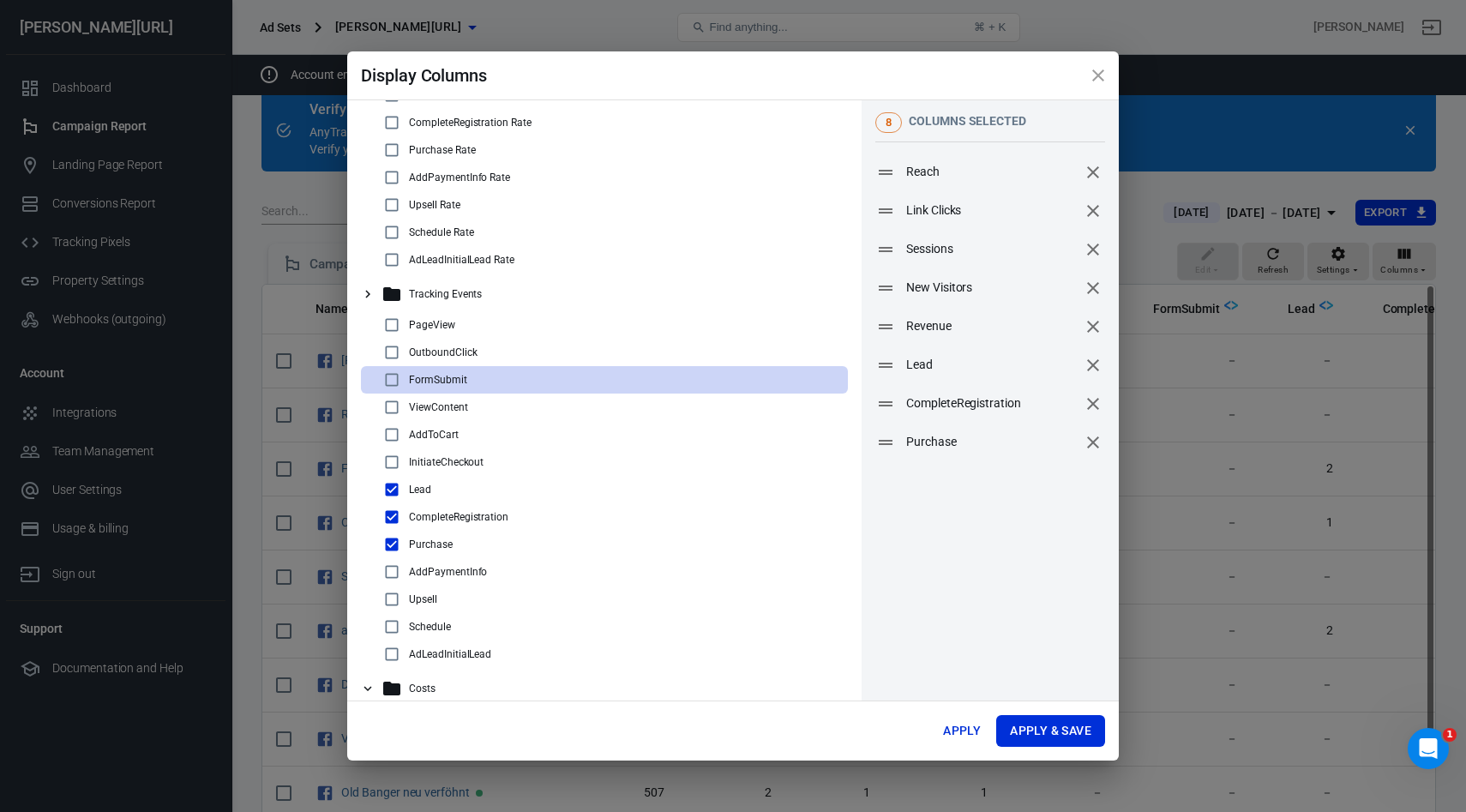
click at [1095, 325] on icon "remove" at bounding box center [1093, 326] width 21 height 21
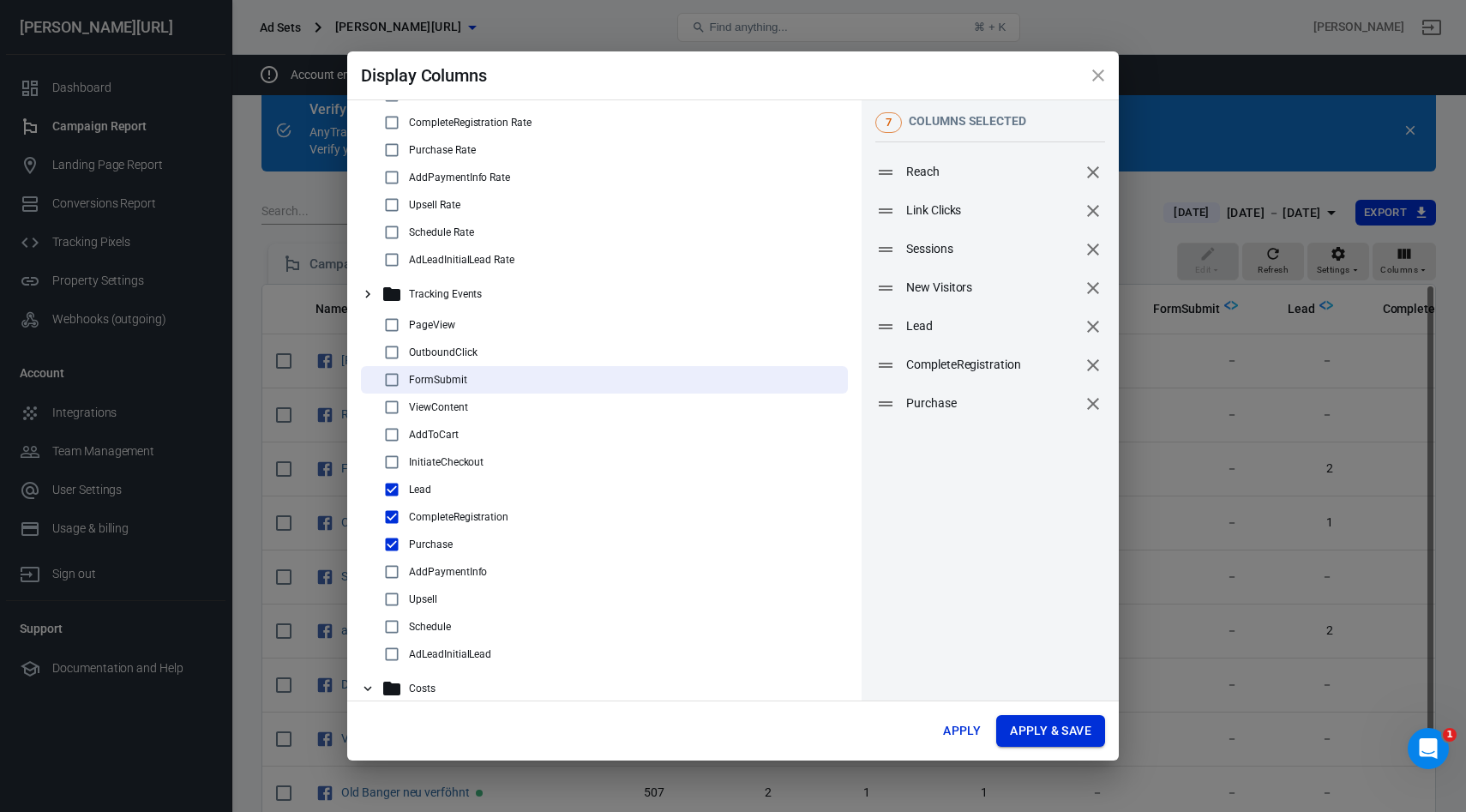
click at [1052, 729] on button "Apply & Save" at bounding box center [1050, 731] width 109 height 32
radio input "false"
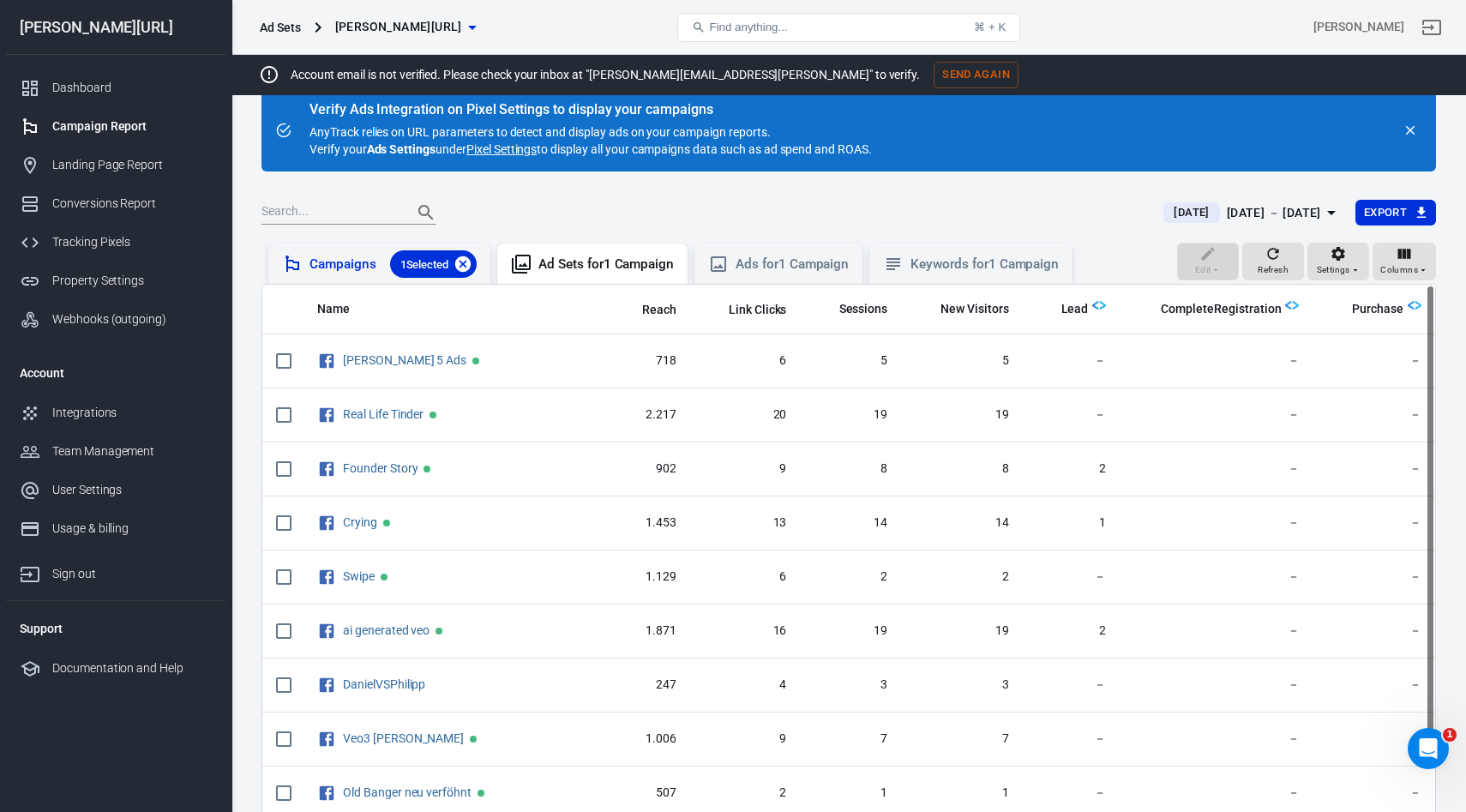
click at [465, 262] on icon at bounding box center [463, 264] width 19 height 19
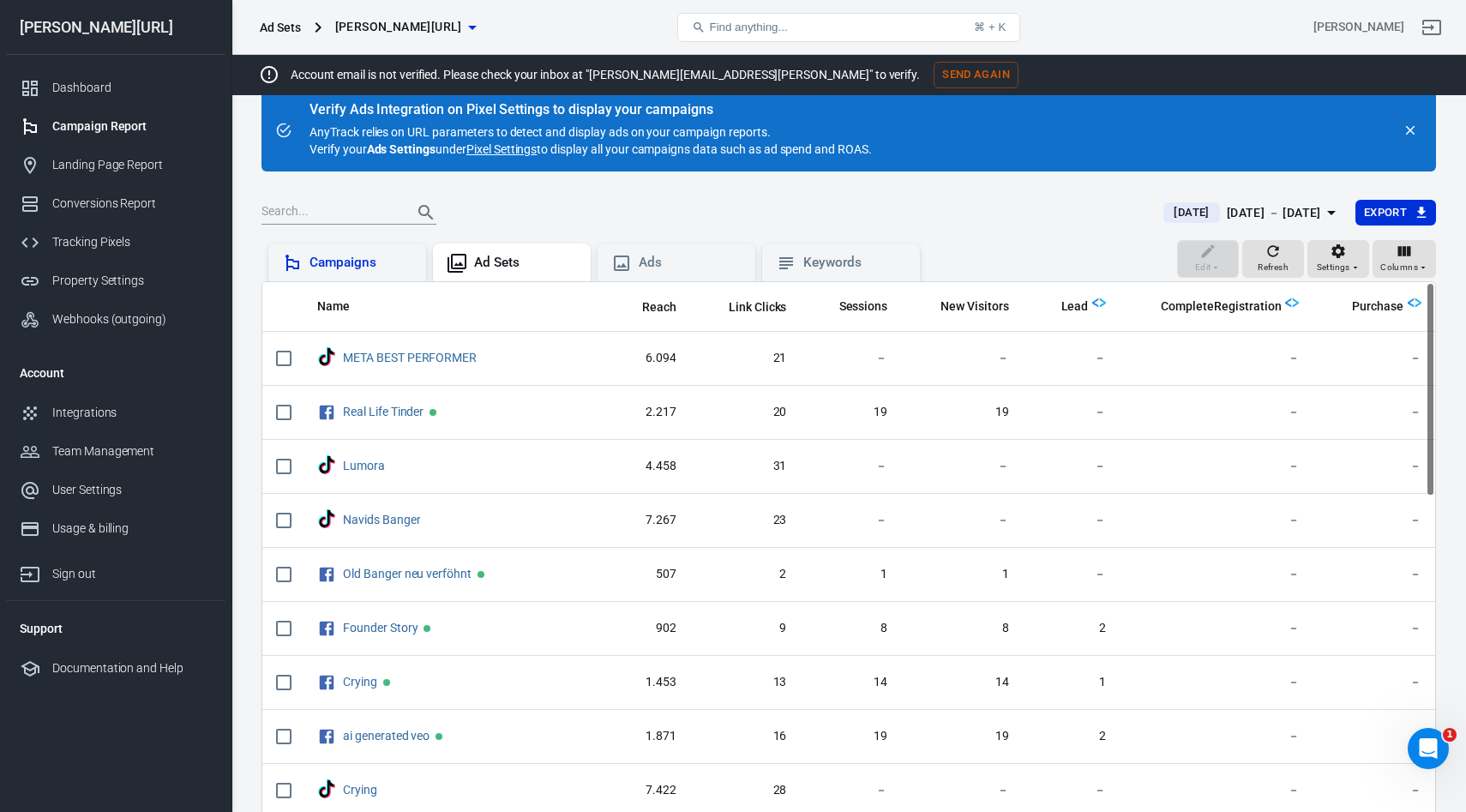
click at [1251, 214] on div "[DATE] － [DATE]" at bounding box center [1274, 213] width 94 height 22
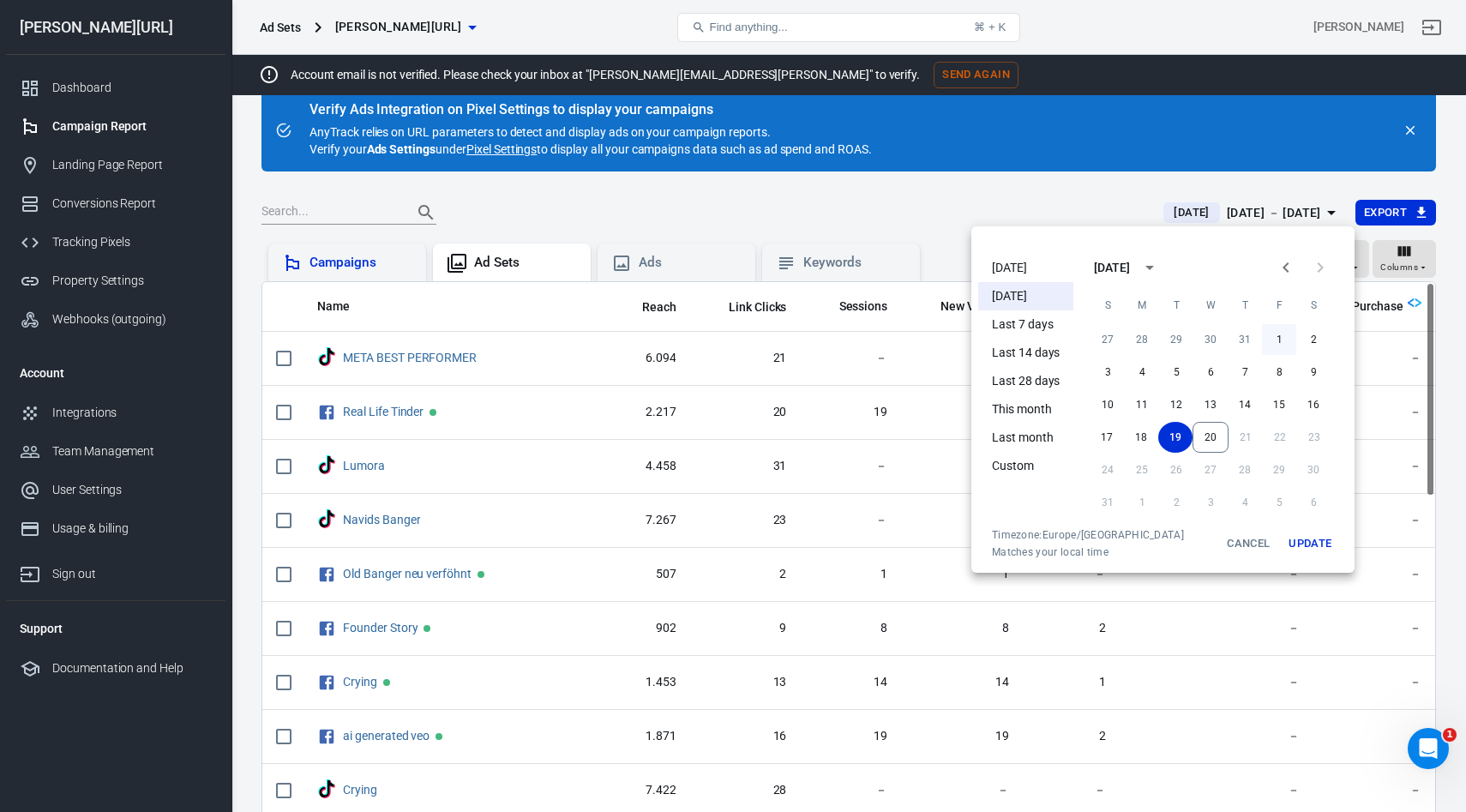
click at [1270, 337] on button "1" at bounding box center [1279, 339] width 35 height 31
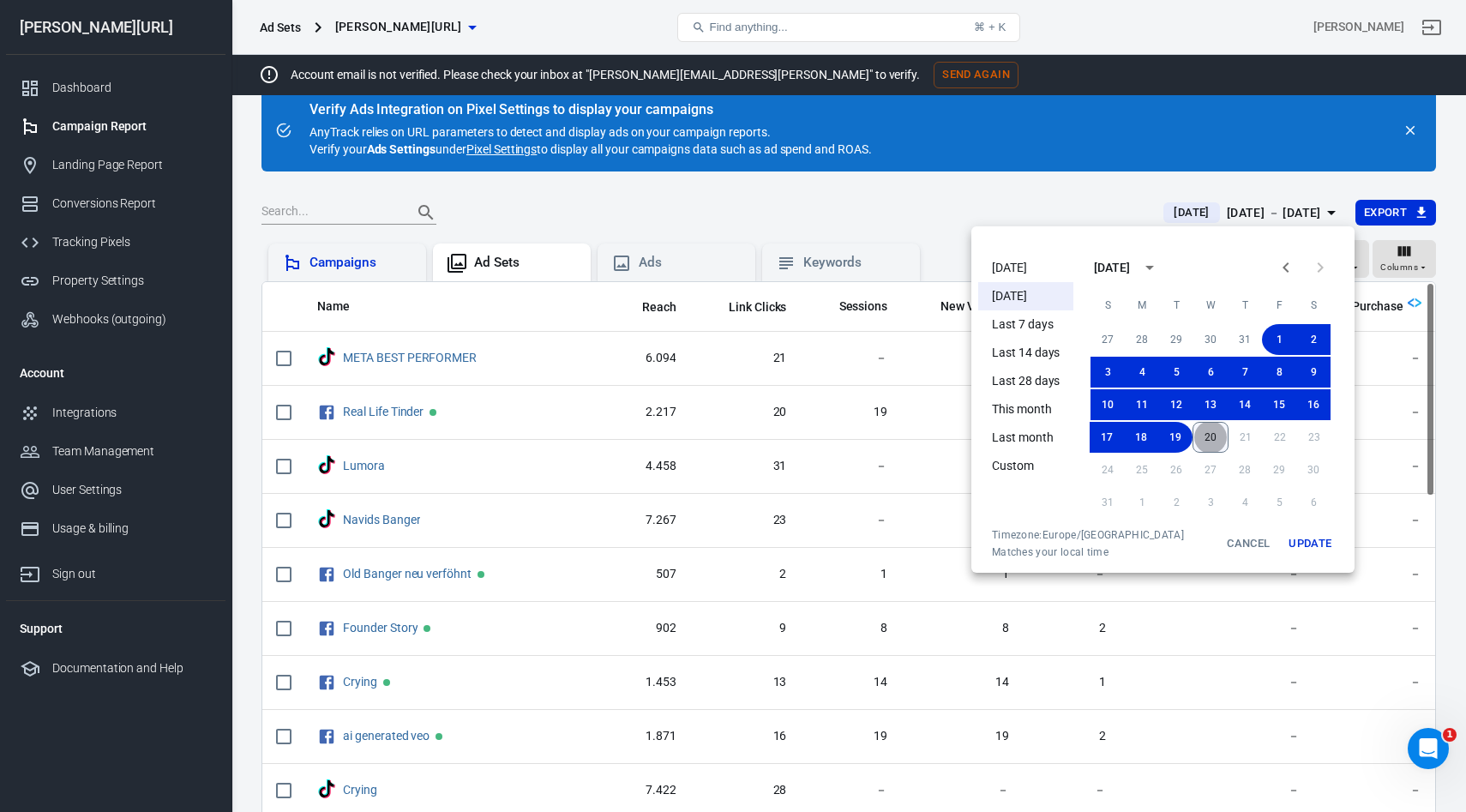
click at [1204, 434] on button "20" at bounding box center [1211, 437] width 36 height 31
click at [1315, 529] on button "Update" at bounding box center [1309, 544] width 55 height 31
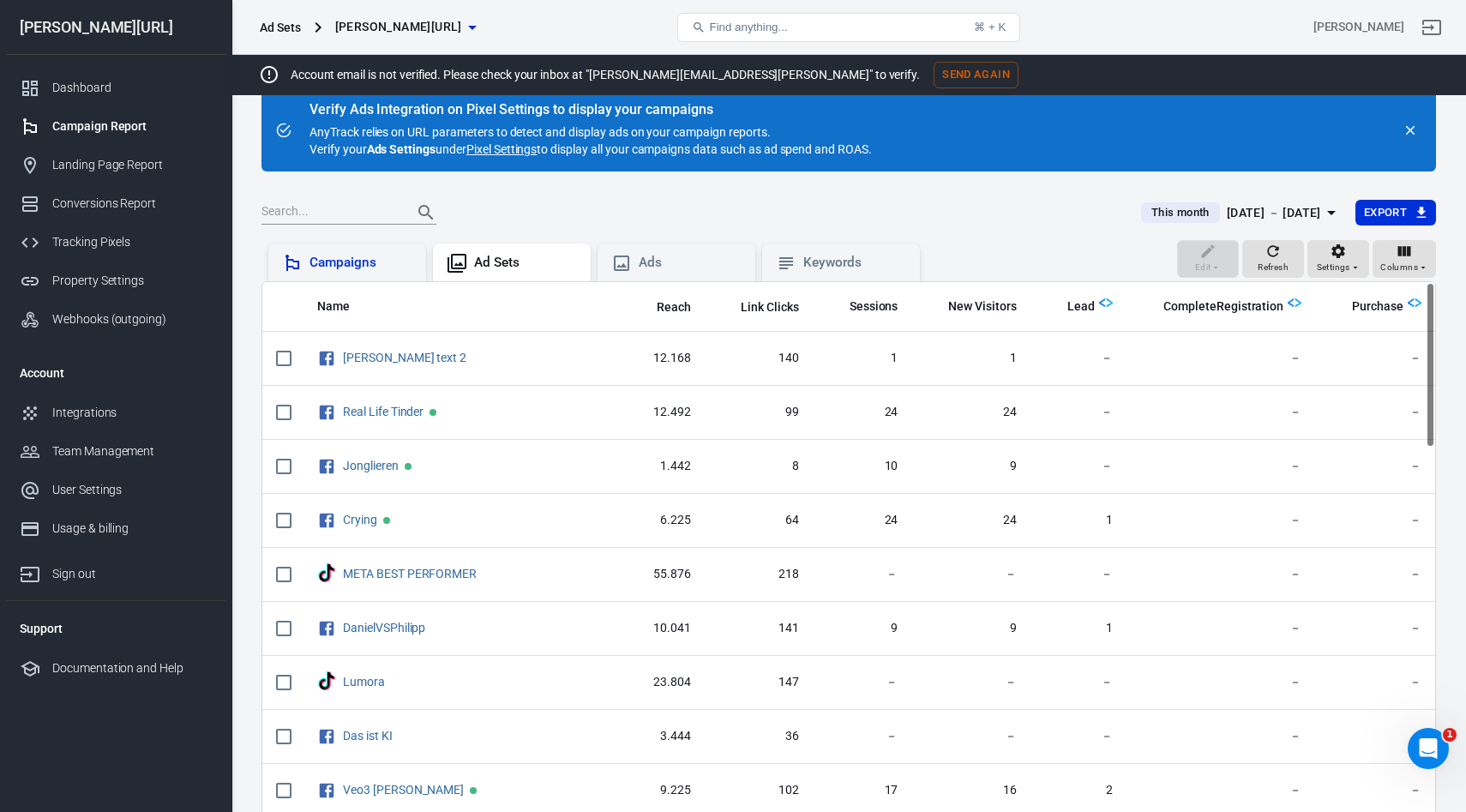
click at [357, 263] on div "Campaigns" at bounding box center [360, 262] width 103 height 18
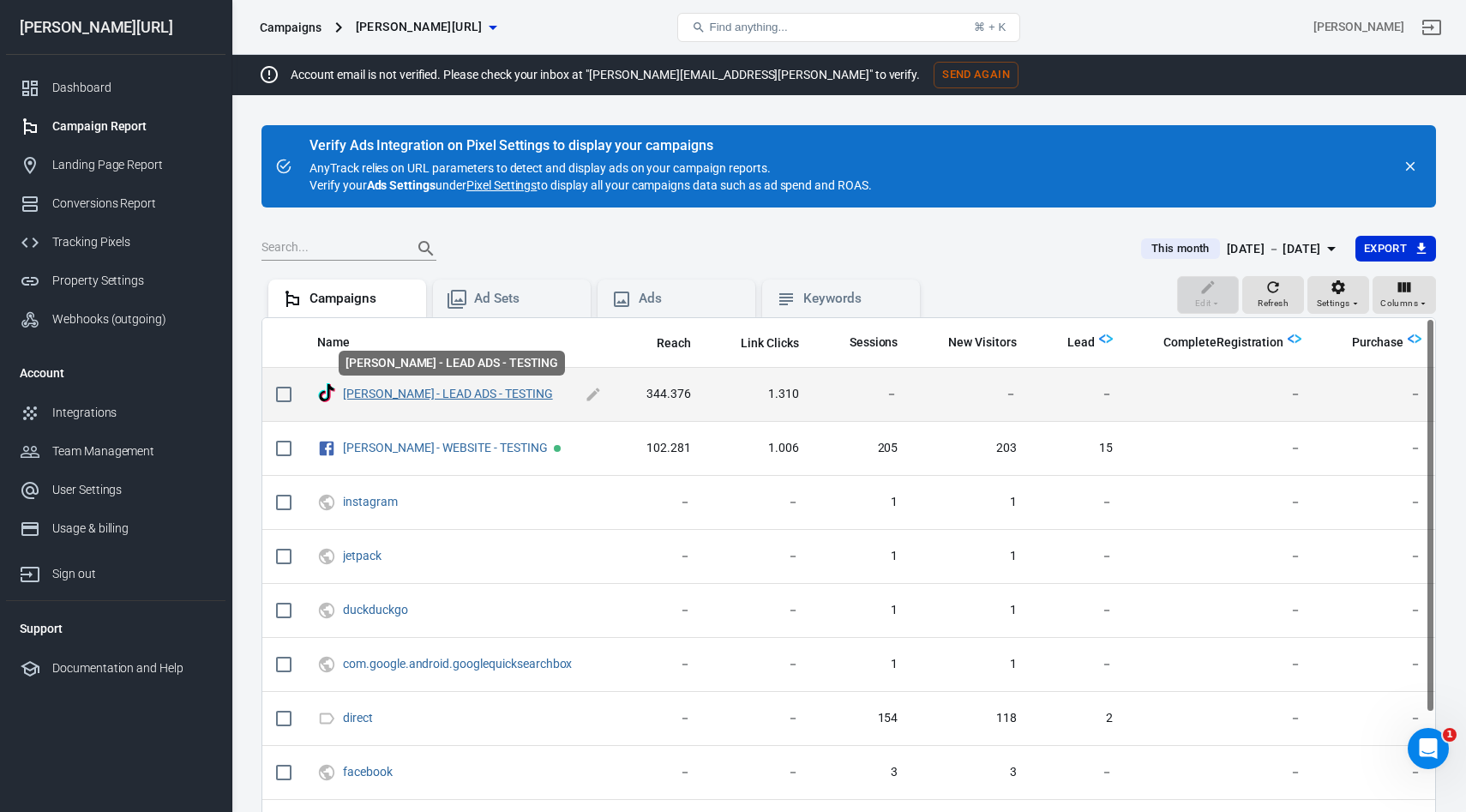
click at [434, 390] on link "GLORYA - LEAD ADS - TESTING" at bounding box center [448, 393] width 210 height 14
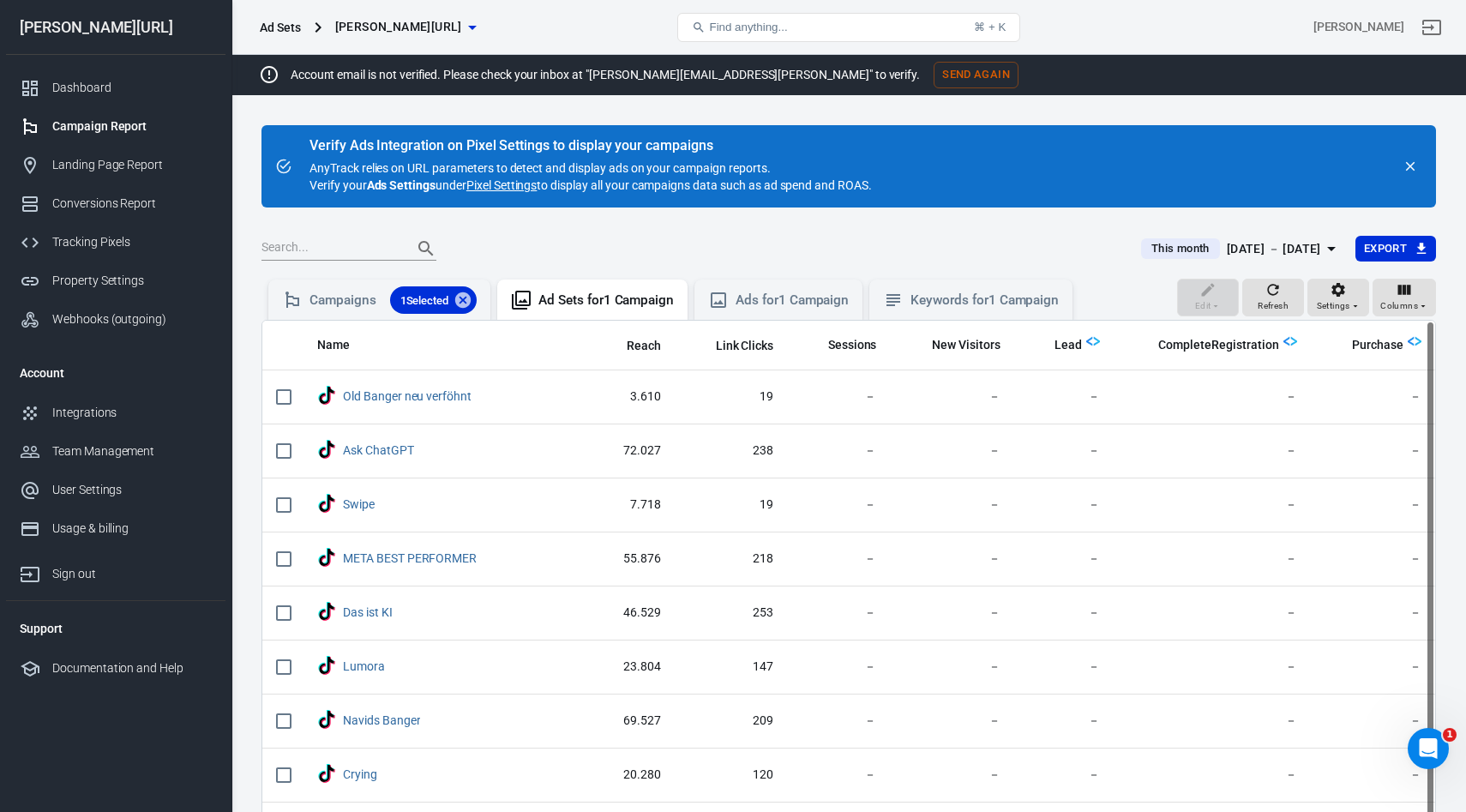
click at [501, 185] on link "Pixel Settings" at bounding box center [501, 185] width 70 height 17
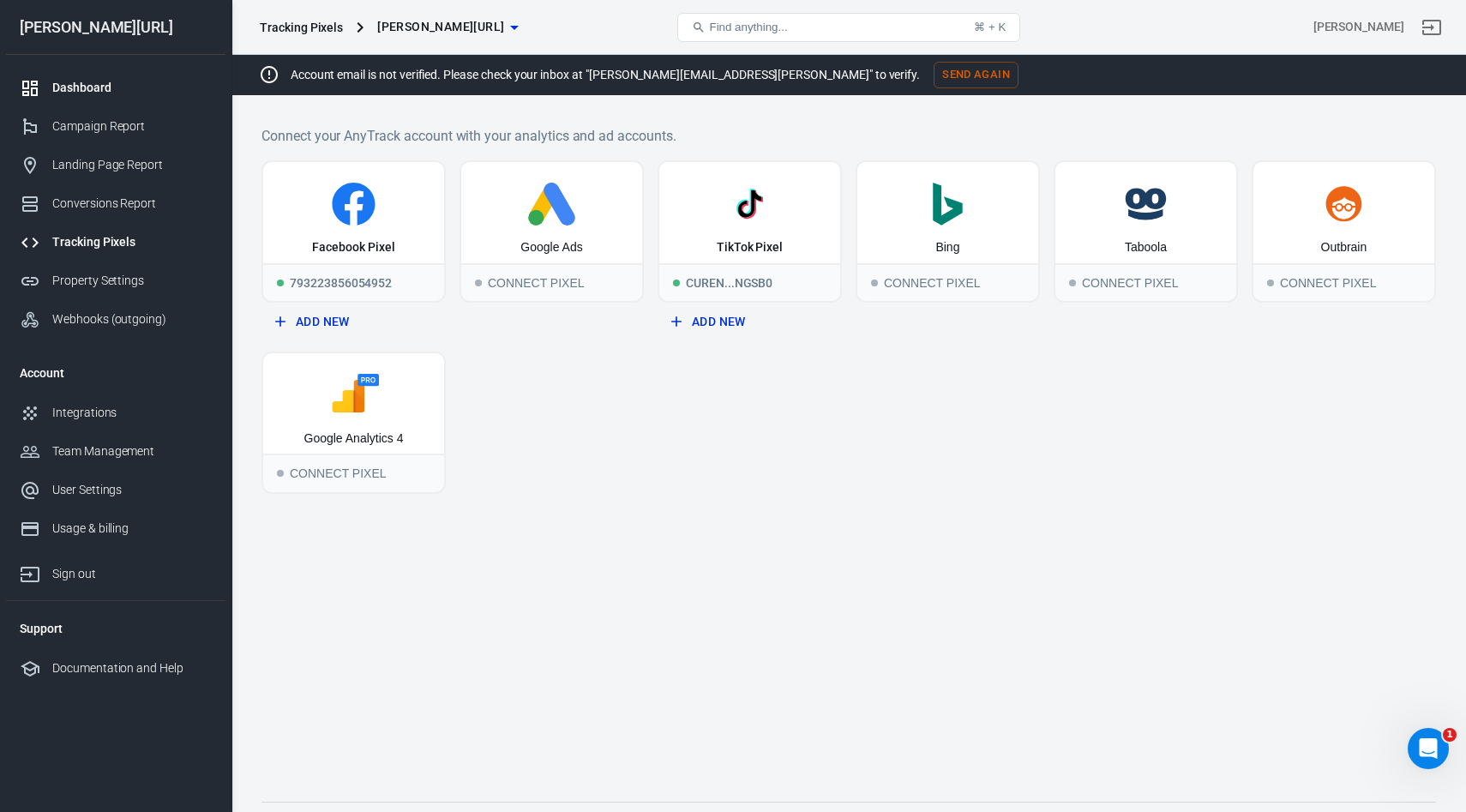
click at [100, 96] on div "Dashboard" at bounding box center [132, 87] width 159 height 18
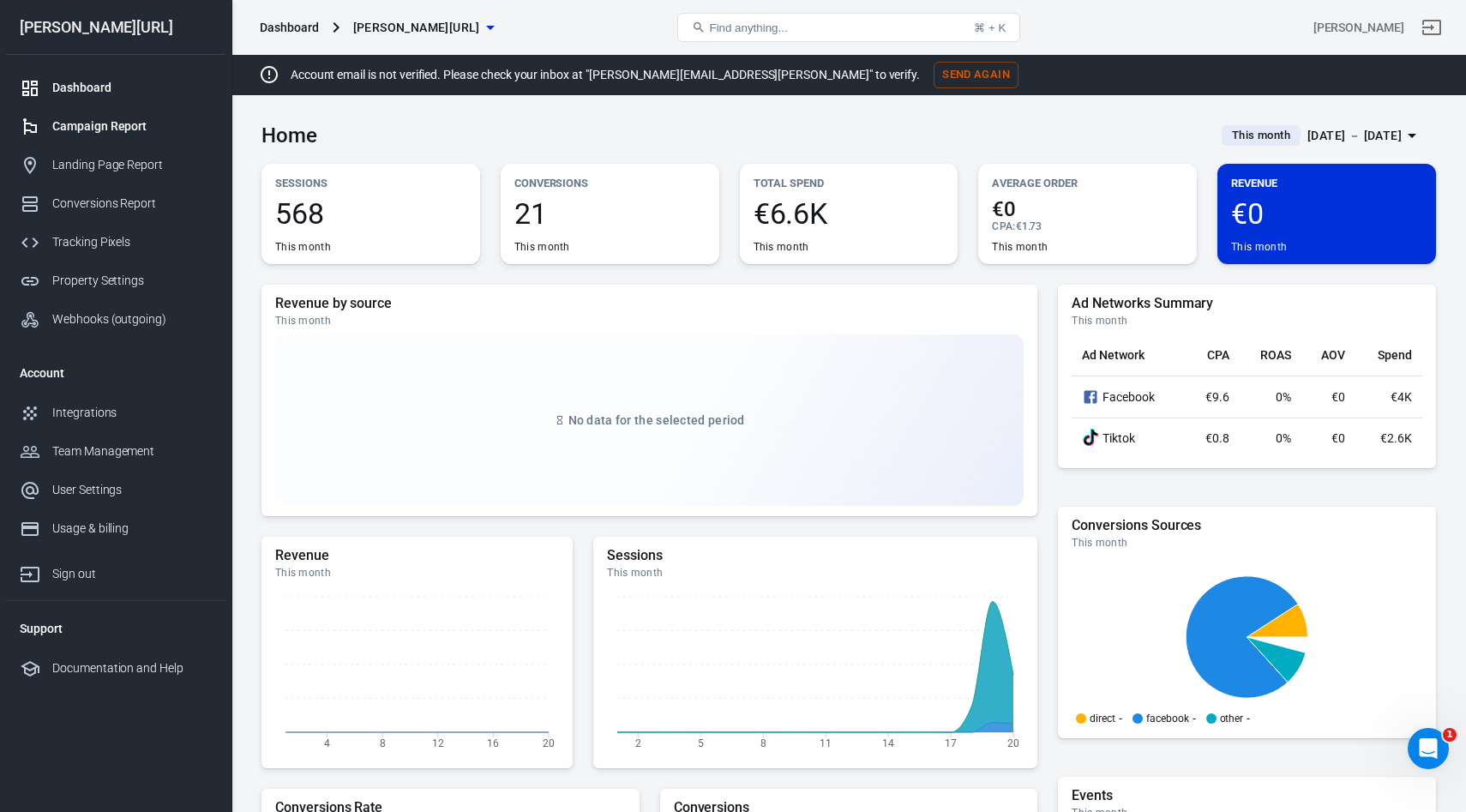
click at [137, 128] on div "Campaign Report" at bounding box center [132, 126] width 159 height 18
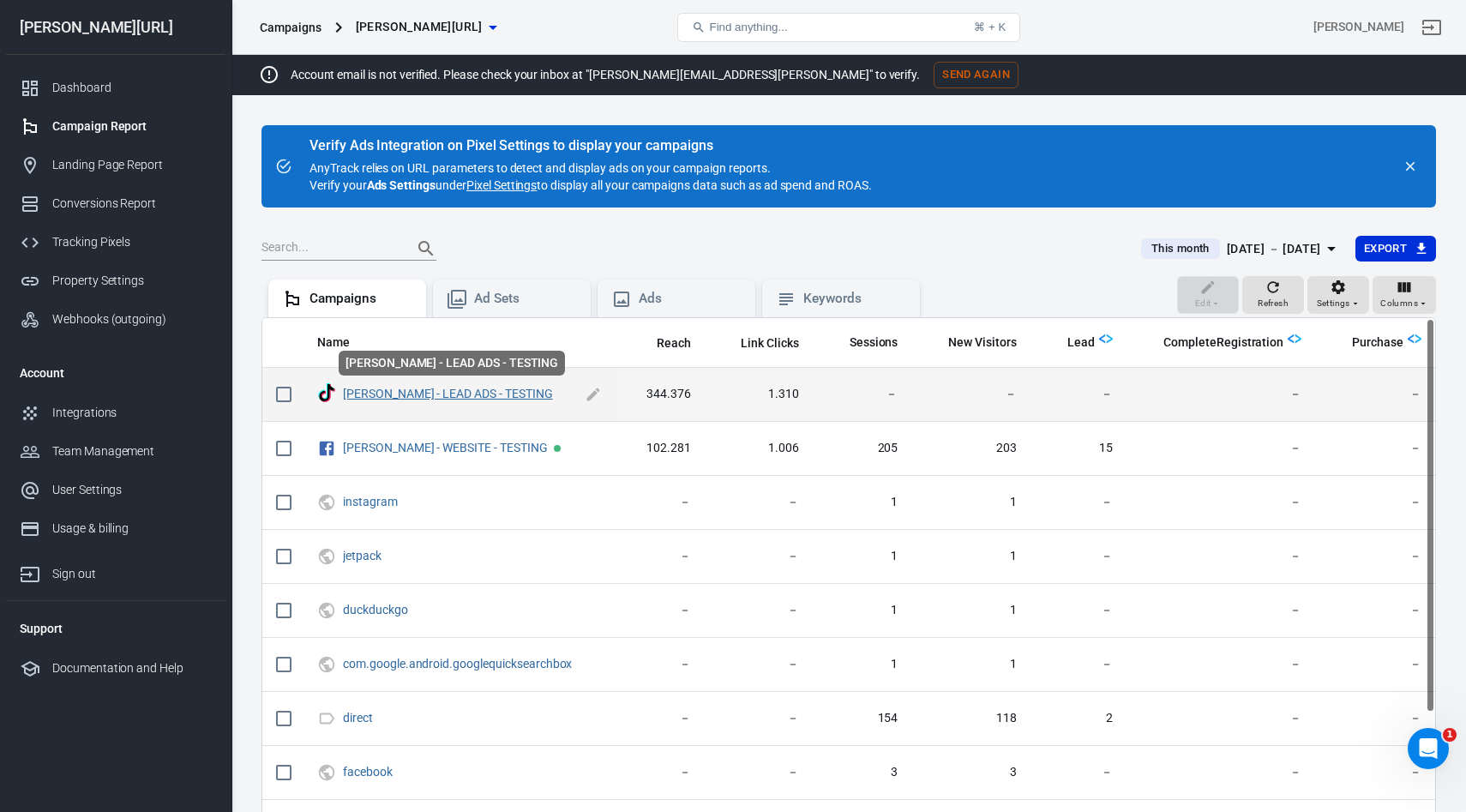
click at [435, 396] on link "GLORYA - LEAD ADS - TESTING" at bounding box center [448, 393] width 210 height 14
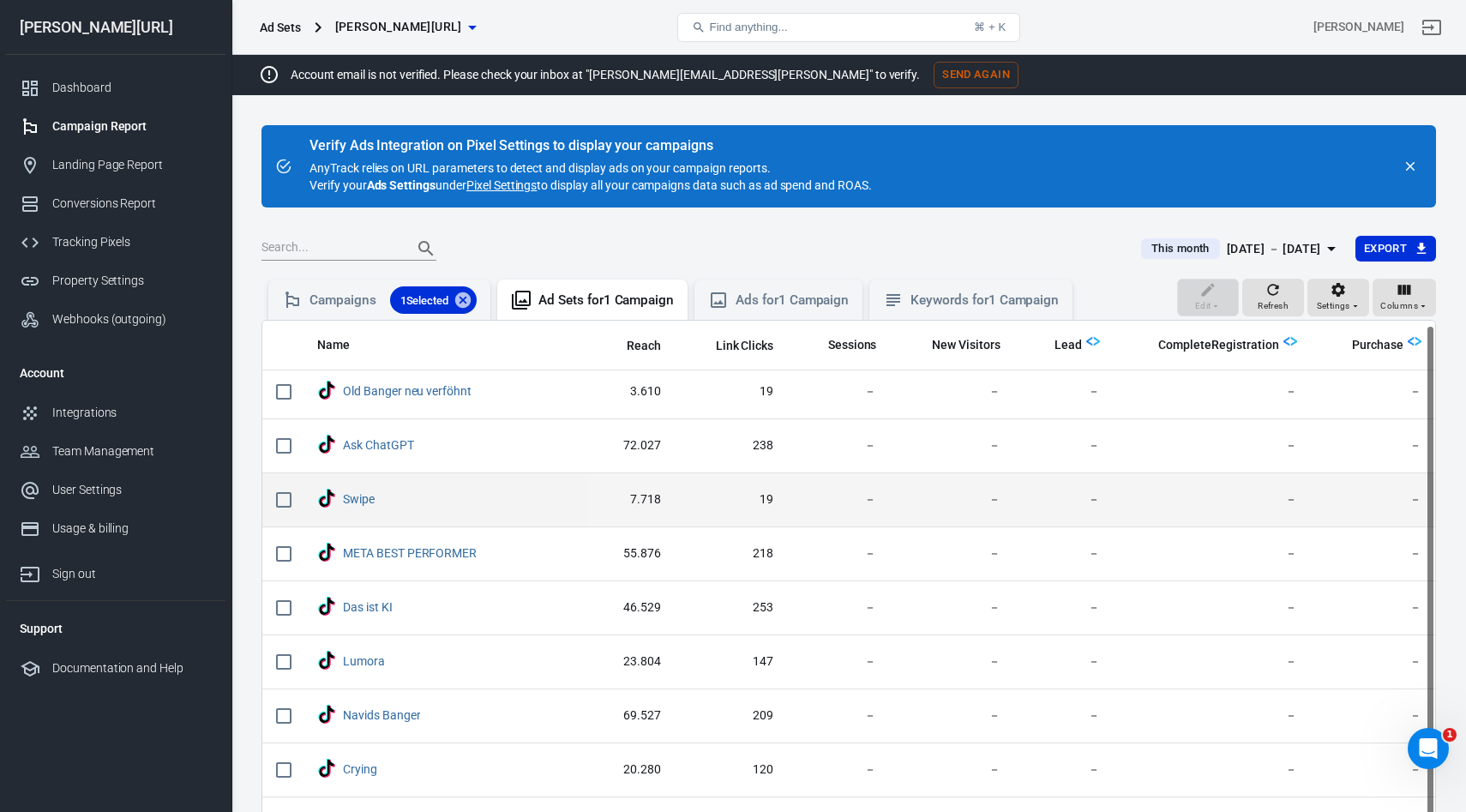
scroll to position [38, 0]
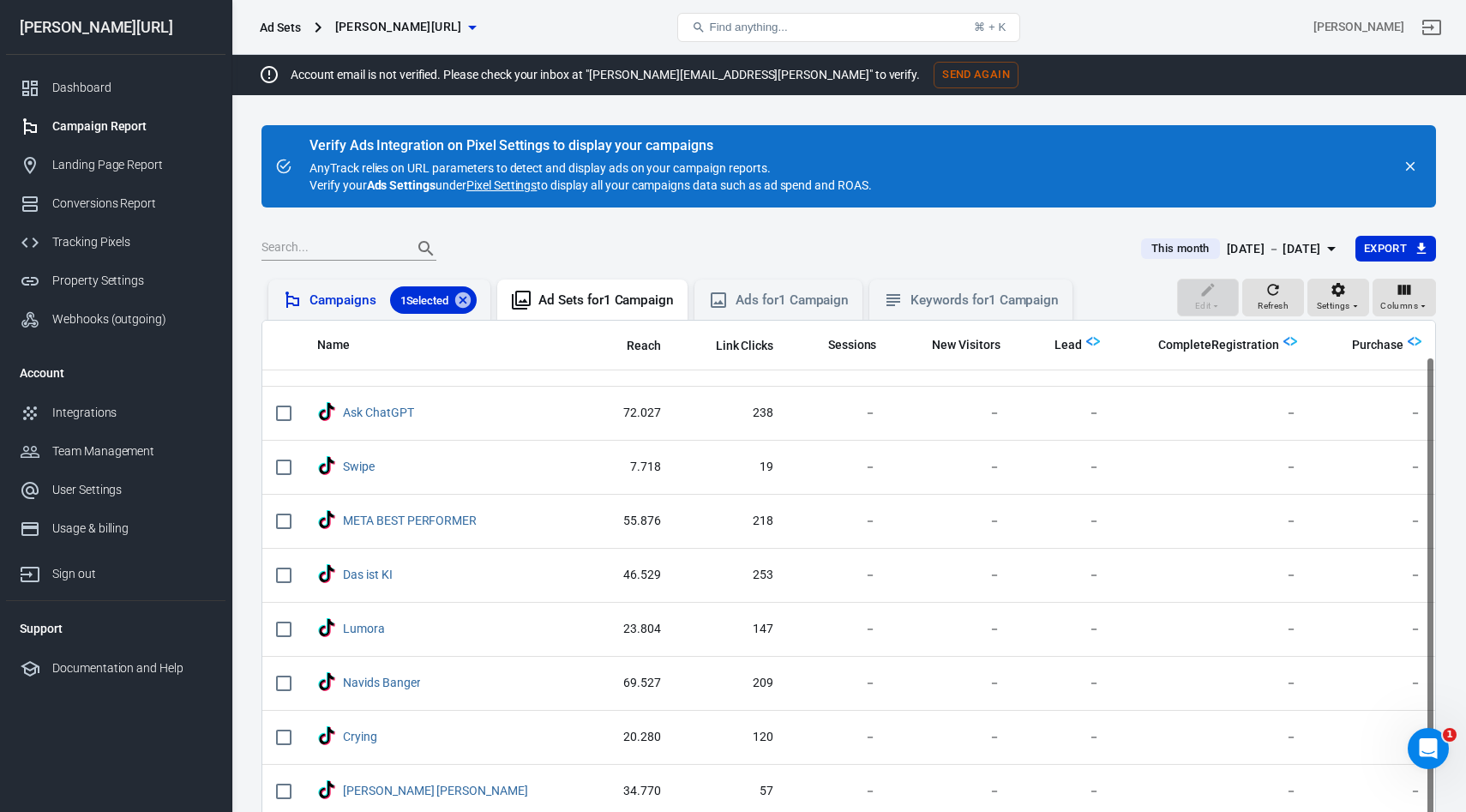
click at [329, 300] on div "Campaigns 1 Selected" at bounding box center [392, 300] width 167 height 28
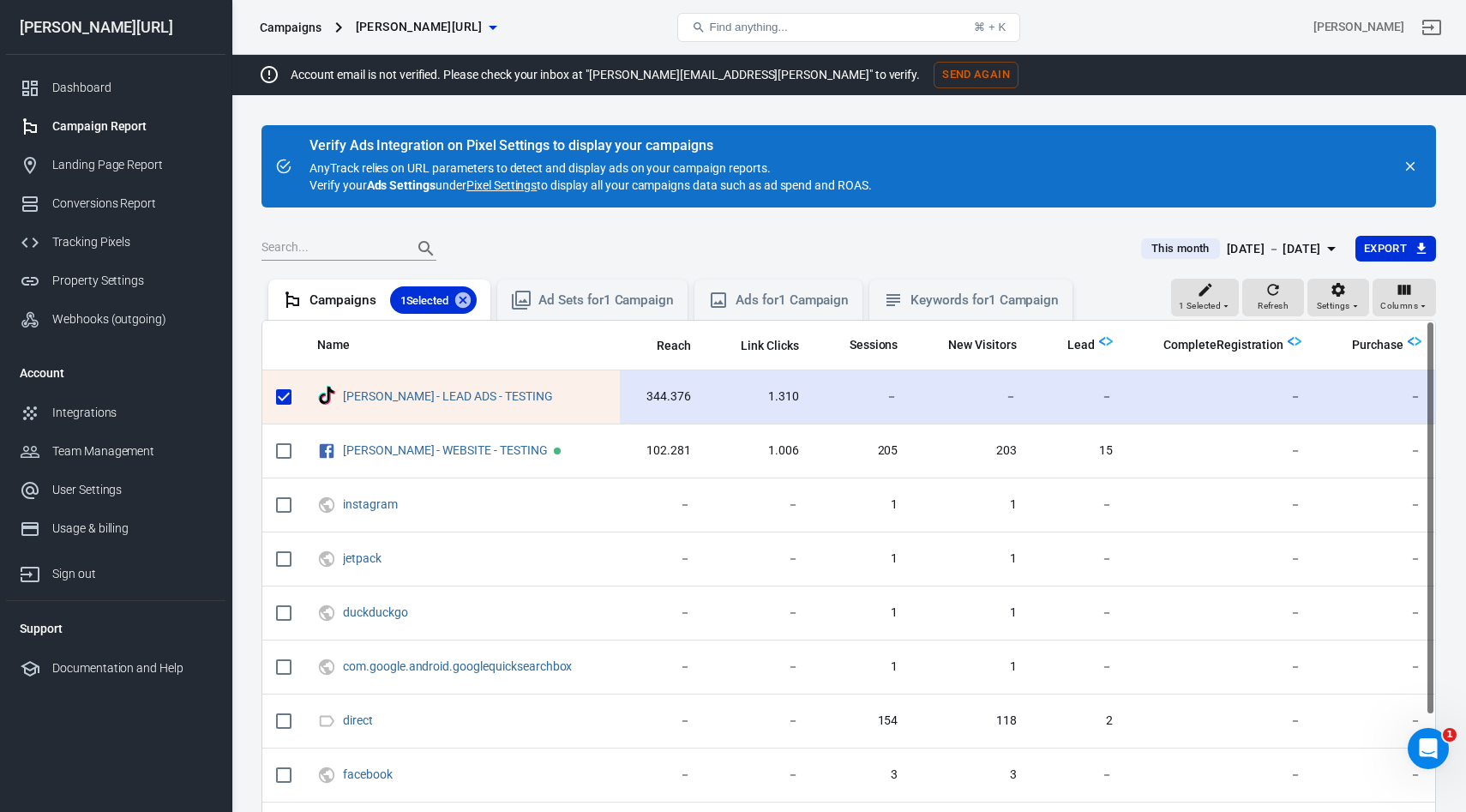
click at [278, 400] on input "scrollable content" at bounding box center [284, 397] width 36 height 36
checkbox input "false"
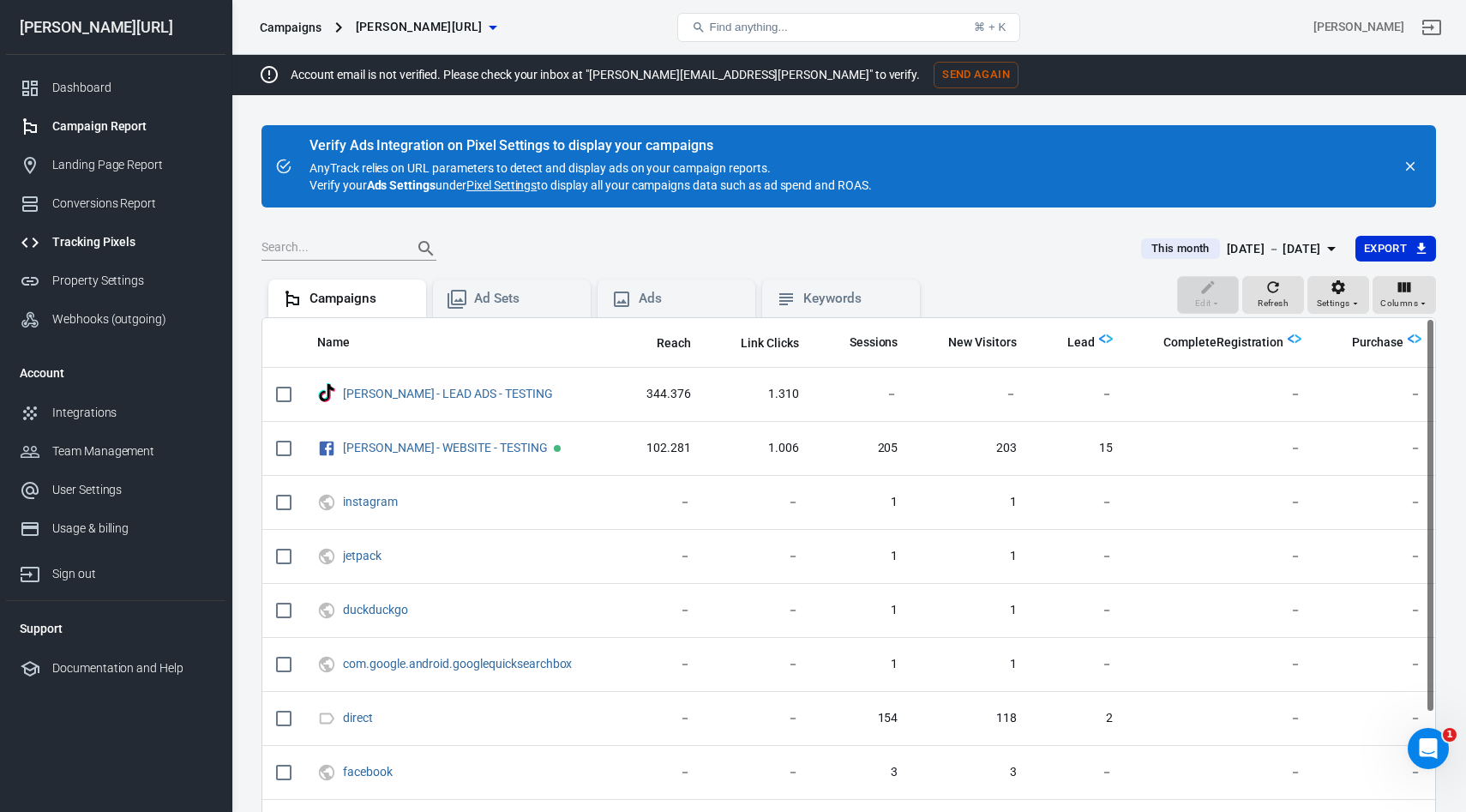
click at [102, 232] on link "Tracking Pixels" at bounding box center [115, 242] width 219 height 39
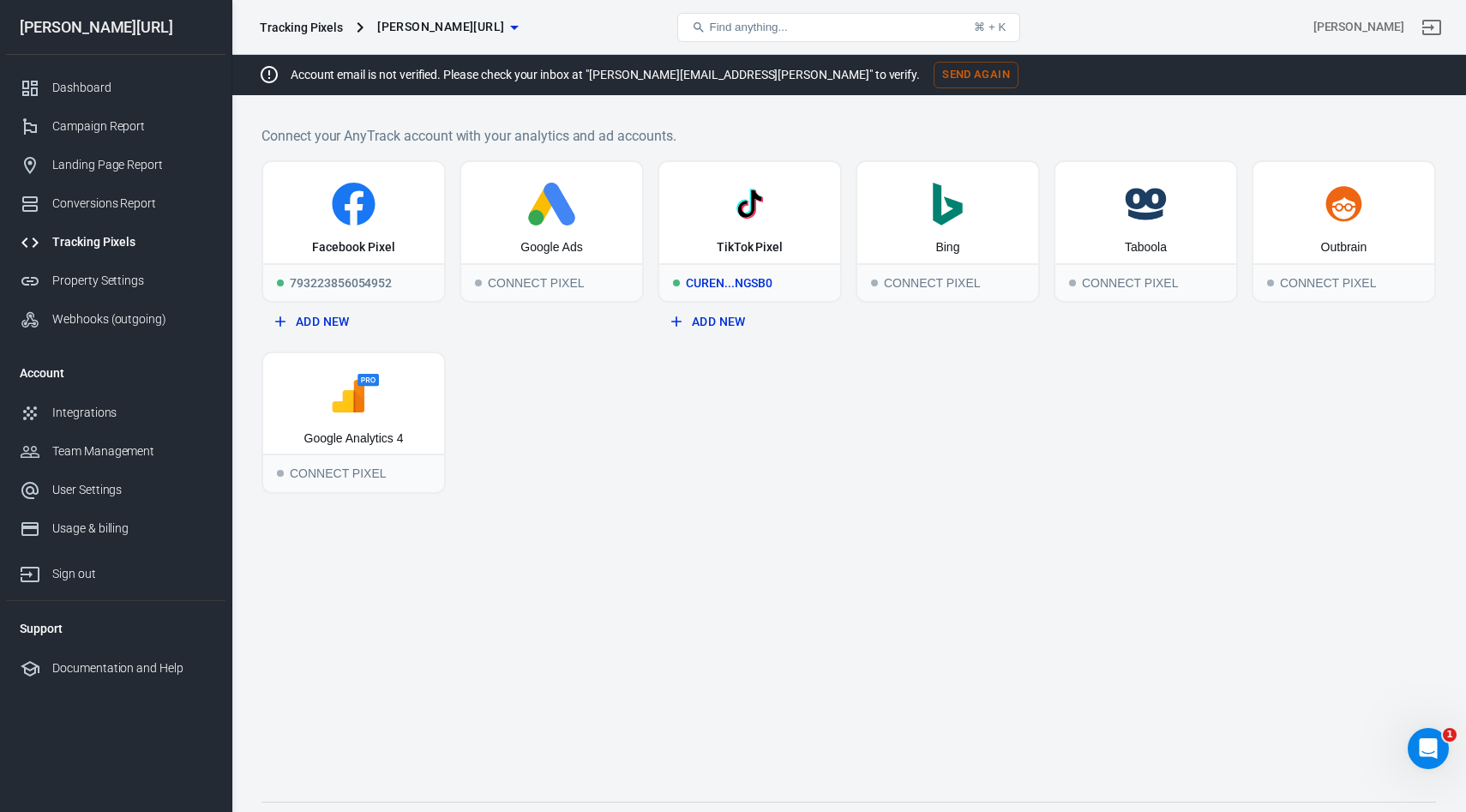
click at [750, 229] on div "TikTok Pixel" at bounding box center [749, 212] width 181 height 101
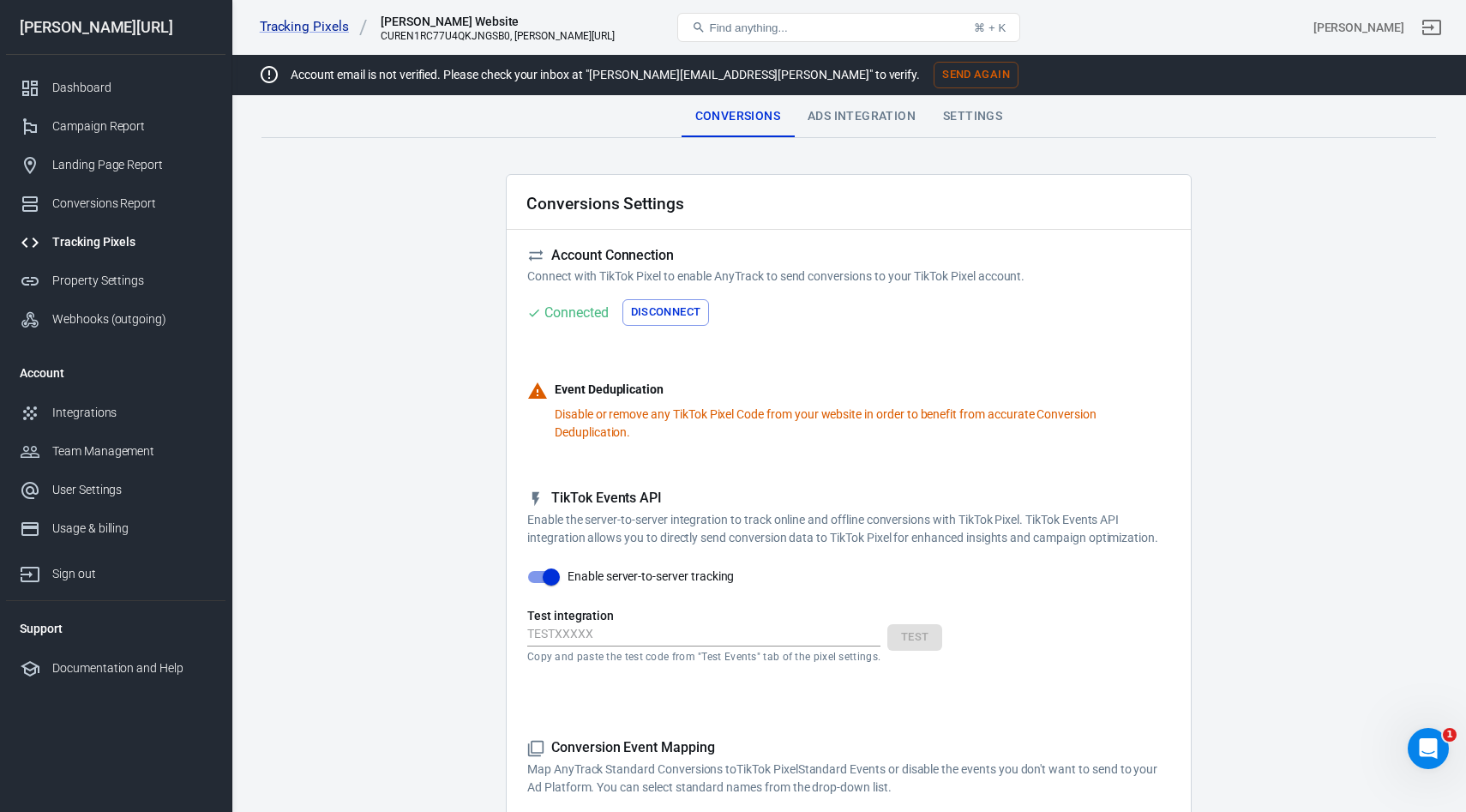
click at [887, 119] on div "Ads Integration" at bounding box center [862, 117] width 135 height 42
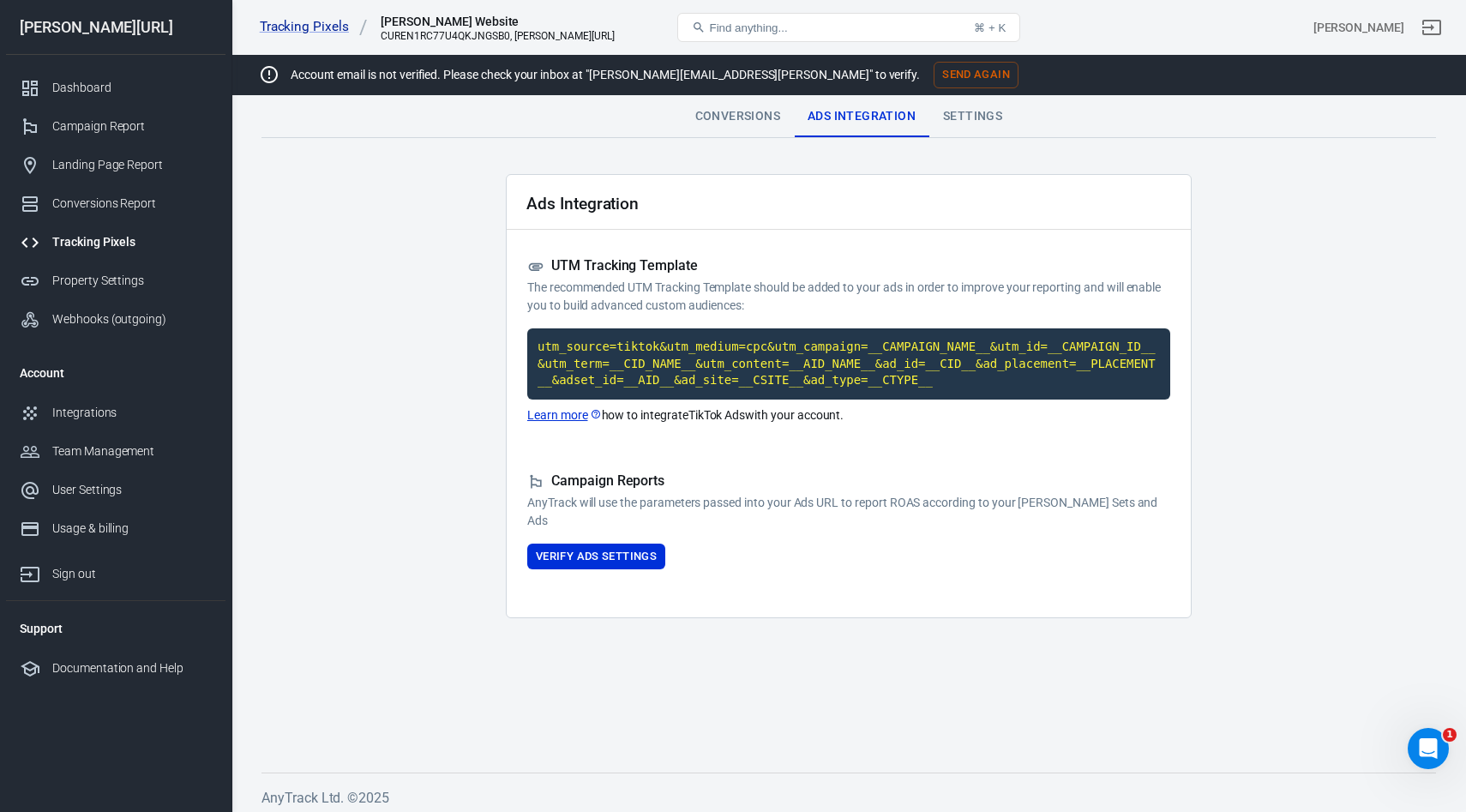
click at [980, 118] on div "Settings" at bounding box center [972, 117] width 87 height 42
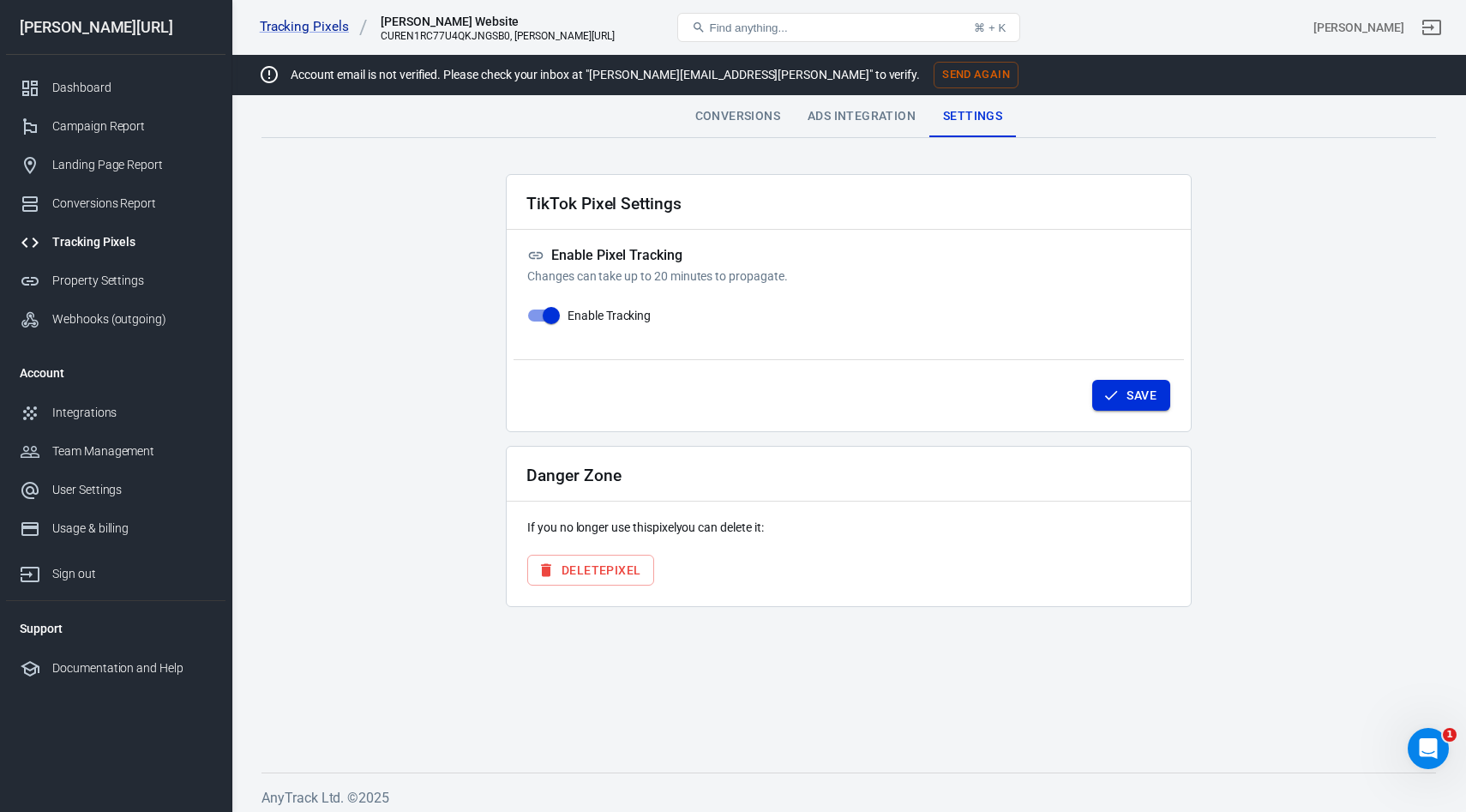
click at [1141, 382] on button "Save" at bounding box center [1131, 396] width 78 height 32
click at [681, 106] on div "Conversions" at bounding box center [738, 117] width 113 height 42
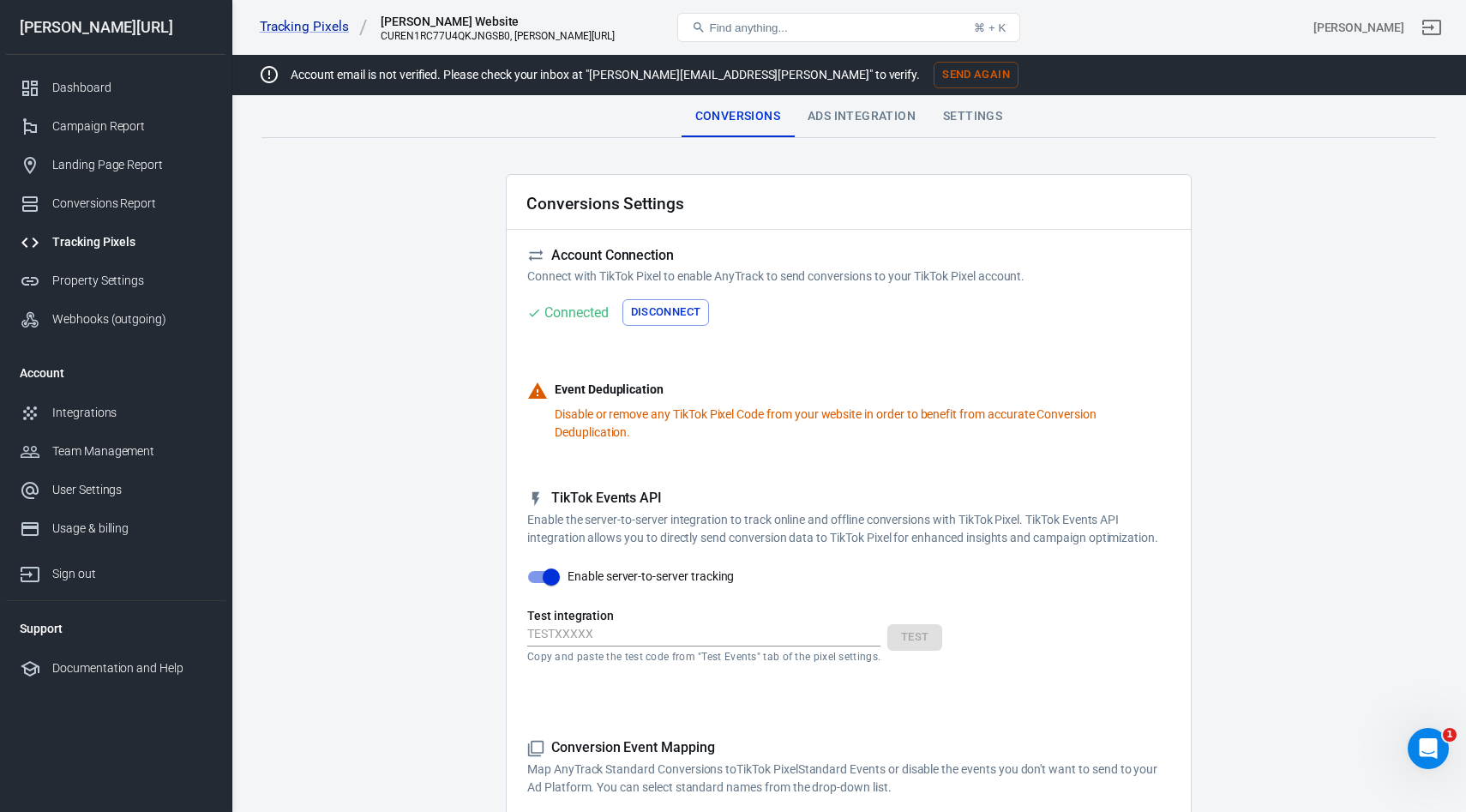
click at [88, 254] on link "Tracking Pixels" at bounding box center [115, 242] width 219 height 39
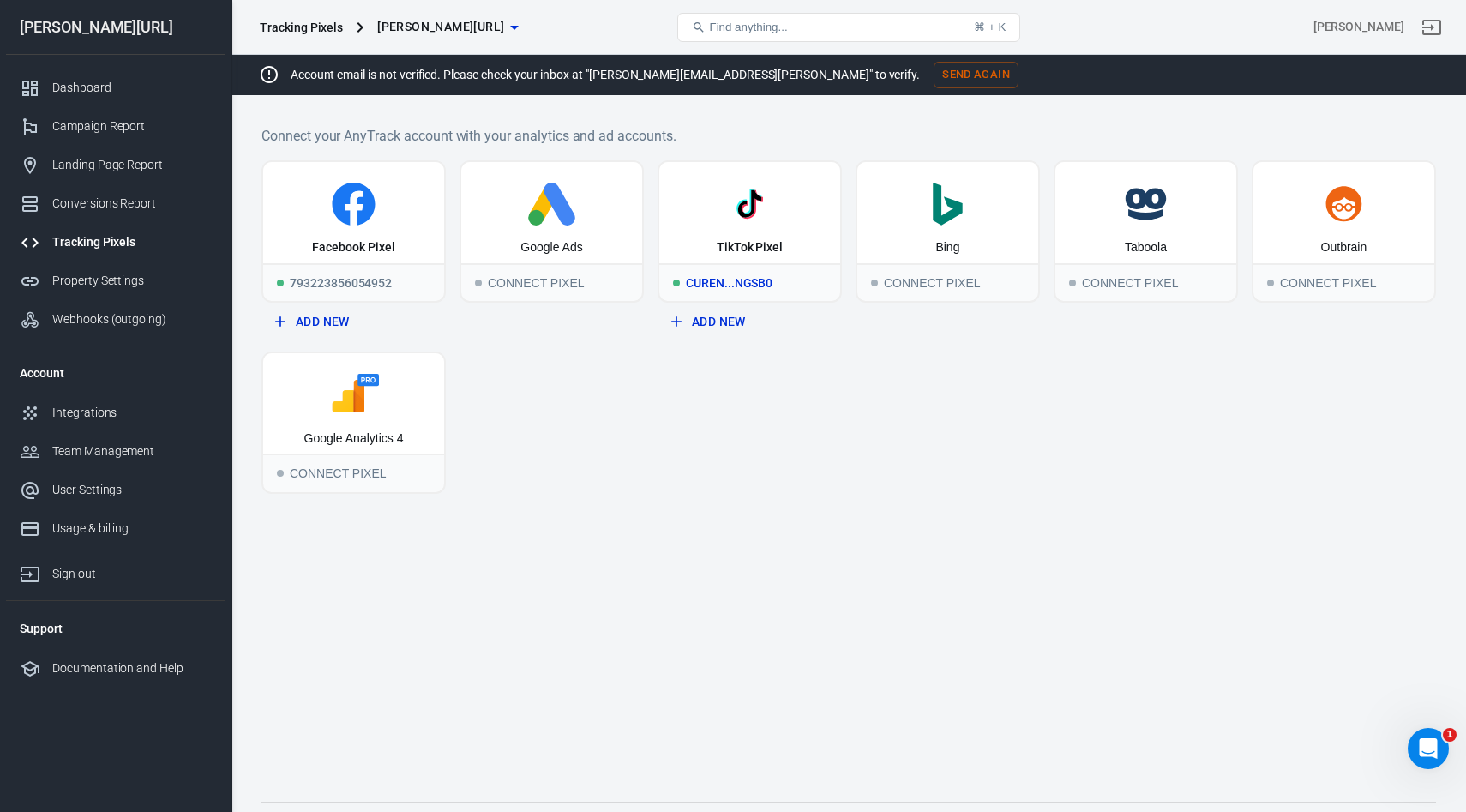
click at [755, 229] on div "TikTok Pixel" at bounding box center [749, 212] width 181 height 101
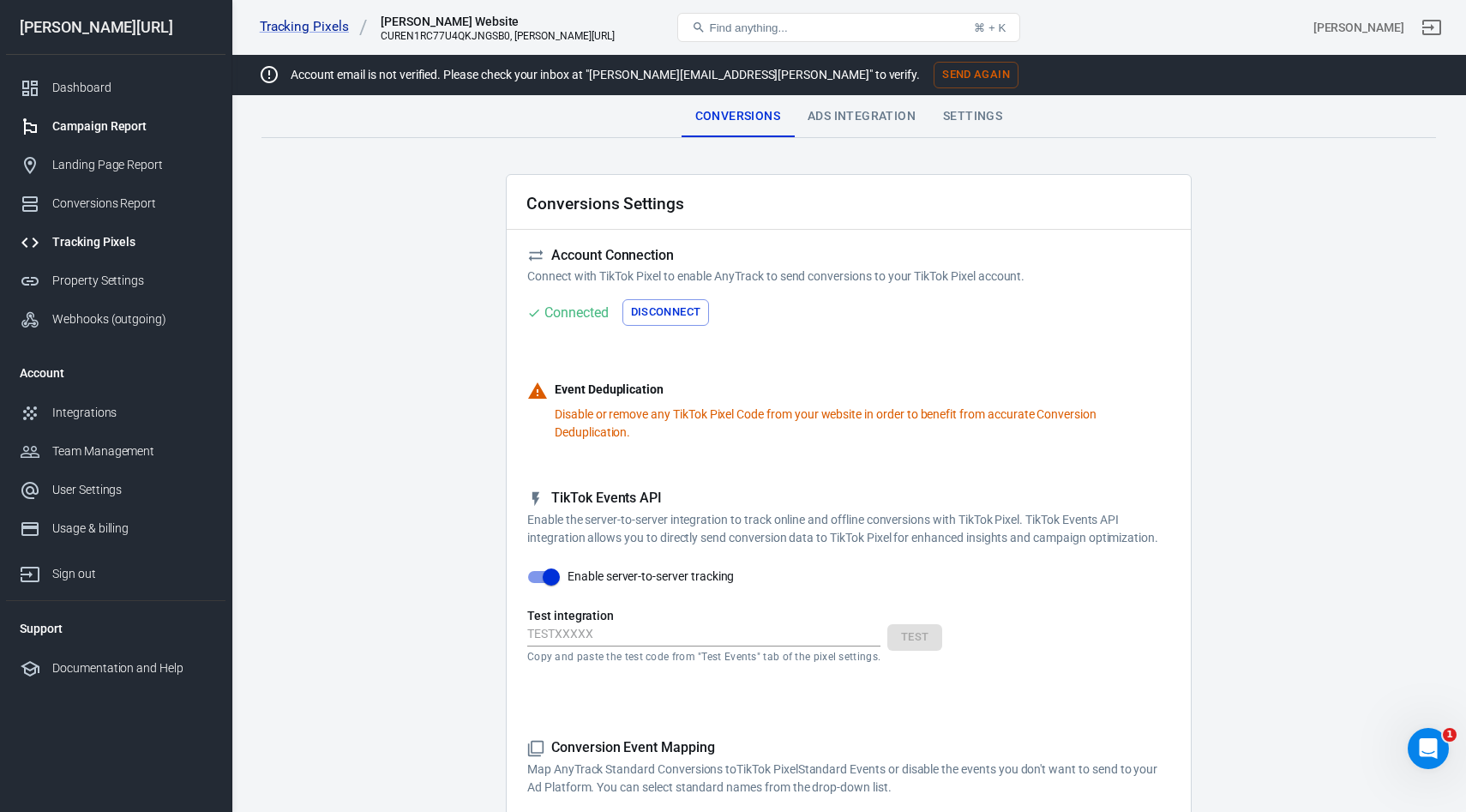
click at [145, 136] on link "Campaign Report" at bounding box center [115, 126] width 219 height 39
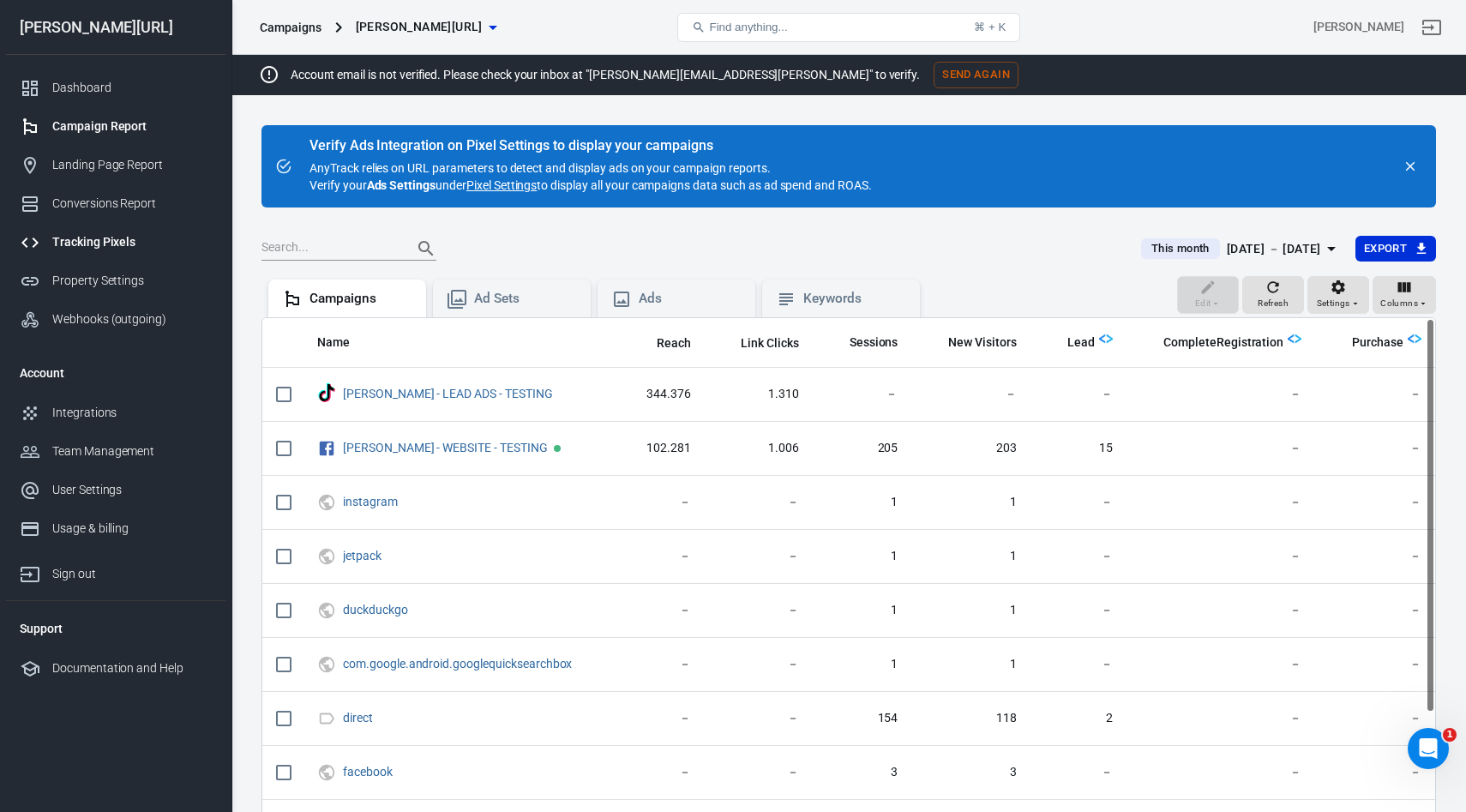
click at [59, 258] on link "Tracking Pixels" at bounding box center [115, 242] width 219 height 39
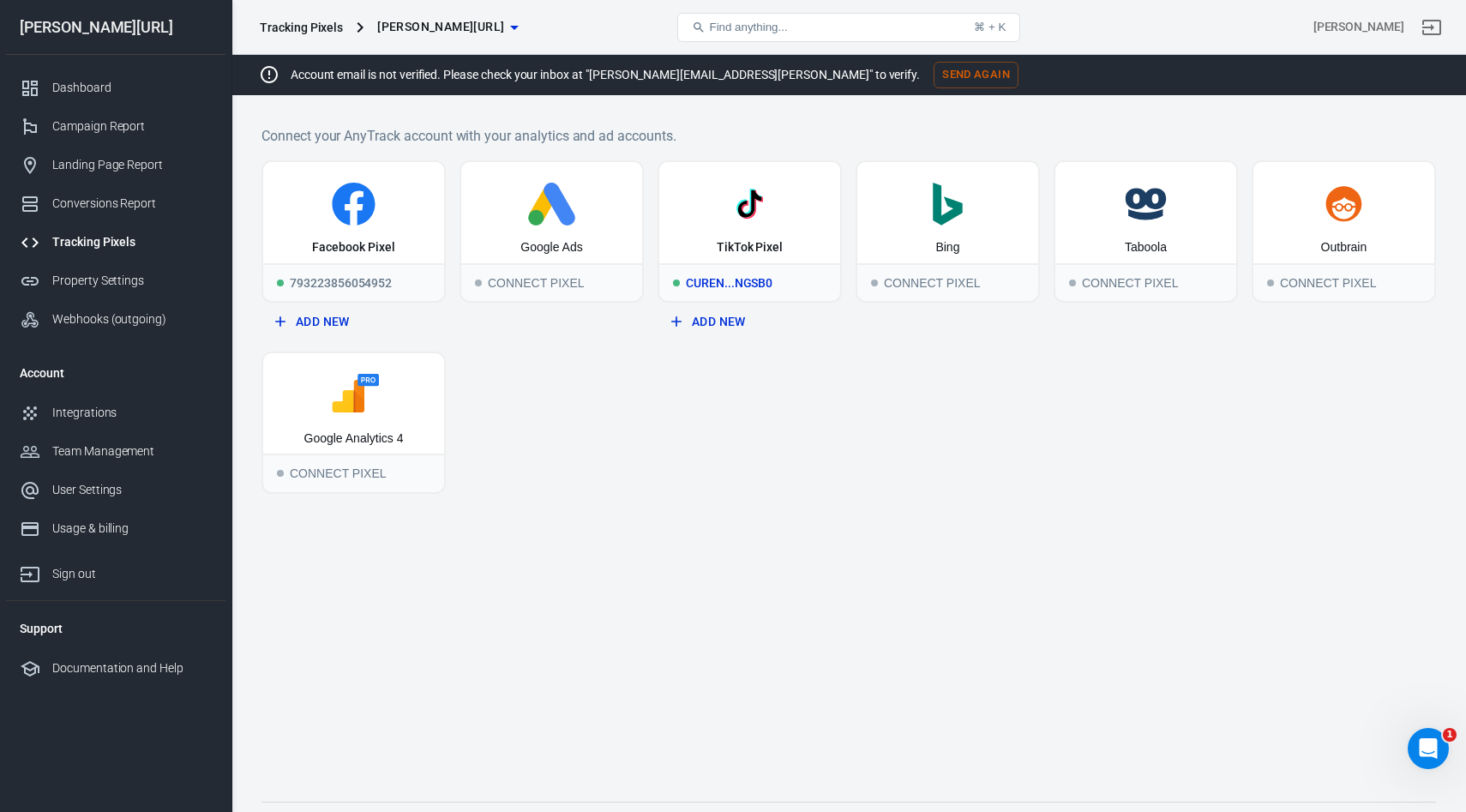
click at [712, 250] on div "TikTok Pixel" at bounding box center [749, 212] width 181 height 101
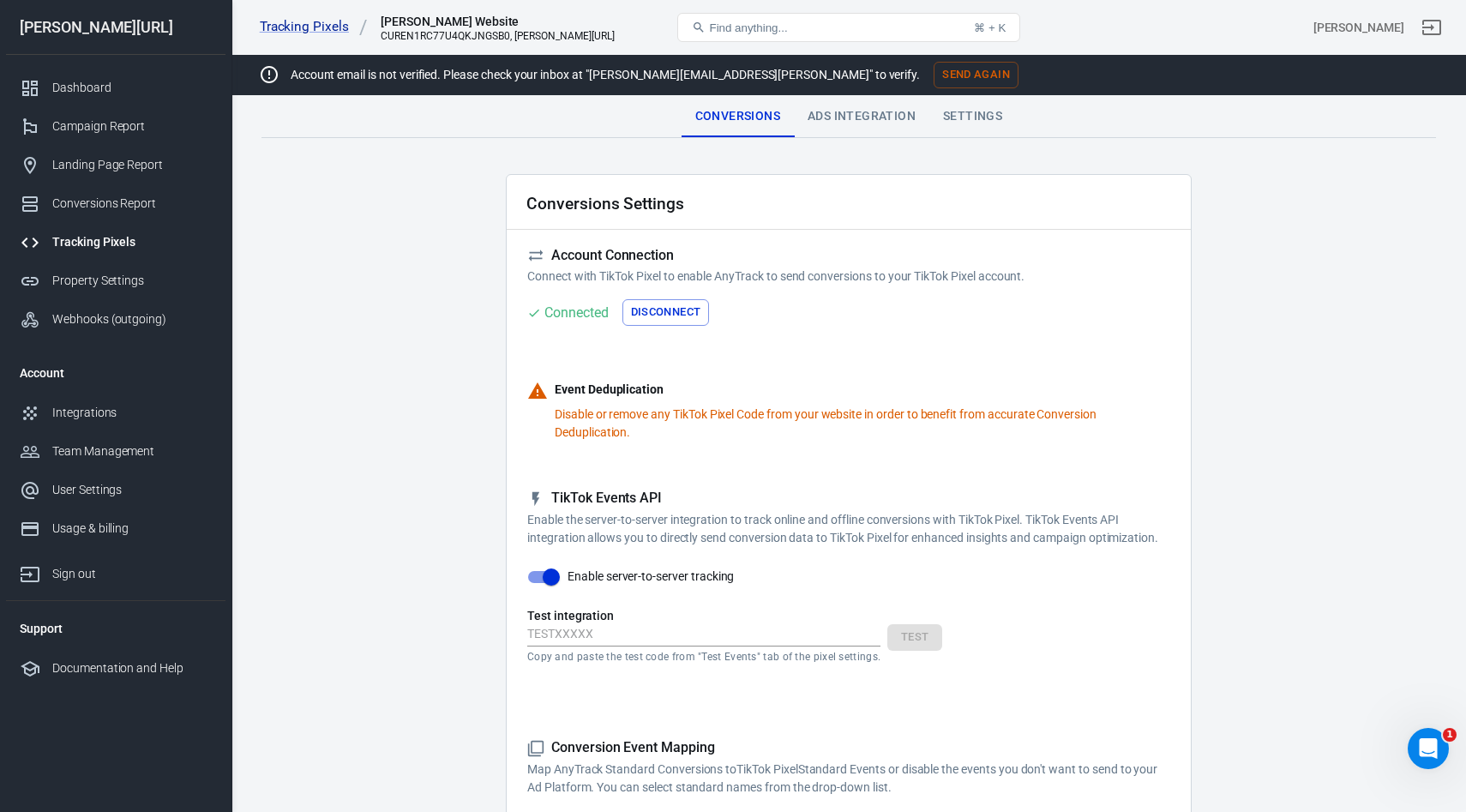
click at [998, 128] on div "Settings" at bounding box center [972, 117] width 87 height 42
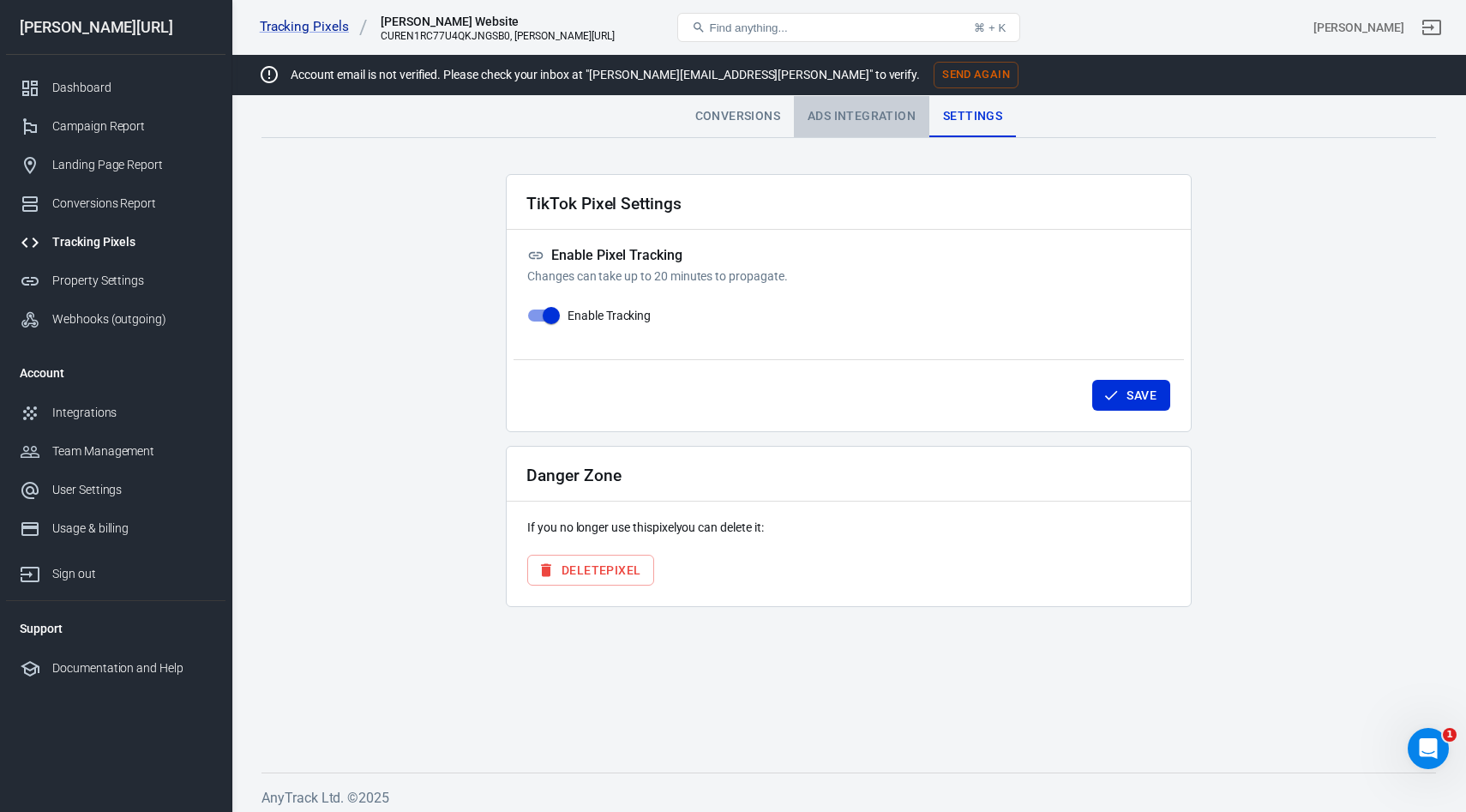
click at [857, 113] on div "Ads Integration" at bounding box center [862, 117] width 135 height 42
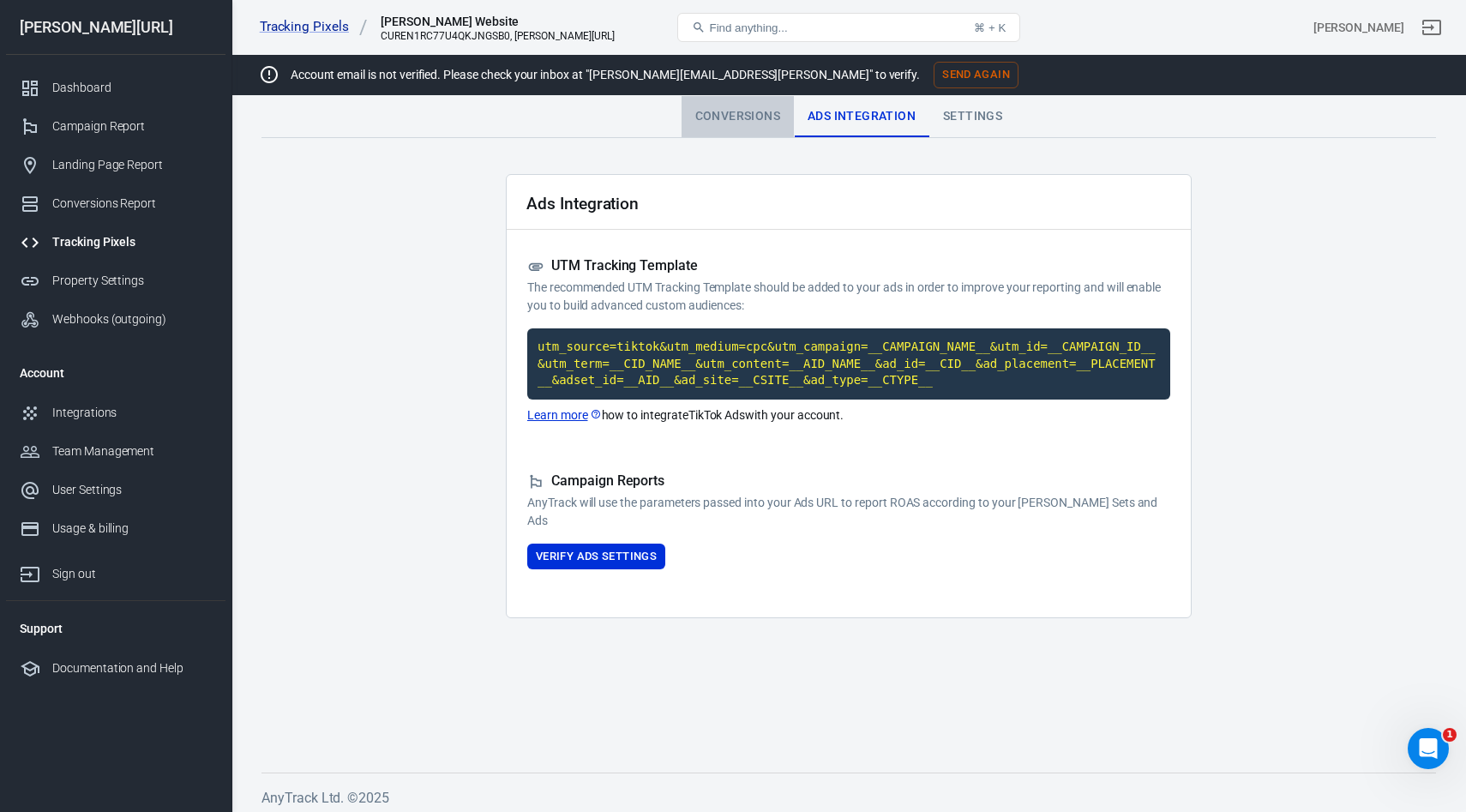
click at [735, 120] on div "Conversions" at bounding box center [738, 117] width 113 height 42
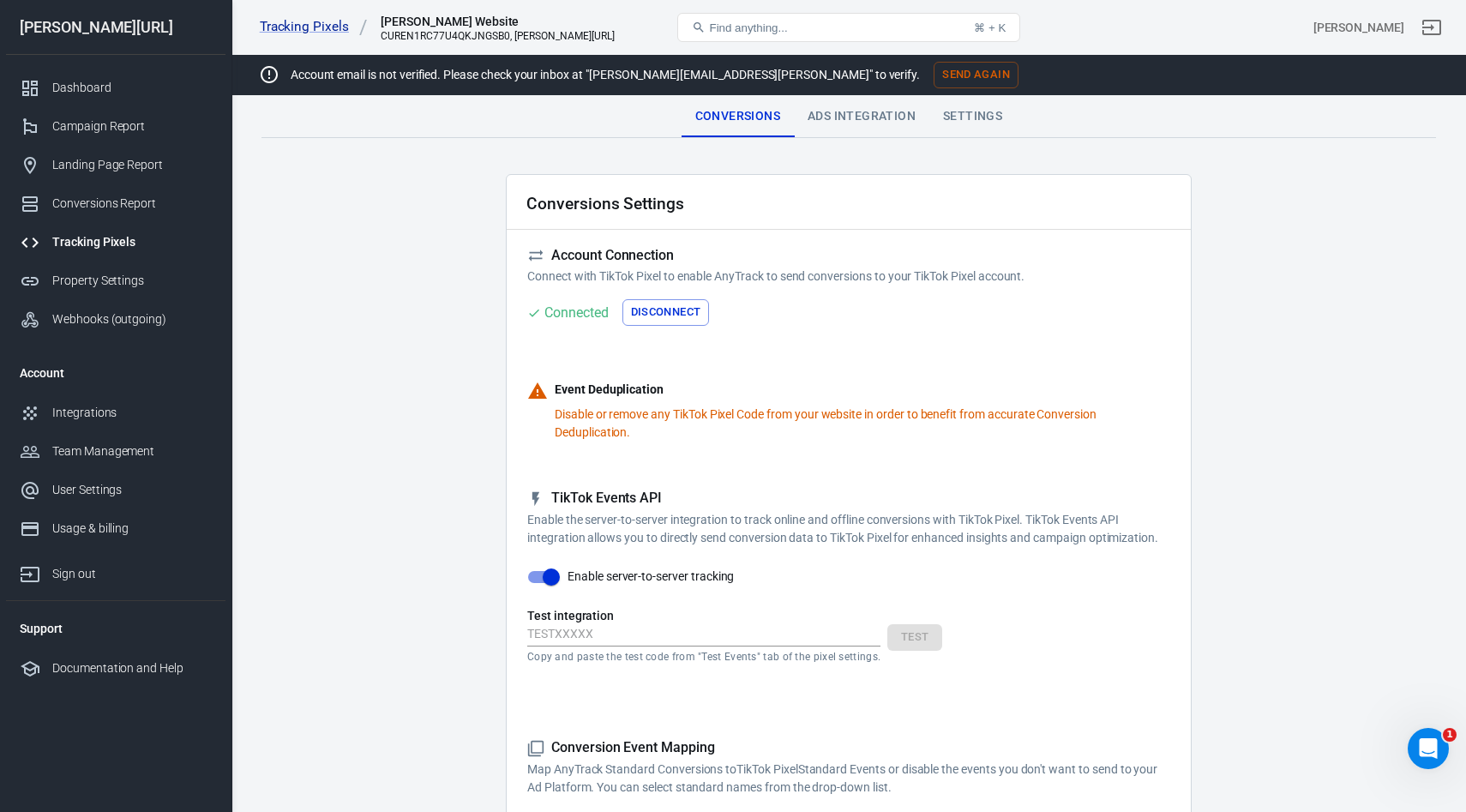
click at [68, 229] on link "Tracking Pixels" at bounding box center [115, 242] width 219 height 39
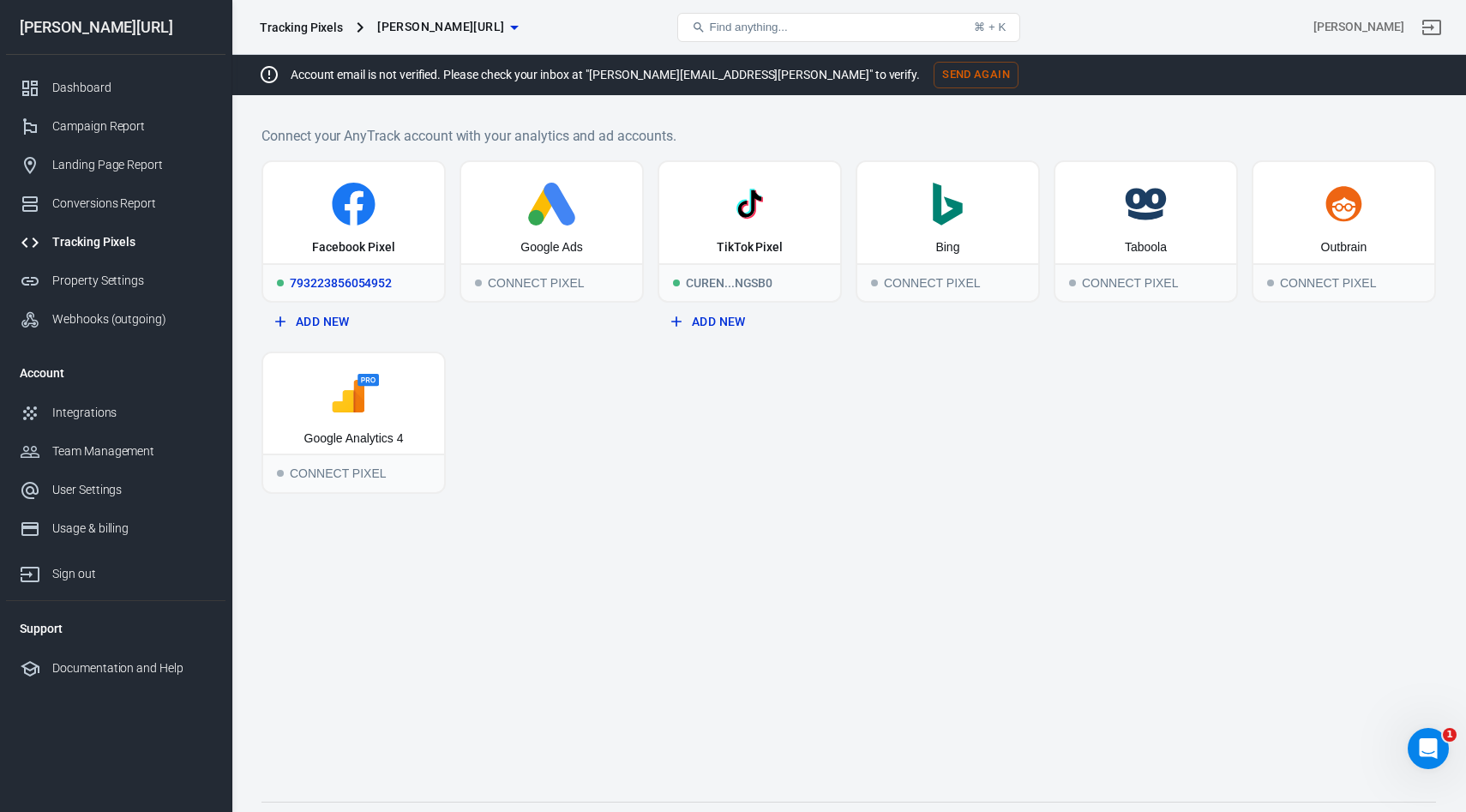
click at [393, 222] on icon at bounding box center [353, 203] width 167 height 42
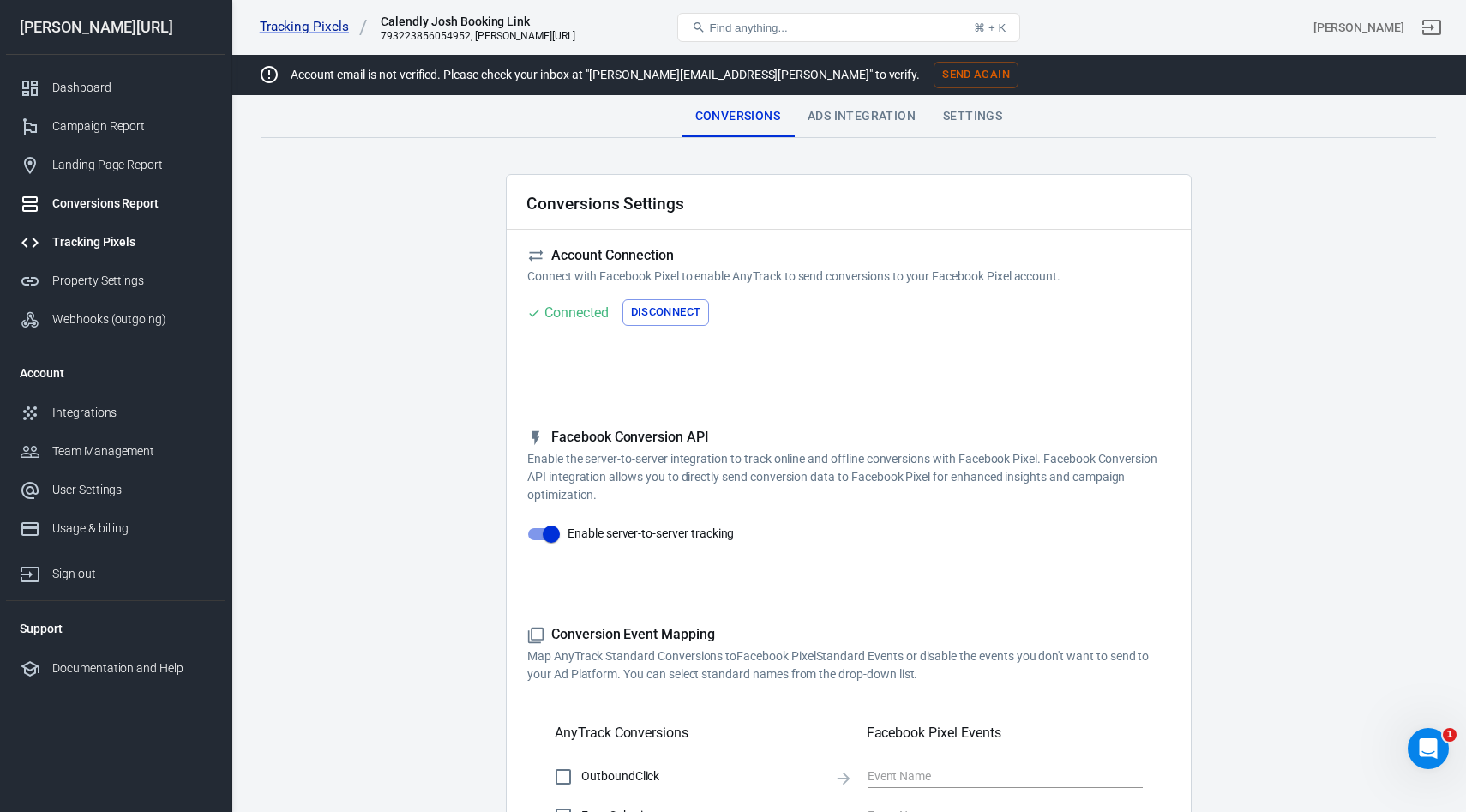
click at [99, 203] on div "Conversions Report" at bounding box center [132, 203] width 159 height 18
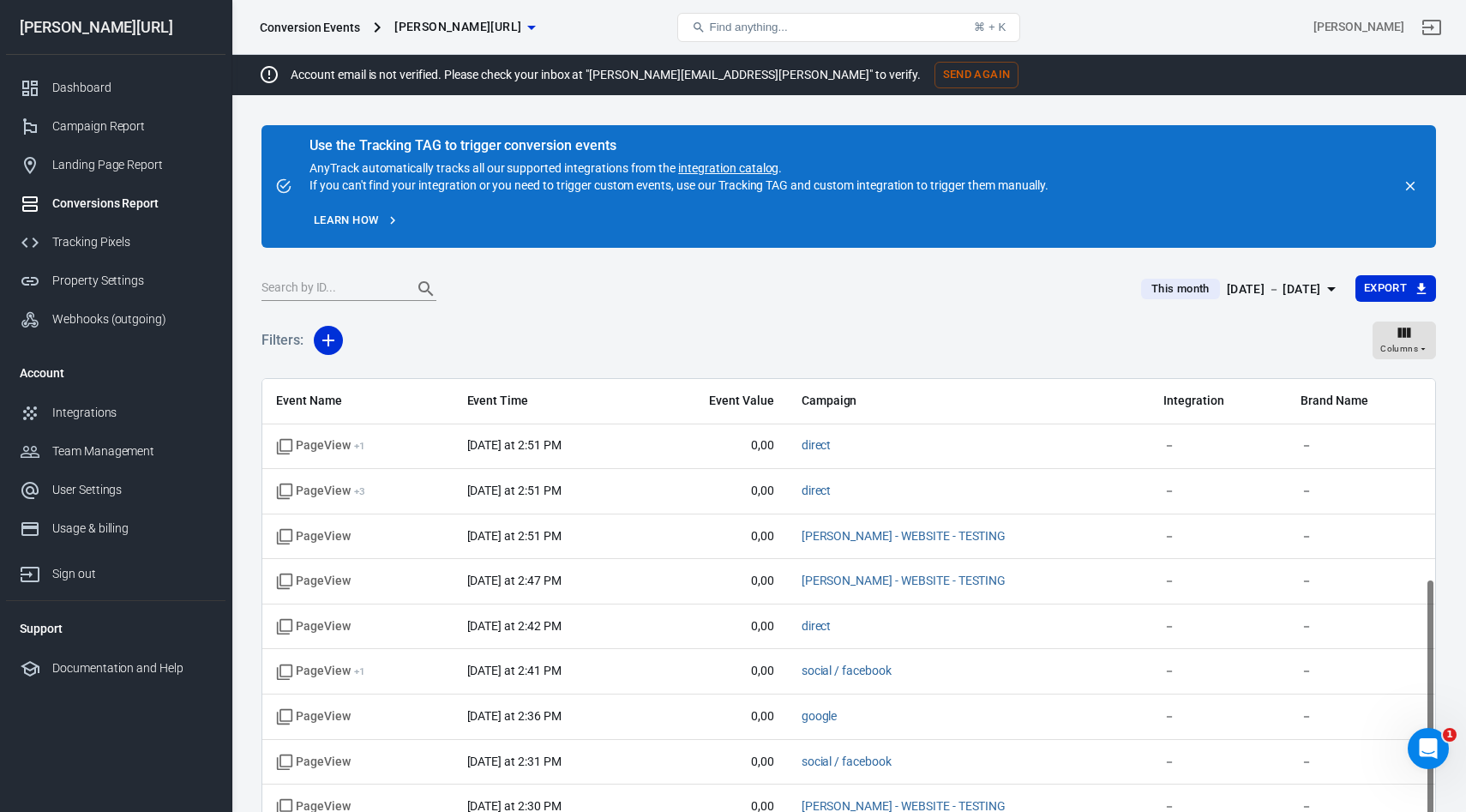
scroll to position [446, 0]
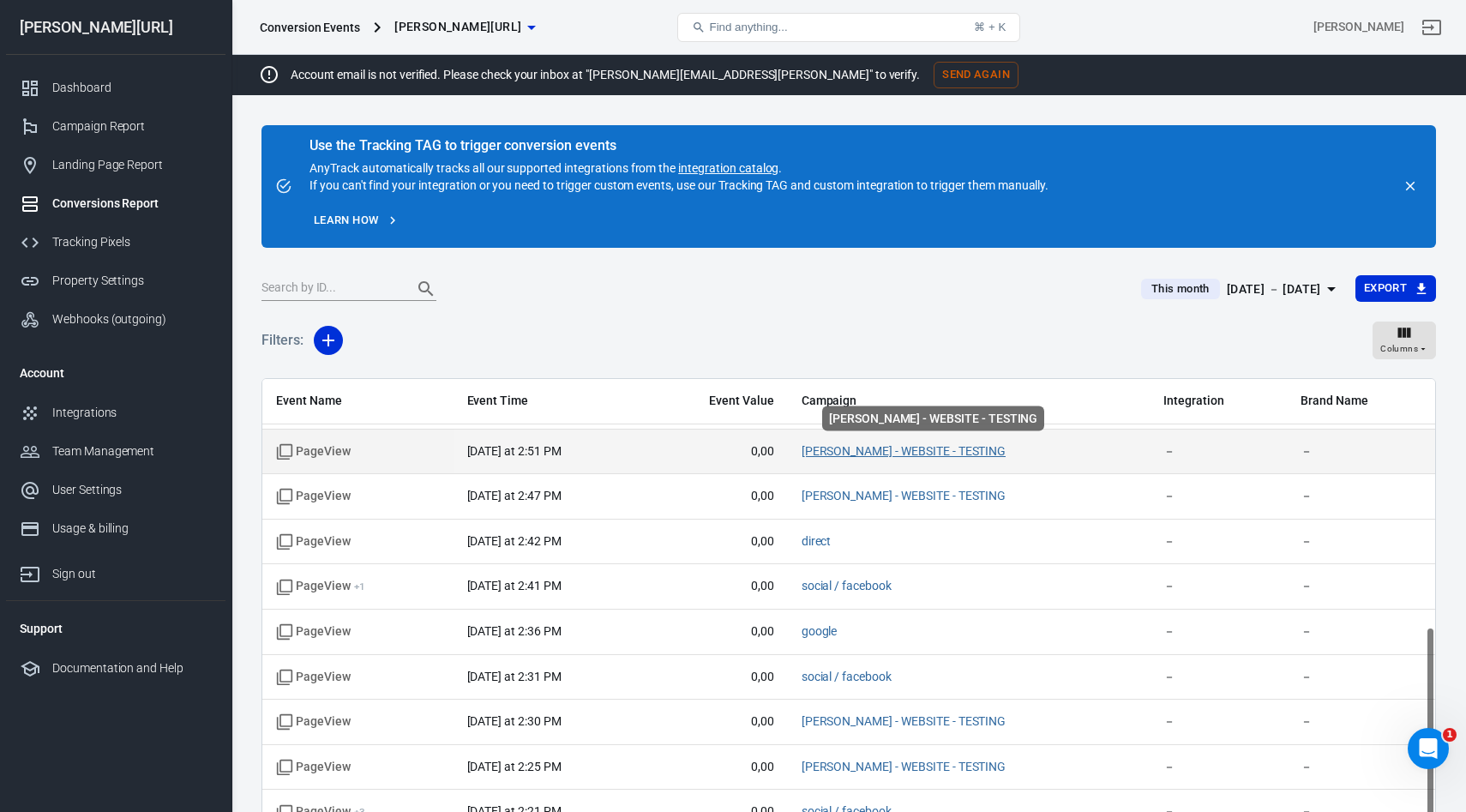
click at [901, 448] on link "GLORYA - WEBSITE - TESTING" at bounding box center [904, 451] width 205 height 14
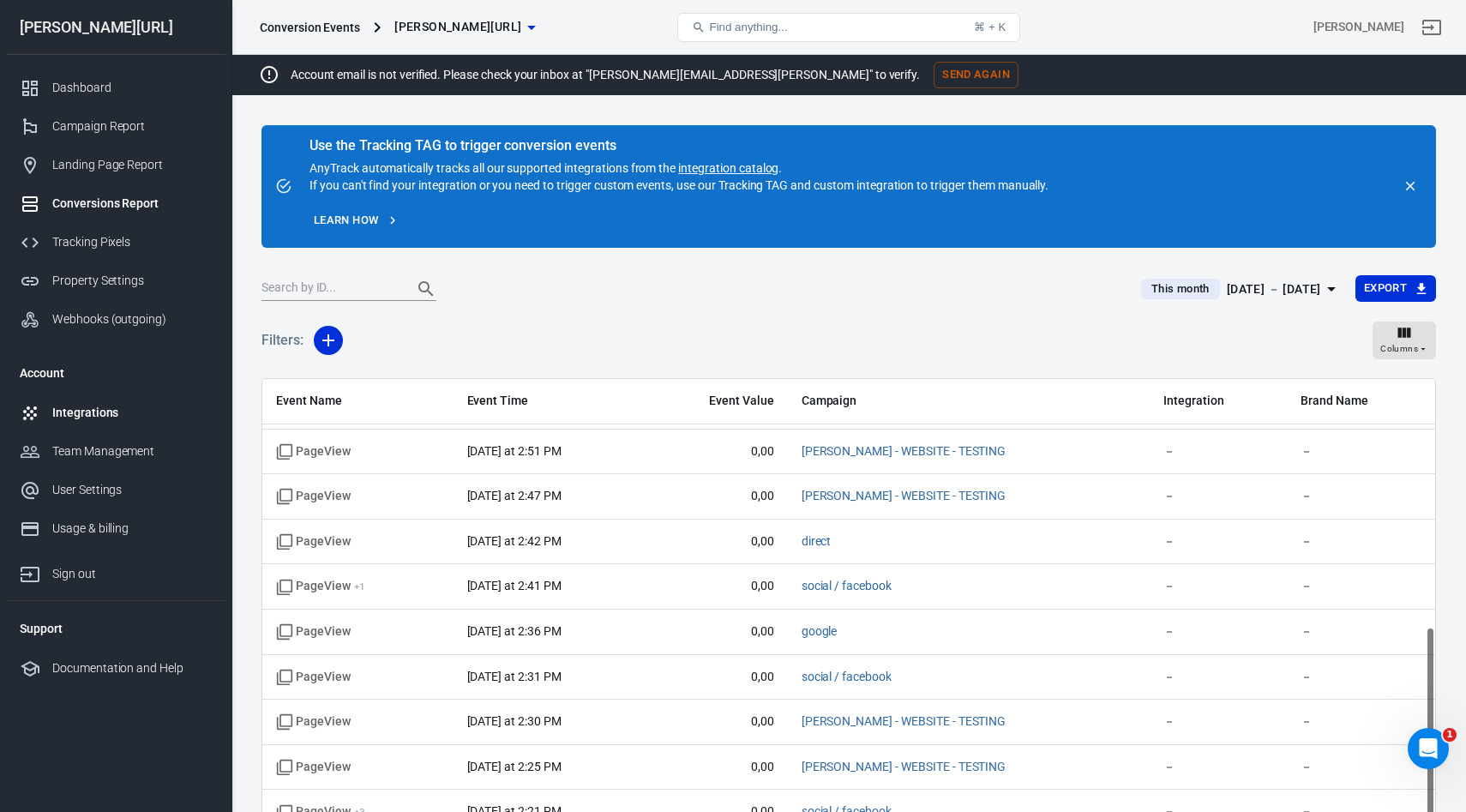
click at [71, 398] on link "Integrations" at bounding box center [115, 412] width 219 height 39
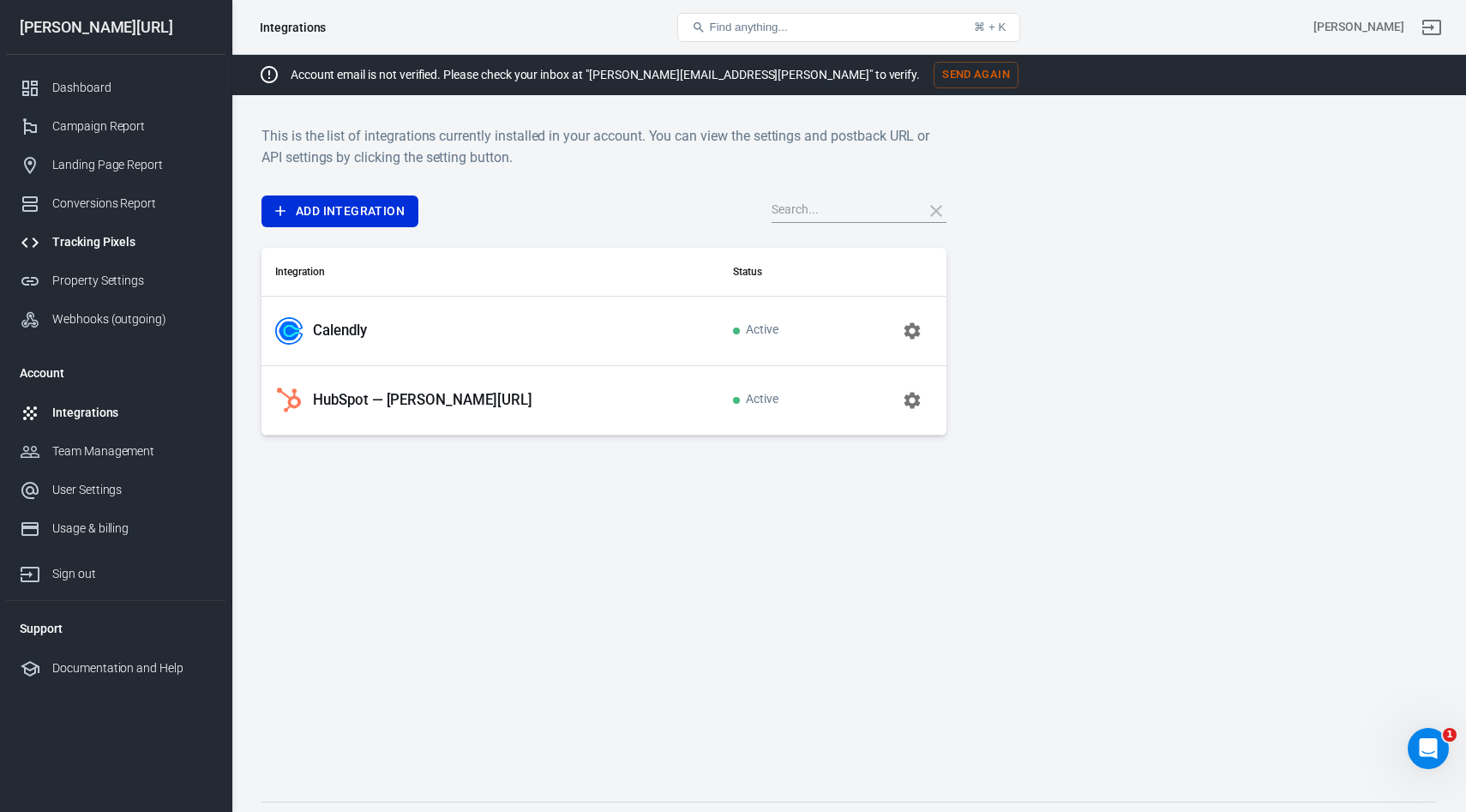
click at [112, 242] on div "Tracking Pixels" at bounding box center [132, 242] width 159 height 18
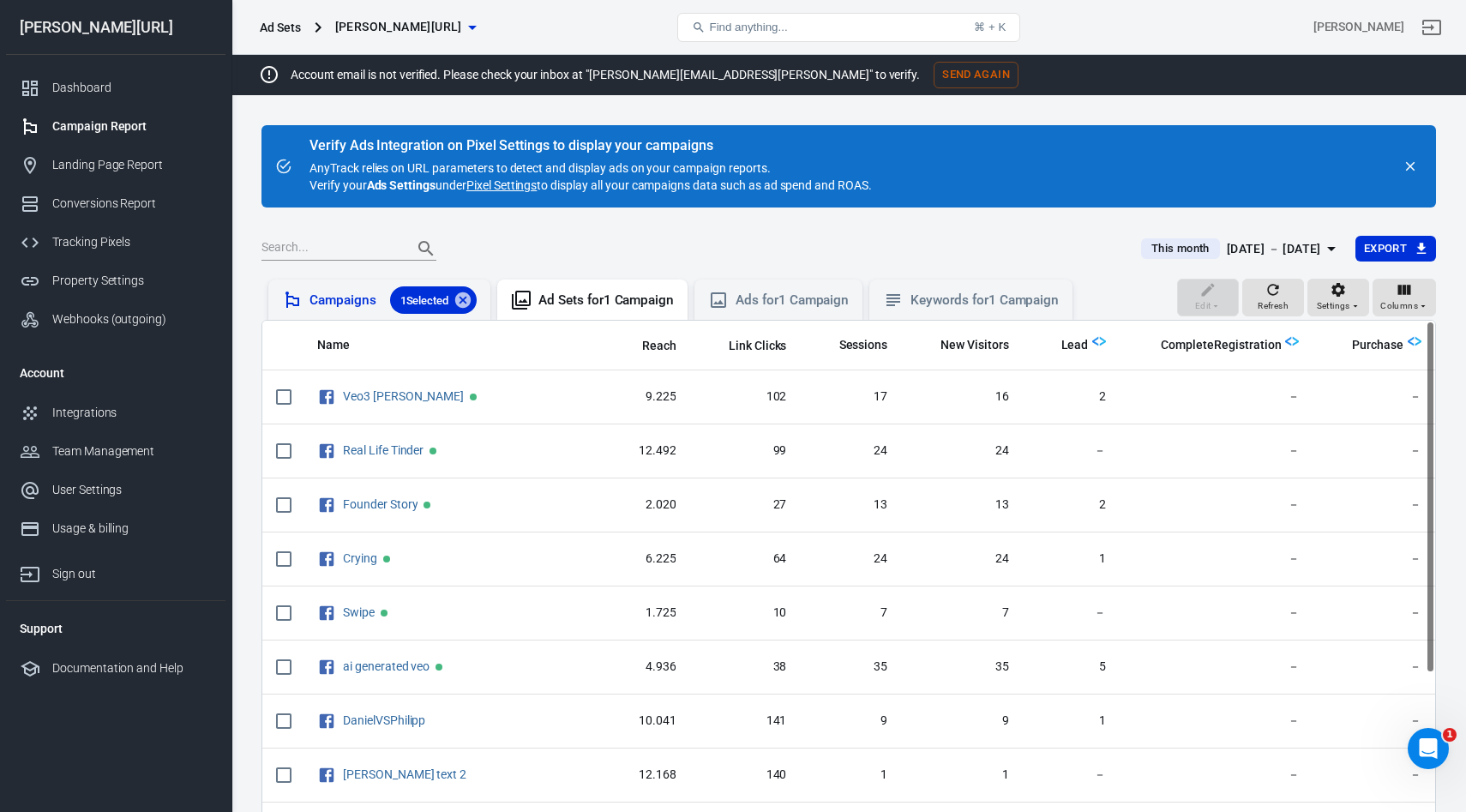
click at [331, 293] on div "Campaigns 1 Selected" at bounding box center [392, 300] width 167 height 28
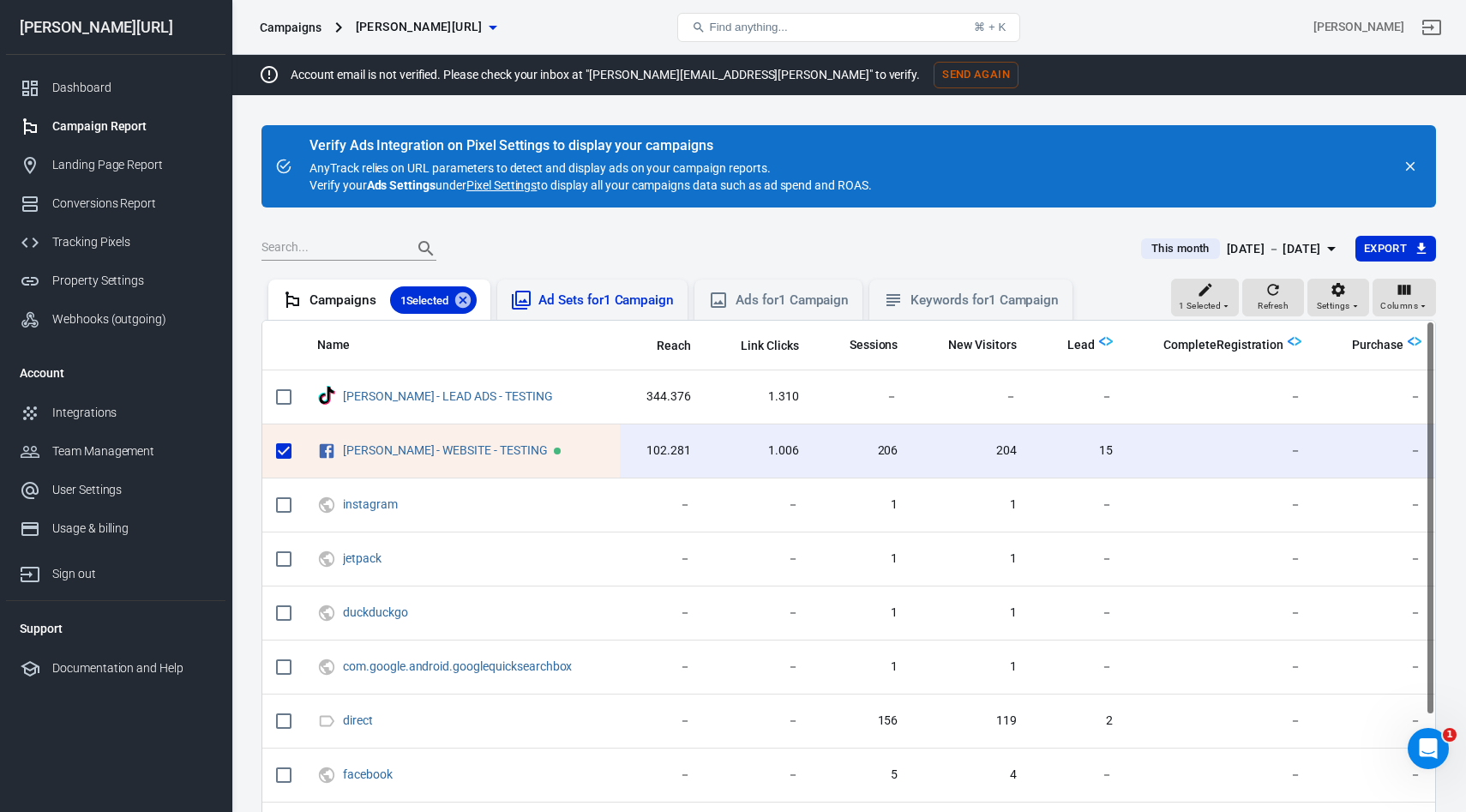
click at [596, 290] on div "Ad Sets for 1 Campaign" at bounding box center [592, 300] width 163 height 21
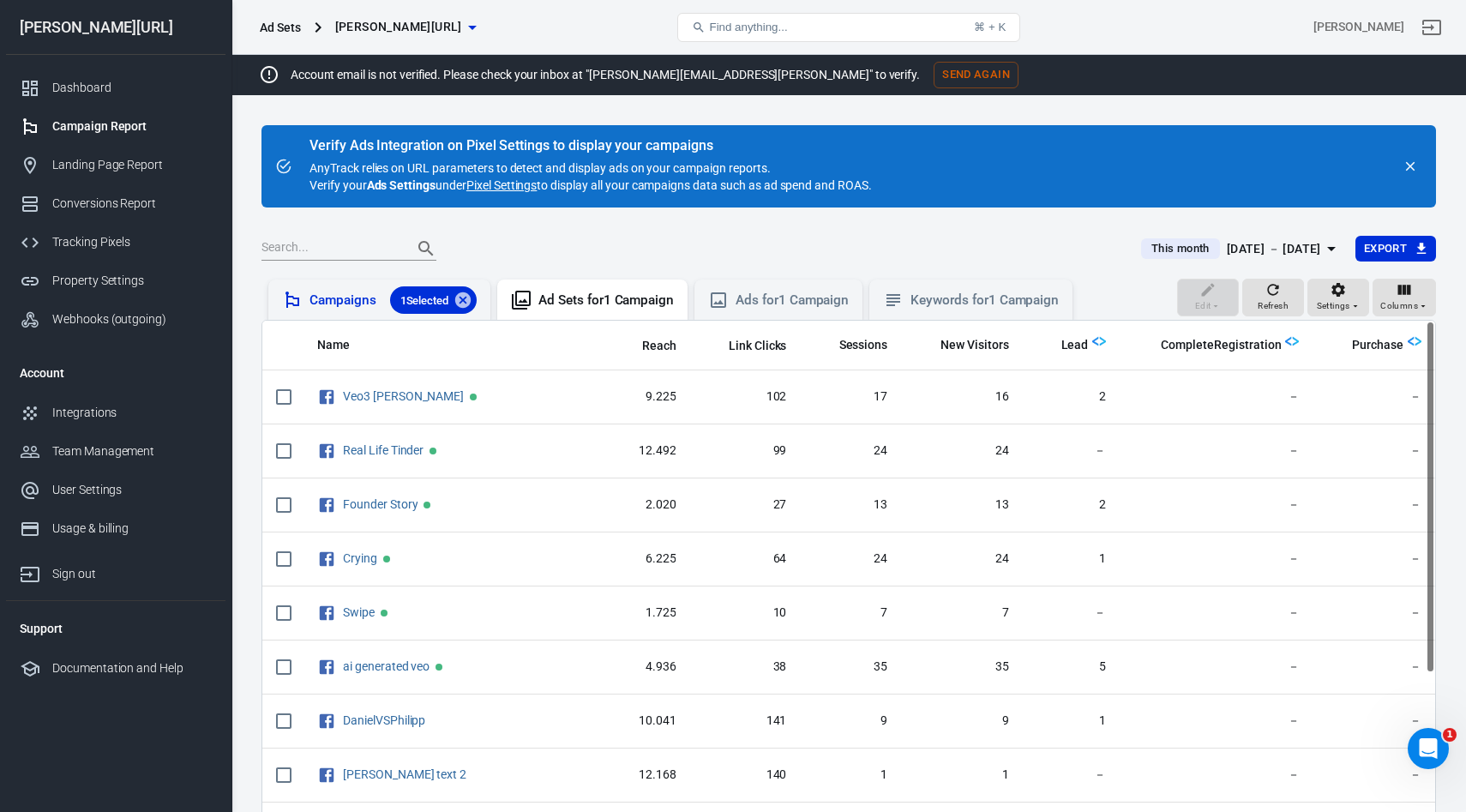
click at [323, 300] on div "Campaigns 1 Selected" at bounding box center [392, 300] width 167 height 28
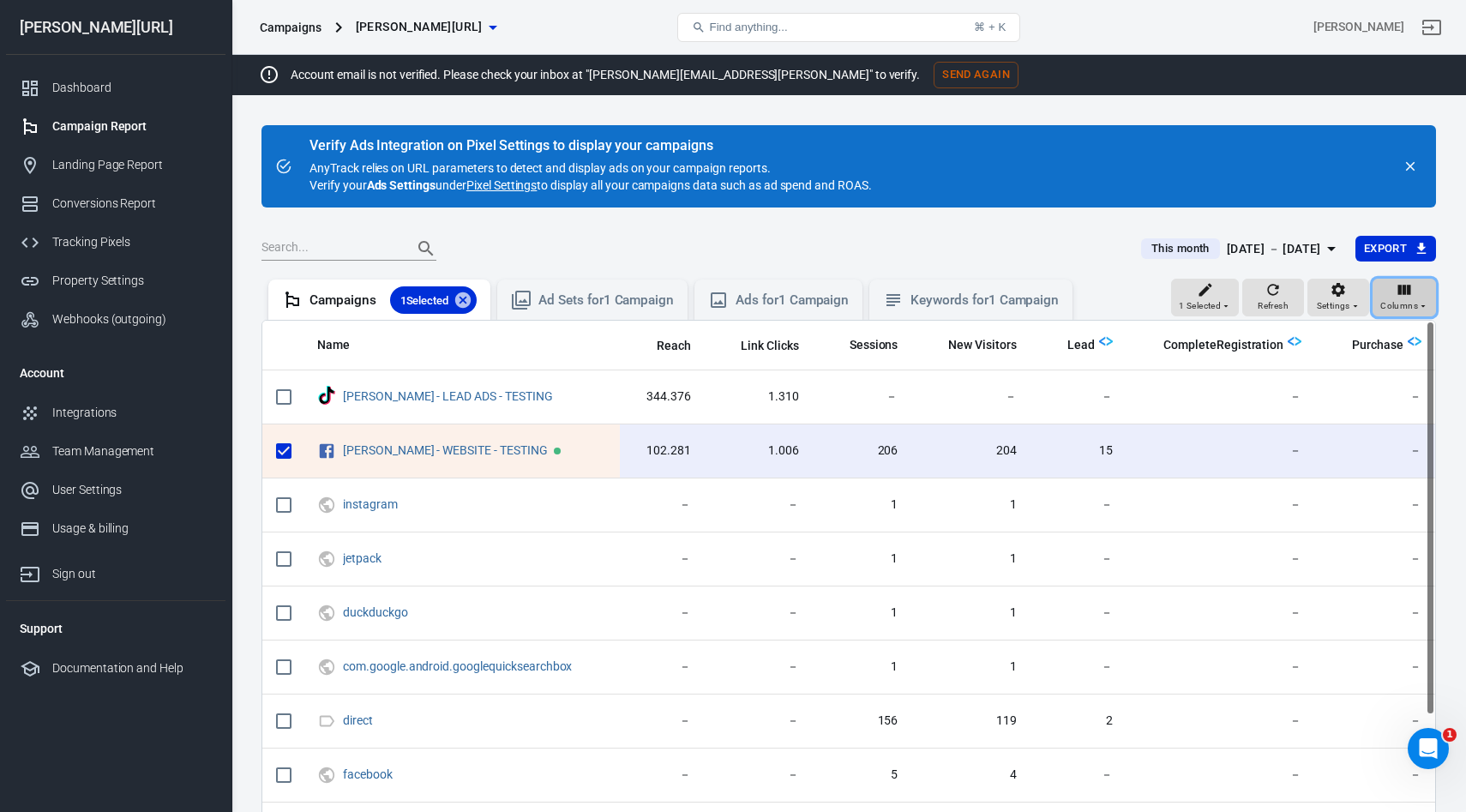
click at [1398, 298] on icon "button" at bounding box center [1405, 290] width 17 height 17
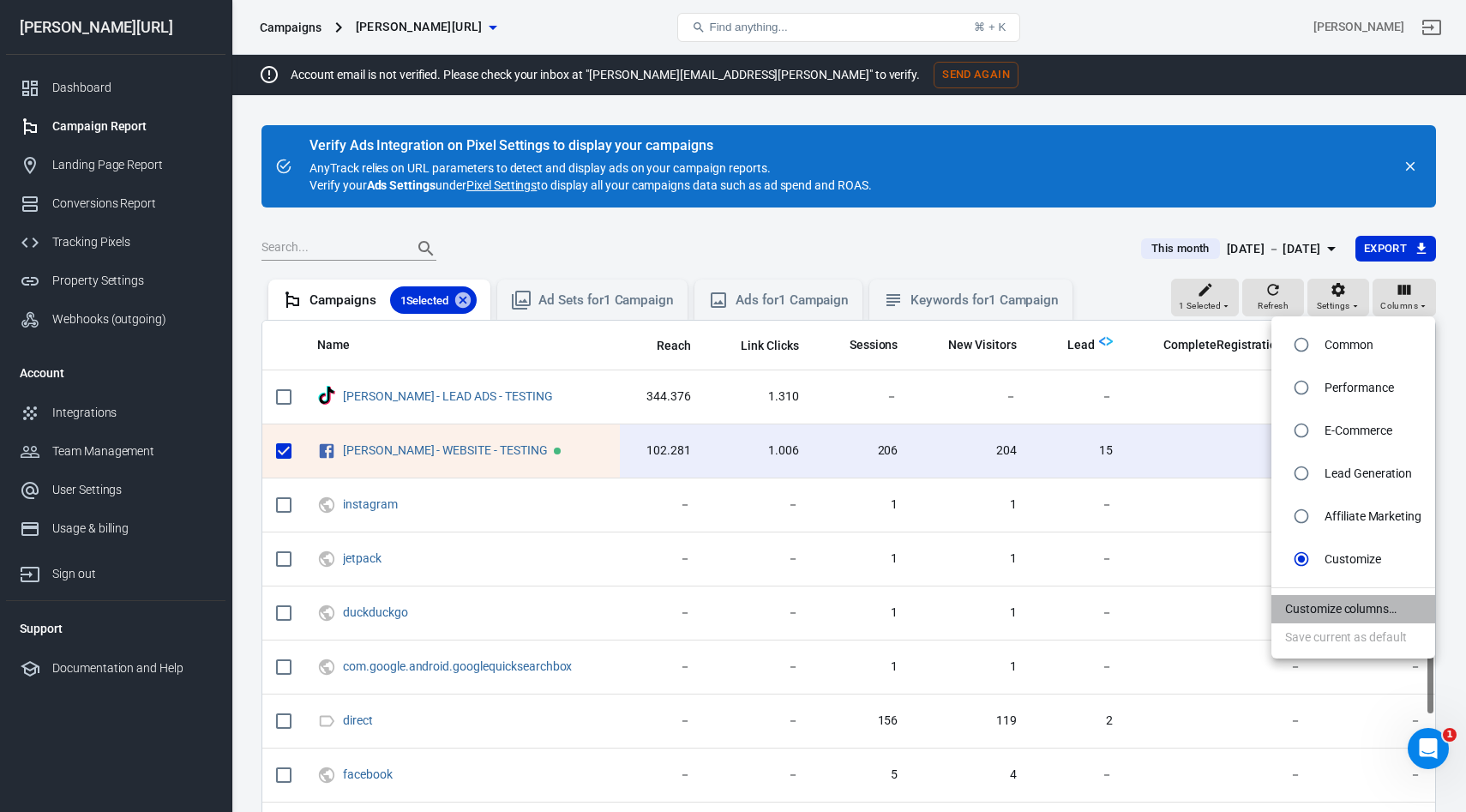
click at [1327, 614] on li "Customize columns…" at bounding box center [1353, 609] width 164 height 29
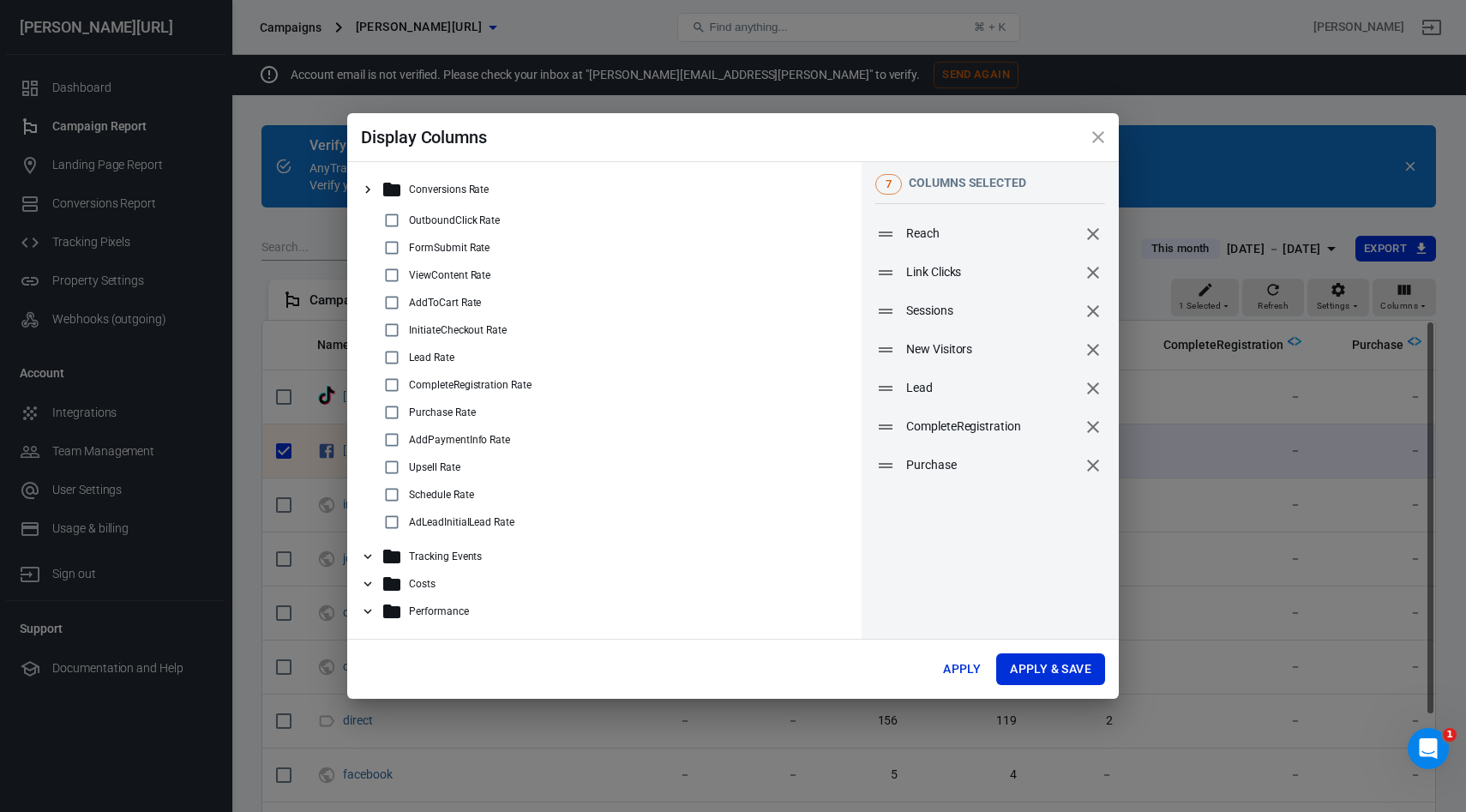
click at [380, 553] on div "Tracking Events" at bounding box center [604, 557] width 487 height 28
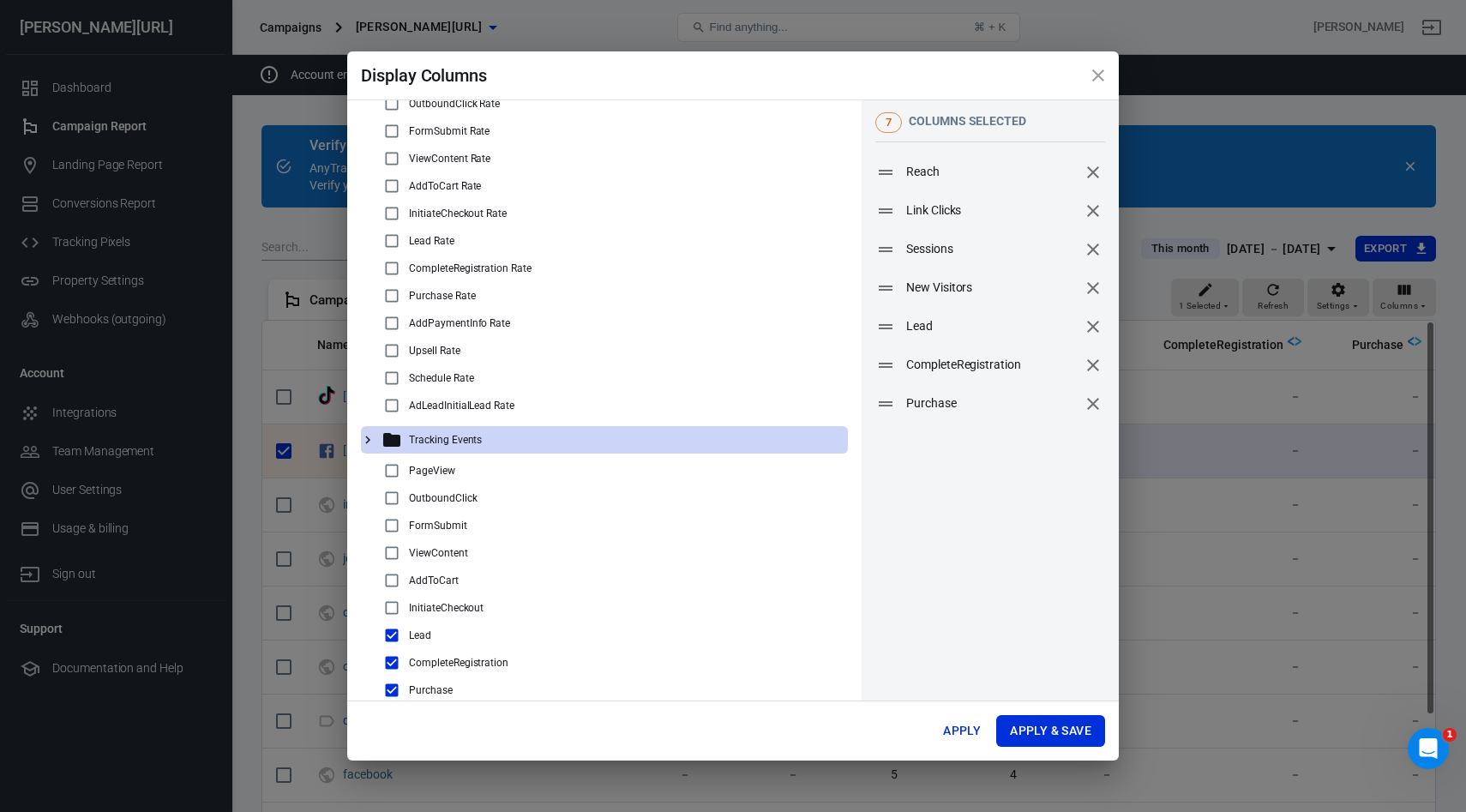
scroll to position [55, 0]
click at [392, 530] on input "checkbox" at bounding box center [392, 525] width 21 height 21
checkbox input "true"
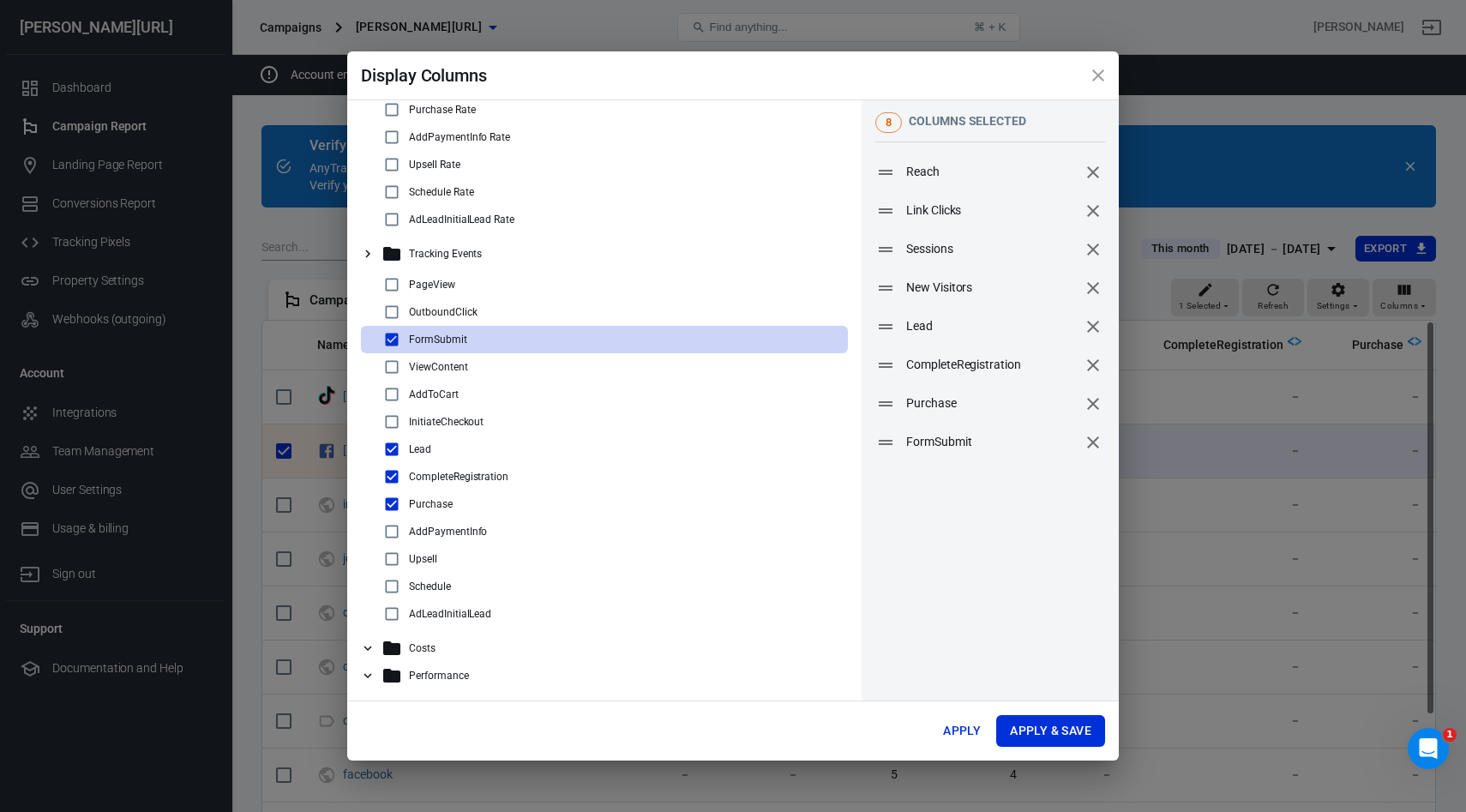
scroll to position [243, 0]
click at [1043, 730] on button "Apply & Save" at bounding box center [1050, 731] width 109 height 32
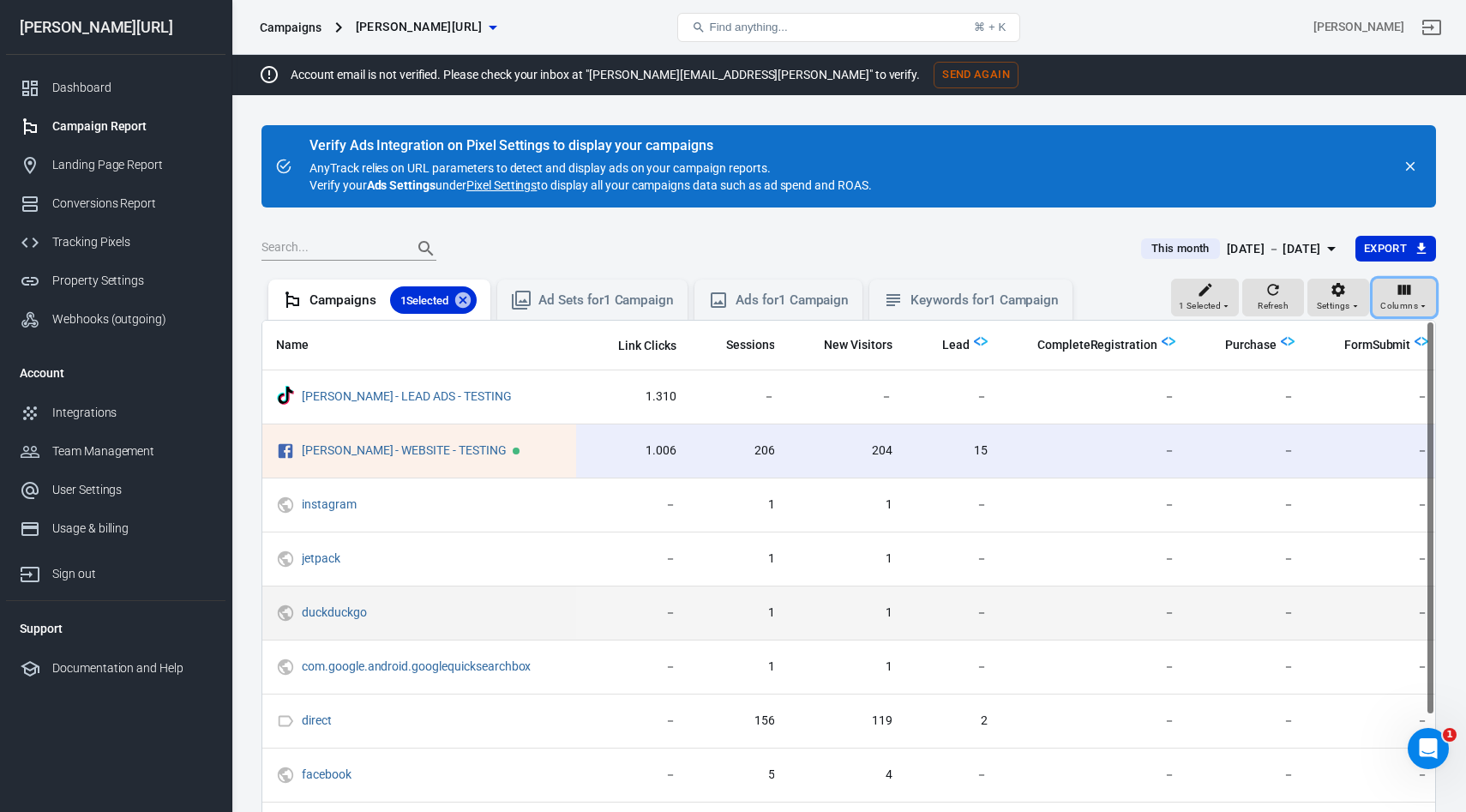
scroll to position [0, 0]
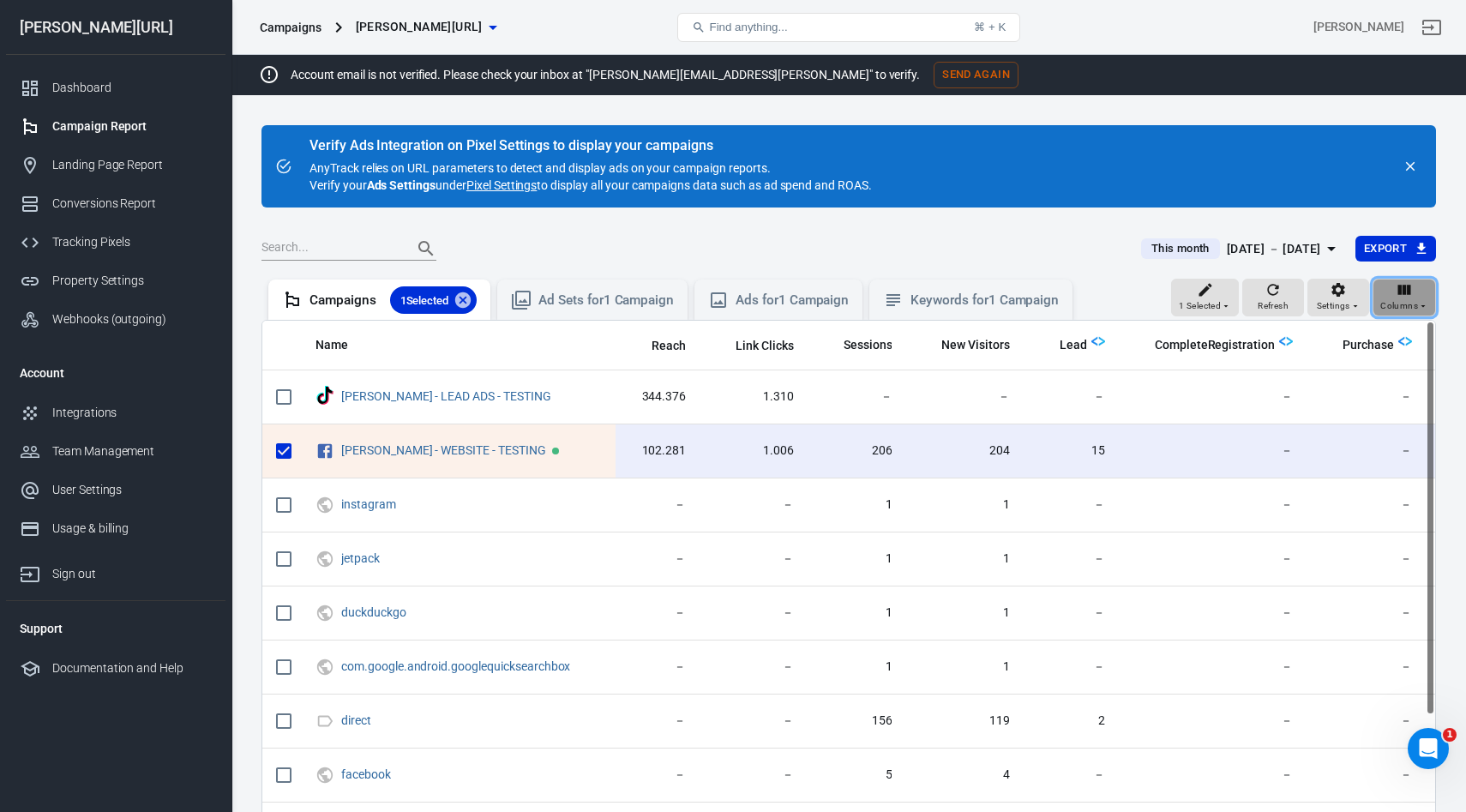
click at [1414, 290] on div "Columns" at bounding box center [1404, 298] width 48 height 33
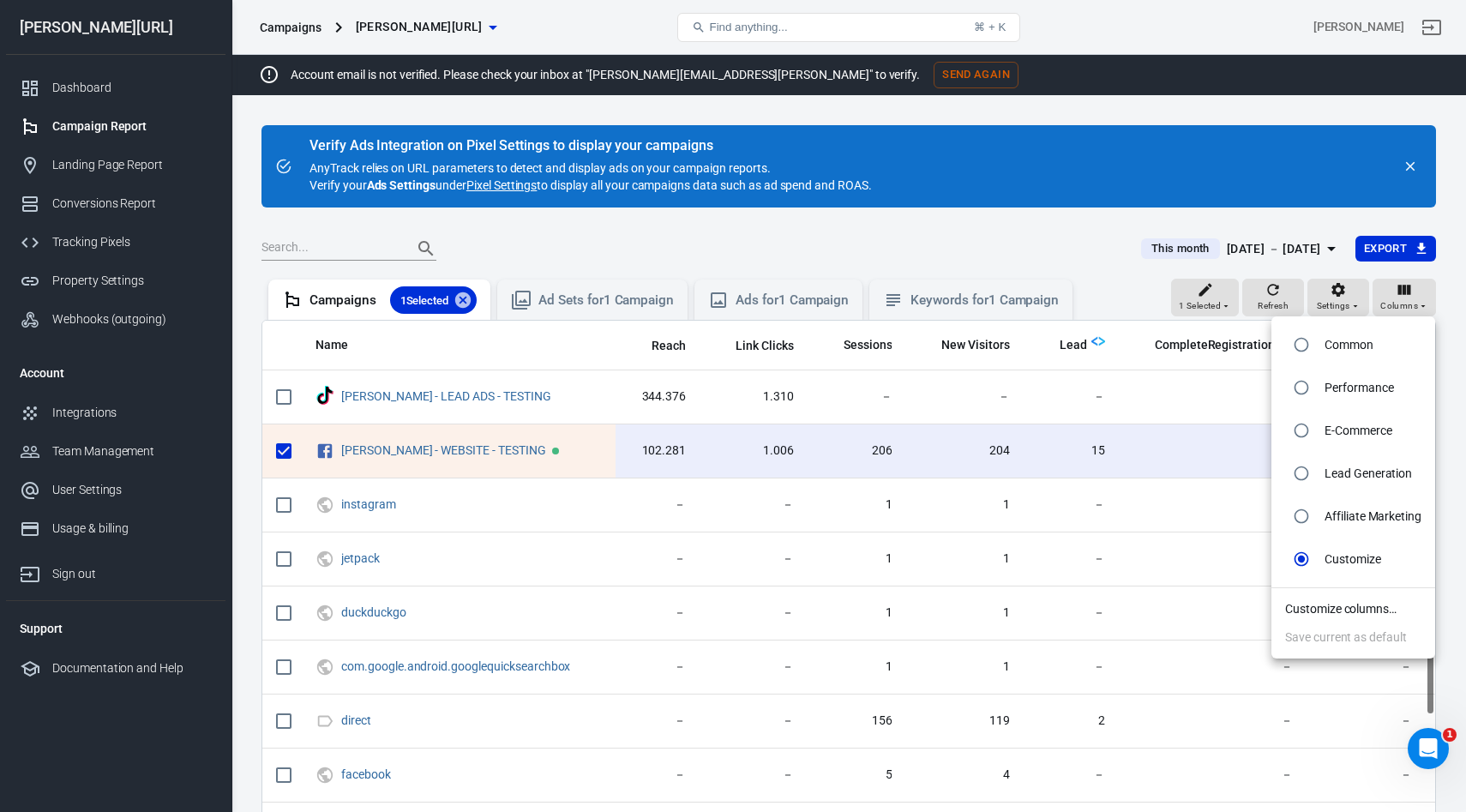
click at [1345, 609] on li "Customize columns…" at bounding box center [1353, 609] width 164 height 29
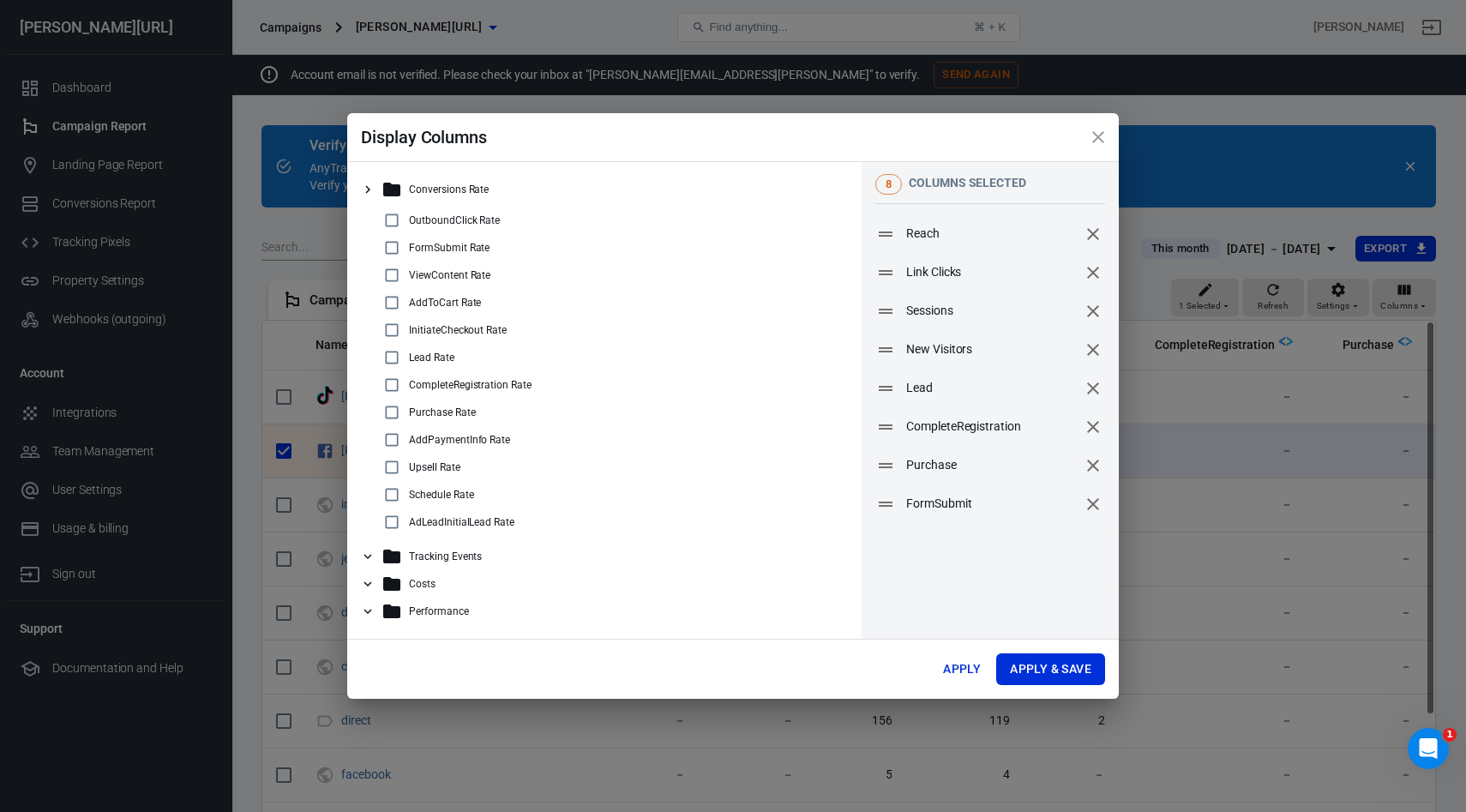
click at [368, 550] on icon at bounding box center [368, 557] width 16 height 16
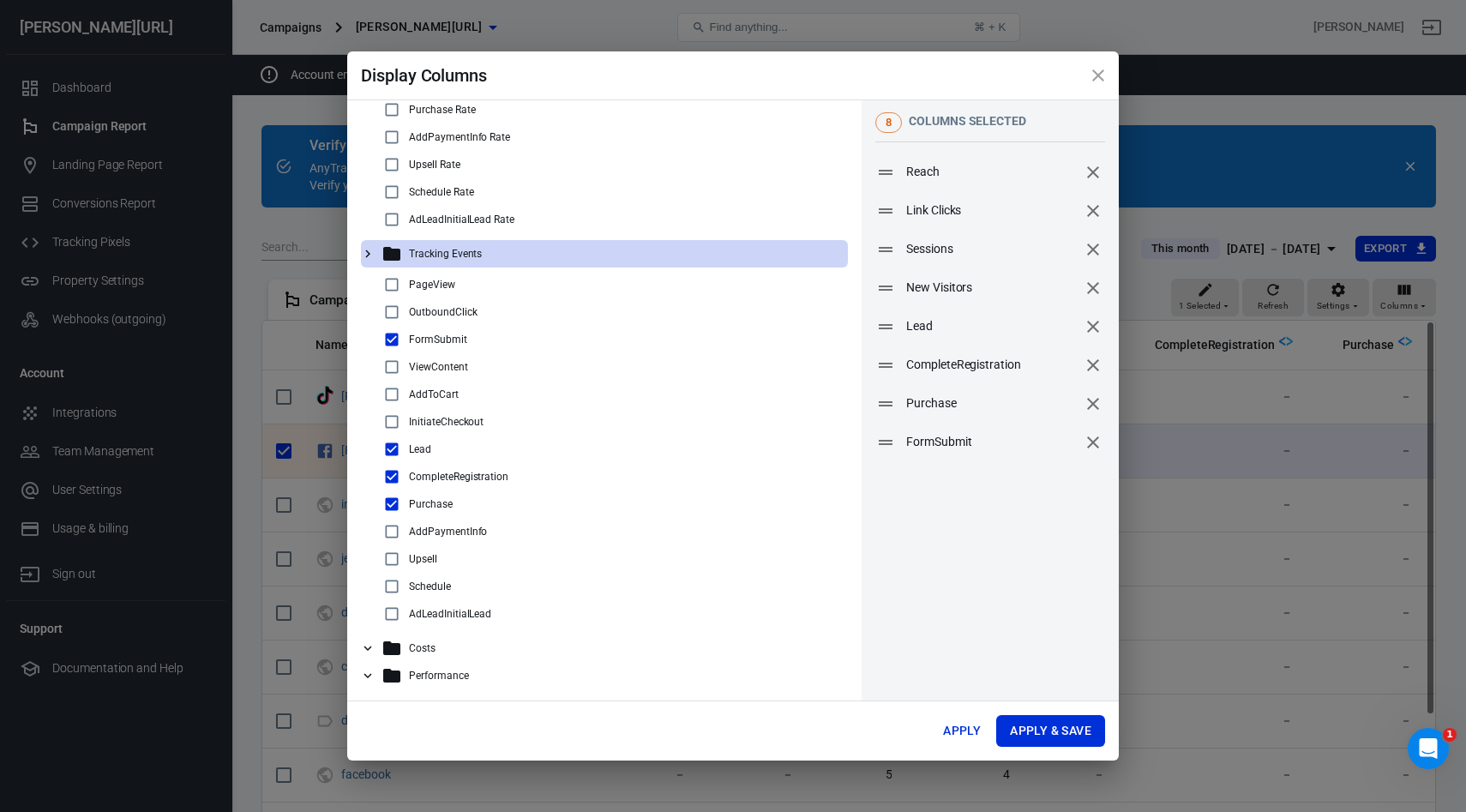
scroll to position [243, 0]
click at [371, 647] on icon at bounding box center [368, 646] width 16 height 16
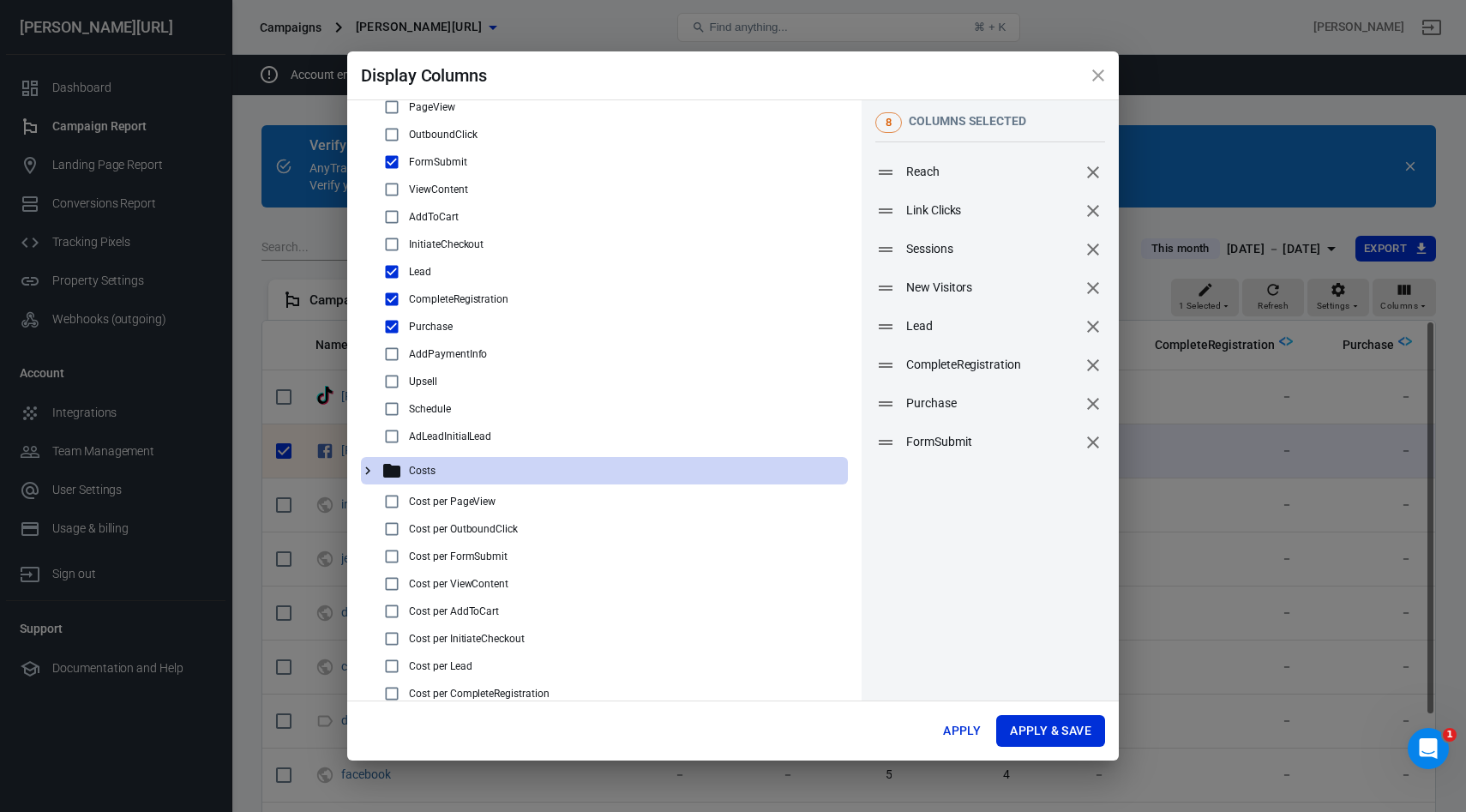
scroll to position [610, 0]
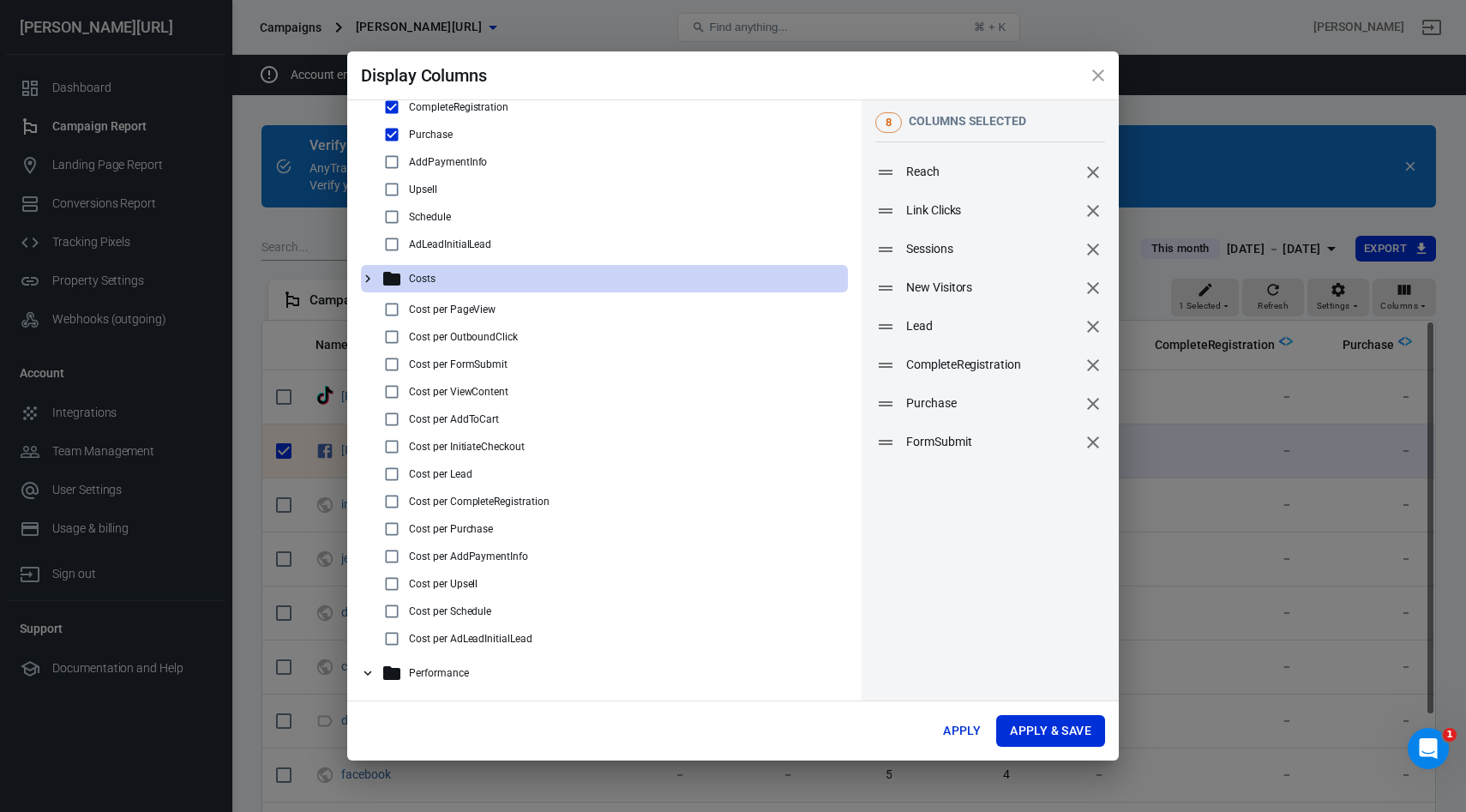
click at [368, 675] on icon at bounding box center [368, 673] width 16 height 16
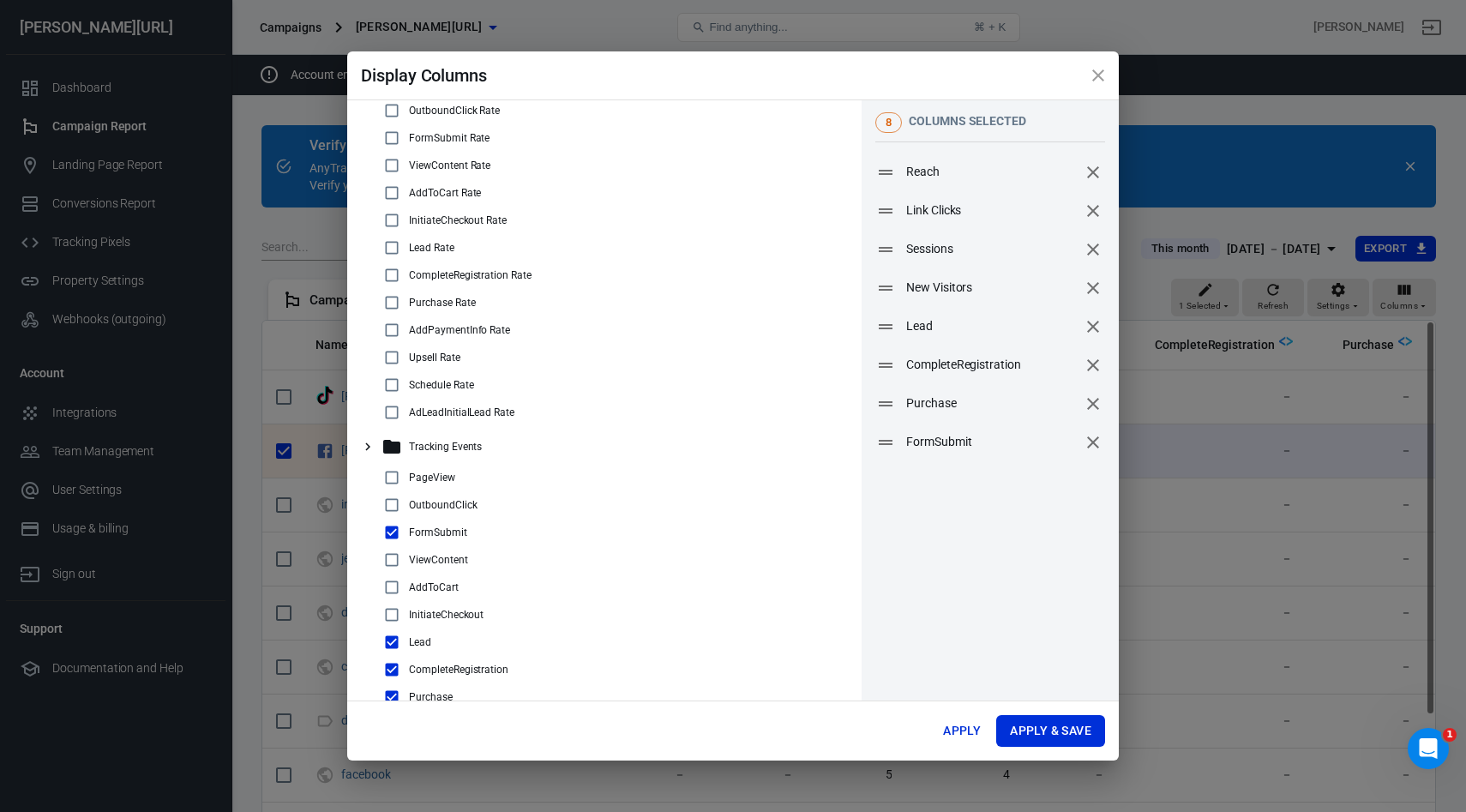
scroll to position [46, 0]
click at [1098, 73] on icon "close" at bounding box center [1098, 75] width 21 height 21
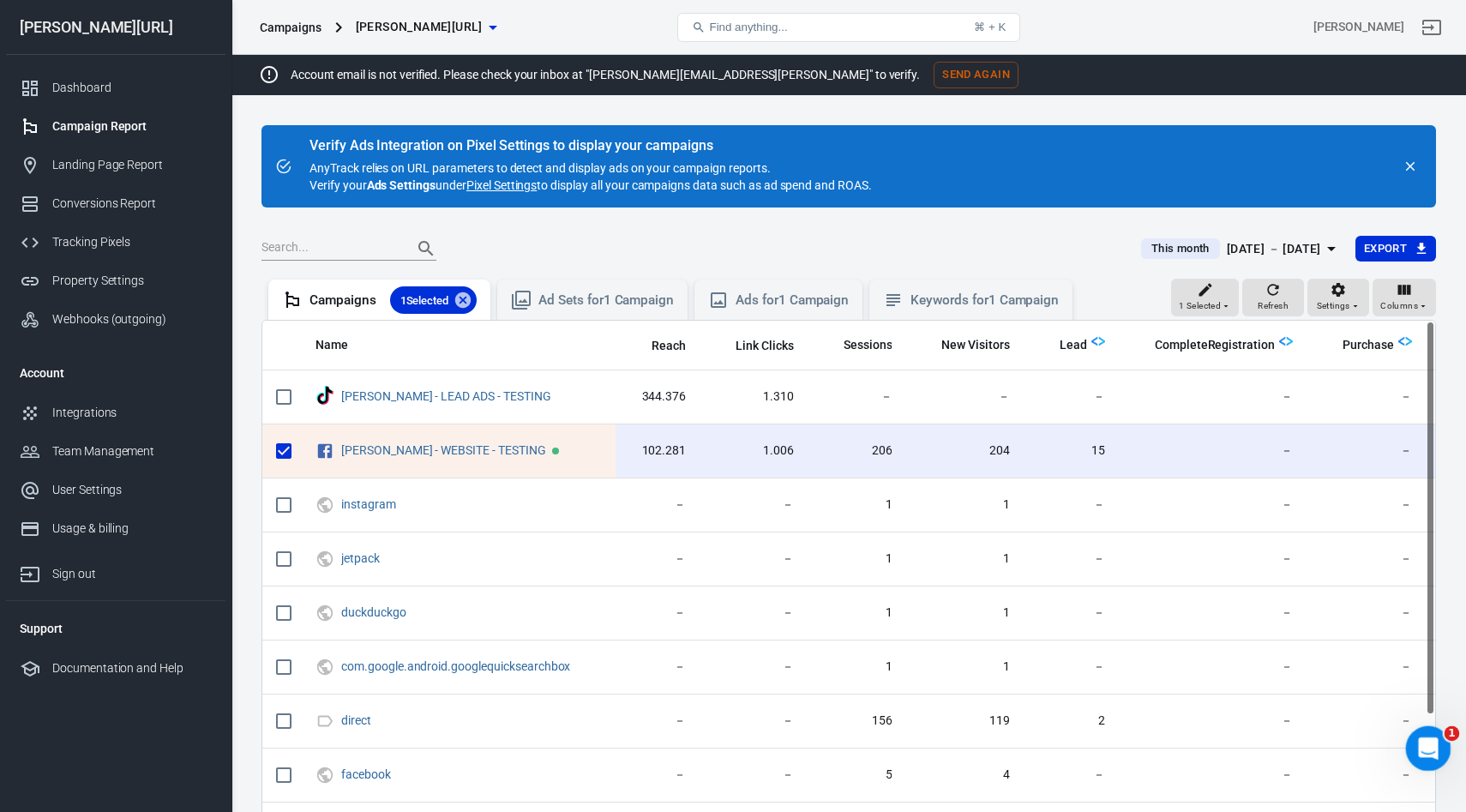
click at [1424, 743] on icon "Open Intercom Messenger" at bounding box center [1426, 745] width 29 height 29
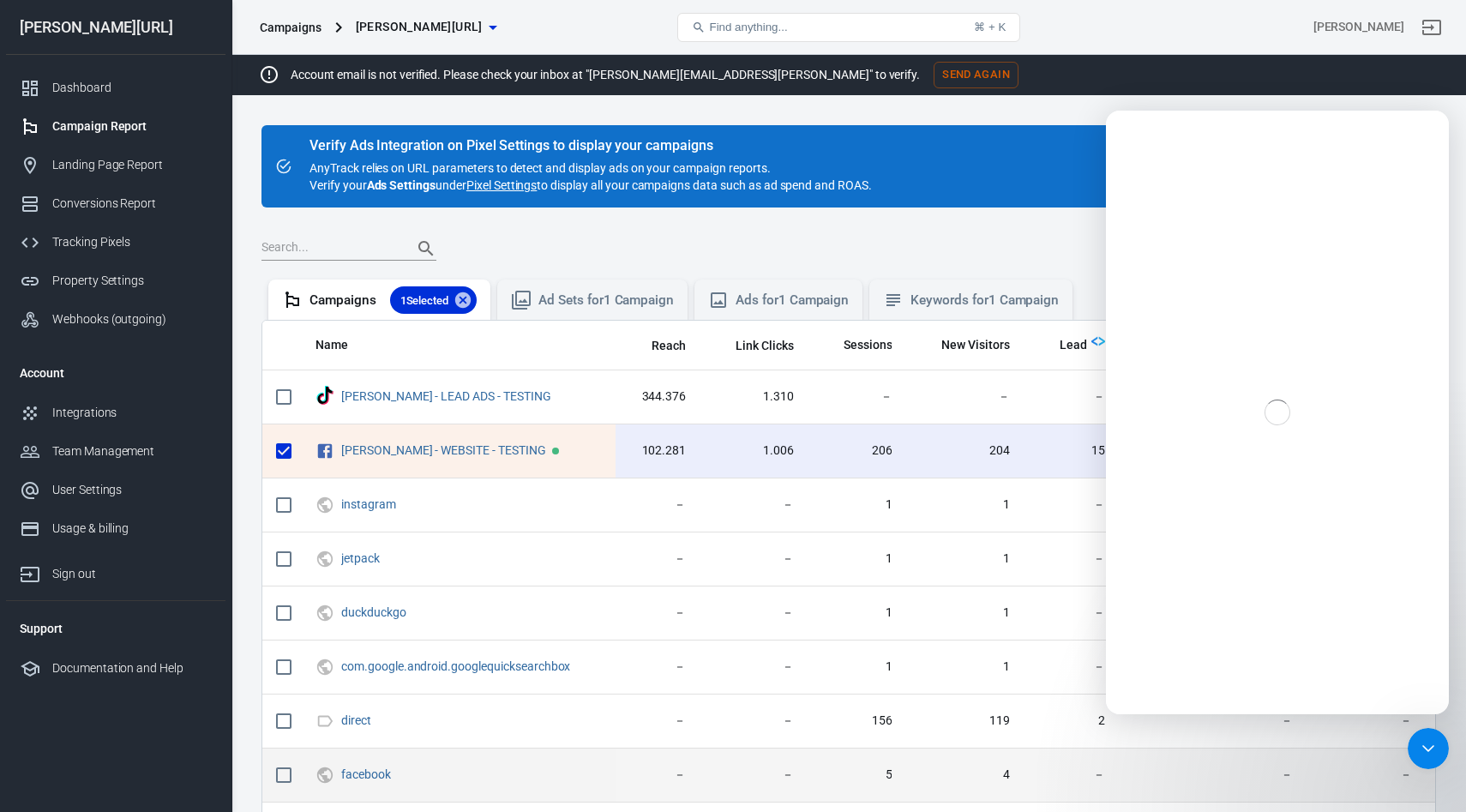
scroll to position [0, 0]
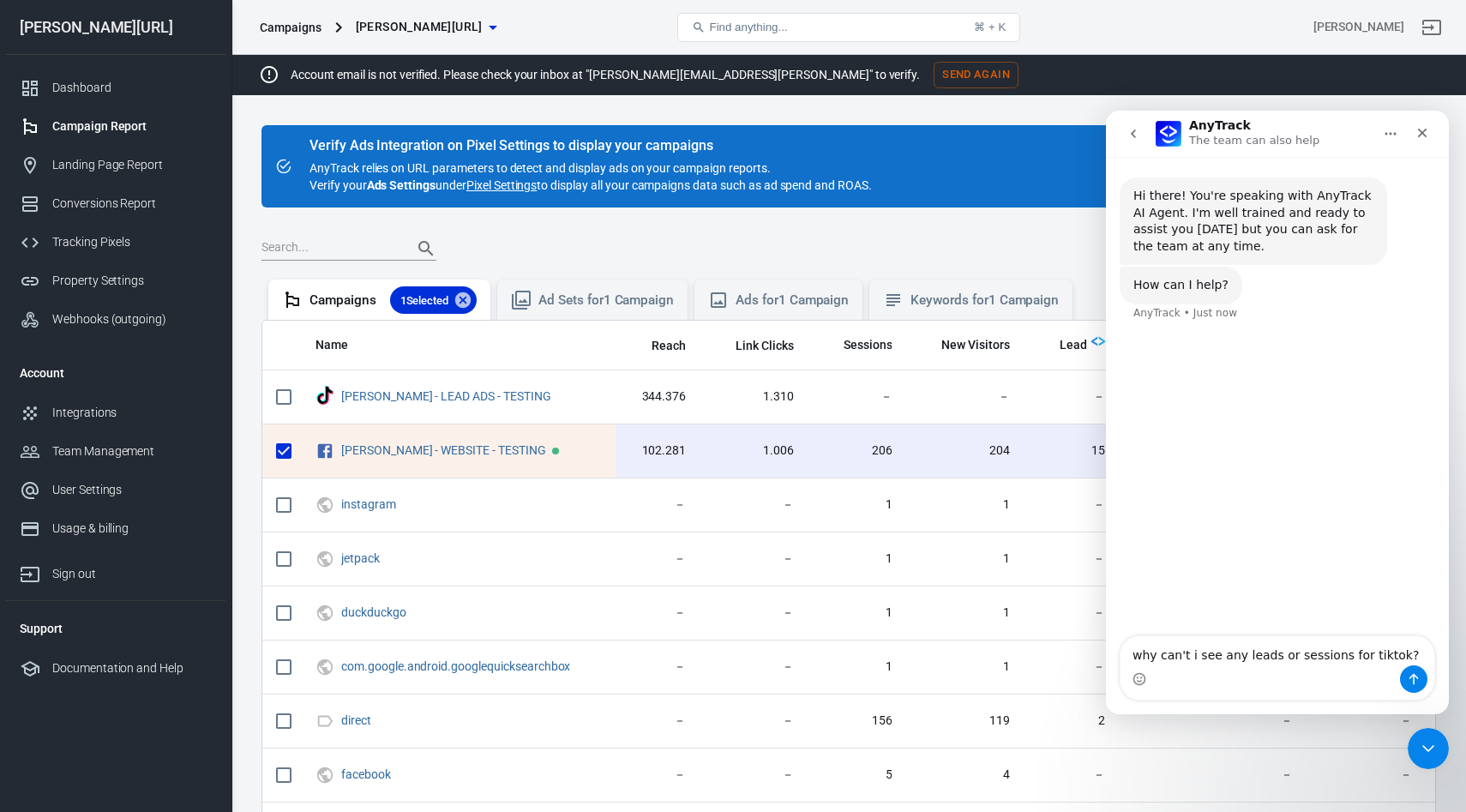
type textarea "why can't i see any leads or sessions for tiktok?"
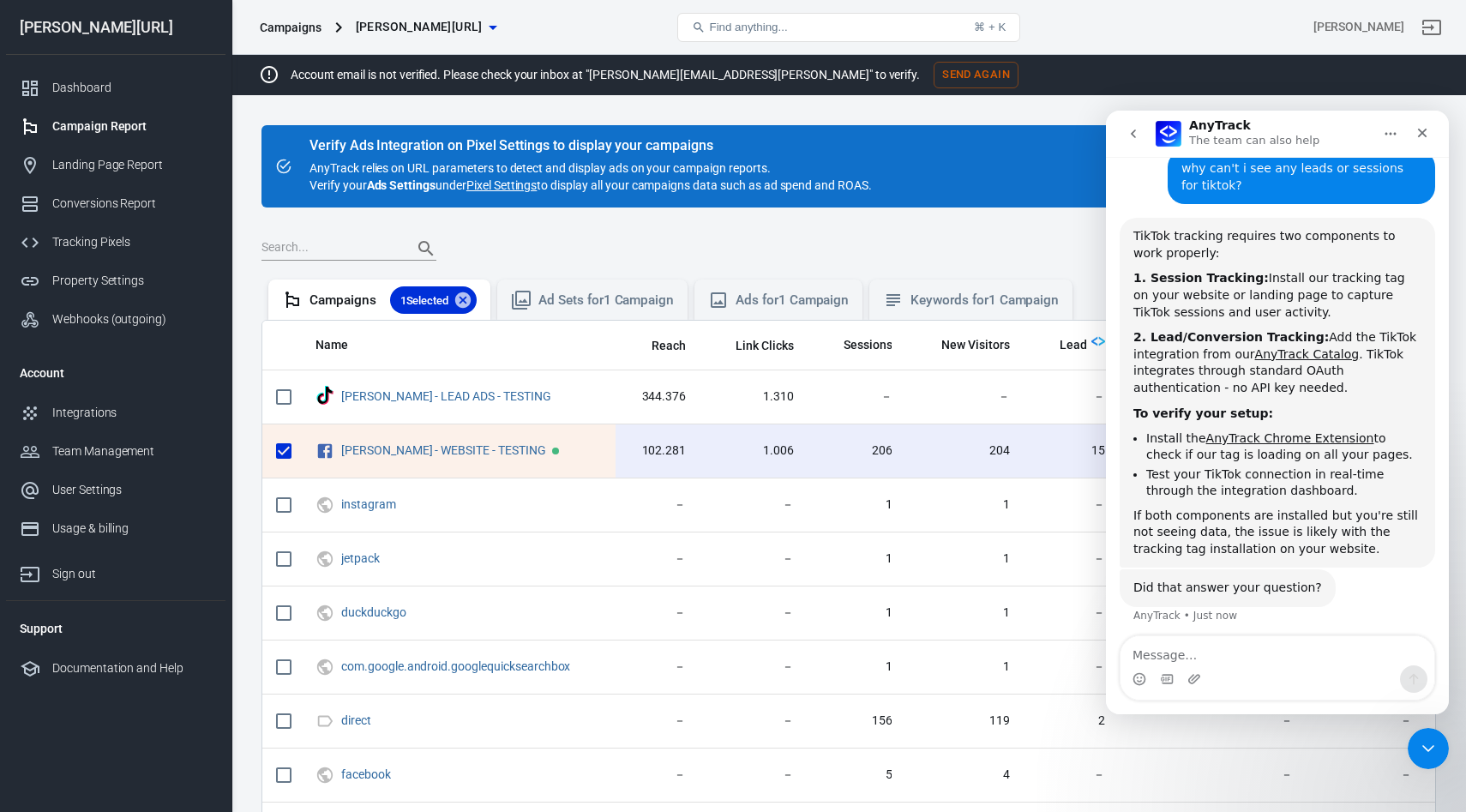
scroll to position [175, 0]
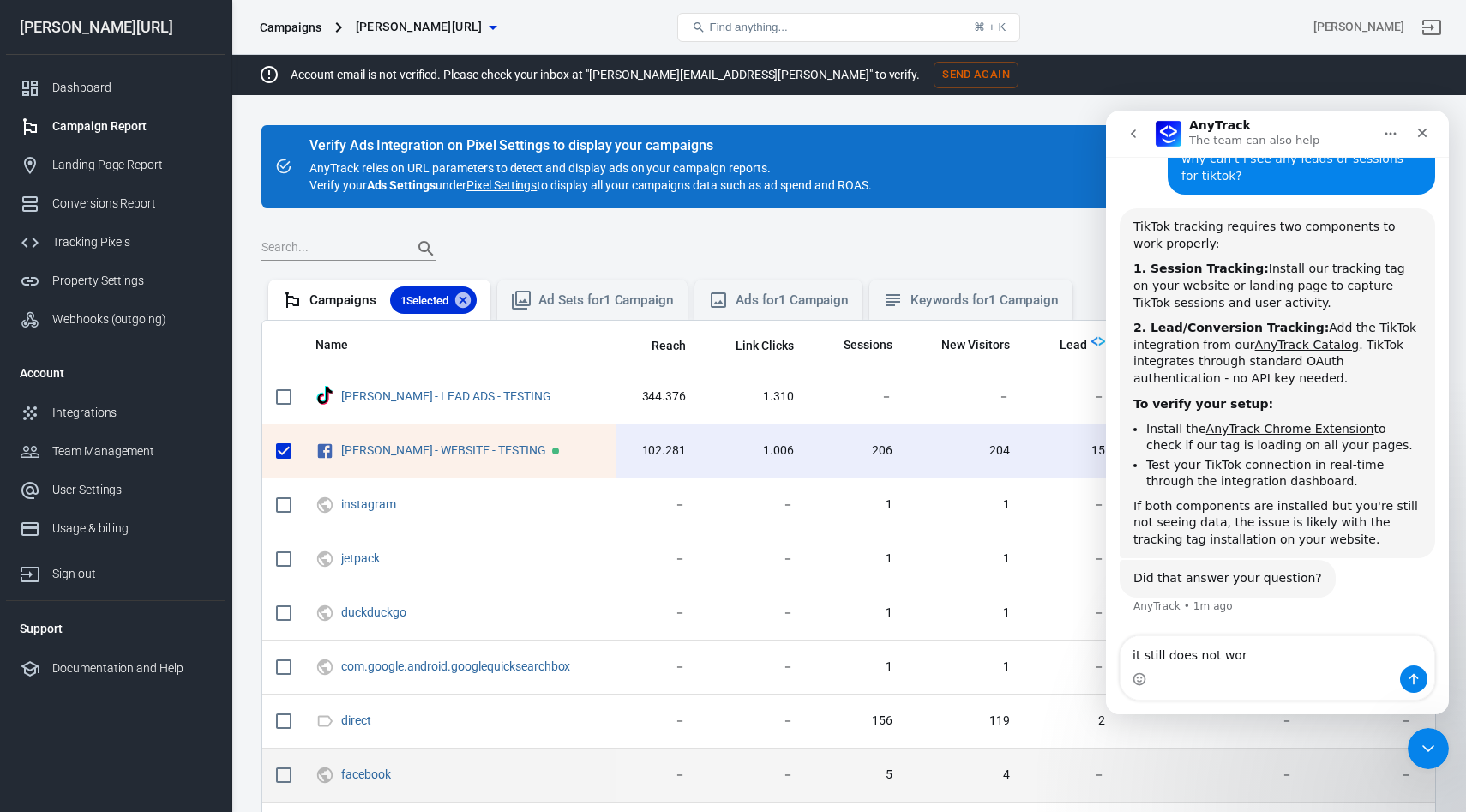
type textarea "it still does not work"
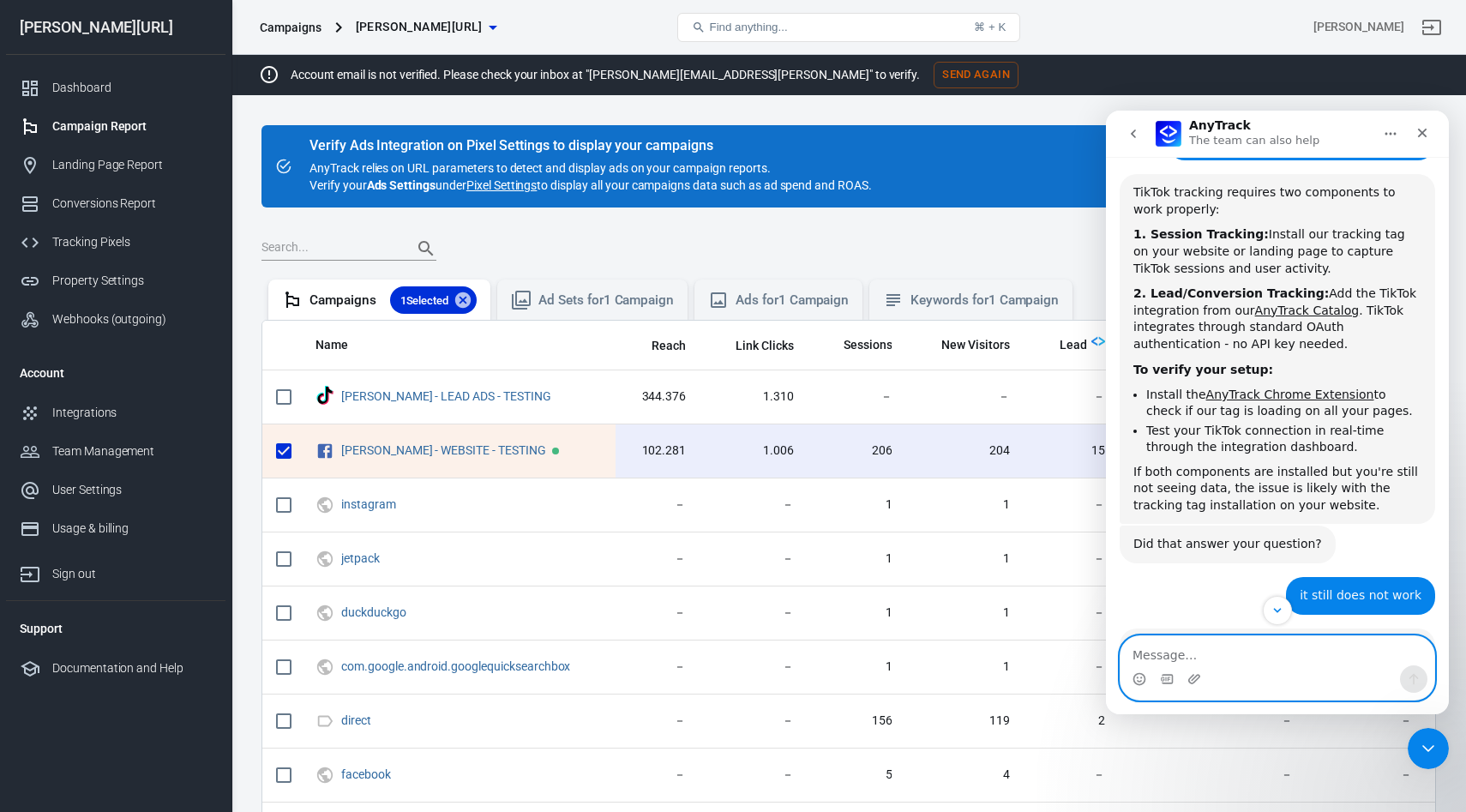
scroll to position [170, 0]
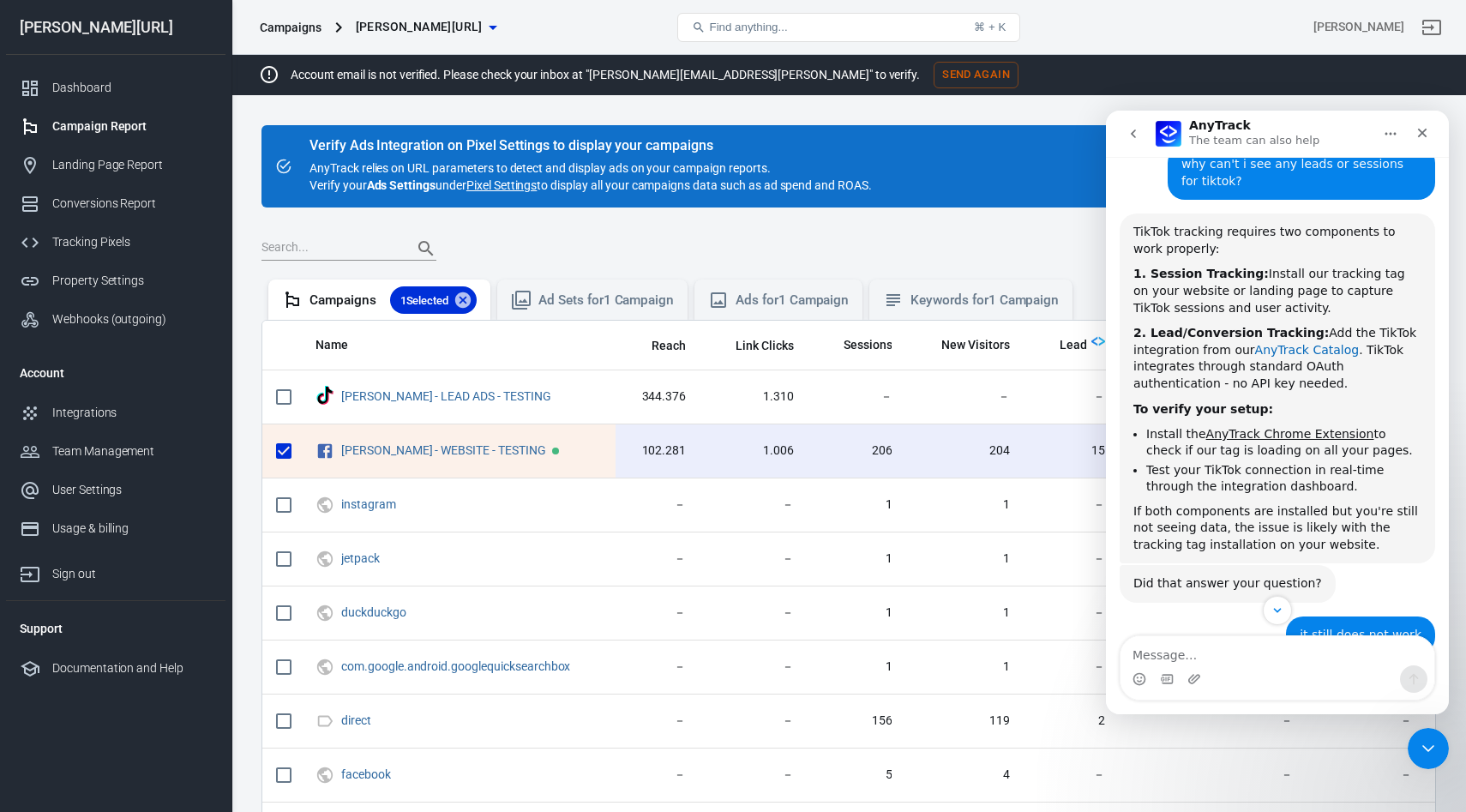
click at [1282, 352] on link "AnyTrack Catalog" at bounding box center [1307, 350] width 105 height 14
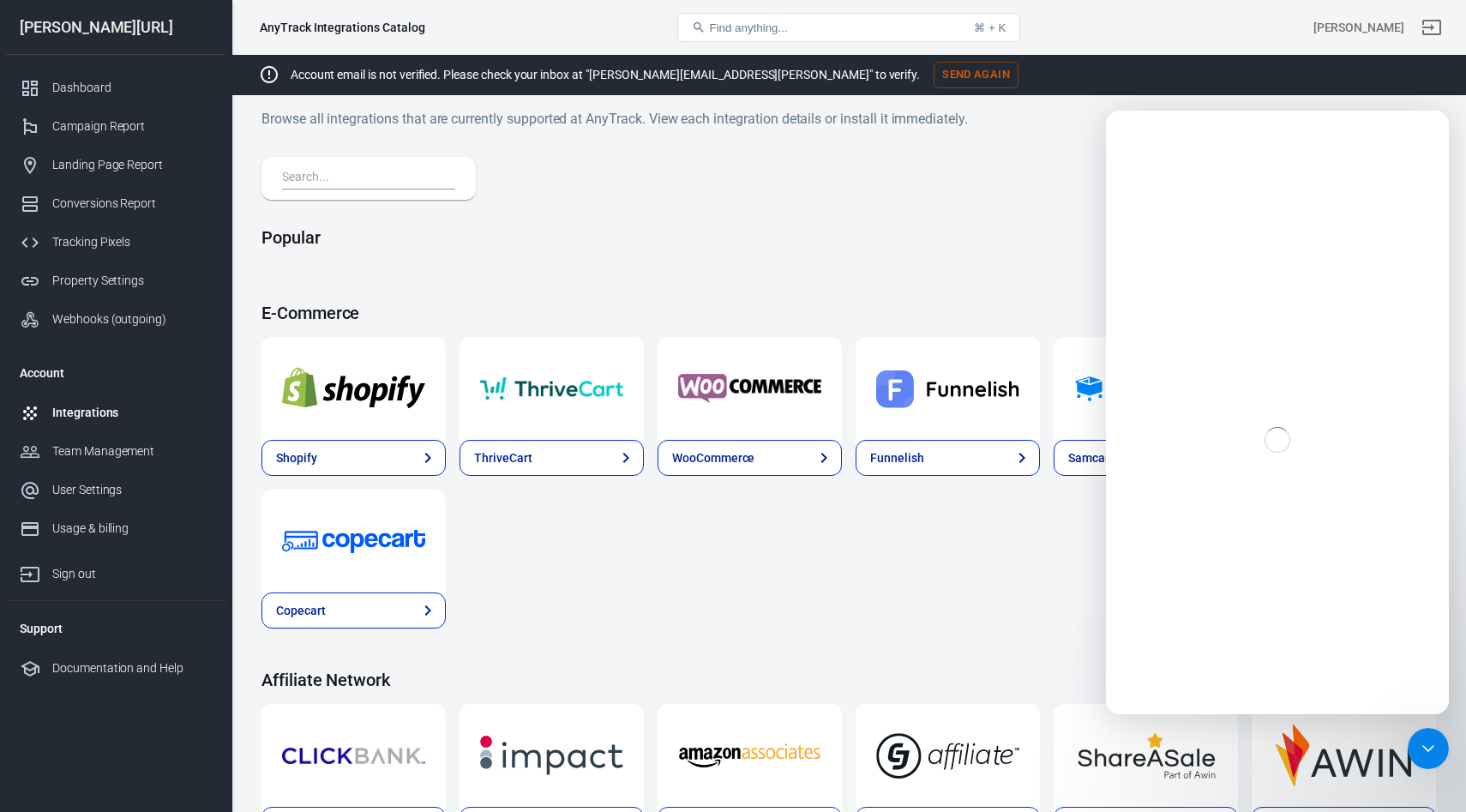
click at [379, 184] on input "text" at bounding box center [365, 178] width 166 height 23
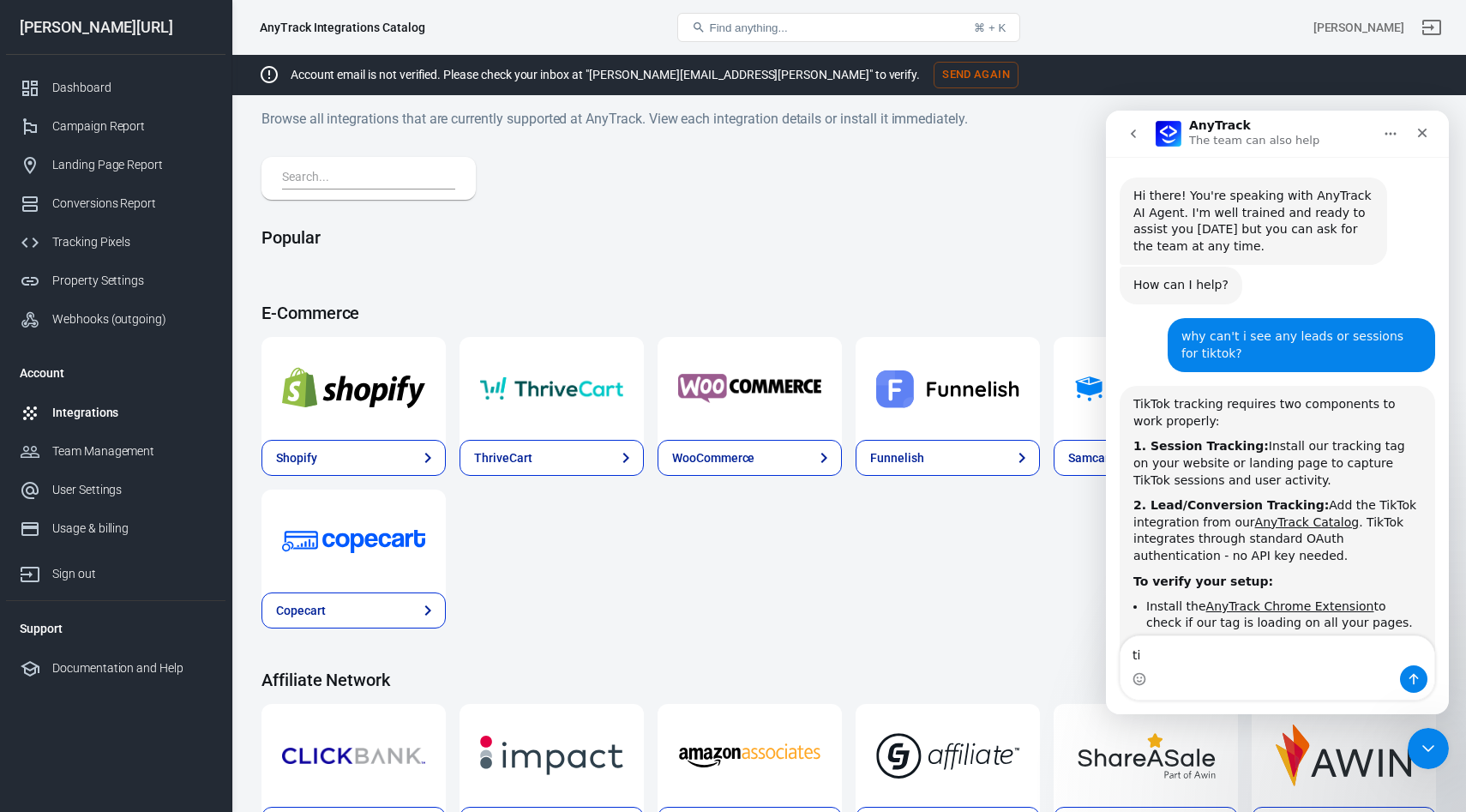
scroll to position [658, 0]
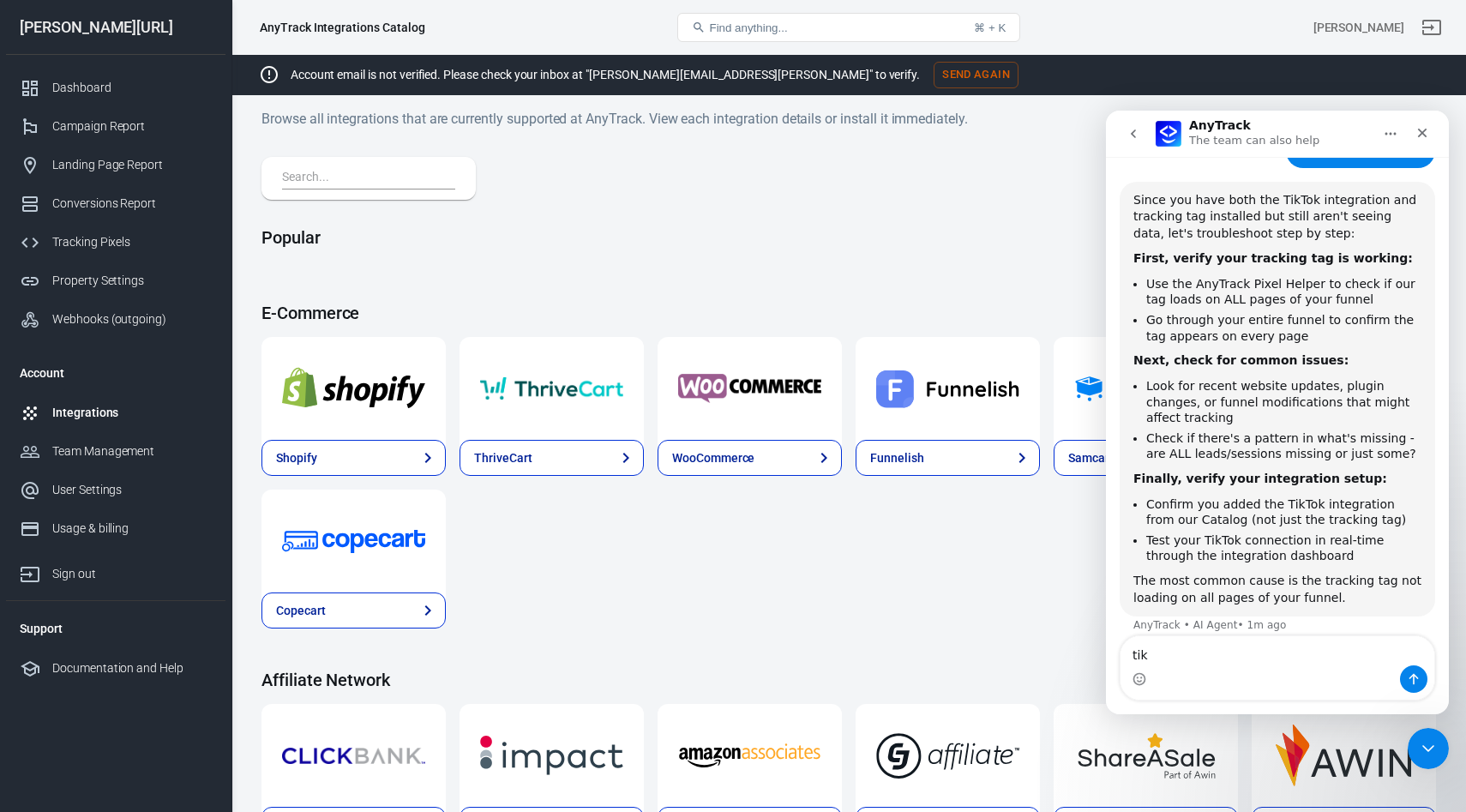
type textarea "tik"
click at [379, 184] on input "text" at bounding box center [365, 178] width 166 height 23
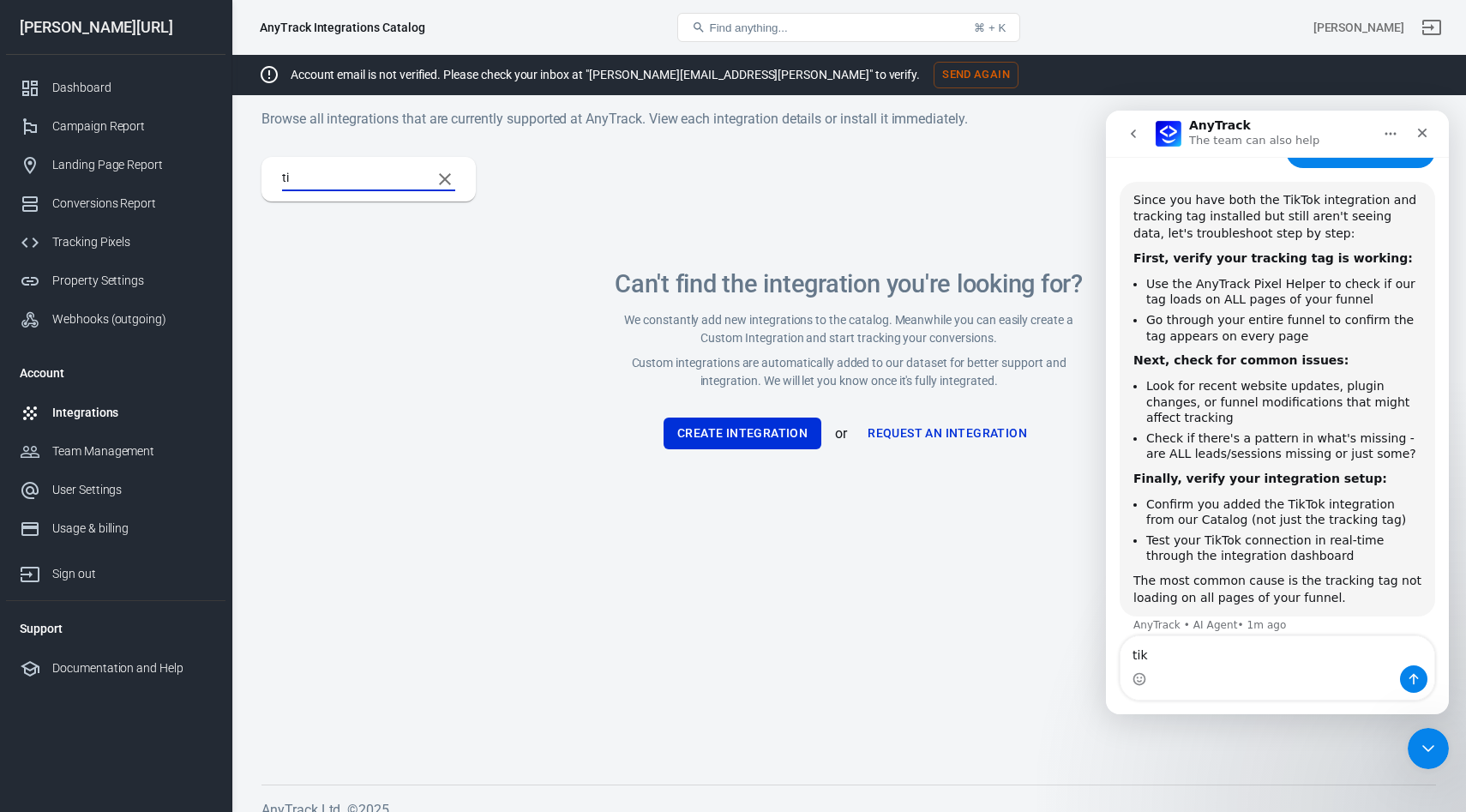
type input "t"
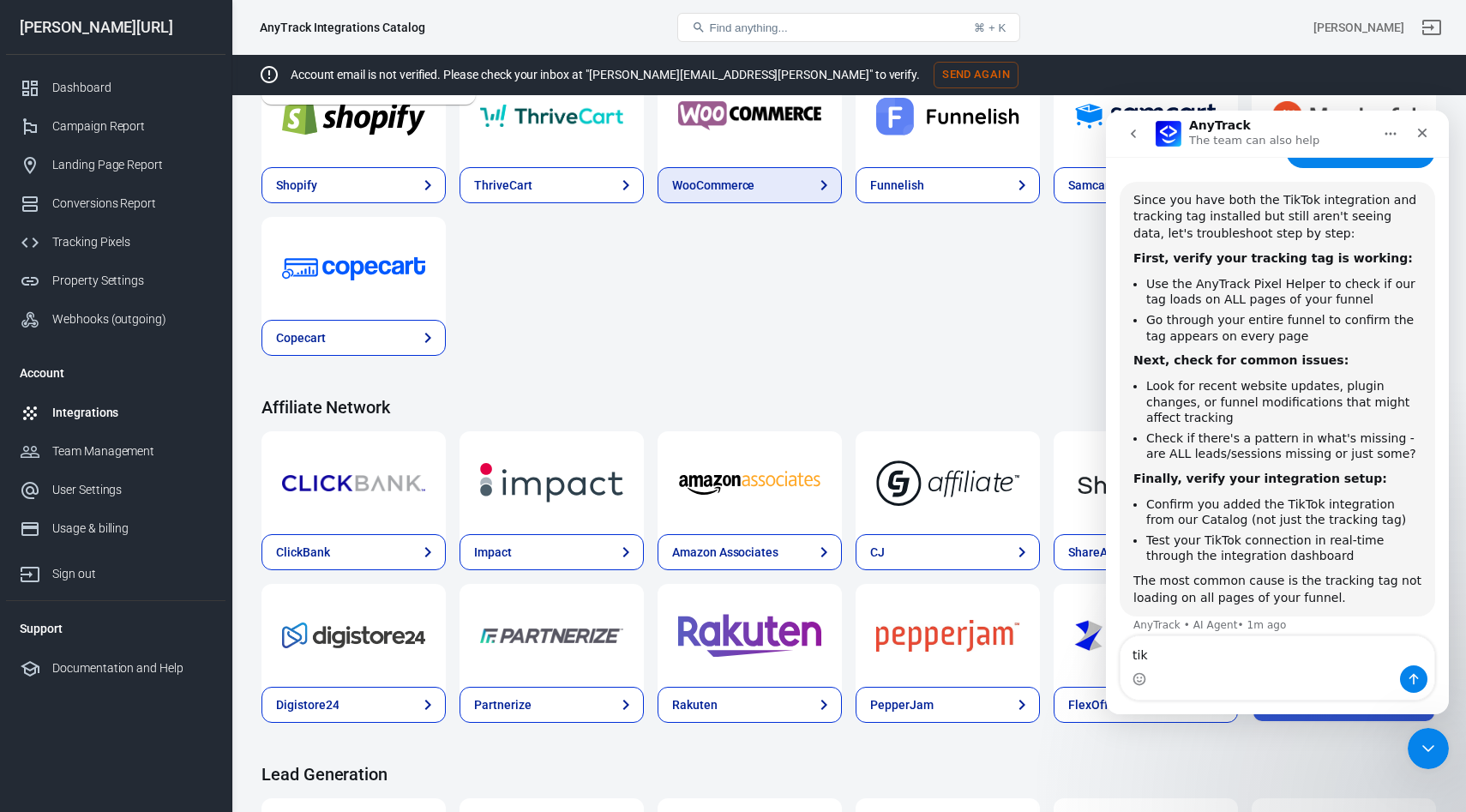
scroll to position [332, 0]
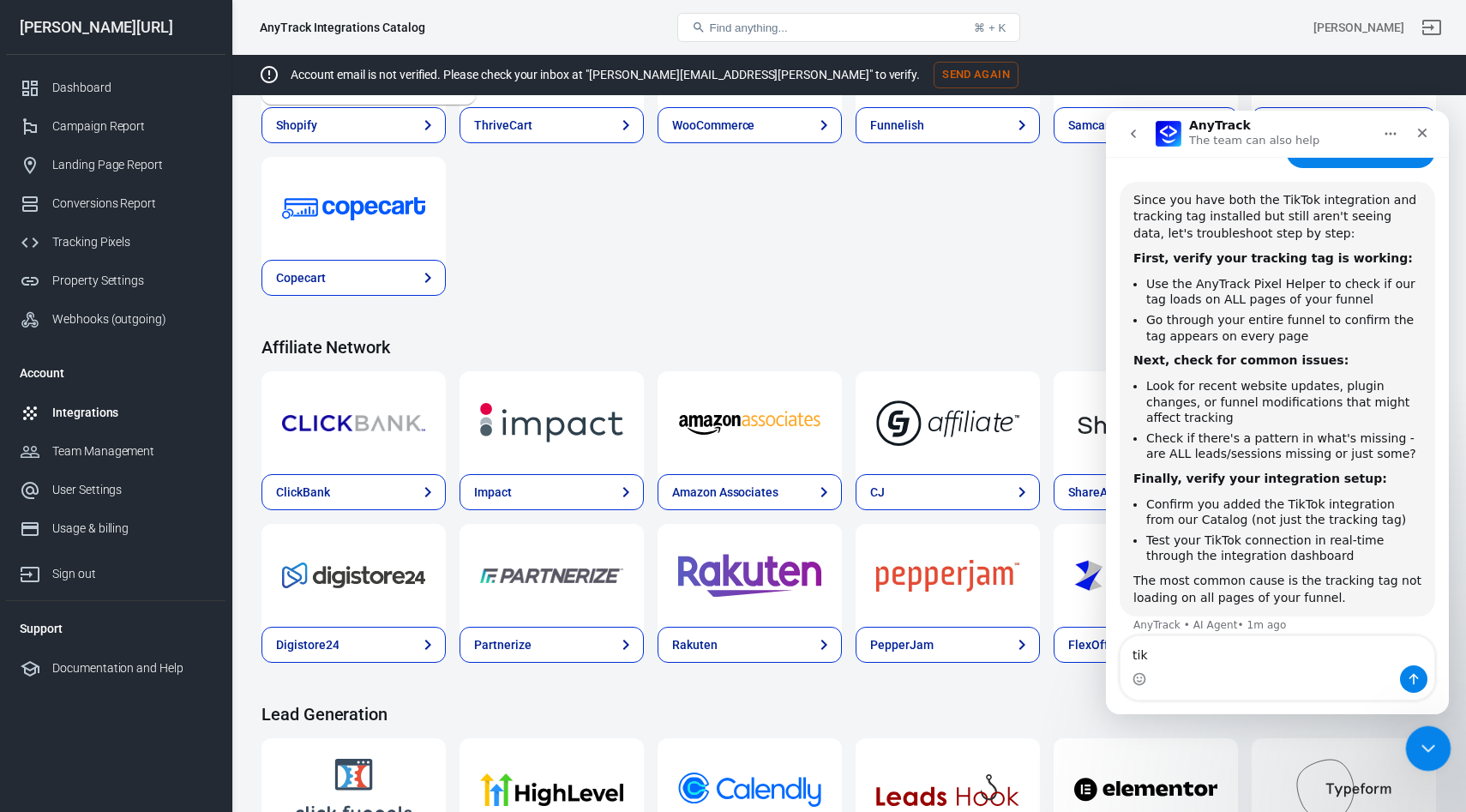
click at [1426, 735] on icon "Close Intercom Messenger" at bounding box center [1425, 745] width 21 height 21
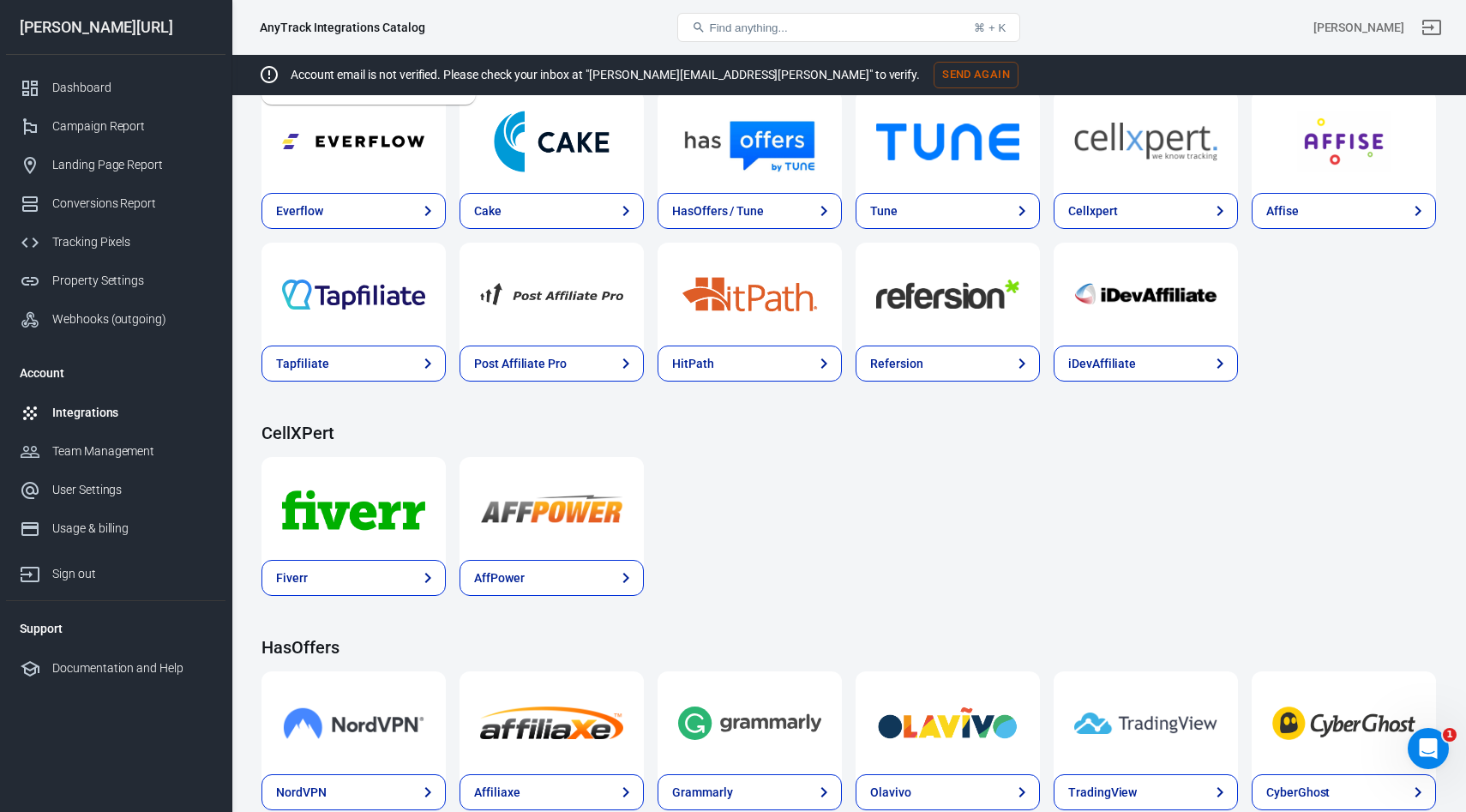
scroll to position [0, 0]
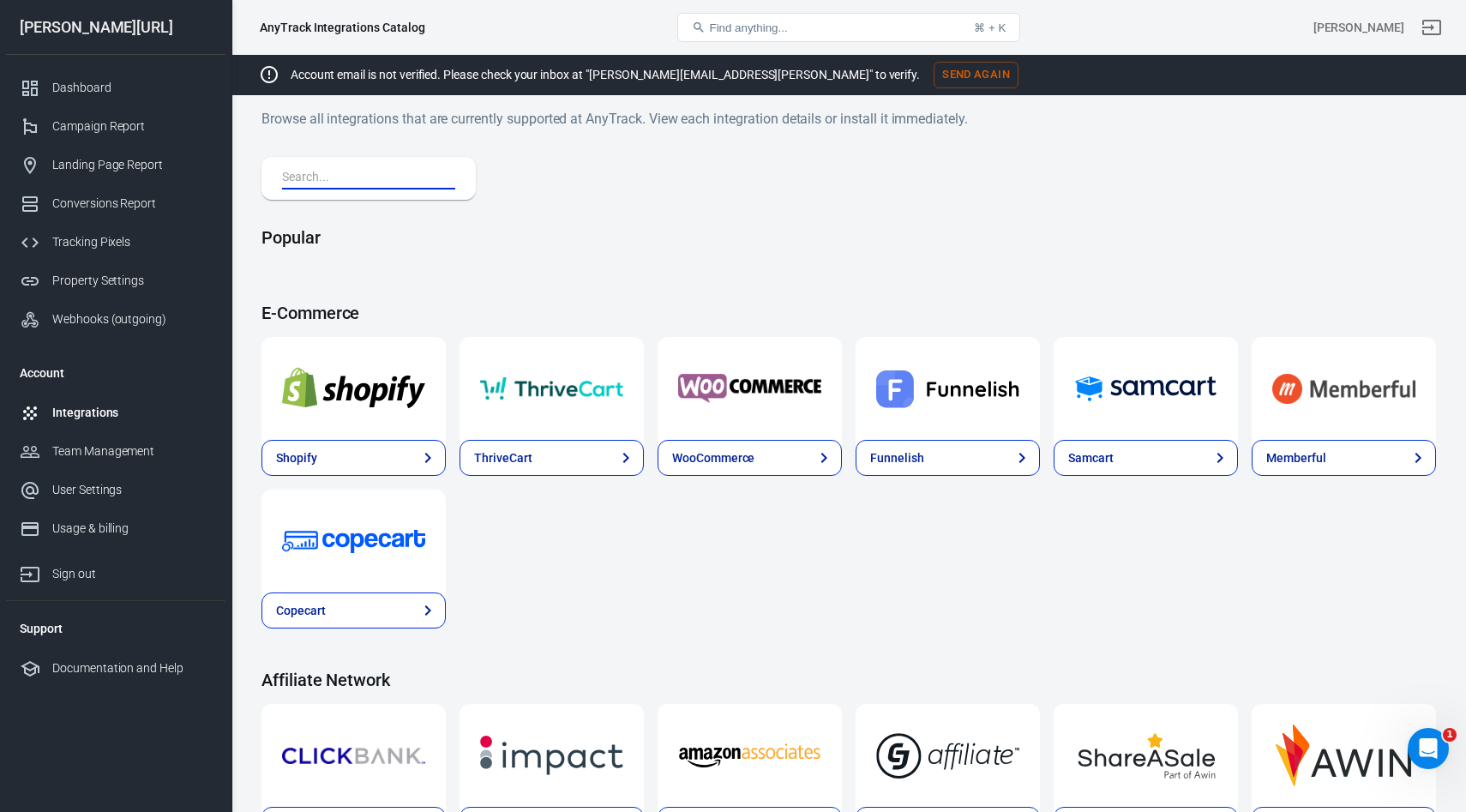
click at [335, 177] on input "text" at bounding box center [365, 178] width 166 height 23
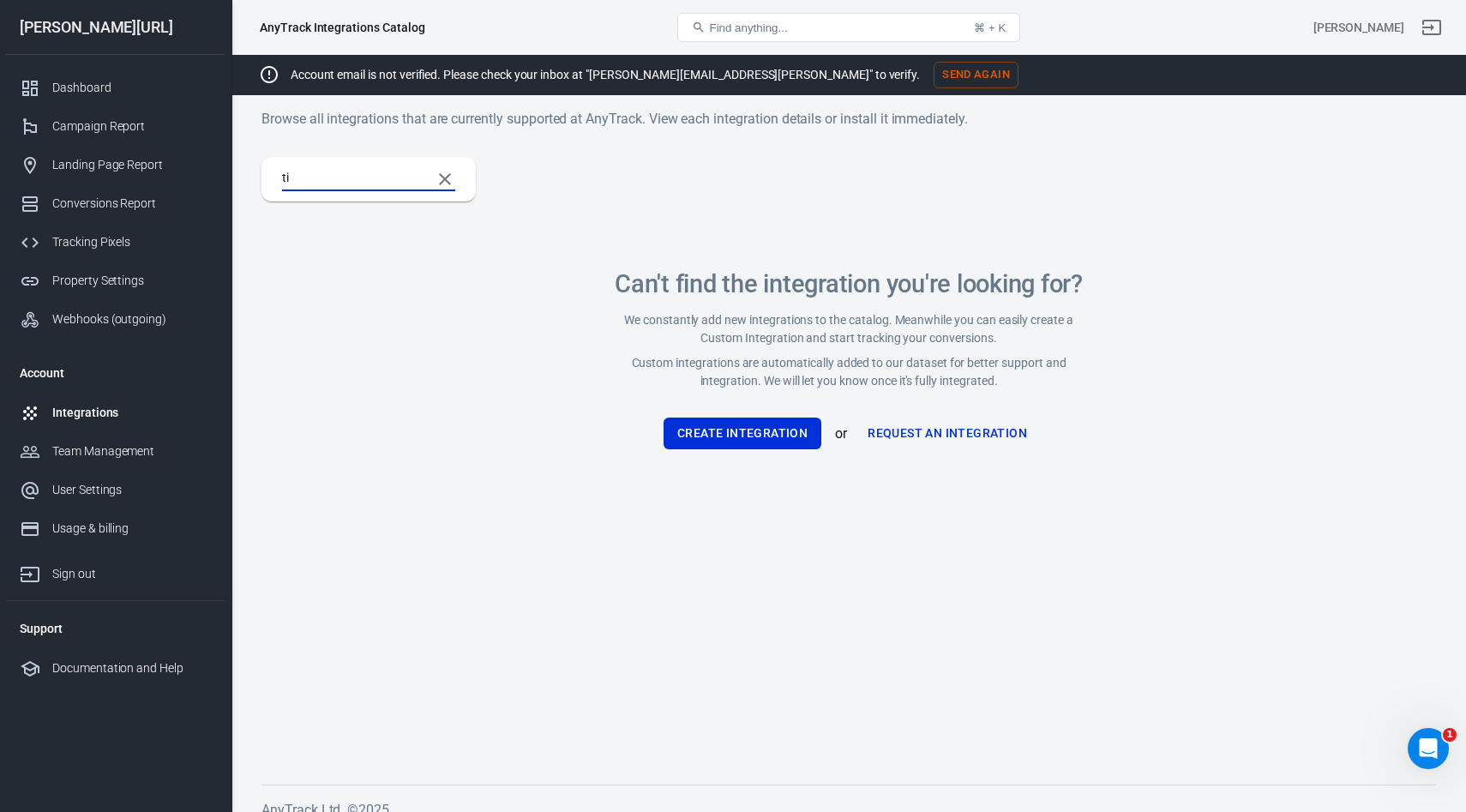
type input "t"
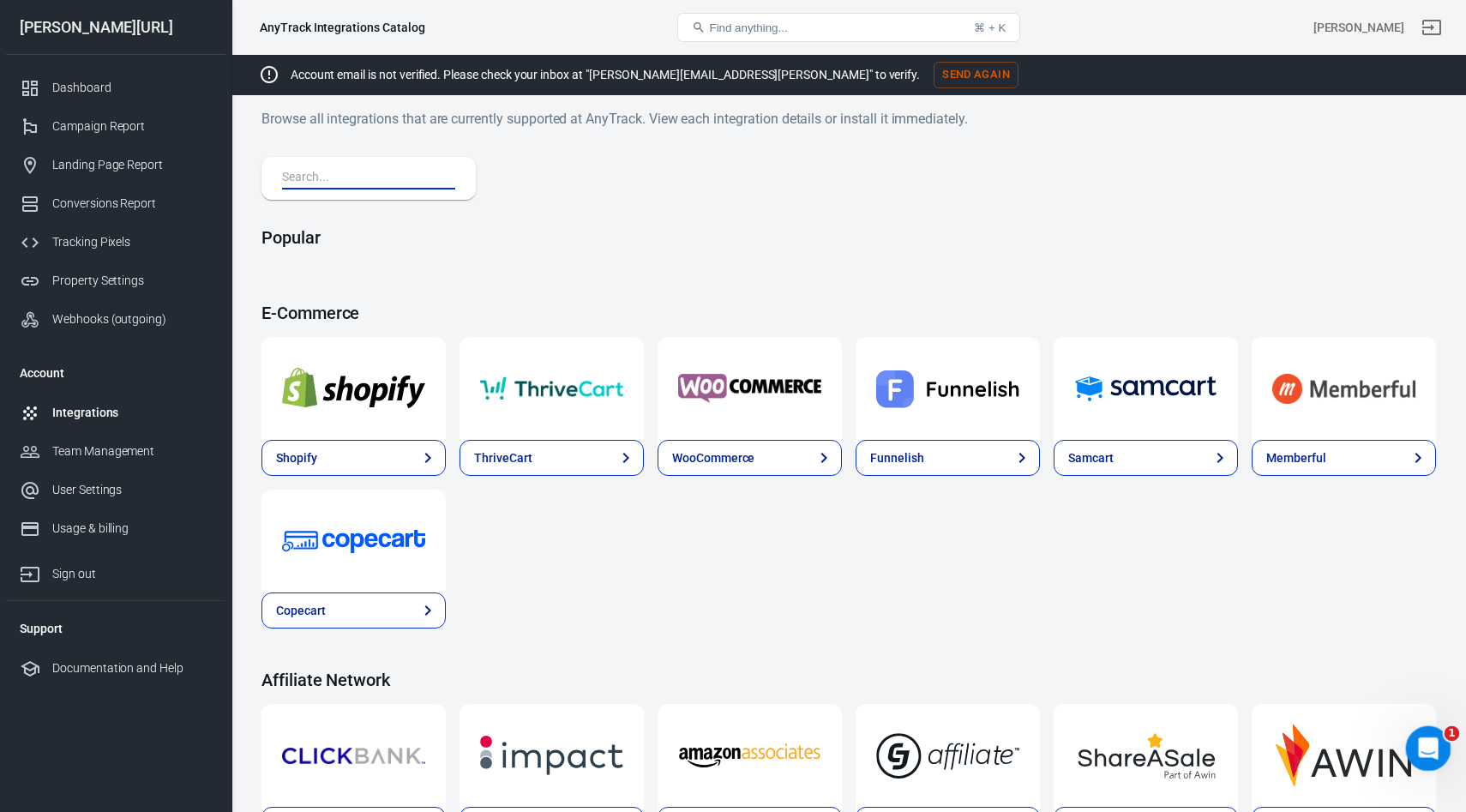
click at [1424, 746] on icon "Open Intercom Messenger" at bounding box center [1426, 745] width 29 height 29
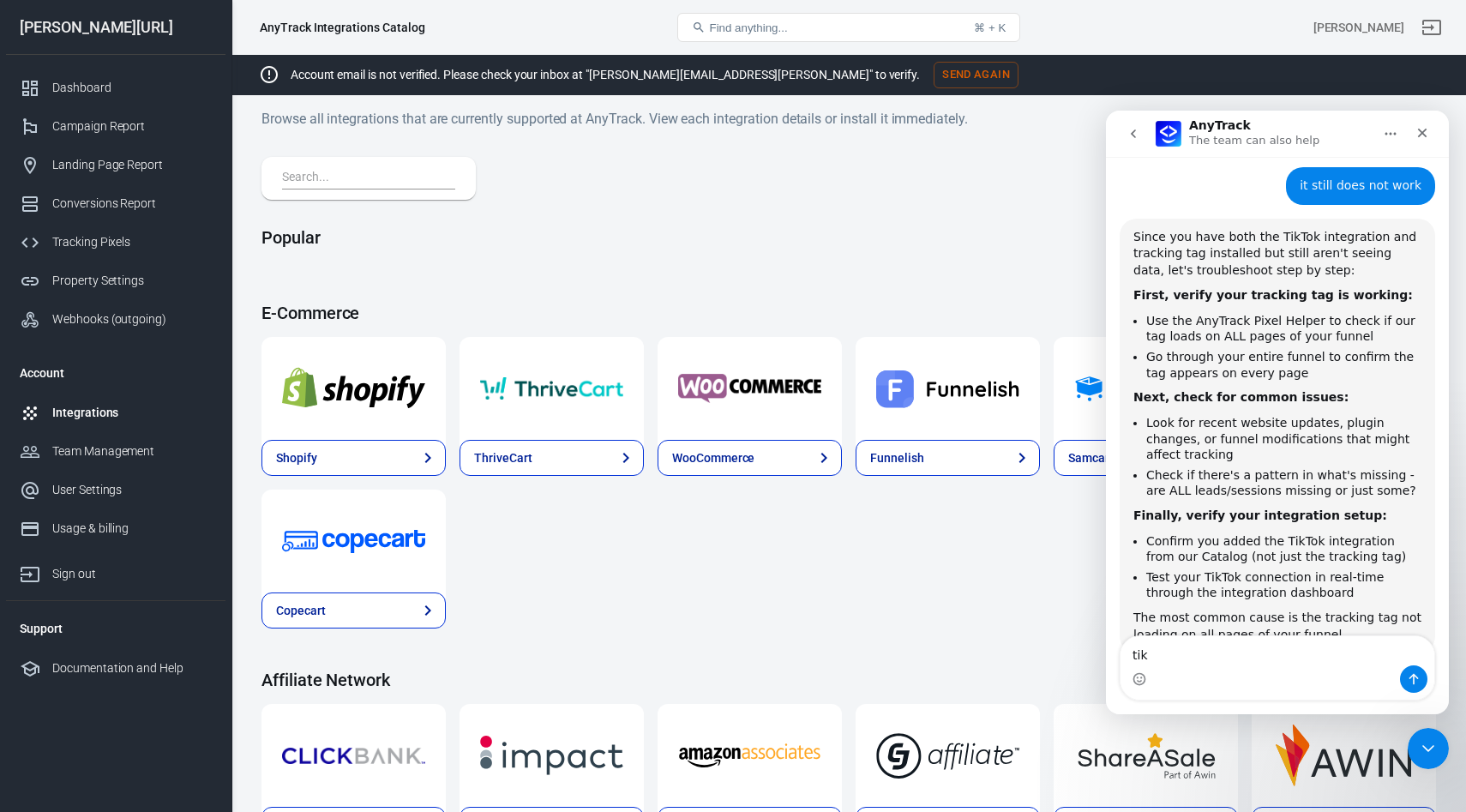
scroll to position [658, 0]
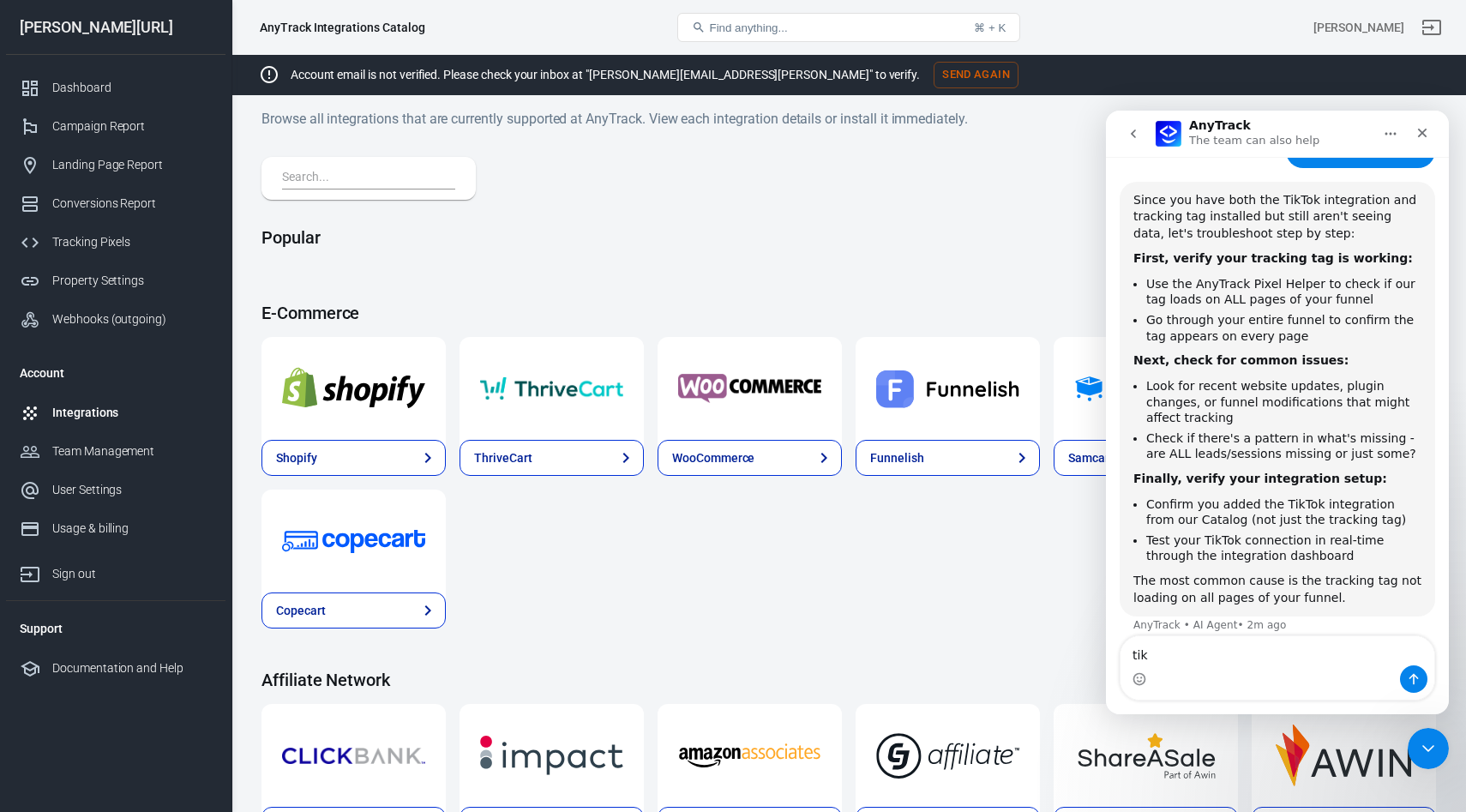
drag, startPoint x: 1158, startPoint y: 656, endPoint x: 1038, endPoint y: 654, distance: 120.0
click html "AnyTrack The team can also help Hi there! You're speaking with AnyTrack AI Agen…"
type textarea "where is the tiktok integration"
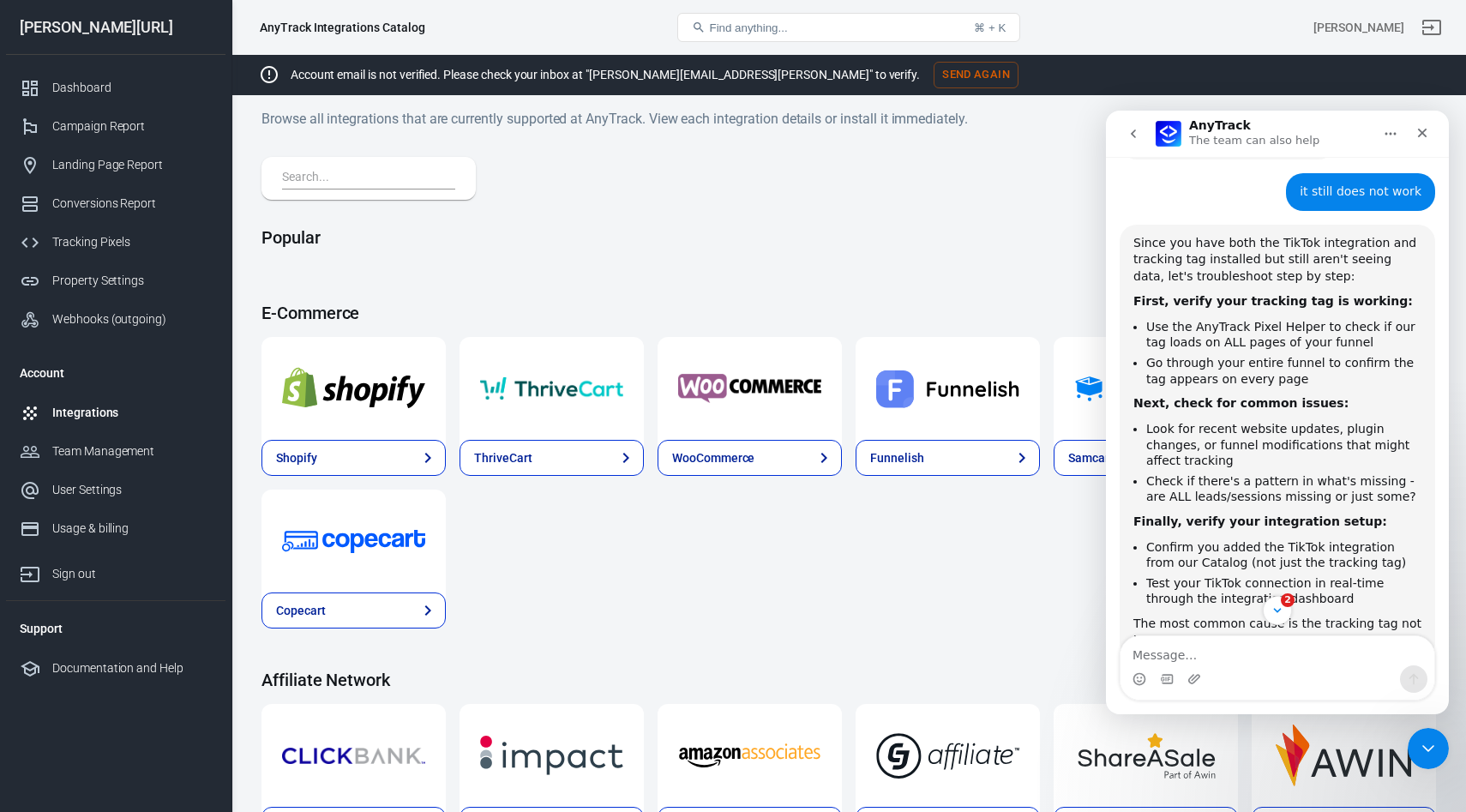
scroll to position [946, 0]
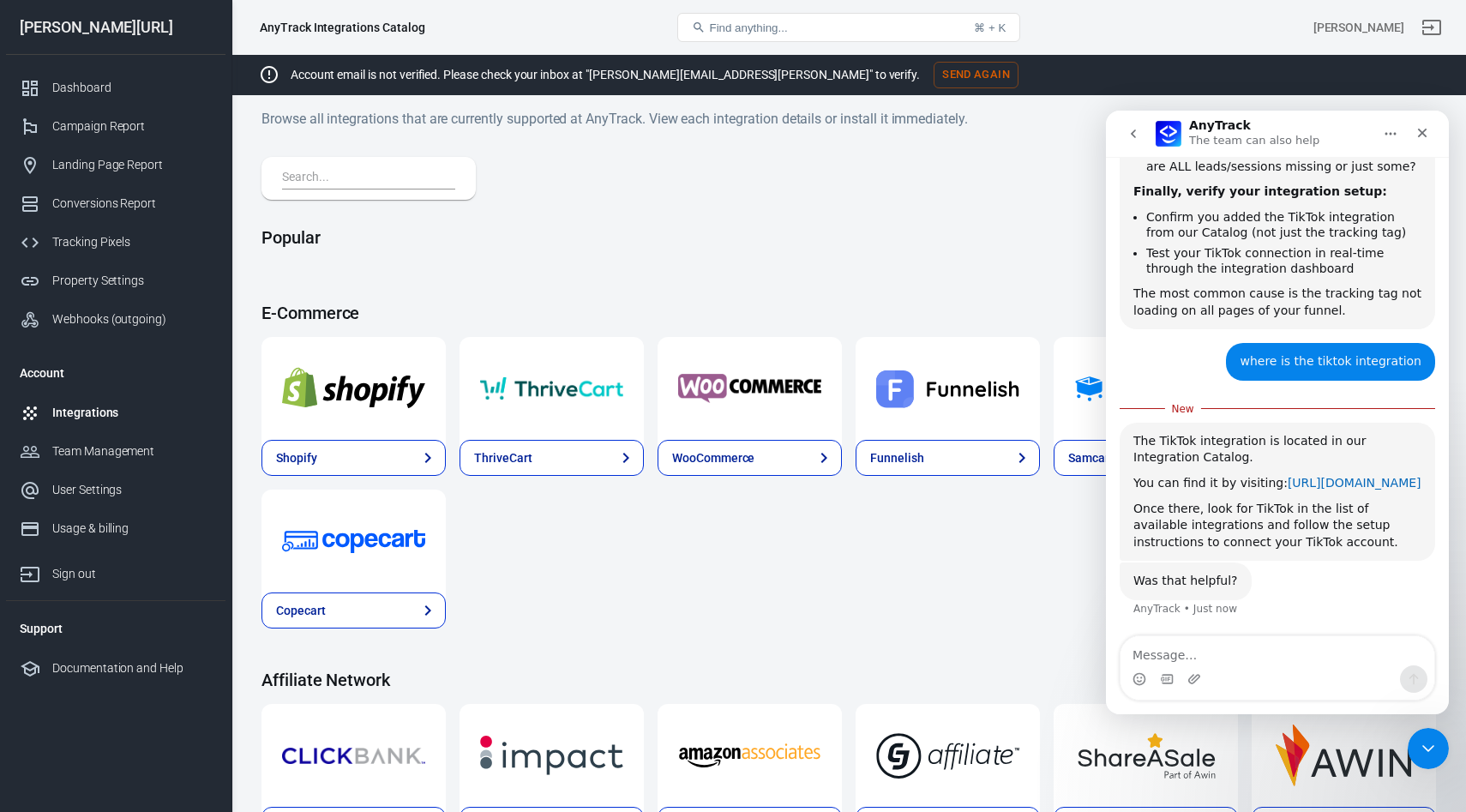
click at [1288, 487] on link "https://dashboard.anytrack.io/catalog" at bounding box center [1354, 482] width 133 height 14
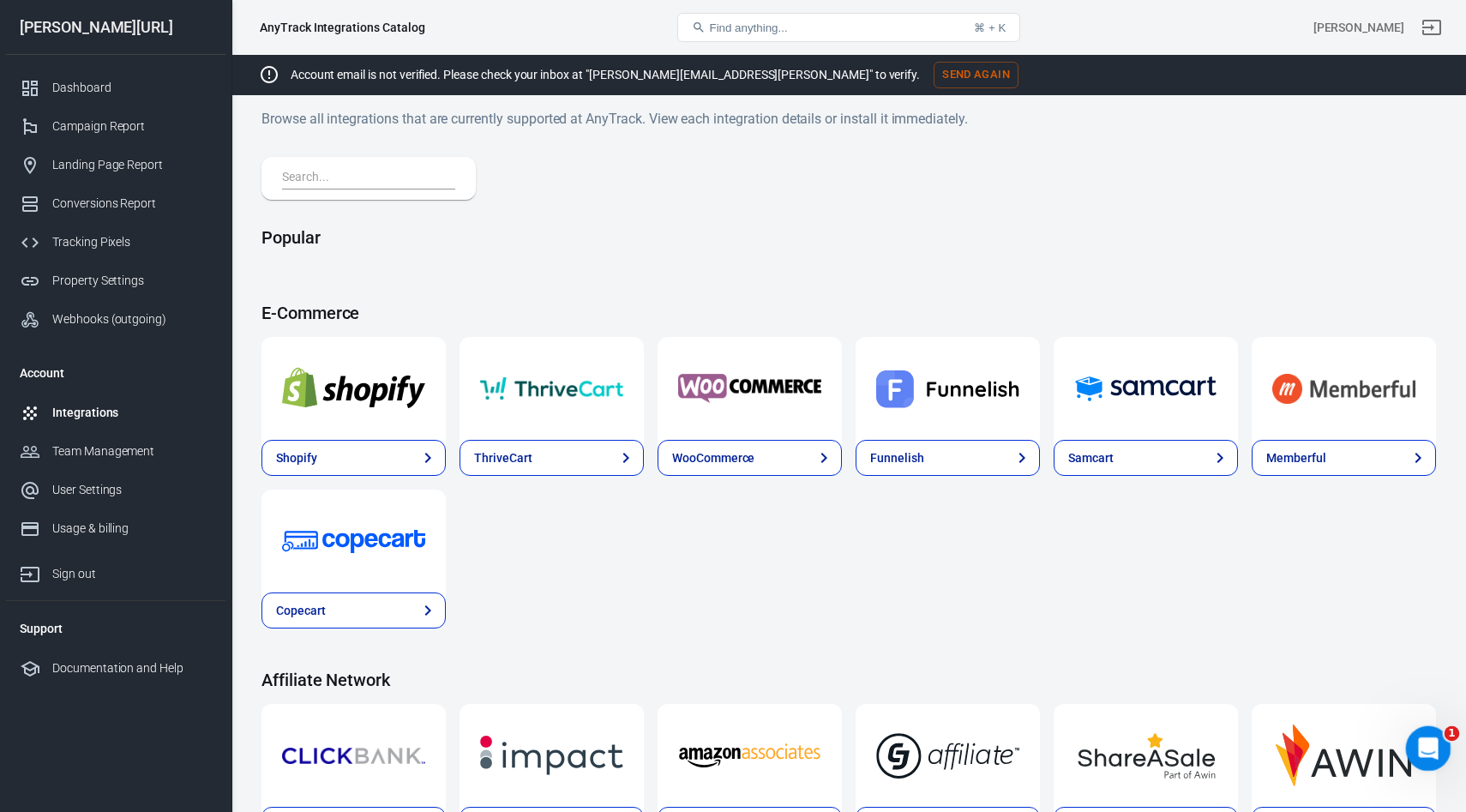
click at [1422, 757] on div "Open Intercom Messenger" at bounding box center [1425, 745] width 56 height 56
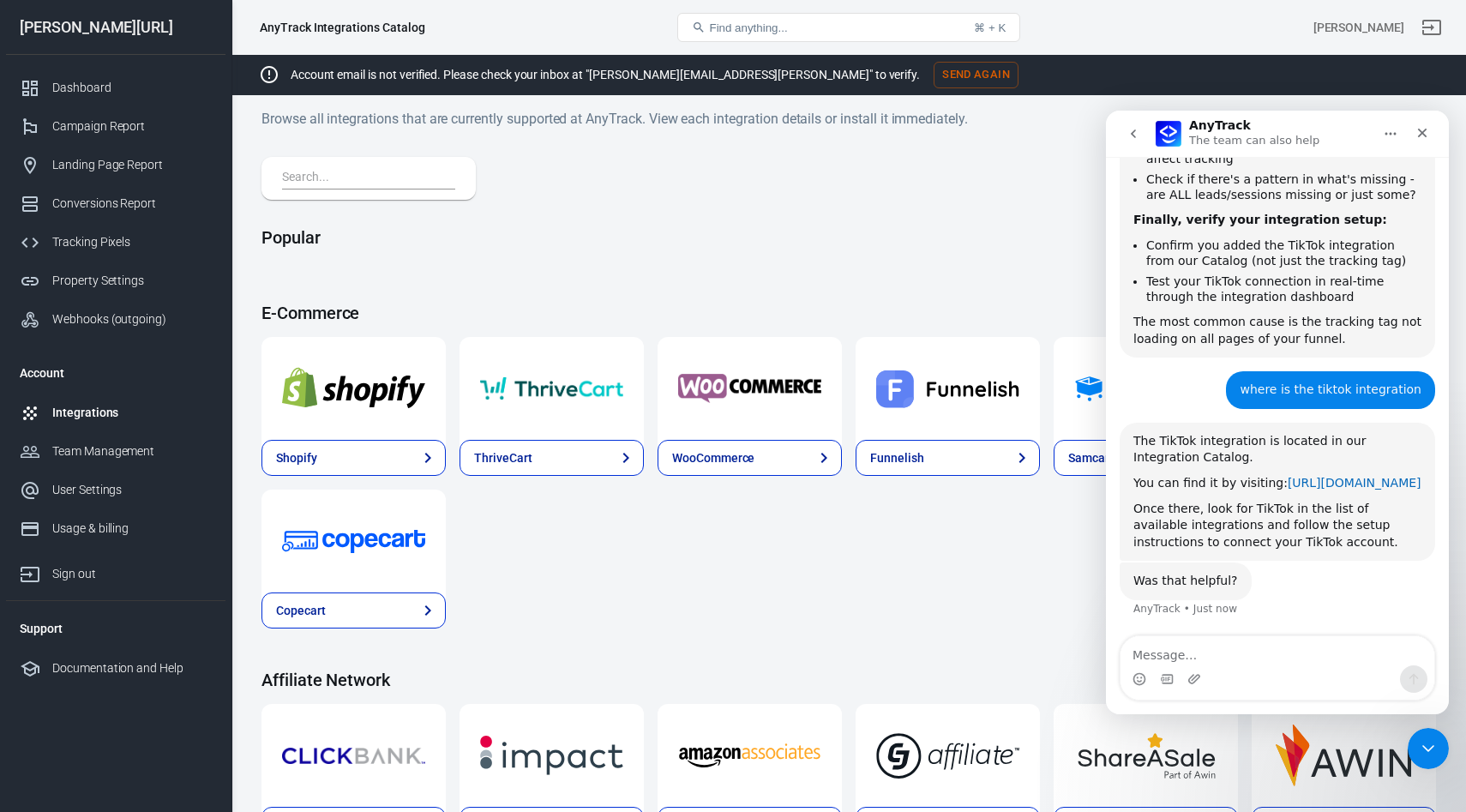
scroll to position [918, 0]
click at [1424, 127] on icon "Close" at bounding box center [1422, 133] width 14 height 14
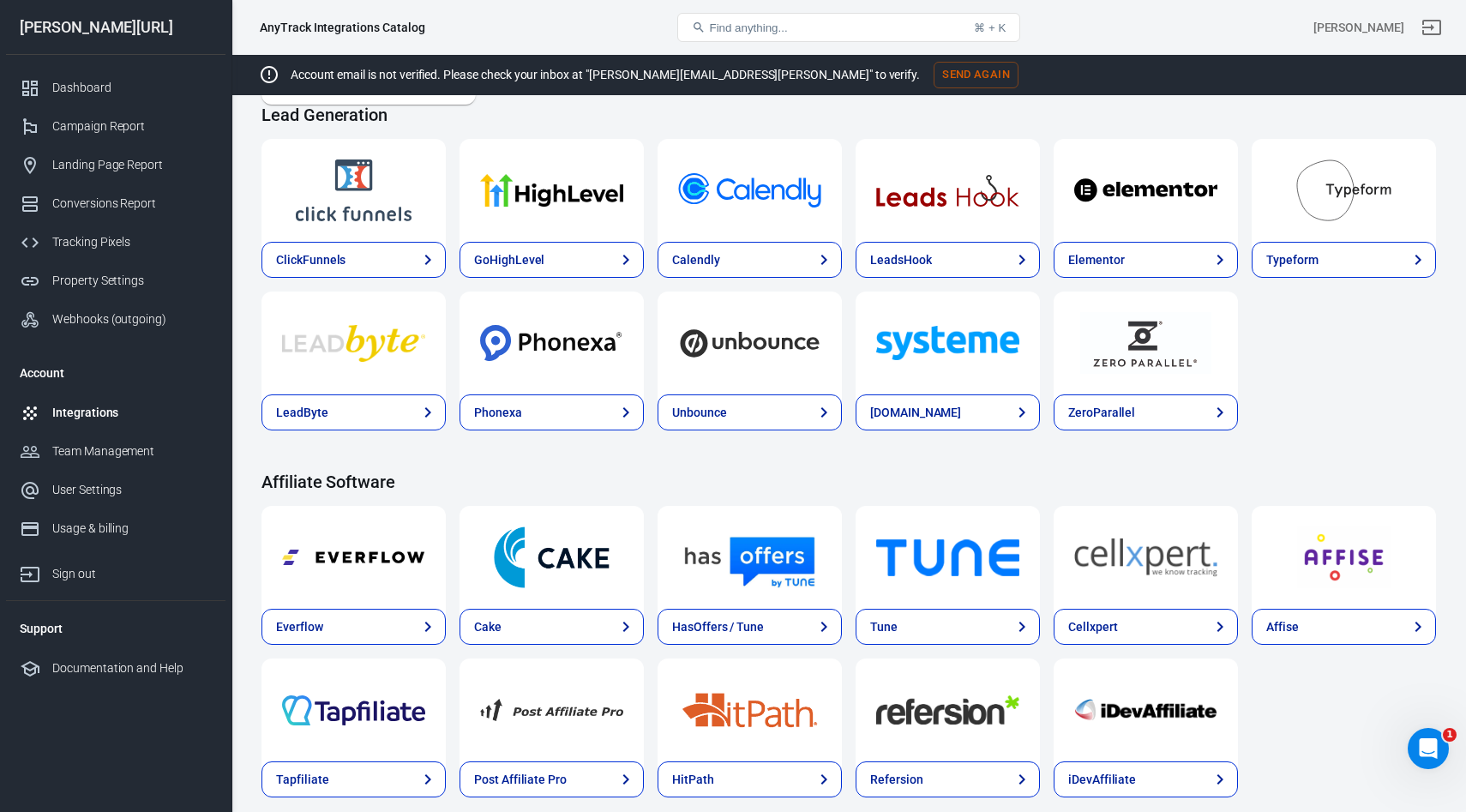
scroll to position [0, 0]
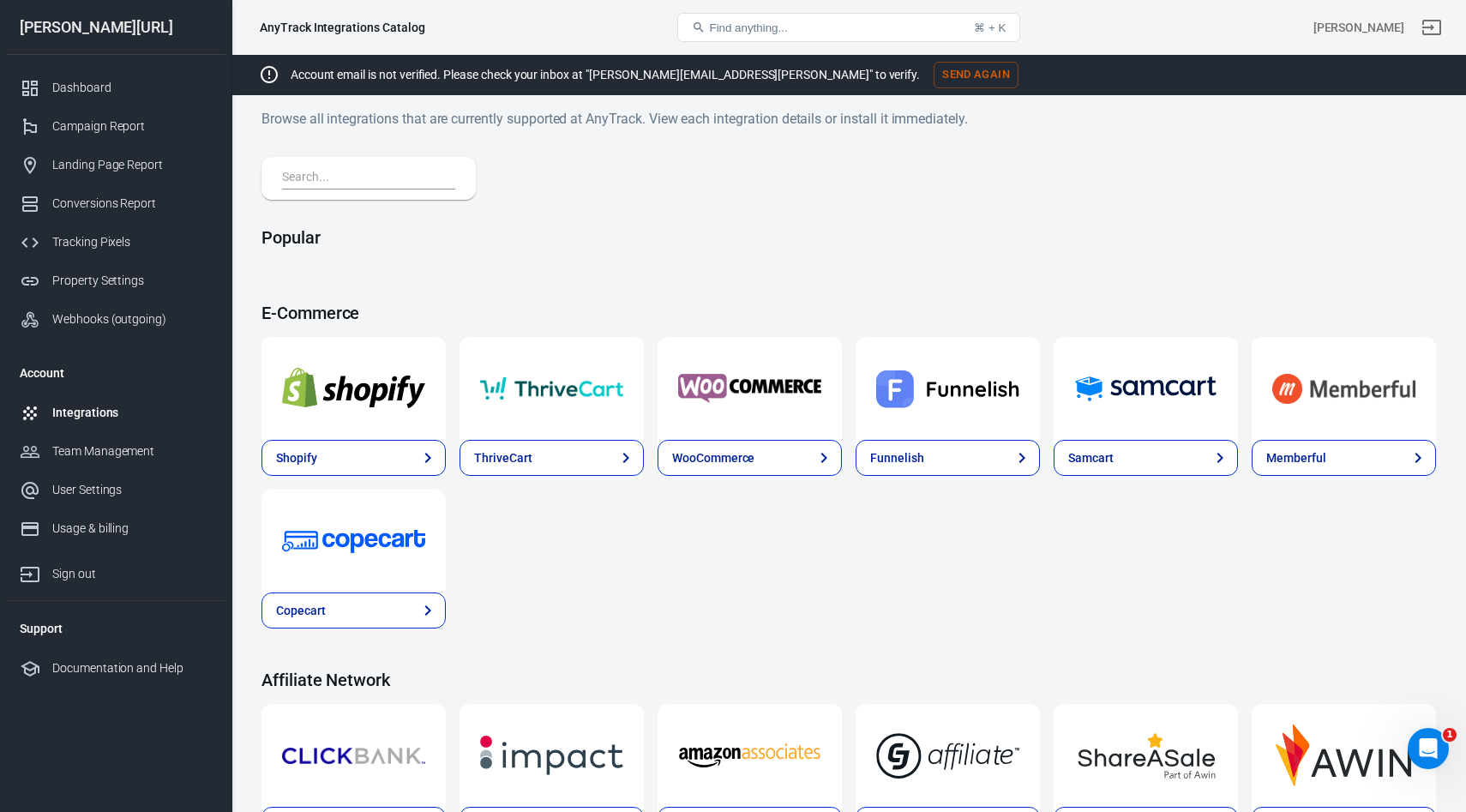
click at [330, 177] on input "text" at bounding box center [365, 178] width 166 height 23
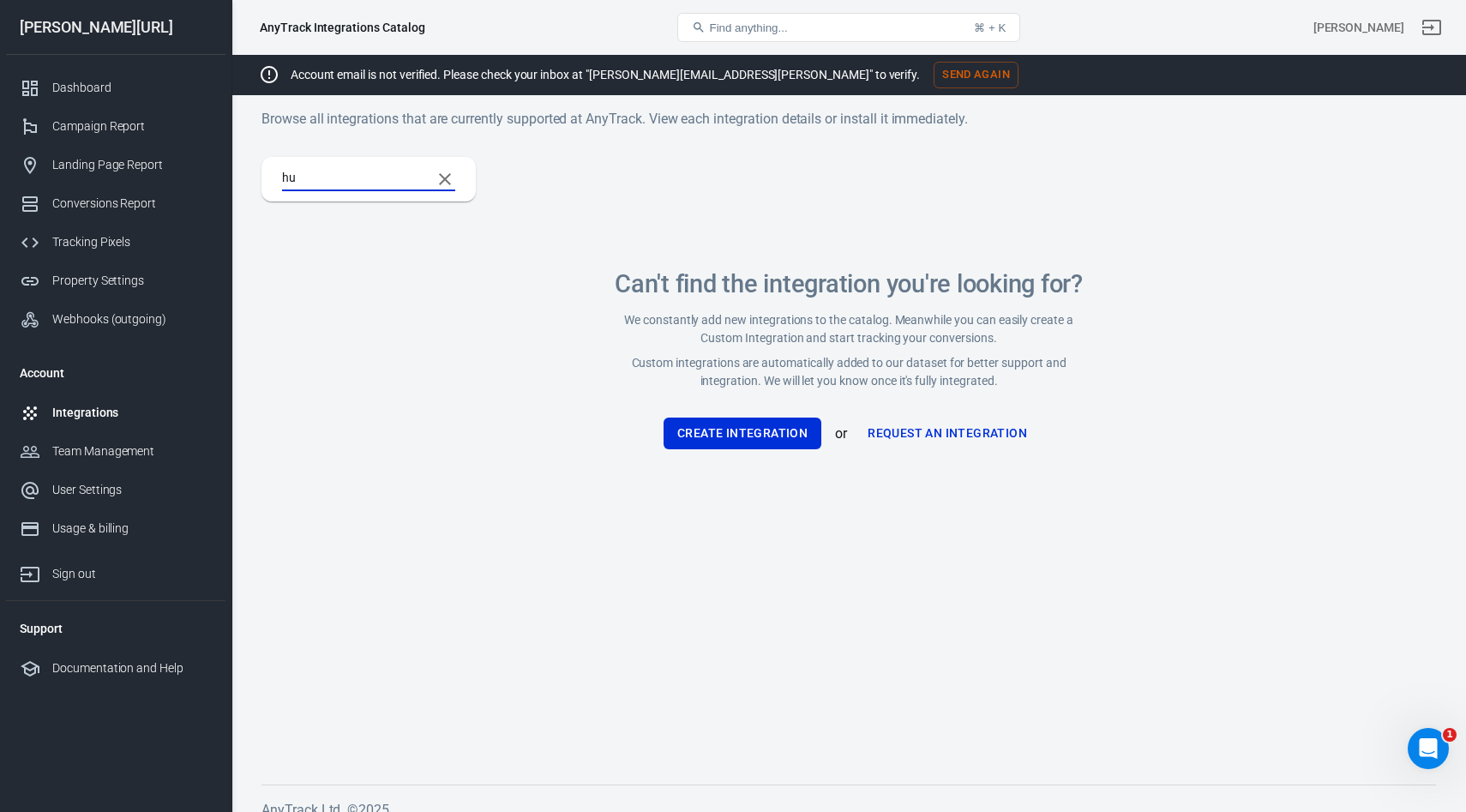
type input "h"
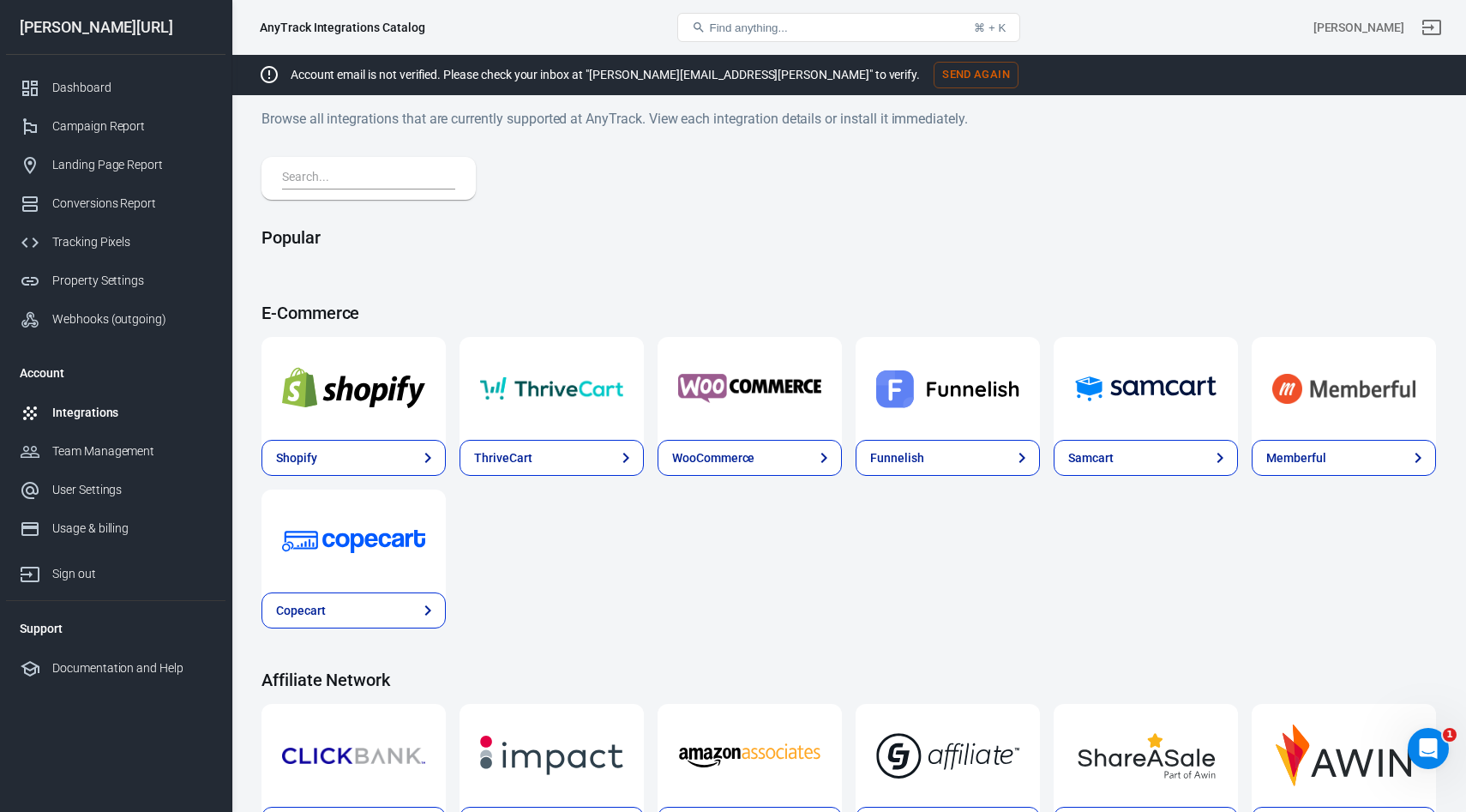
click at [100, 409] on div "Integrations" at bounding box center [132, 412] width 159 height 18
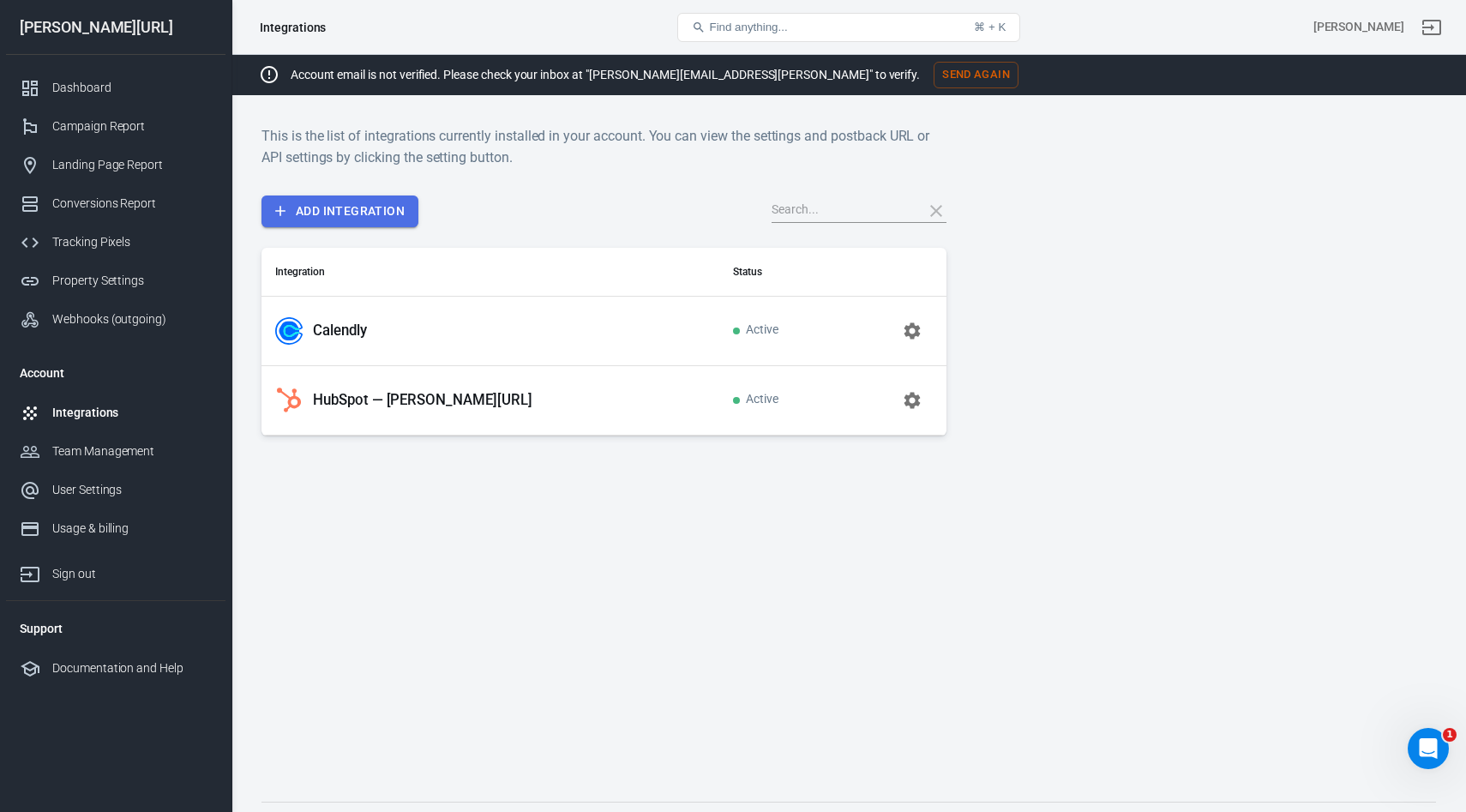
click at [365, 216] on link "Add Integration" at bounding box center [339, 211] width 157 height 32
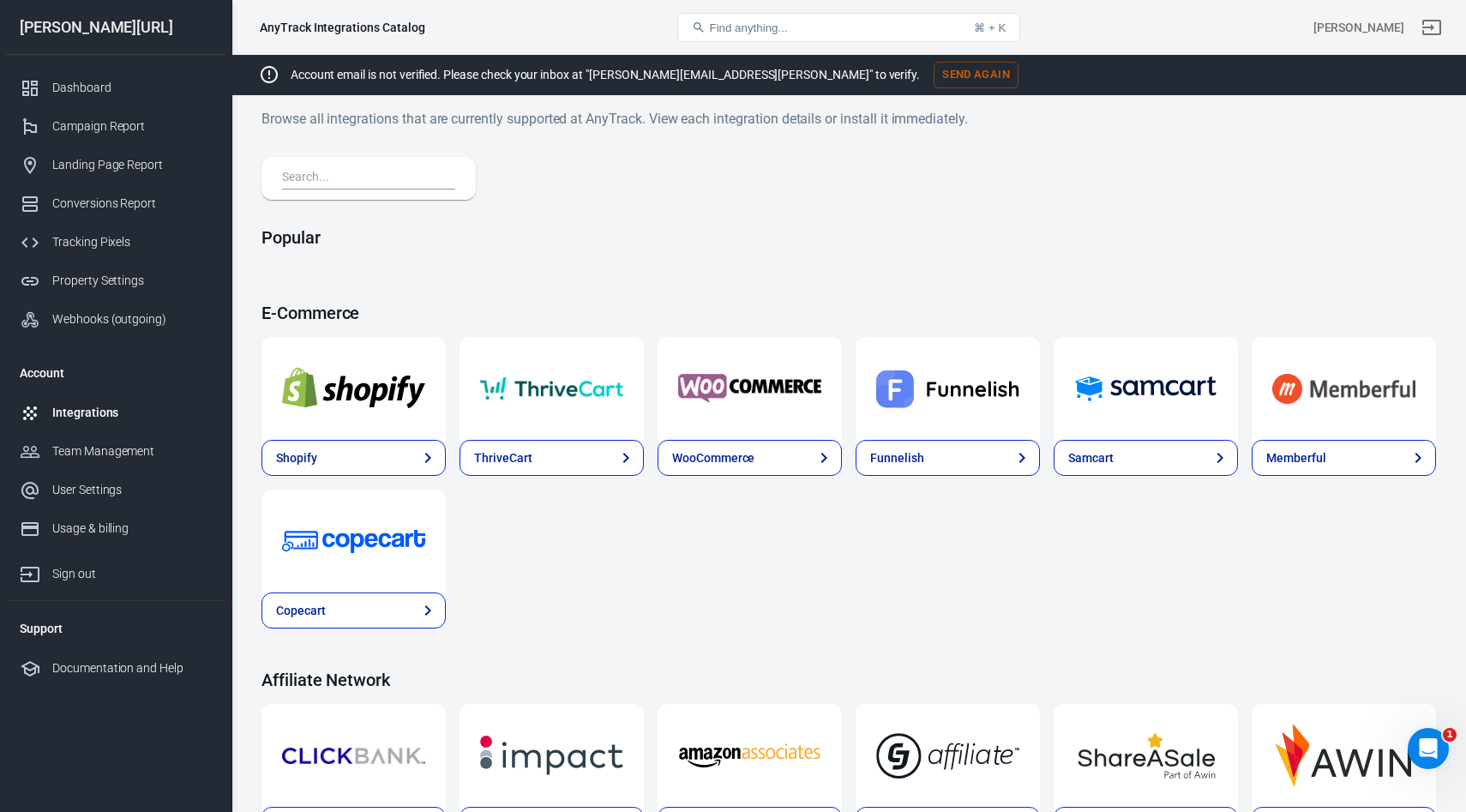
click at [339, 169] on input "text" at bounding box center [365, 178] width 166 height 23
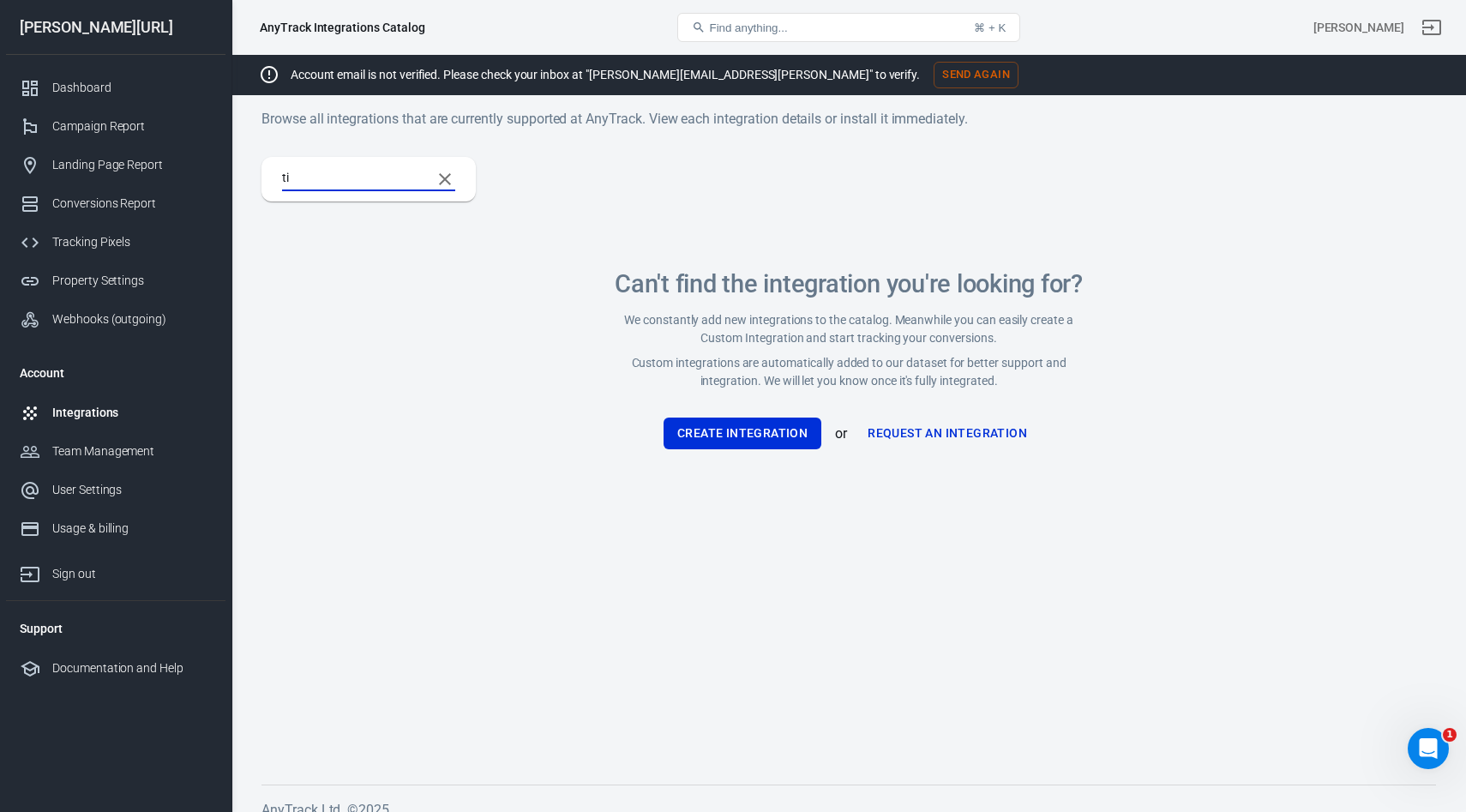
type input "t"
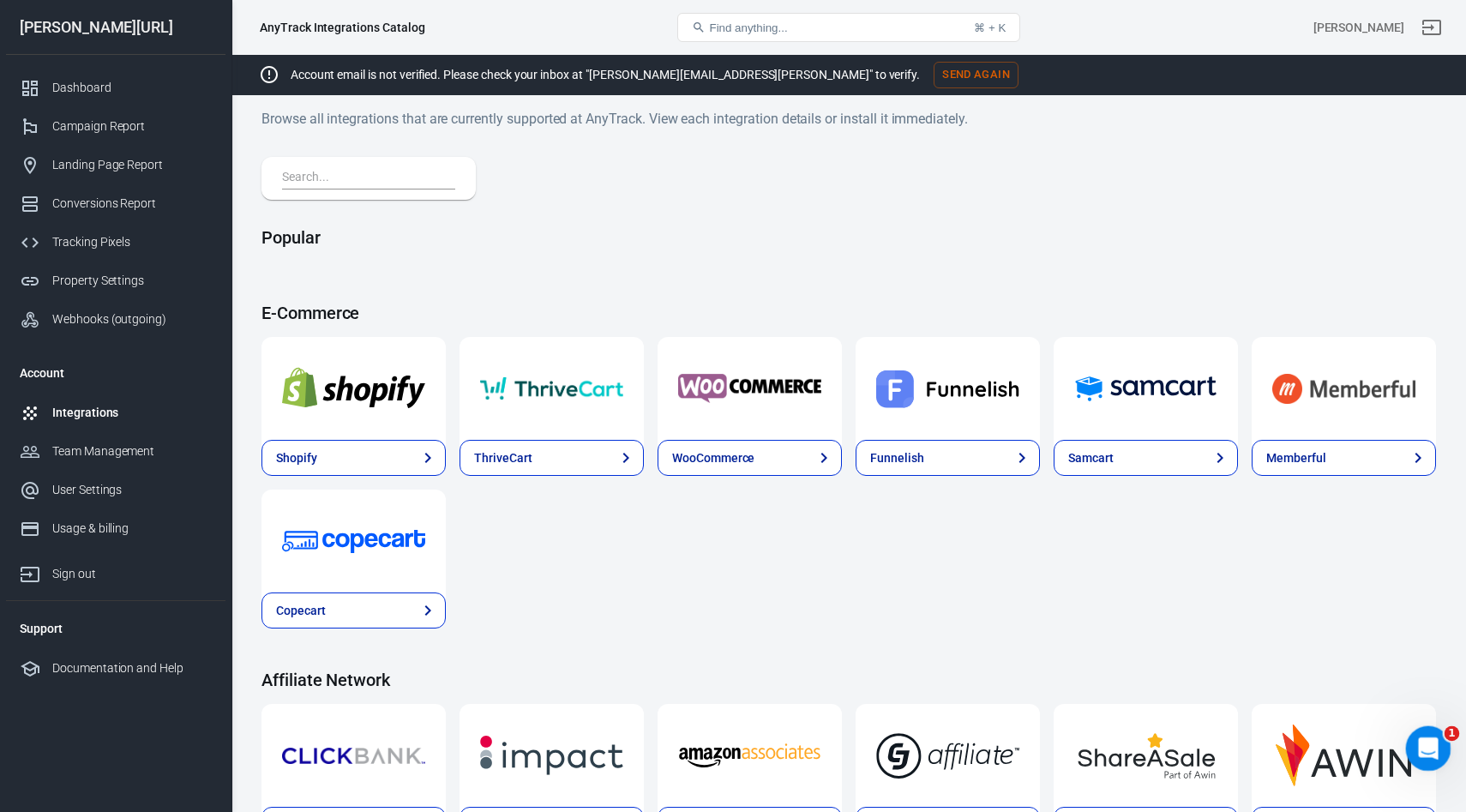
click at [1442, 747] on div "Open Intercom Messenger" at bounding box center [1425, 745] width 56 height 56
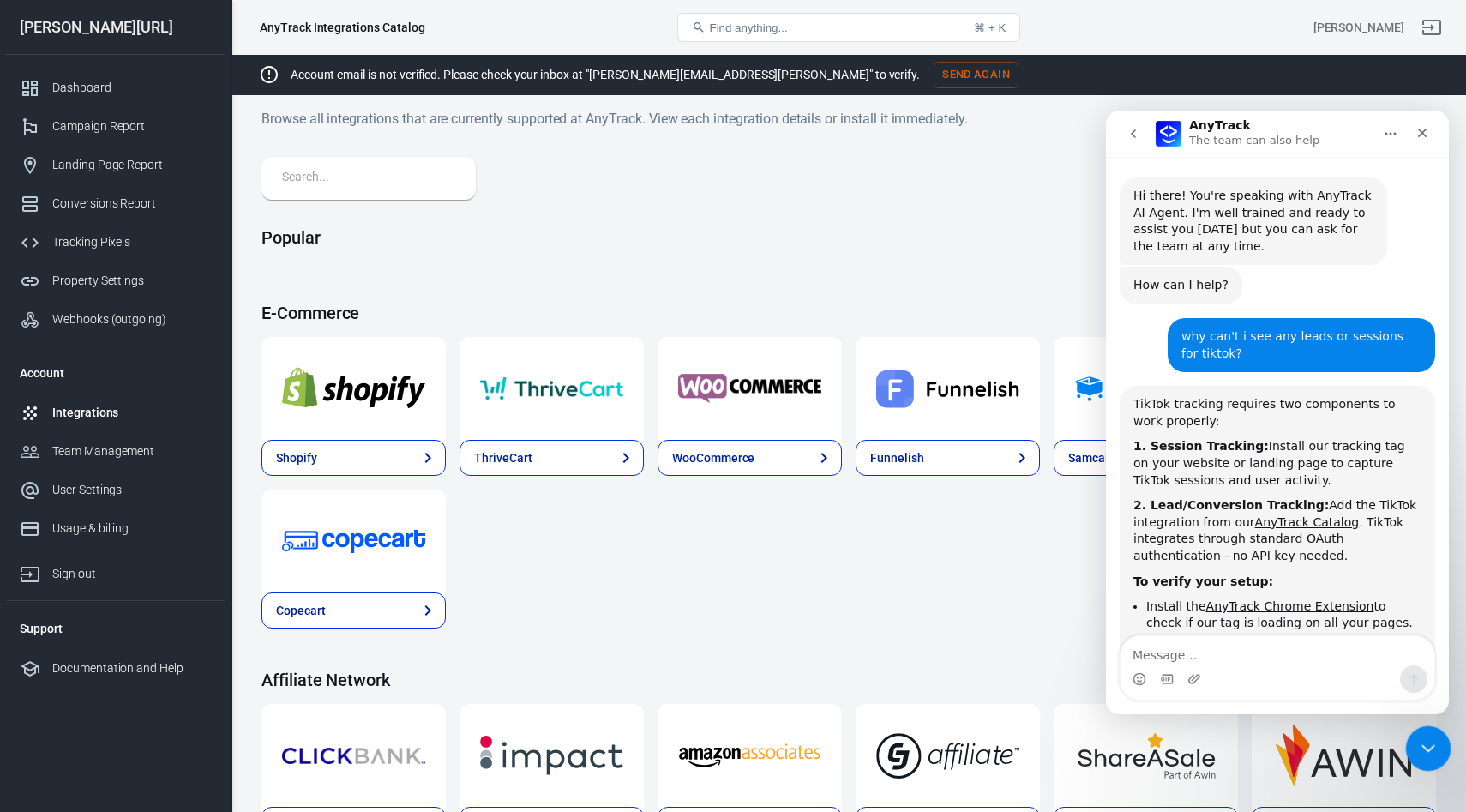
scroll to position [918, 0]
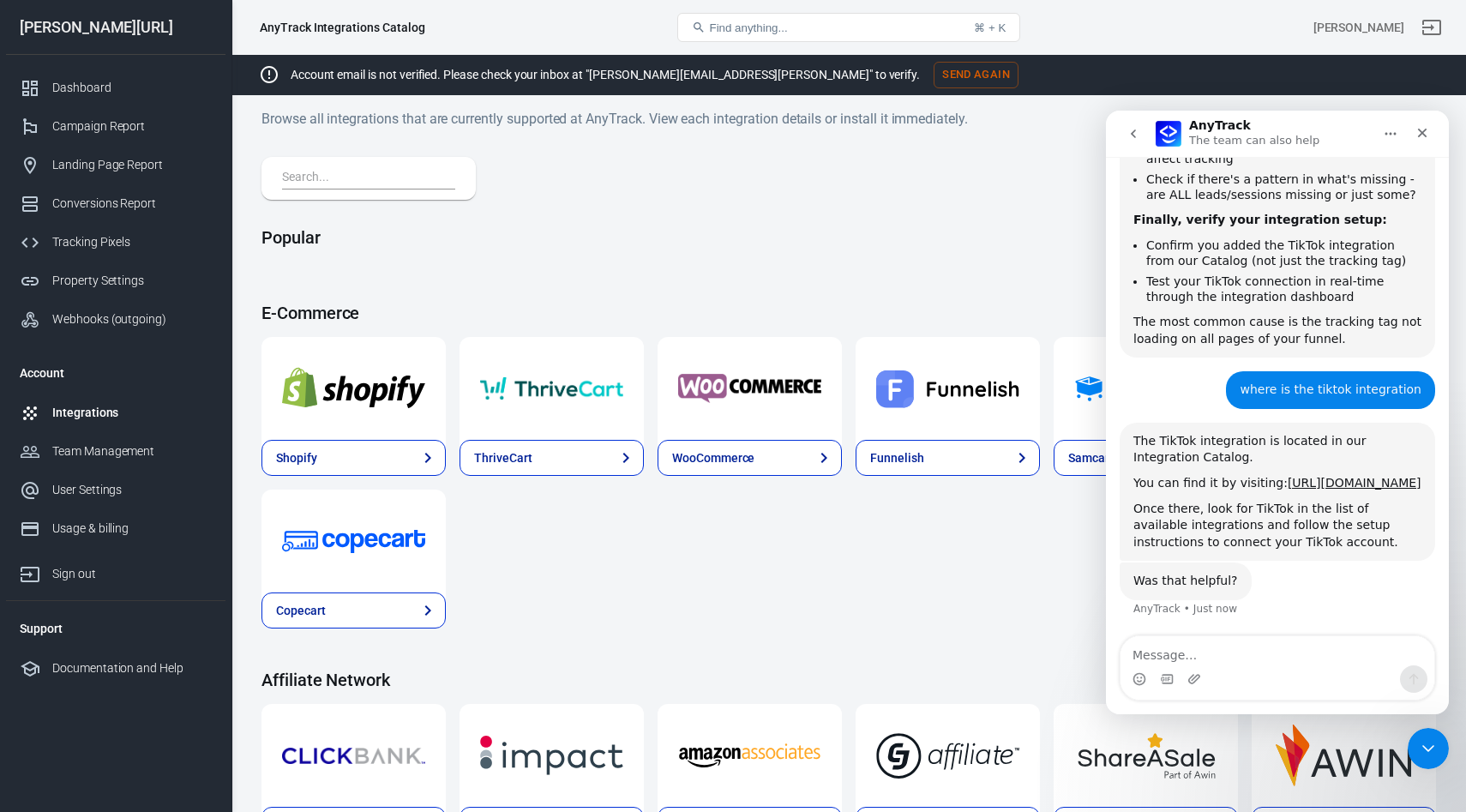
click at [1207, 652] on textarea "Message…" at bounding box center [1277, 651] width 313 height 29
type textarea "i dont find tiktok"
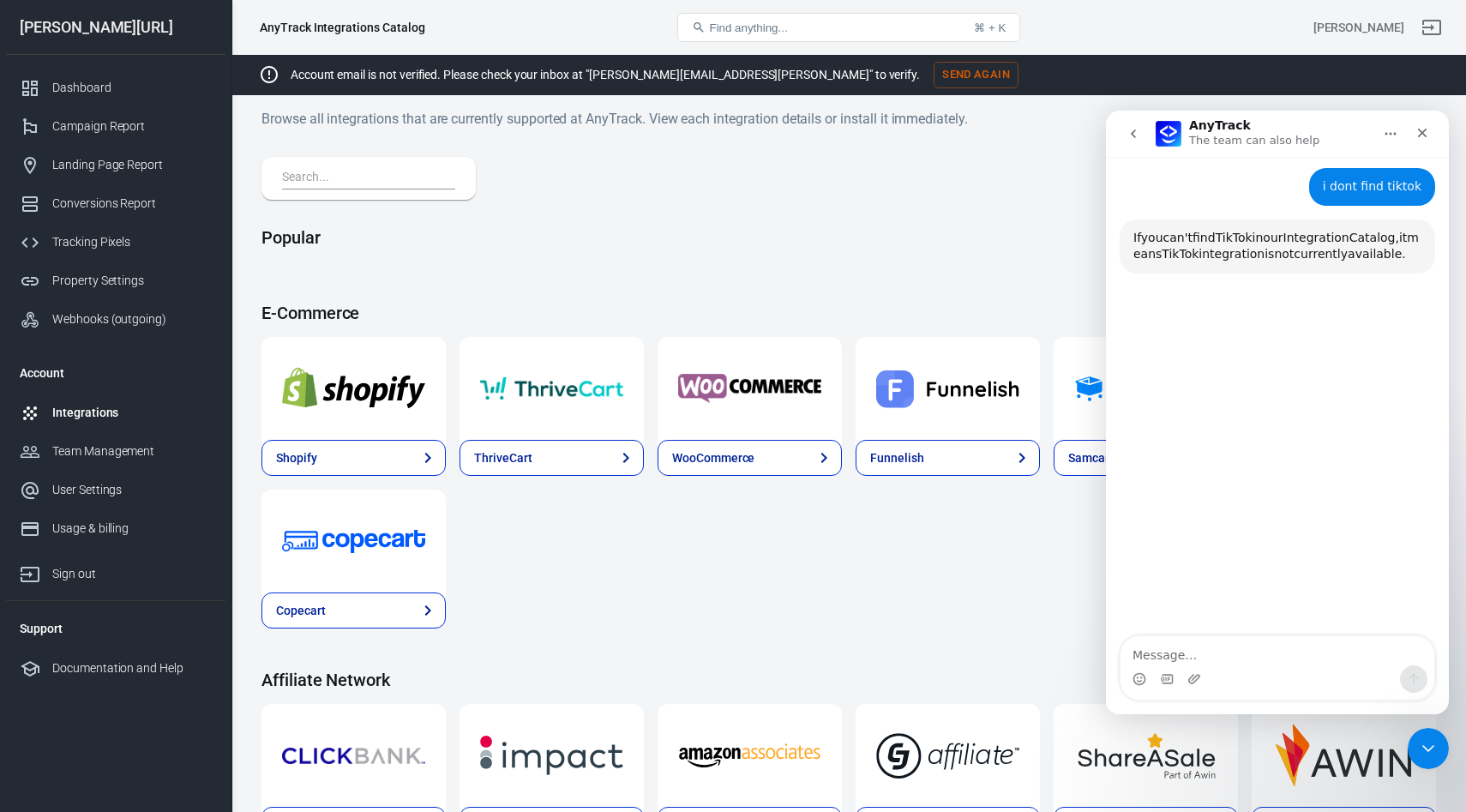
scroll to position [1379, 0]
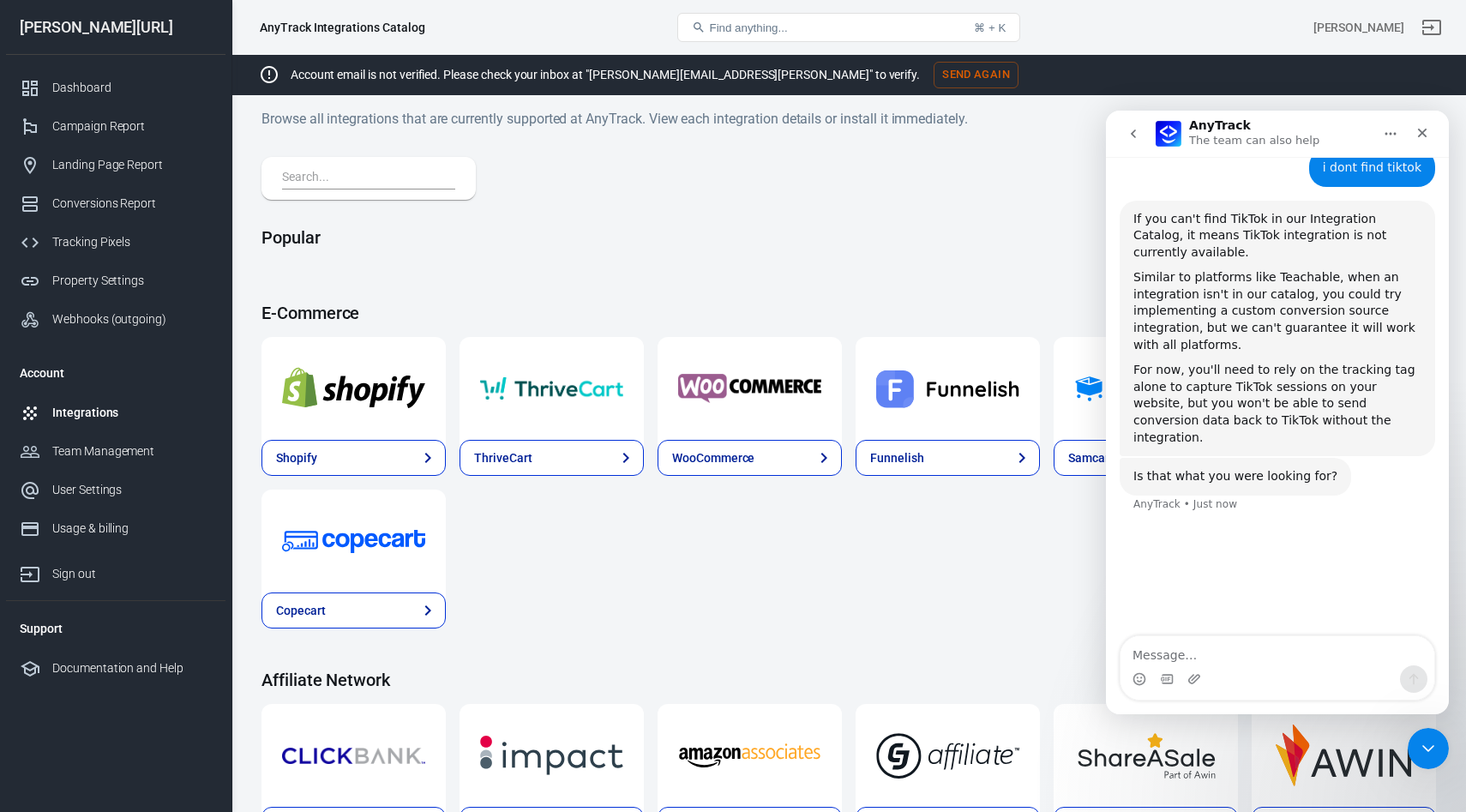
click at [1399, 135] on button "Home" at bounding box center [1391, 134] width 33 height 33
click at [1374, 132] on button "Home" at bounding box center [1391, 134] width 33 height 33
click at [1152, 643] on textarea "Message…" at bounding box center [1277, 651] width 313 height 29
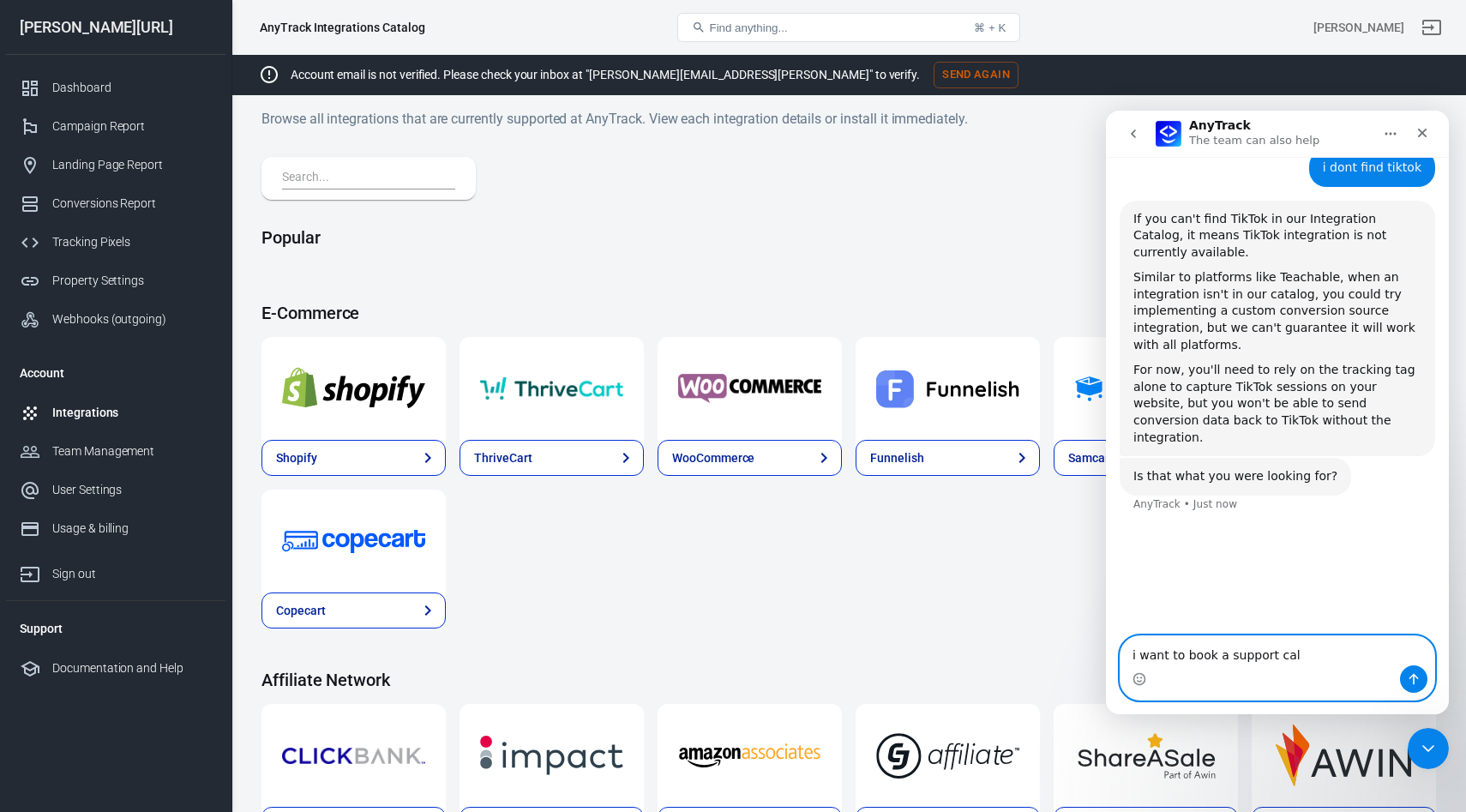
type textarea "i want to book a support call"
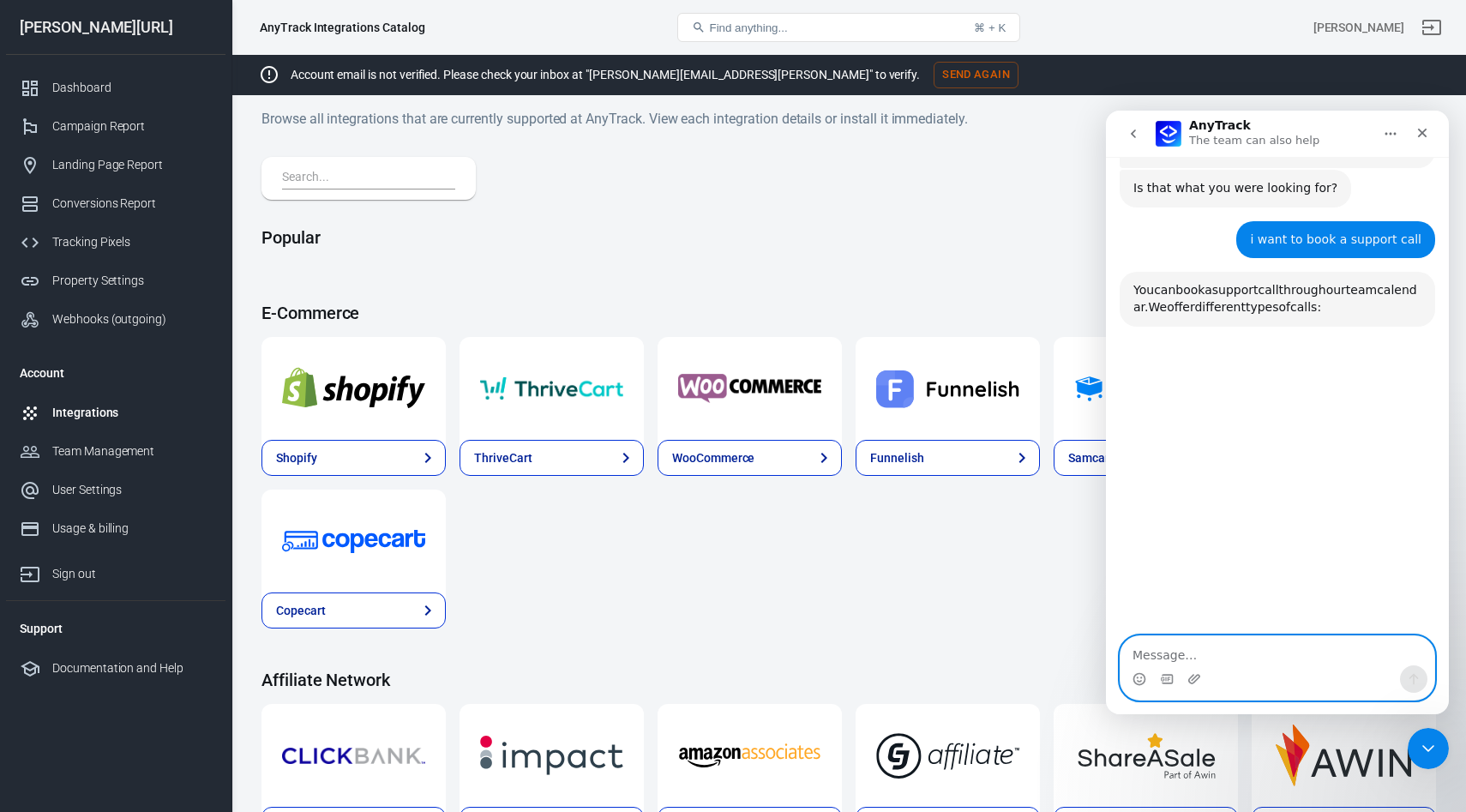
scroll to position [1705, 0]
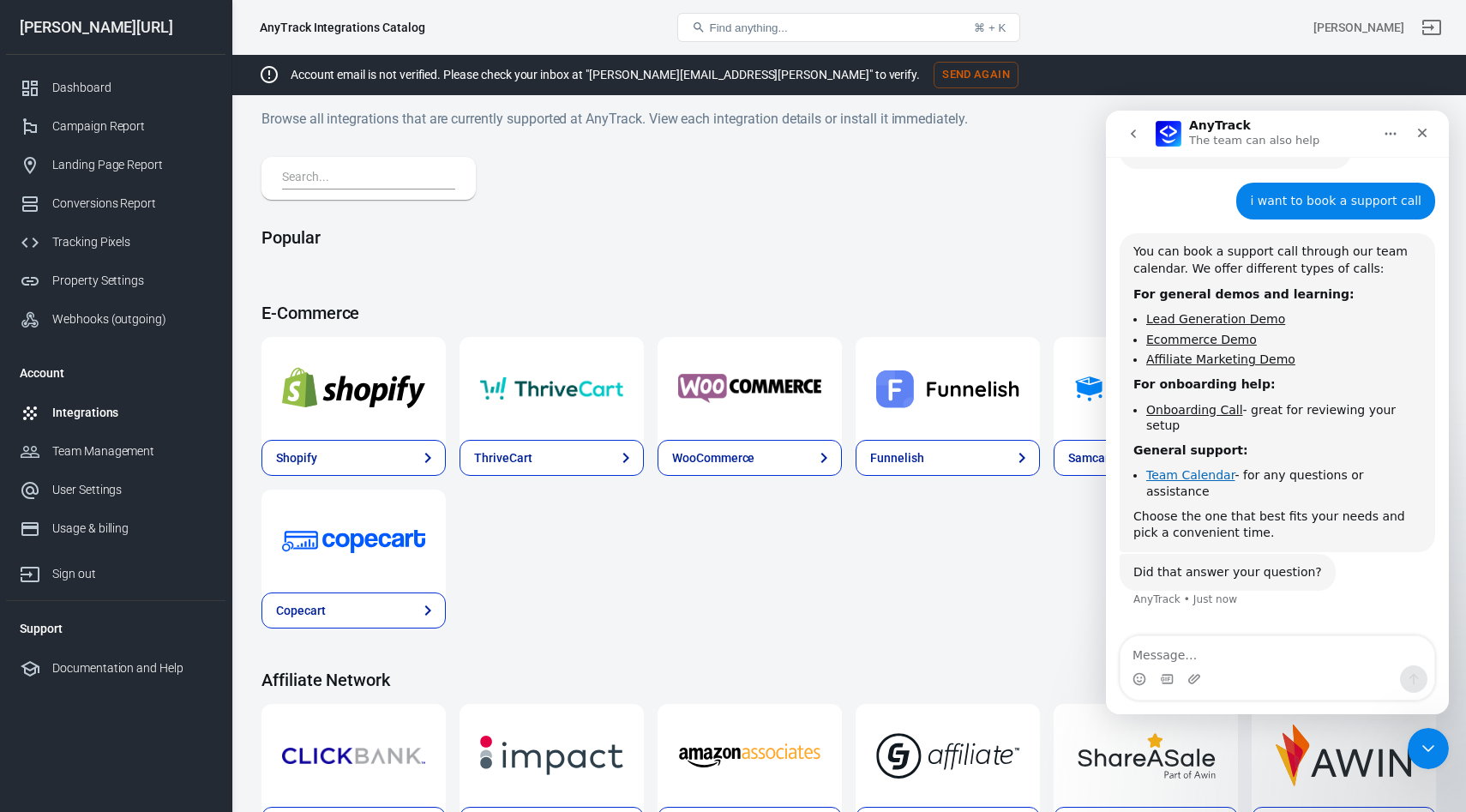
click at [1167, 468] on link "Team Calendar" at bounding box center [1191, 475] width 89 height 14
click at [1195, 403] on link "Onboarding Call" at bounding box center [1195, 409] width 97 height 14
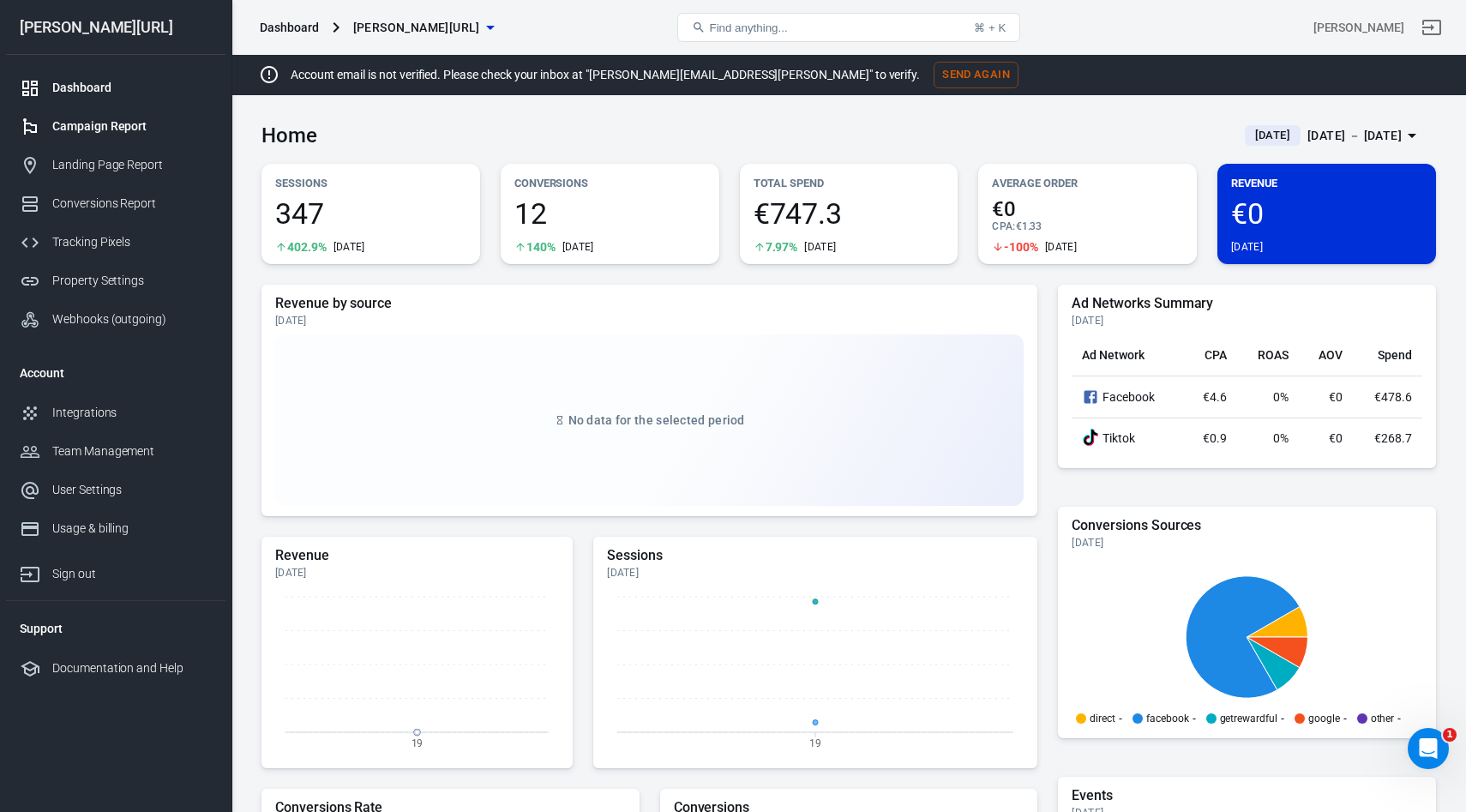
click at [91, 138] on link "Campaign Report" at bounding box center [115, 126] width 219 height 39
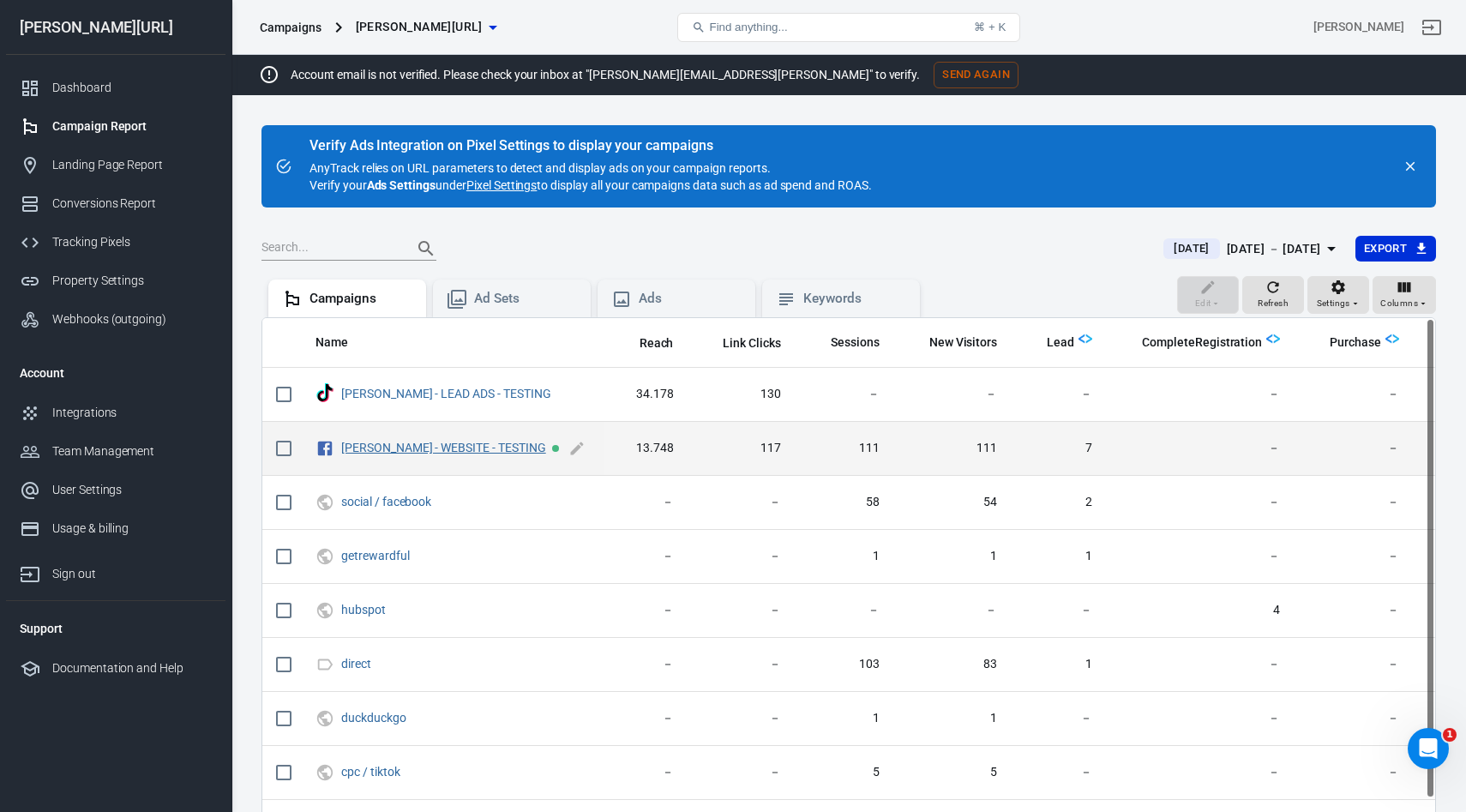
click at [434, 447] on link "GLORYA - WEBSITE - TESTING" at bounding box center [443, 448] width 205 height 14
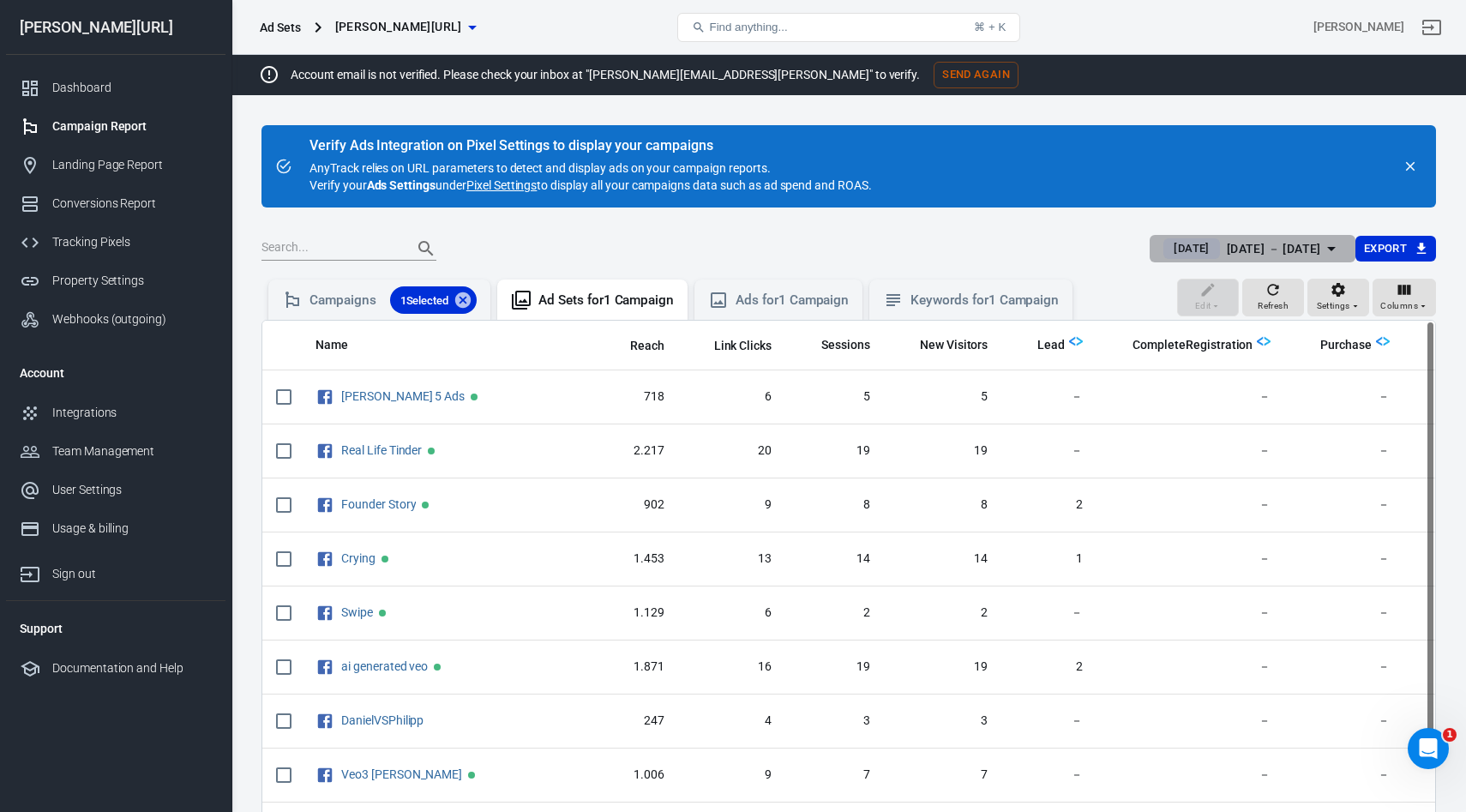
click at [1237, 250] on div "[DATE] － [DATE]" at bounding box center [1274, 248] width 94 height 22
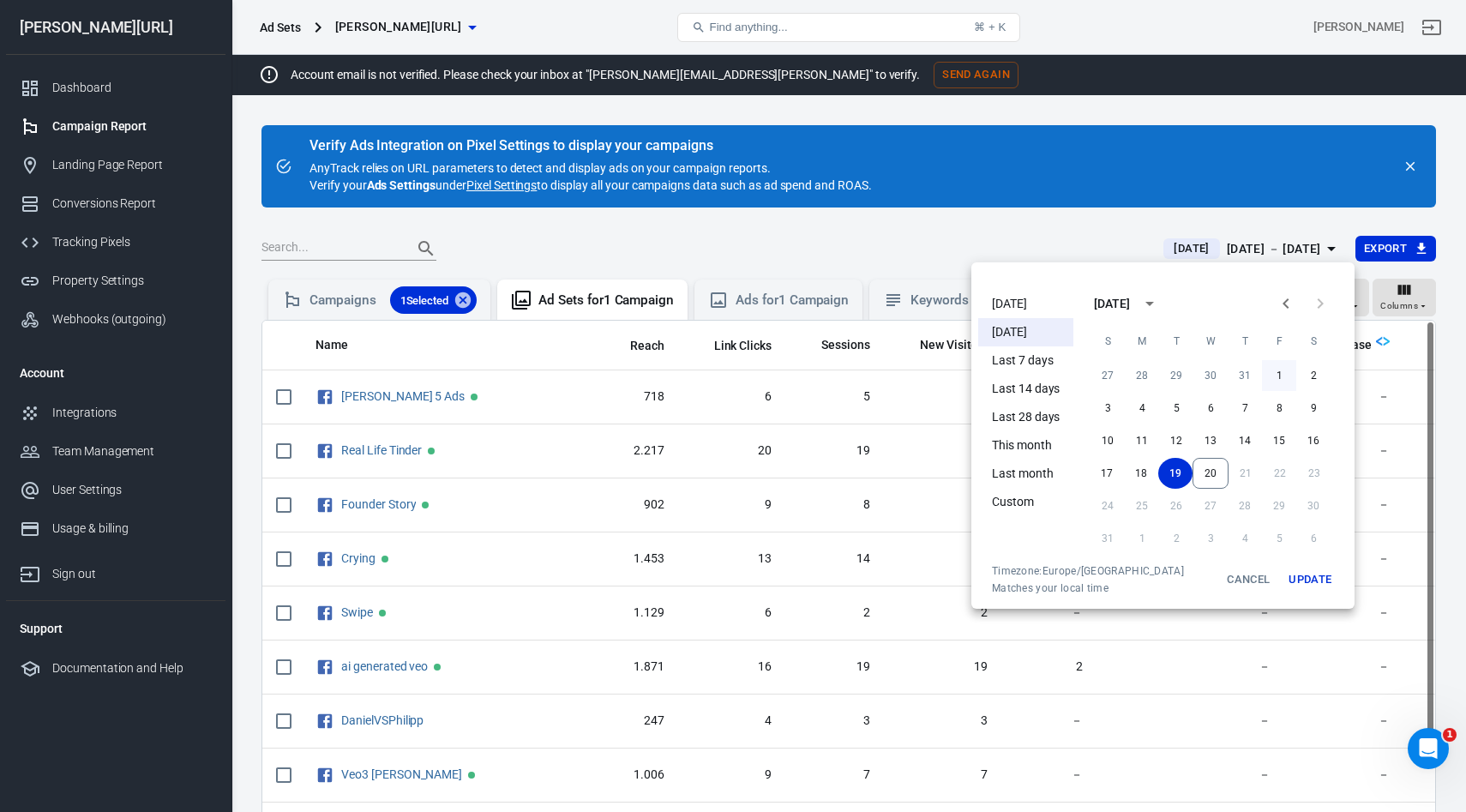
click at [1274, 372] on button "1" at bounding box center [1279, 376] width 35 height 31
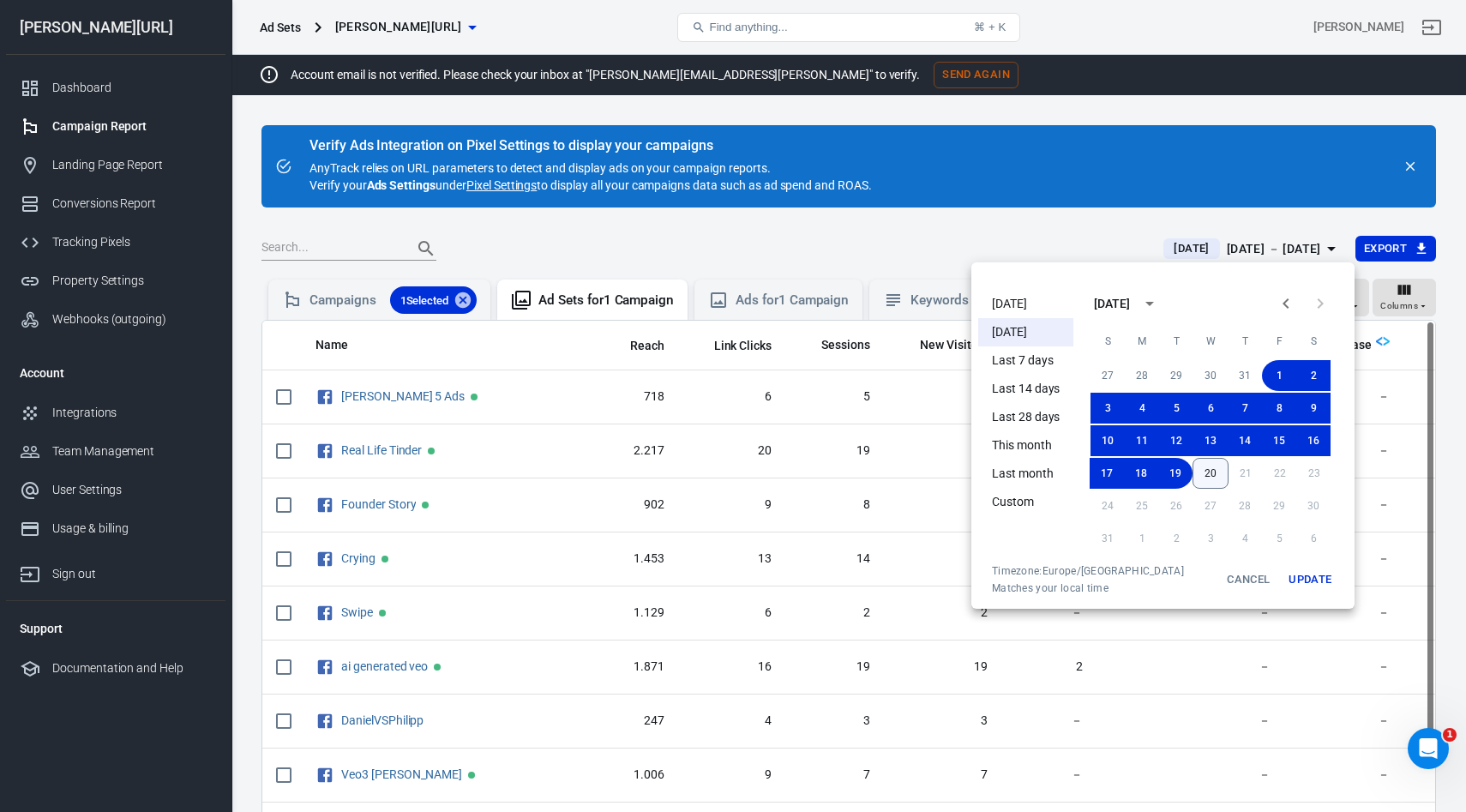
click at [1215, 467] on button "20" at bounding box center [1211, 474] width 36 height 31
click at [1327, 579] on button "Update" at bounding box center [1309, 579] width 55 height 31
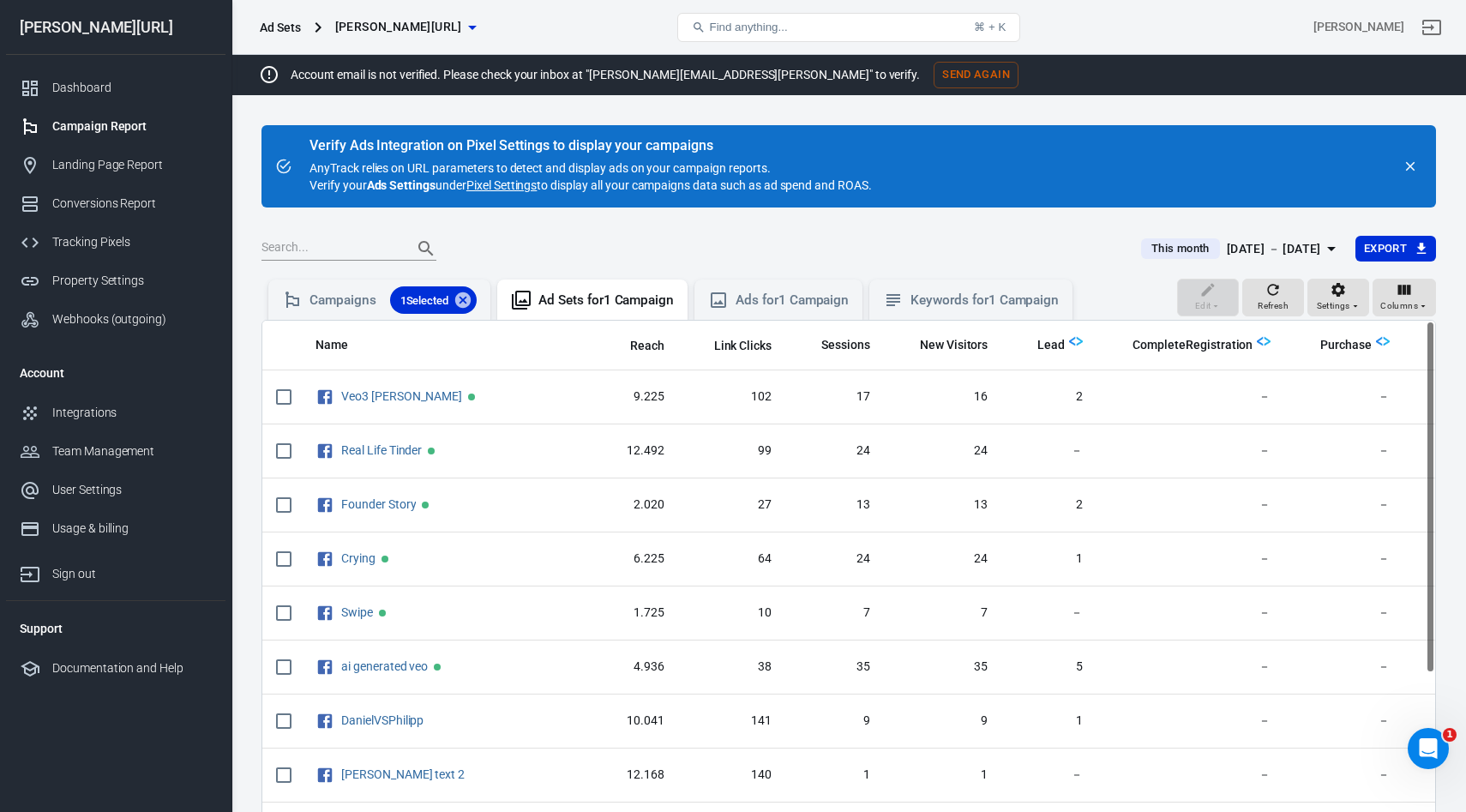
click at [1217, 233] on main "Verify Ads Integration on Pixel Settings to display your campaigns AnyTrack rel…" at bounding box center [849, 538] width 1174 height 827
click at [1234, 242] on div "Aug 1 － Aug 20, 2025" at bounding box center [1274, 248] width 94 height 22
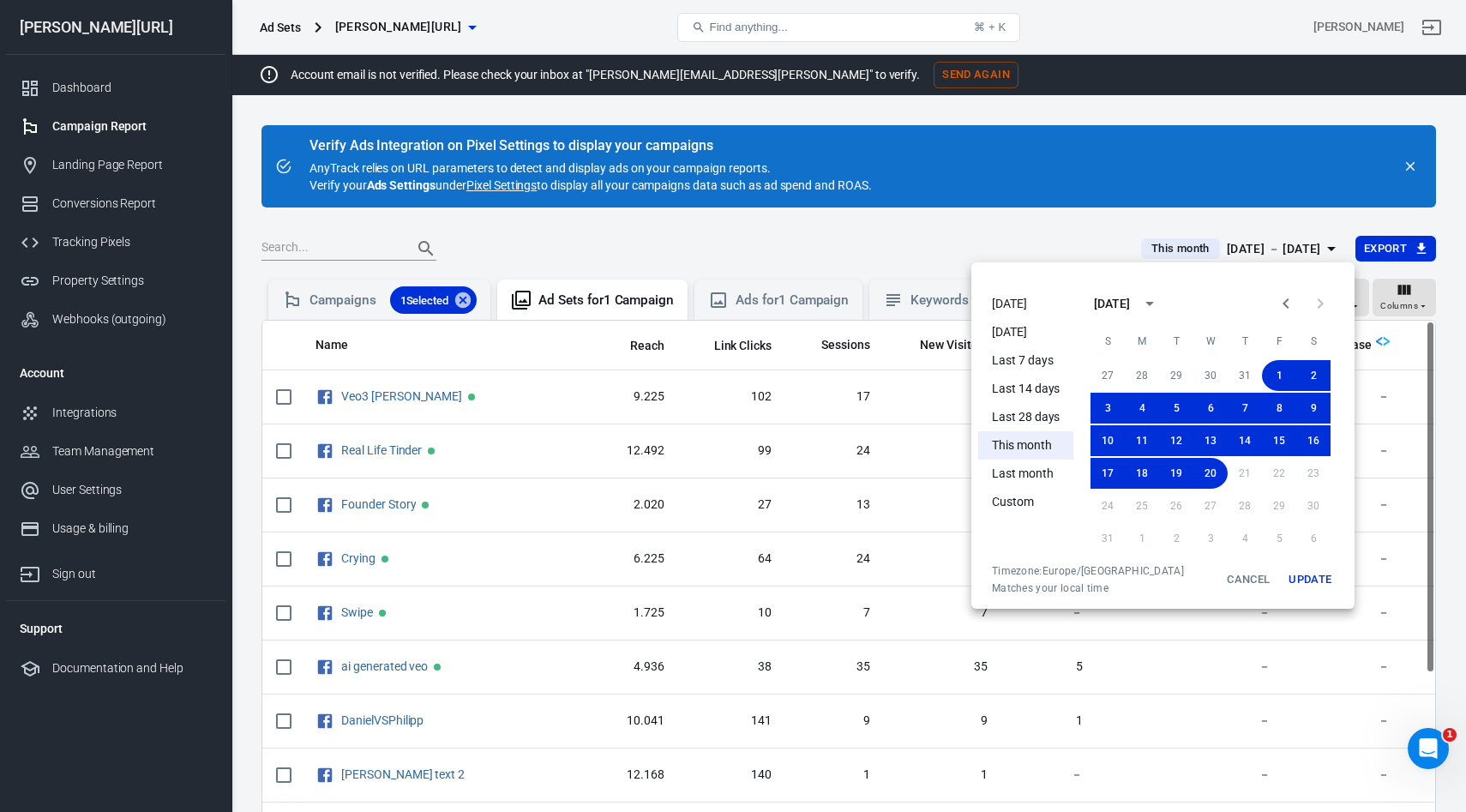
click at [1033, 295] on li "Today" at bounding box center [1026, 304] width 95 height 29
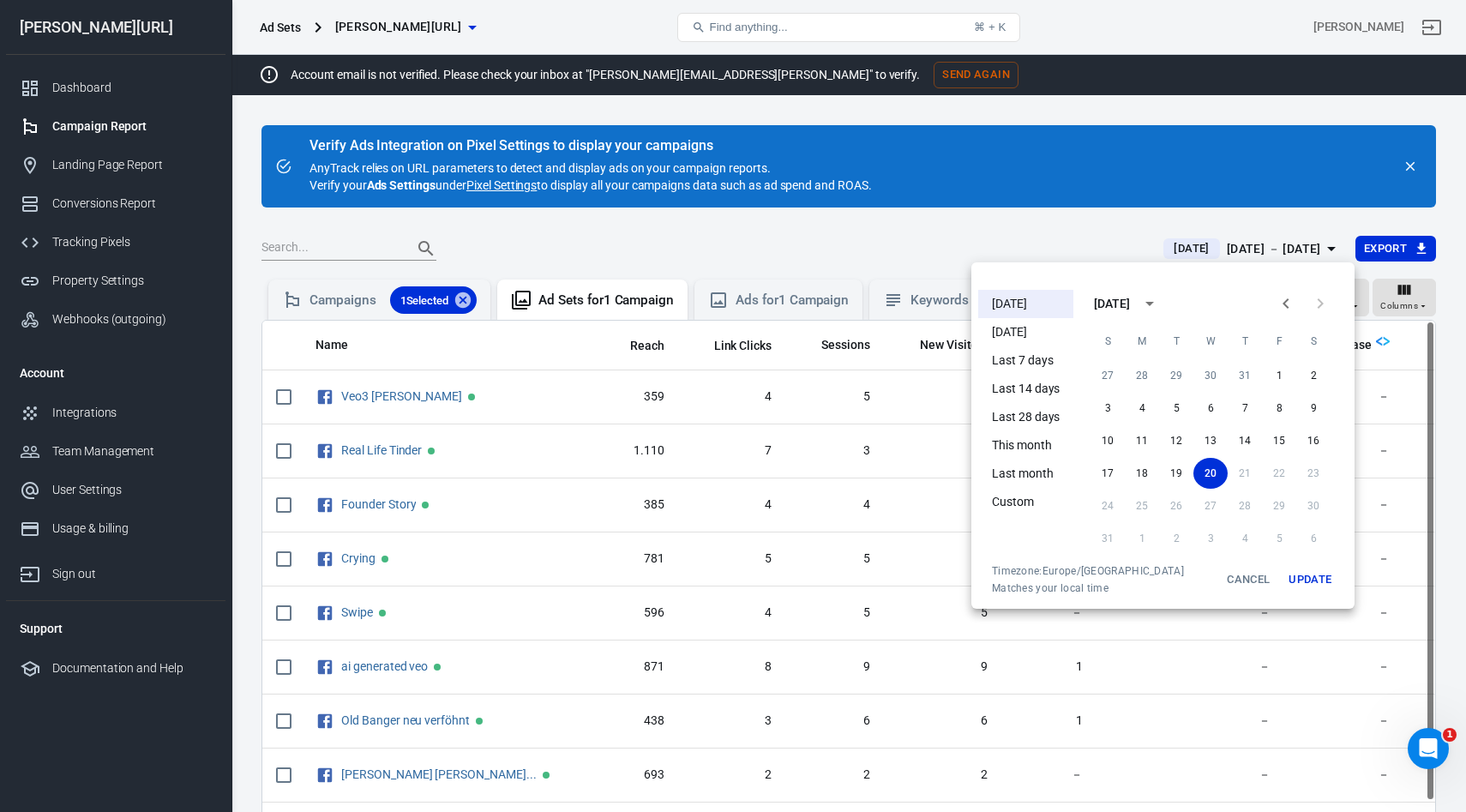
click at [1009, 213] on div at bounding box center [733, 406] width 1466 height 812
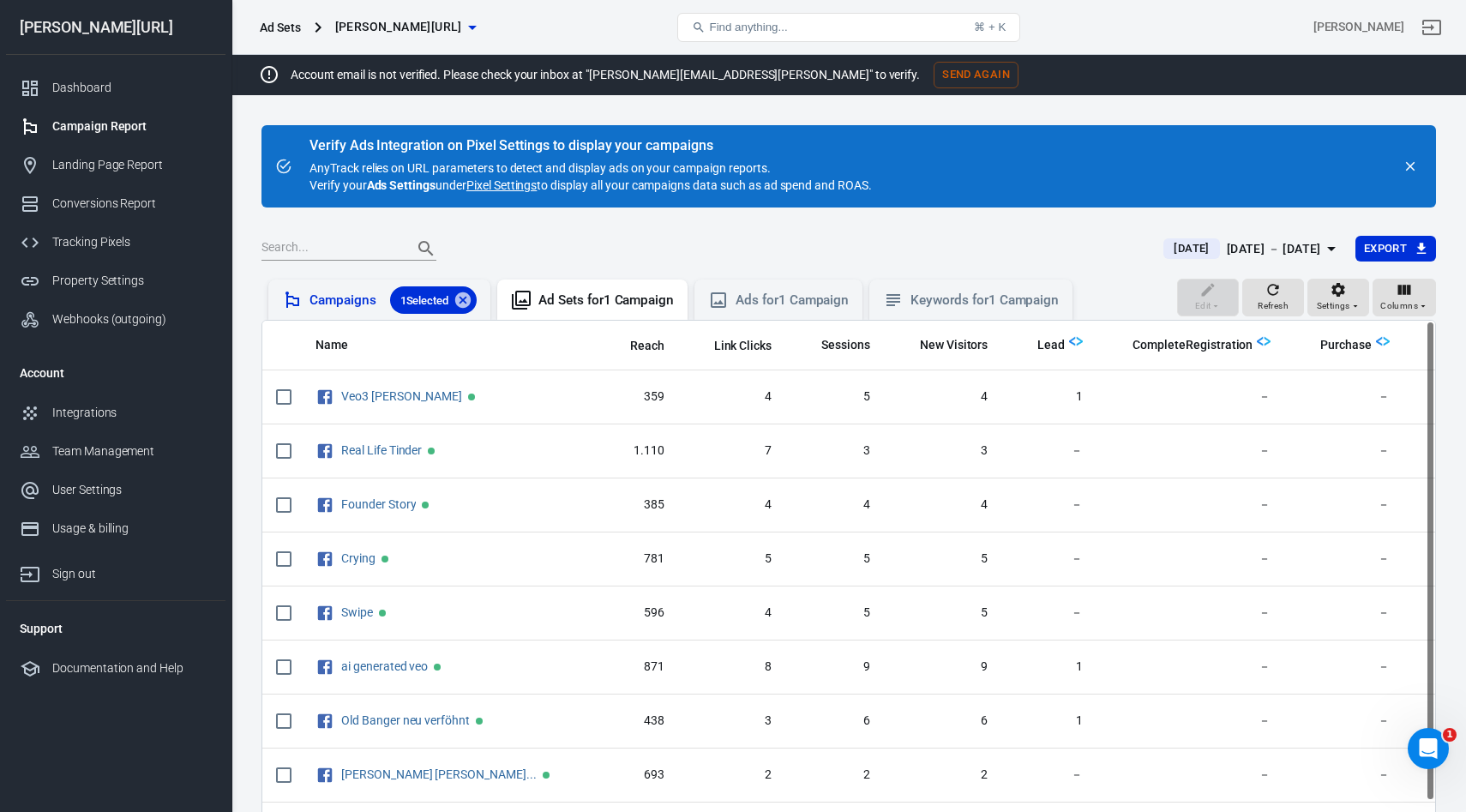
click at [352, 289] on div "Campaigns 1 Selected" at bounding box center [392, 300] width 167 height 28
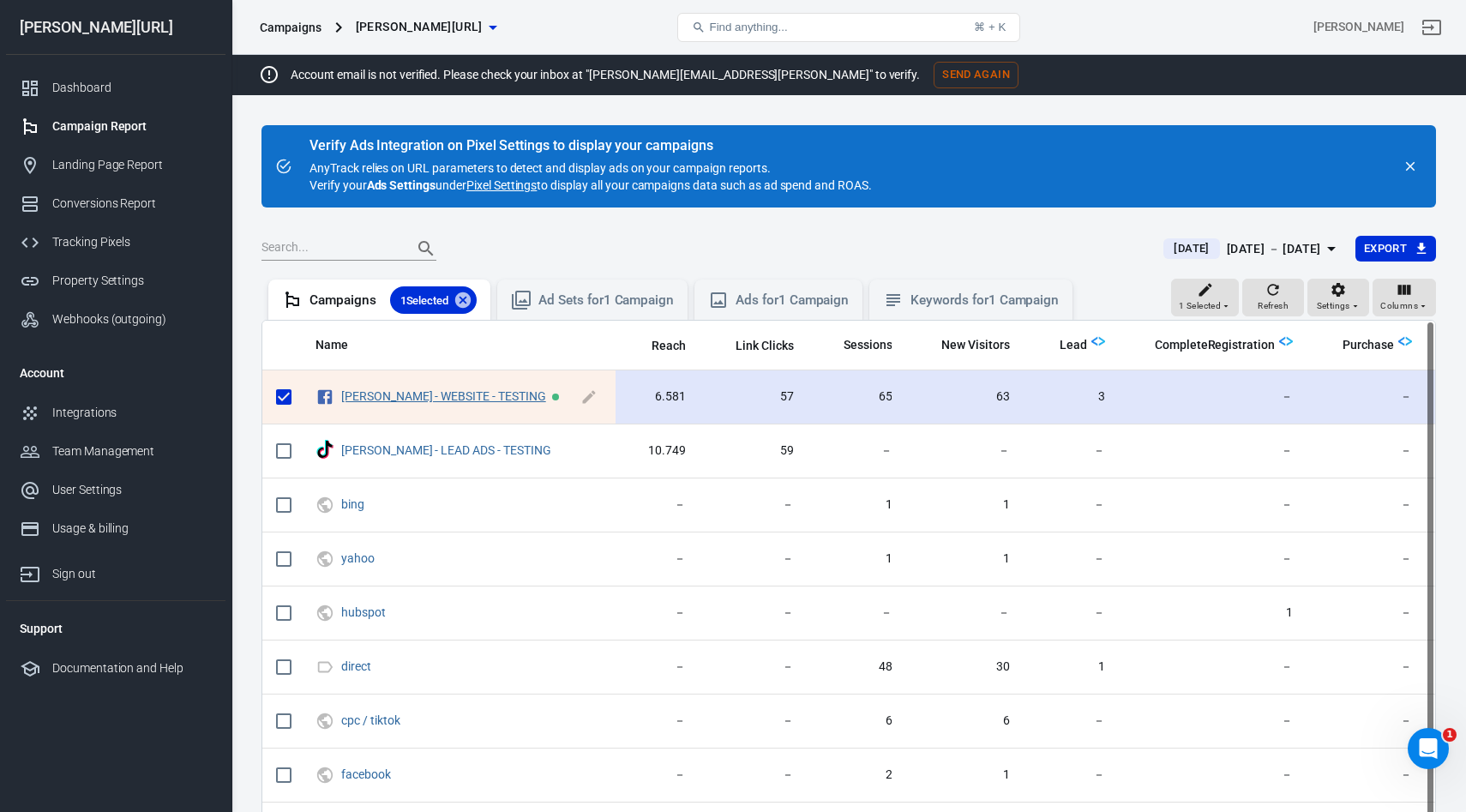
click at [433, 396] on link "GLORYA - WEBSITE - TESTING" at bounding box center [443, 396] width 205 height 14
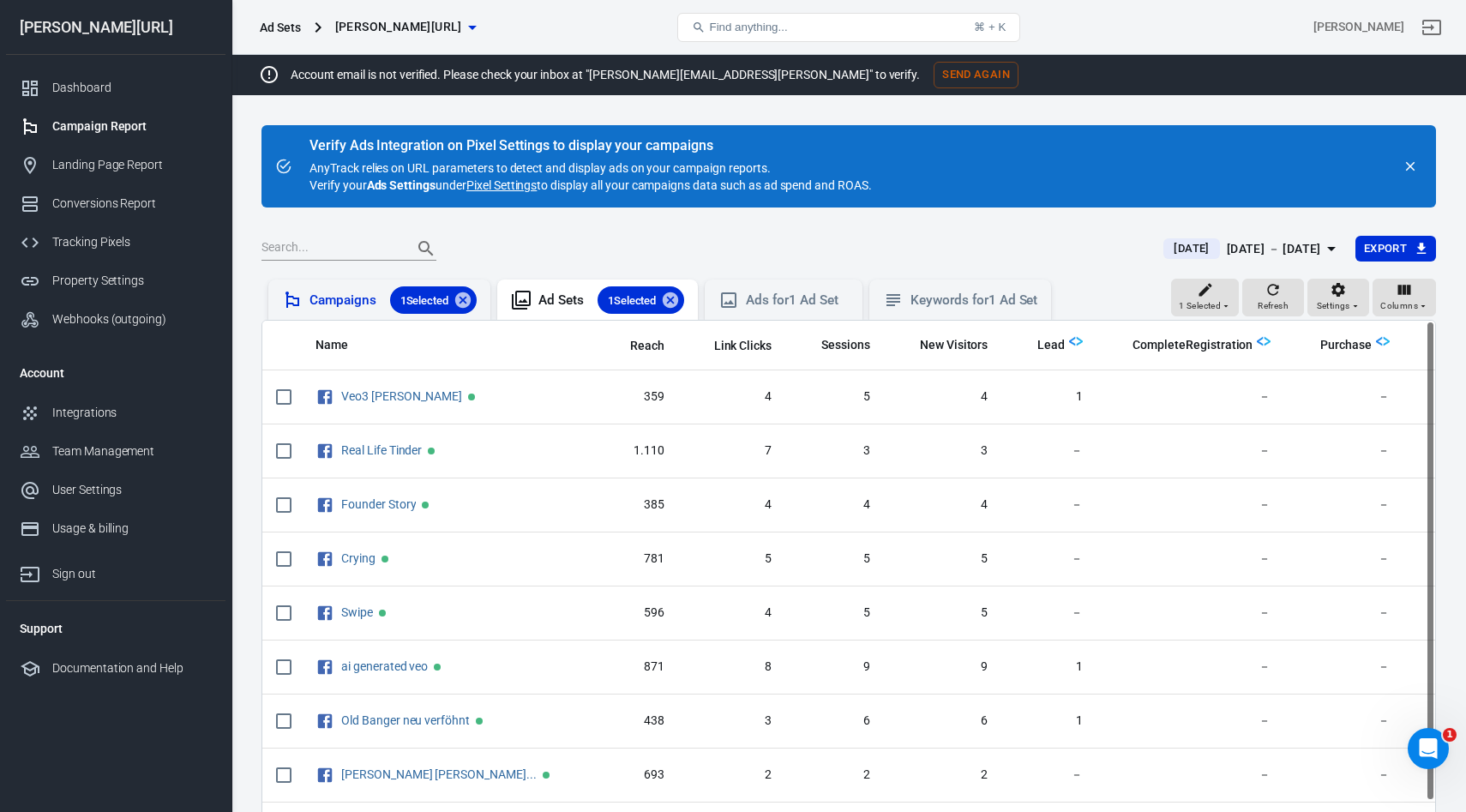
click at [325, 304] on div "Campaigns 1 Selected" at bounding box center [392, 300] width 167 height 28
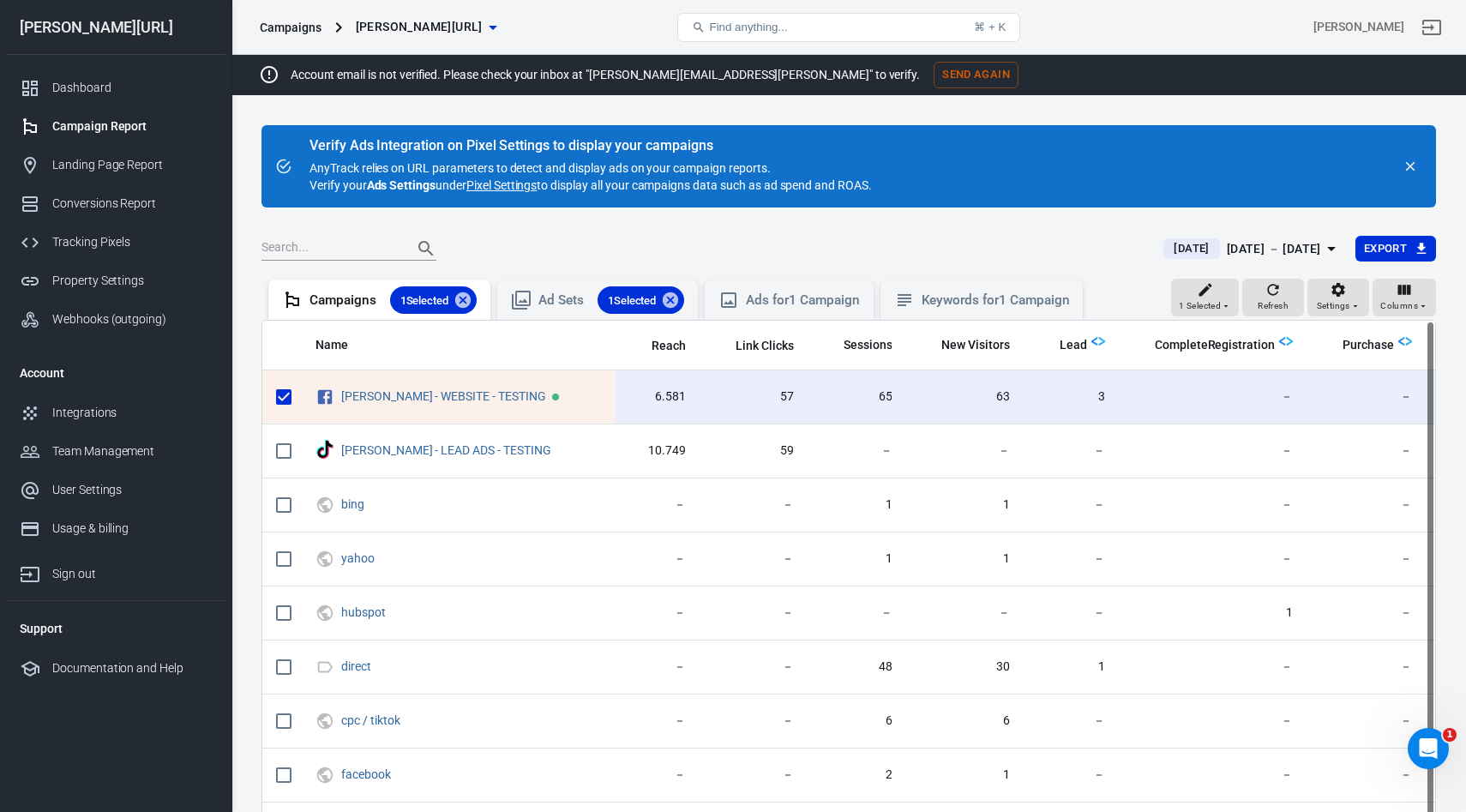
click at [1261, 246] on div "Aug 20 － Aug 20, 2025" at bounding box center [1274, 248] width 94 height 22
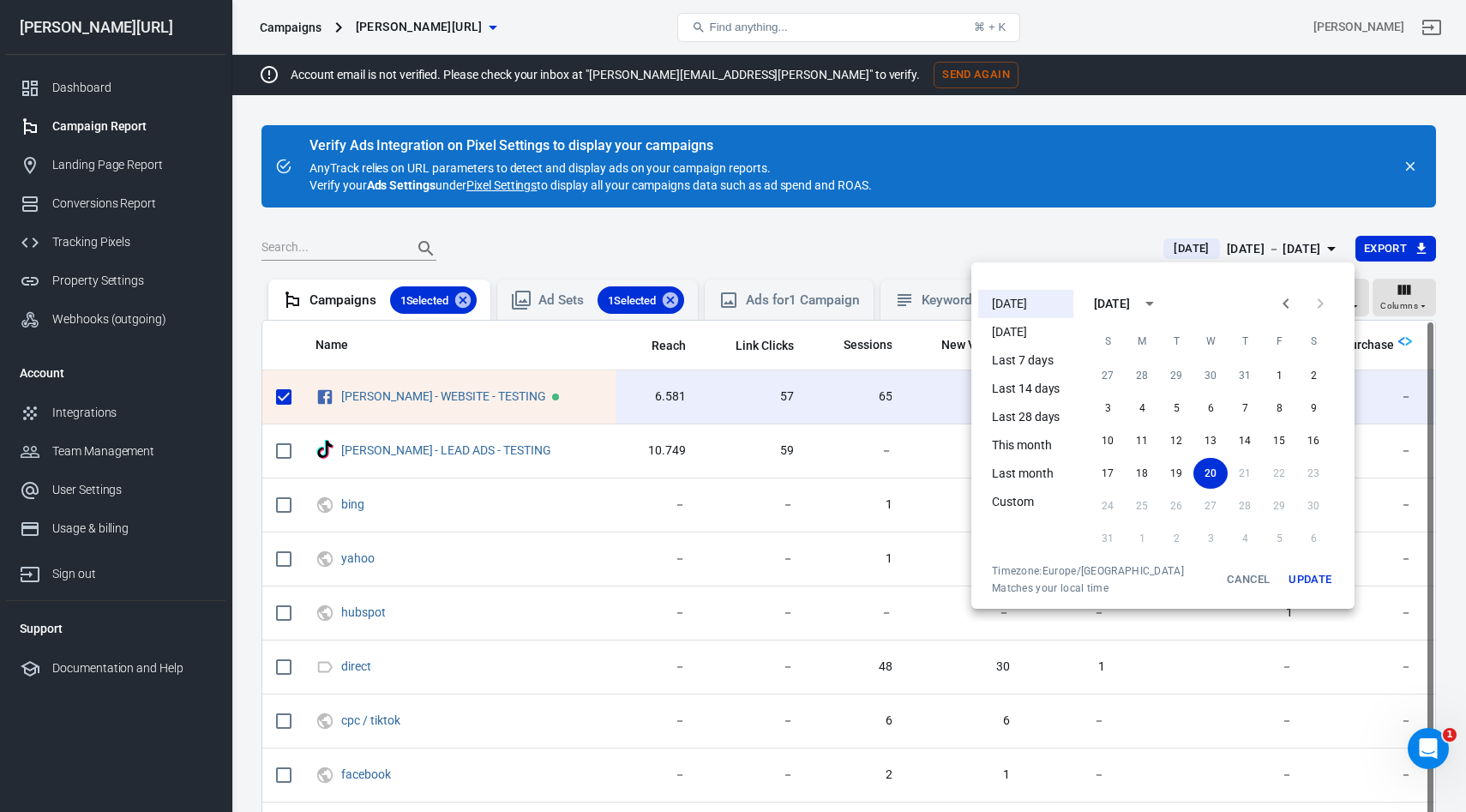
click at [1032, 465] on li "Last month" at bounding box center [1026, 474] width 95 height 29
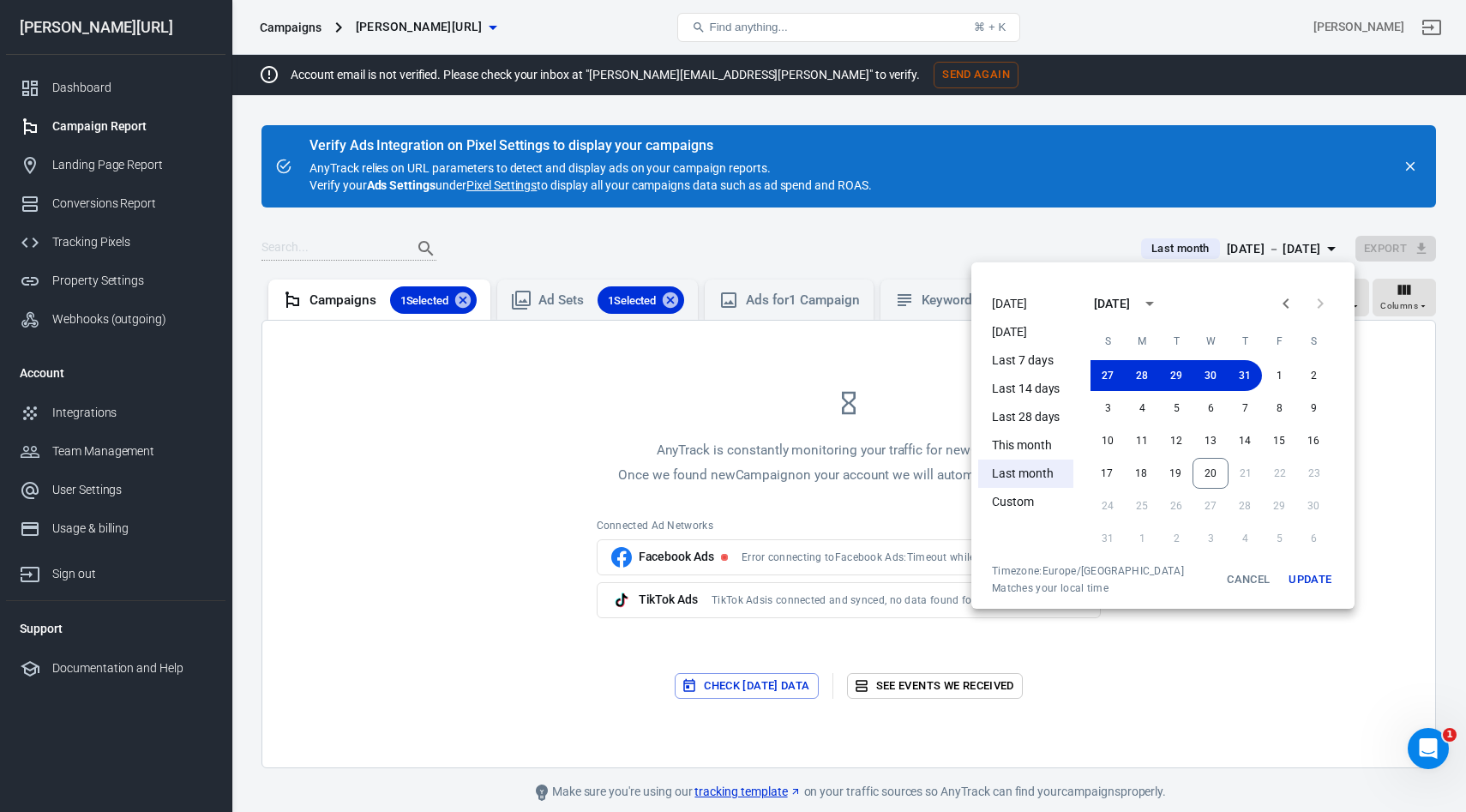
click at [1033, 435] on li "This month" at bounding box center [1026, 445] width 95 height 29
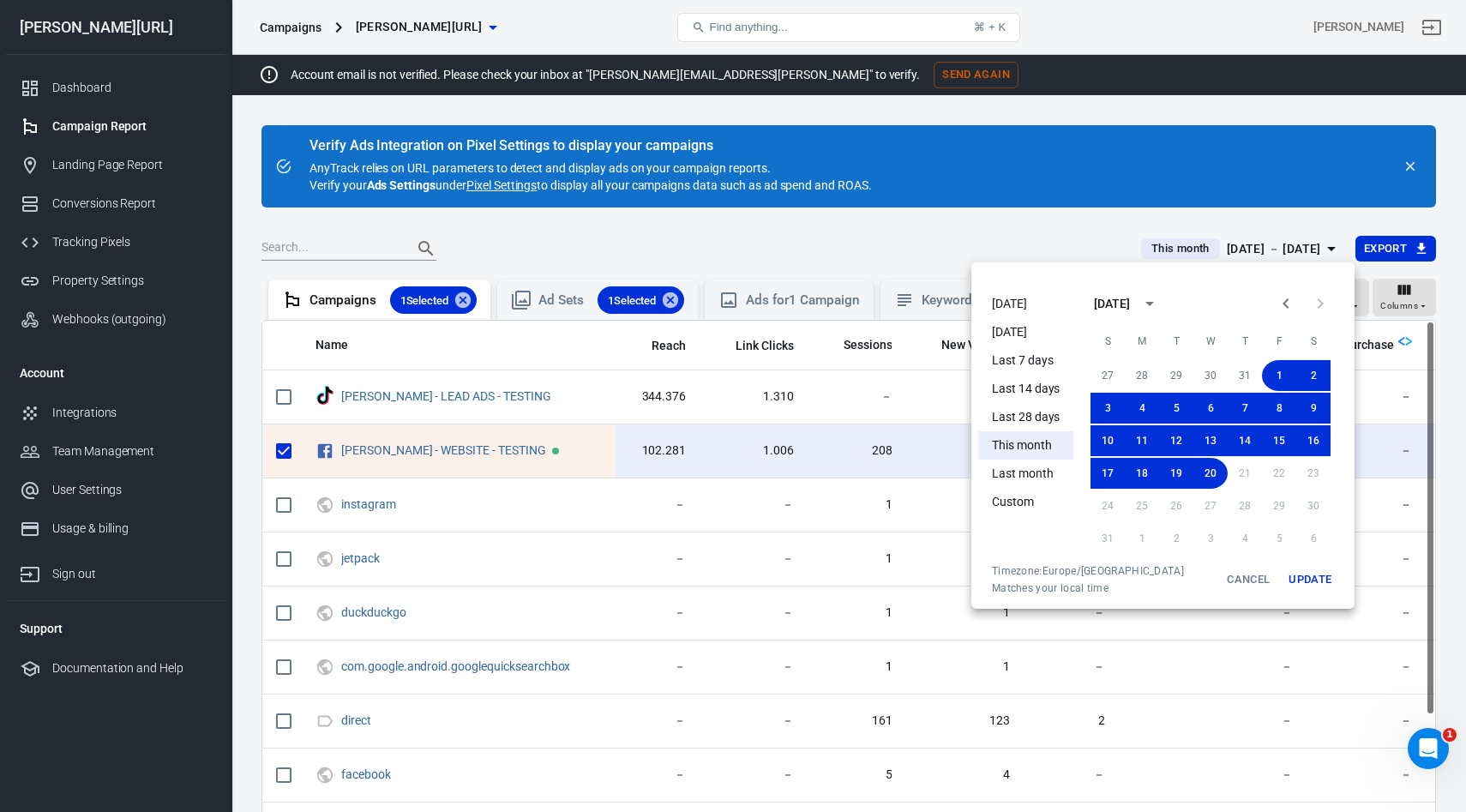
click at [677, 295] on div at bounding box center [733, 406] width 1466 height 812
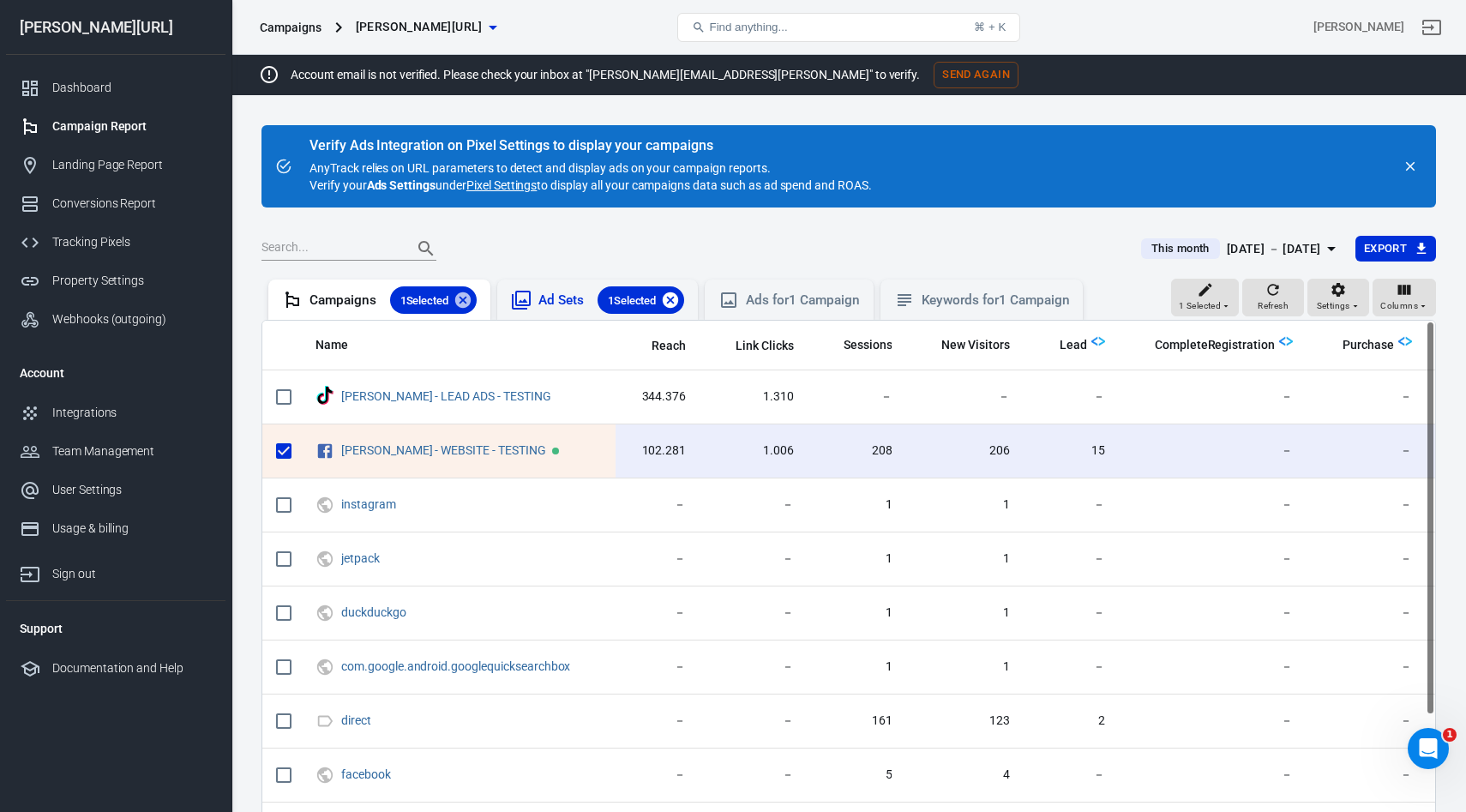
click at [675, 302] on icon at bounding box center [670, 300] width 19 height 19
